Goal: Task Accomplishment & Management: Complete application form

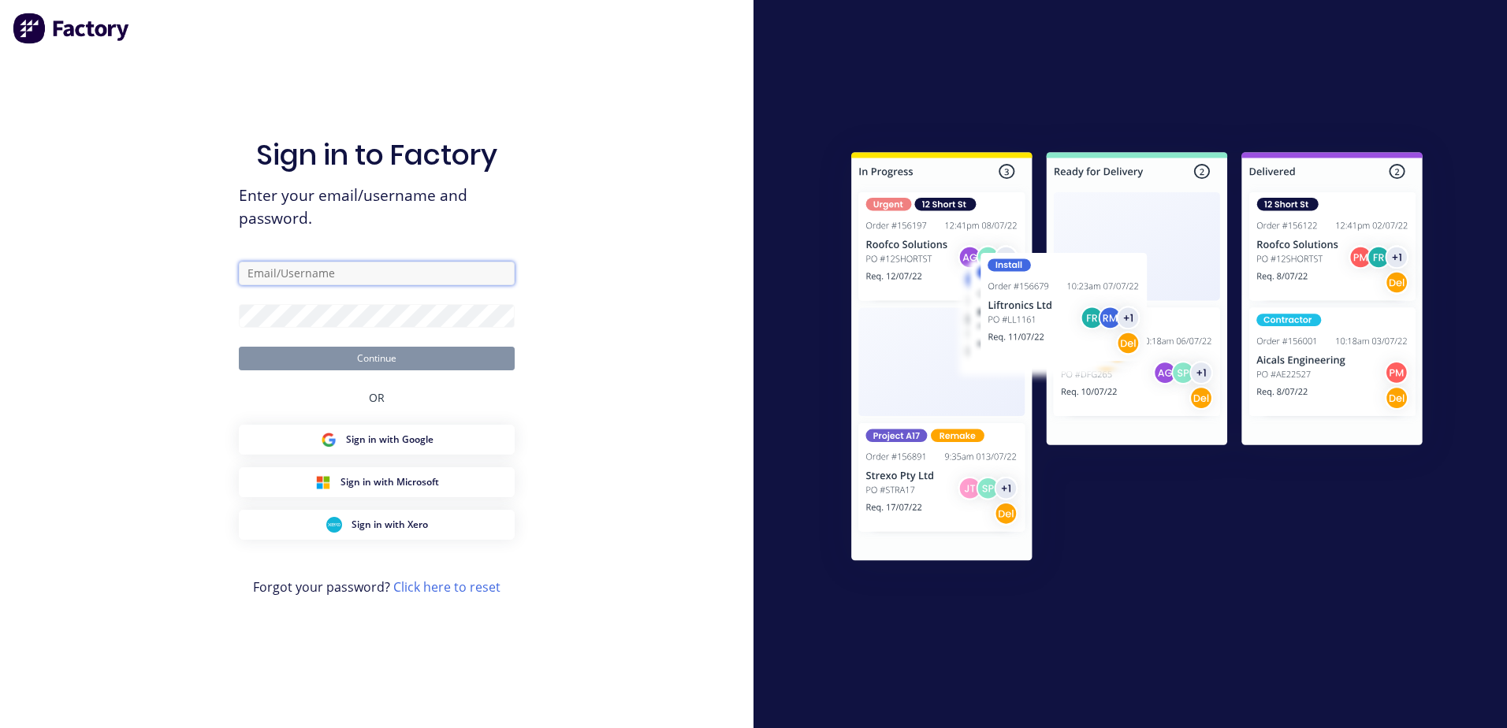
type input "[PERSON_NAME][EMAIL_ADDRESS][DOMAIN_NAME]"
click at [365, 363] on button "Continue" at bounding box center [377, 359] width 276 height 24
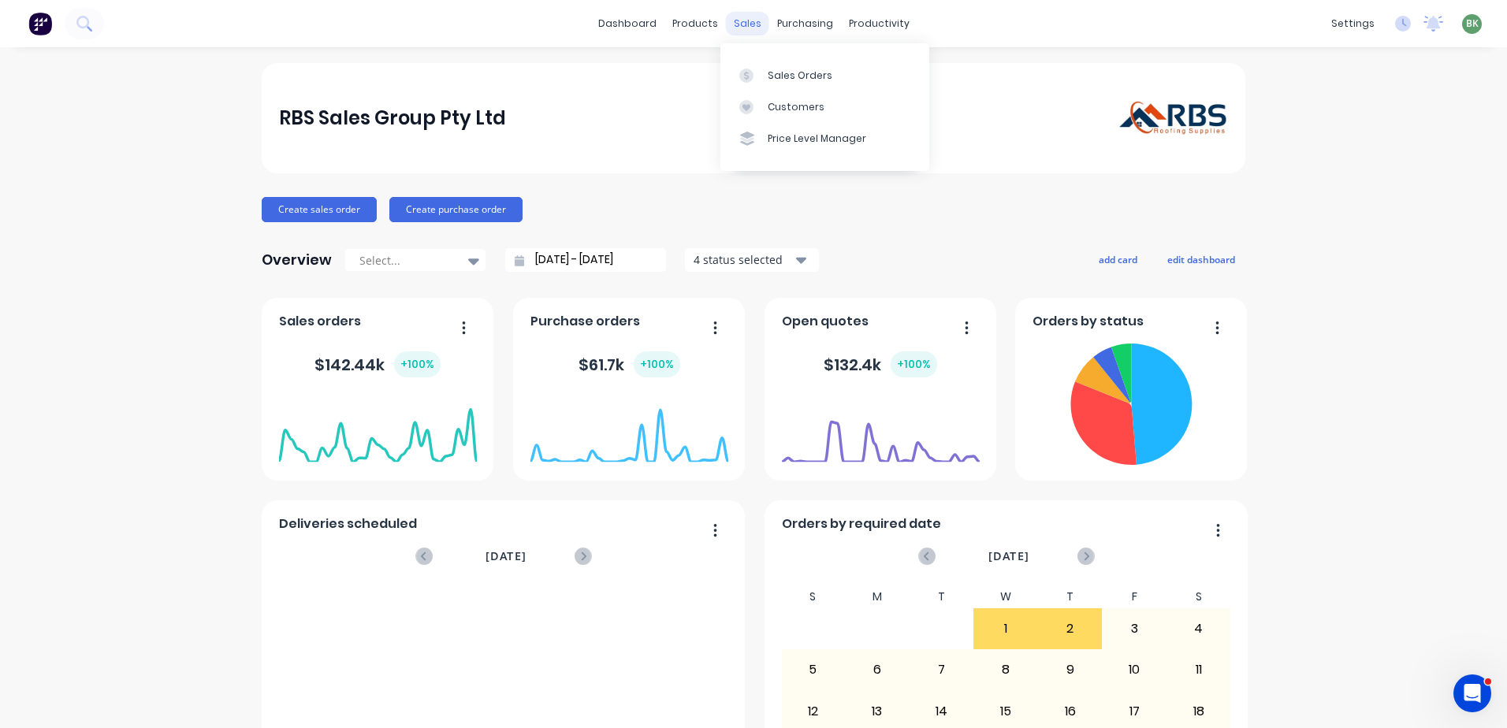
click at [732, 21] on div "sales" at bounding box center [747, 24] width 43 height 24
click at [732, 74] on div "Sales Orders" at bounding box center [800, 76] width 65 height 14
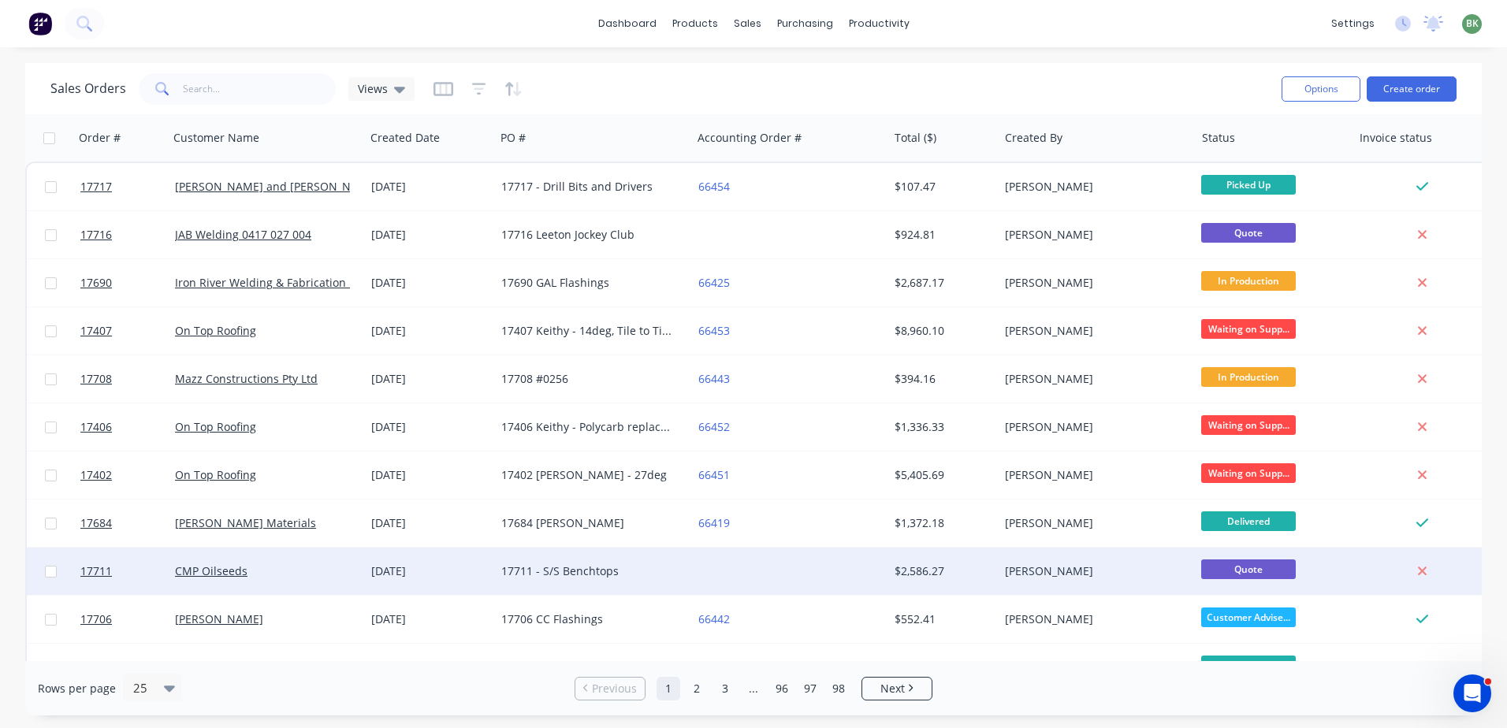
click at [209, 452] on div "CMP Oilseeds" at bounding box center [262, 572] width 175 height 16
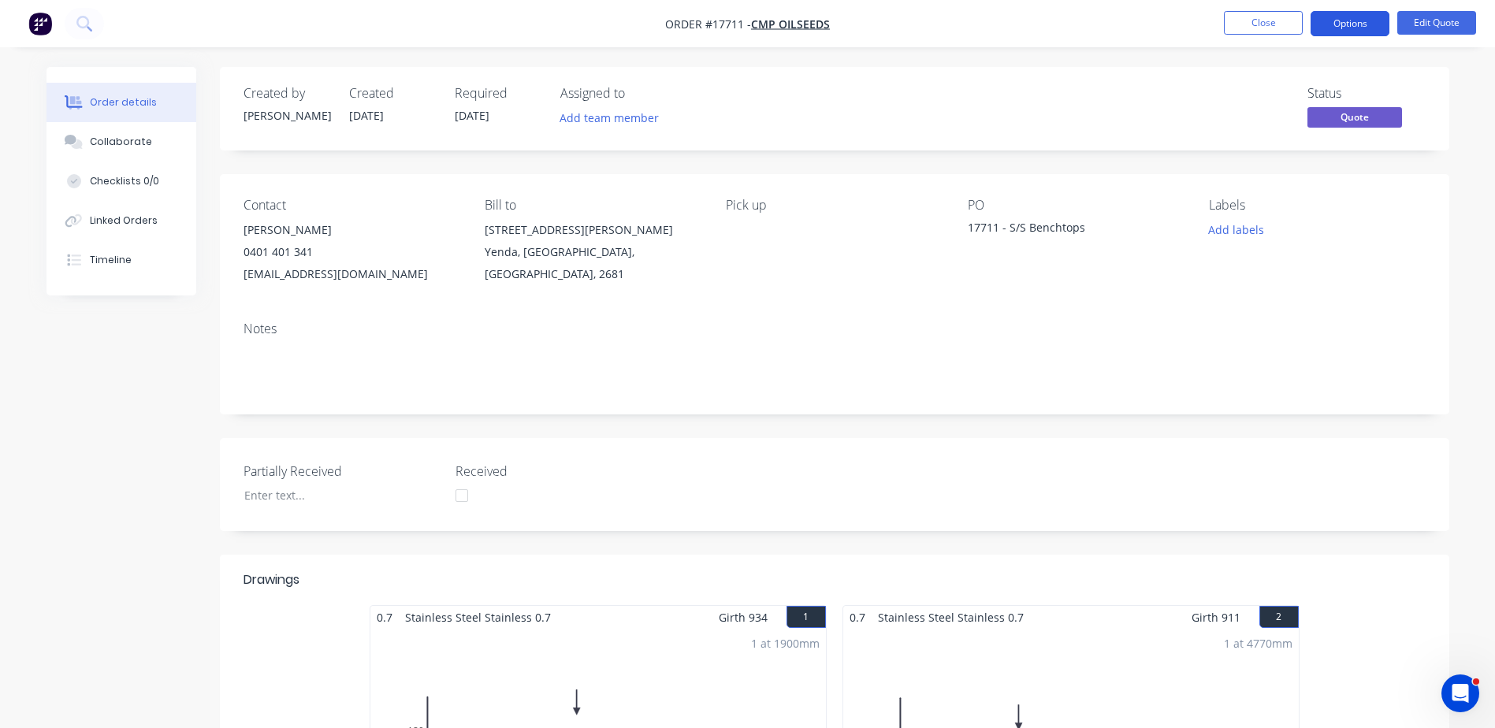
click at [732, 25] on button "Options" at bounding box center [1350, 23] width 79 height 25
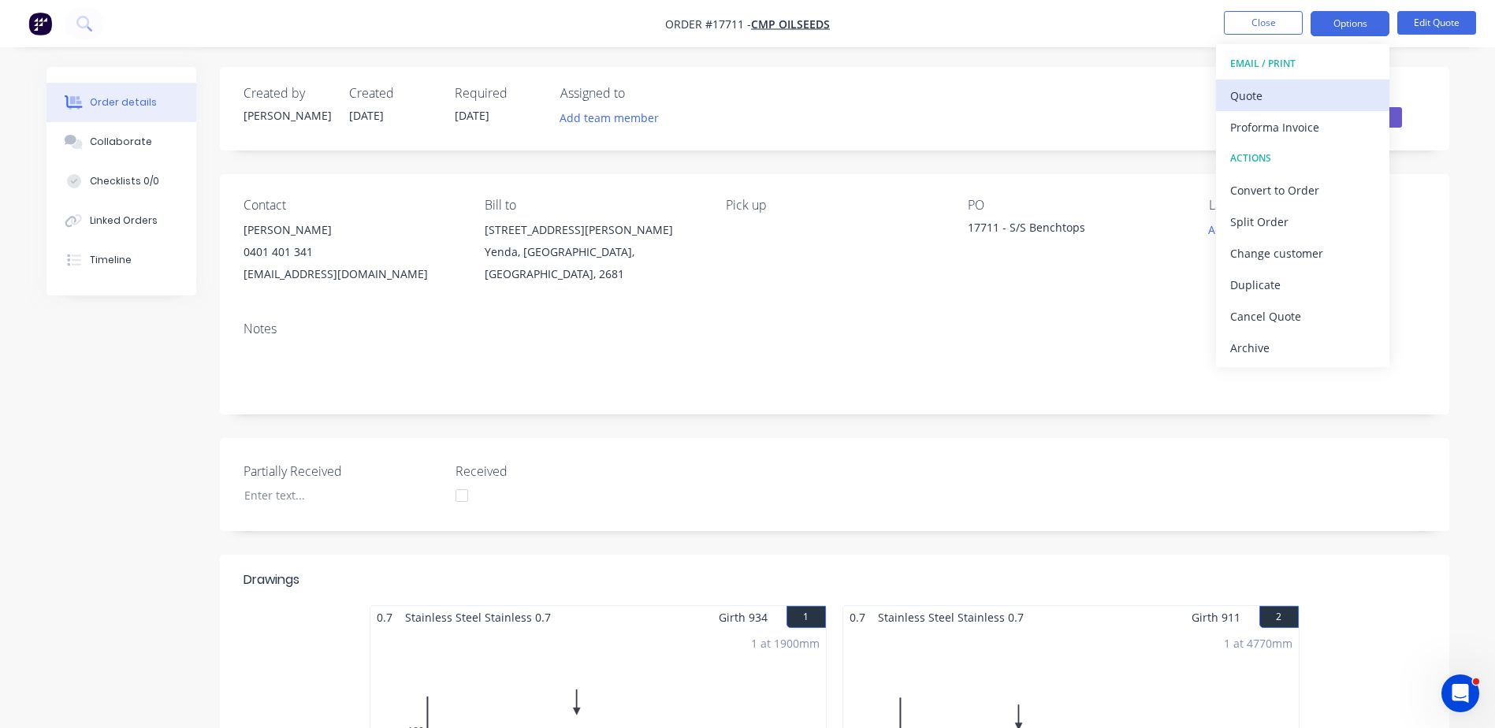
click at [732, 98] on div "Quote" at bounding box center [1303, 95] width 145 height 23
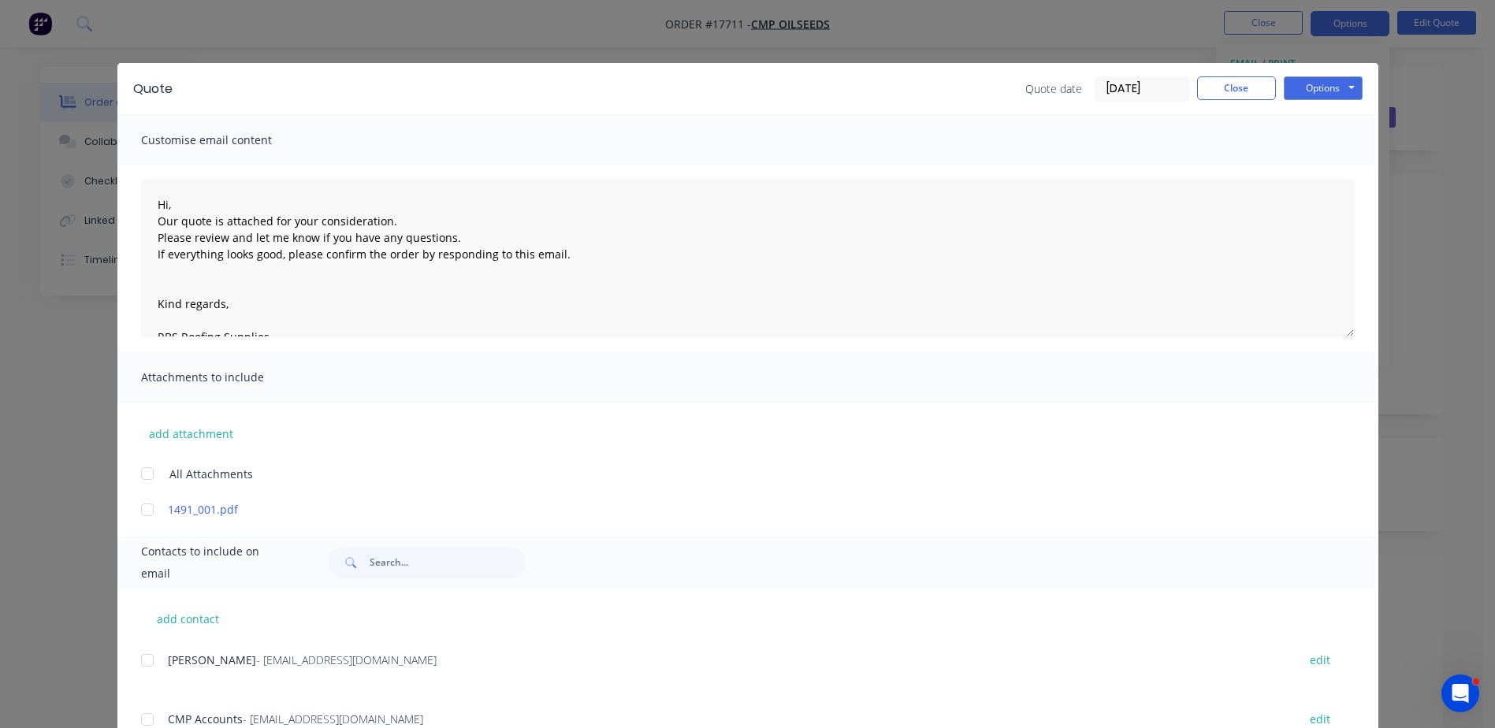
click at [147, 452] on div at bounding box center [148, 661] width 32 height 32
drag, startPoint x: 1311, startPoint y: 86, endPoint x: 1305, endPoint y: 98, distance: 13.0
click at [732, 86] on button "Options" at bounding box center [1323, 88] width 79 height 24
click at [732, 147] on button "Print" at bounding box center [1334, 142] width 101 height 26
click at [732, 85] on button "Close" at bounding box center [1236, 88] width 79 height 24
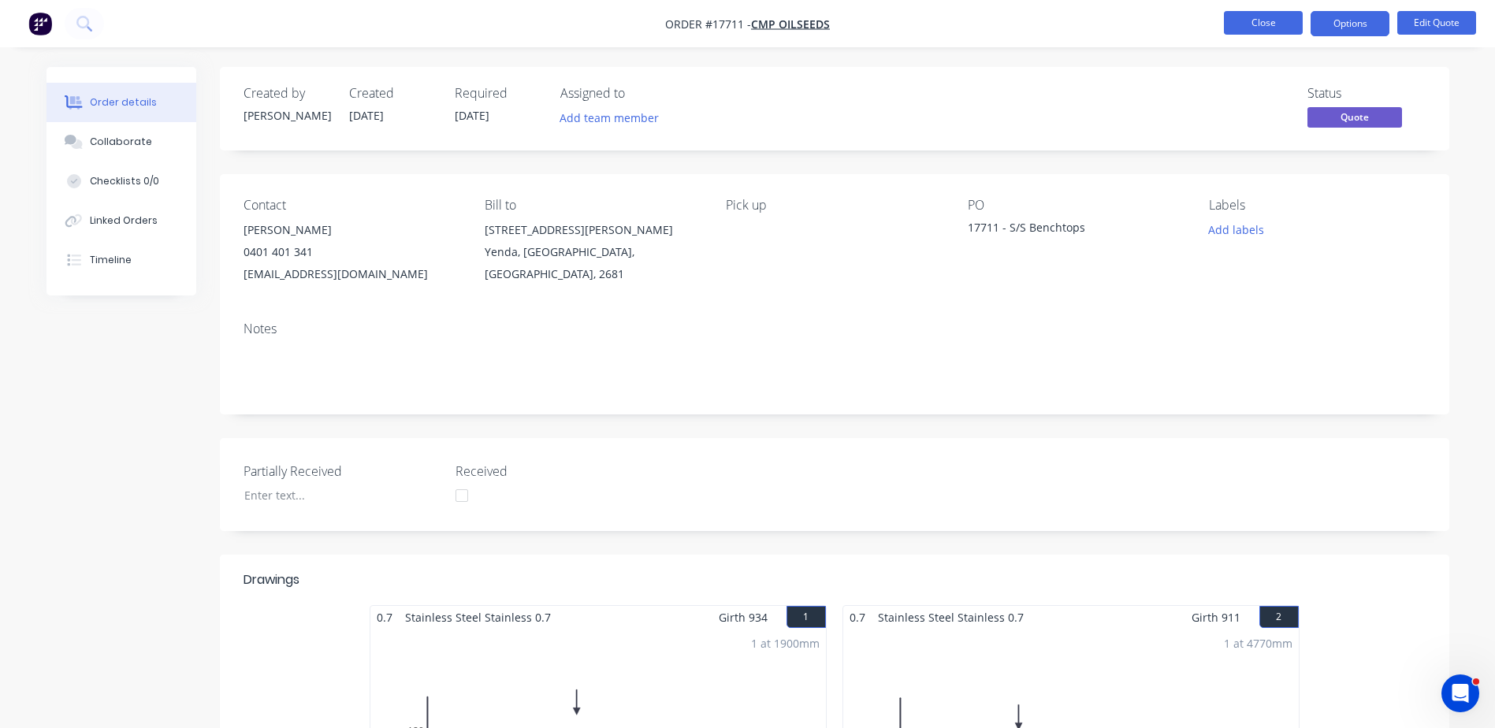
click at [732, 29] on button "Close" at bounding box center [1263, 23] width 79 height 24
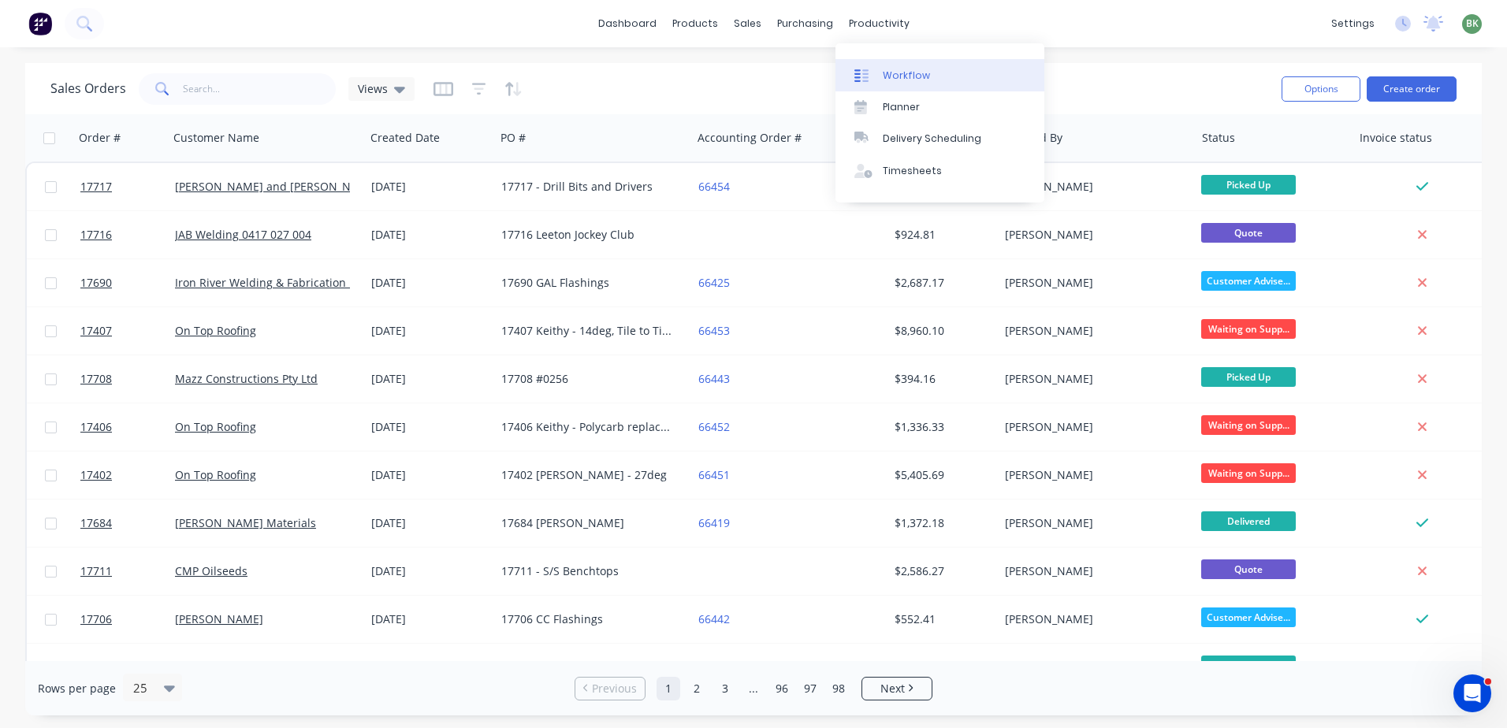
click at [732, 75] on div "Workflow" at bounding box center [906, 76] width 47 height 14
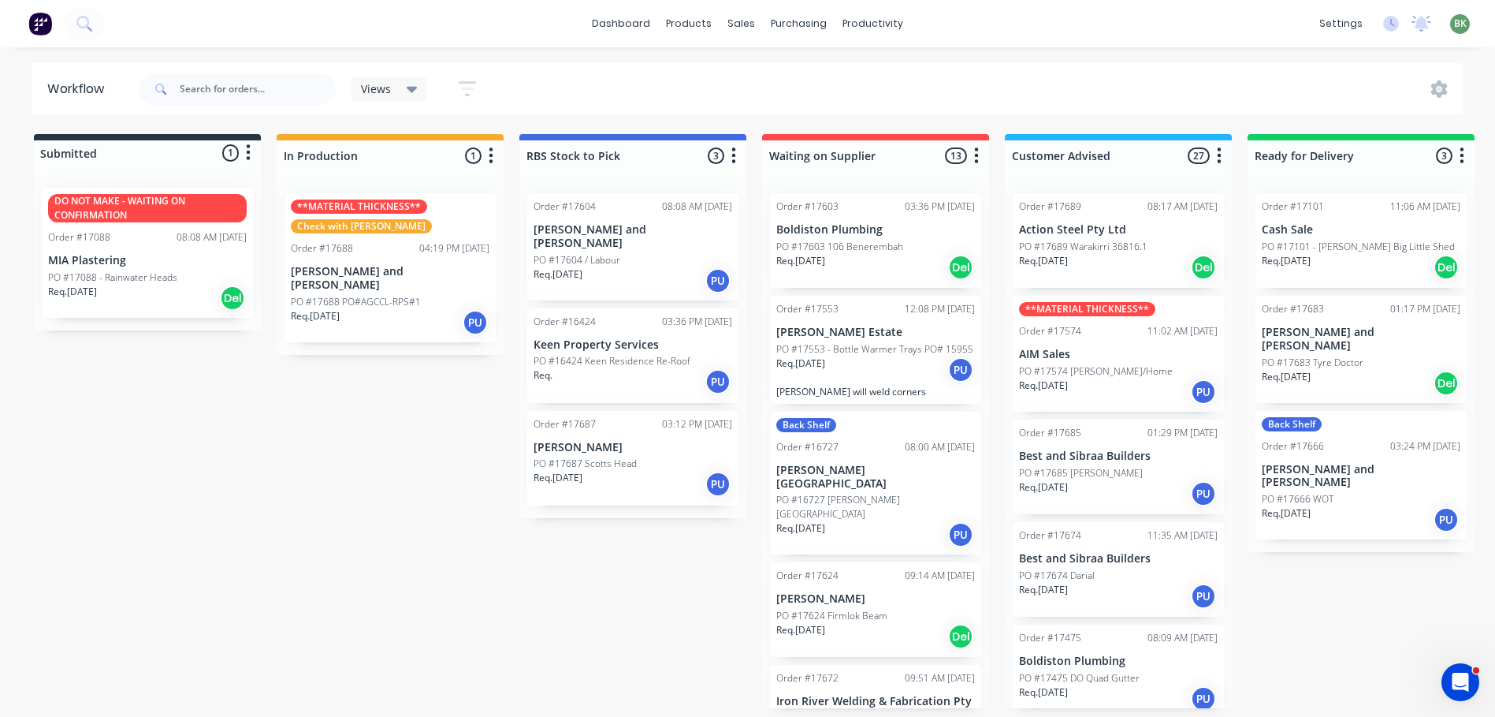
click at [348, 295] on p "PO #17688 PO#AGCCL-RPS#1" at bounding box center [356, 302] width 130 height 14
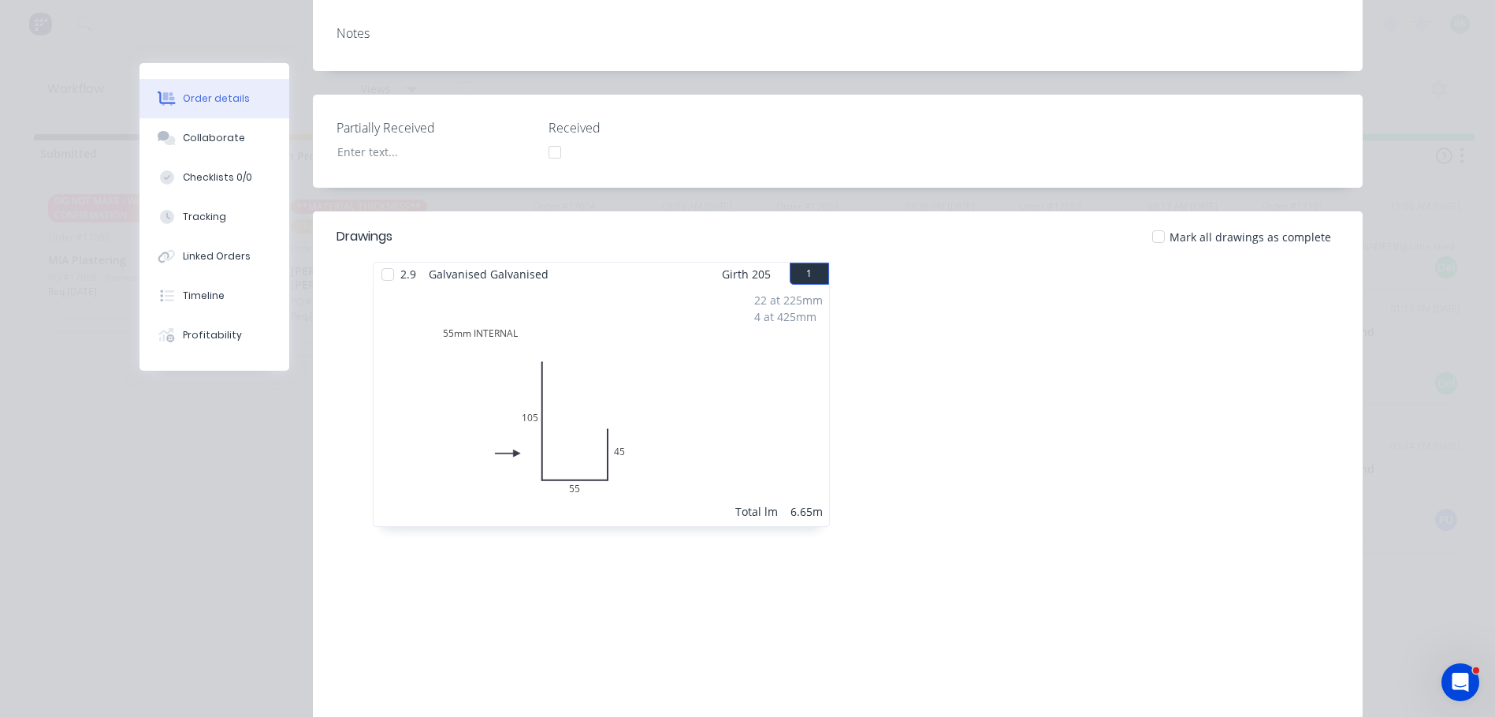
scroll to position [158, 0]
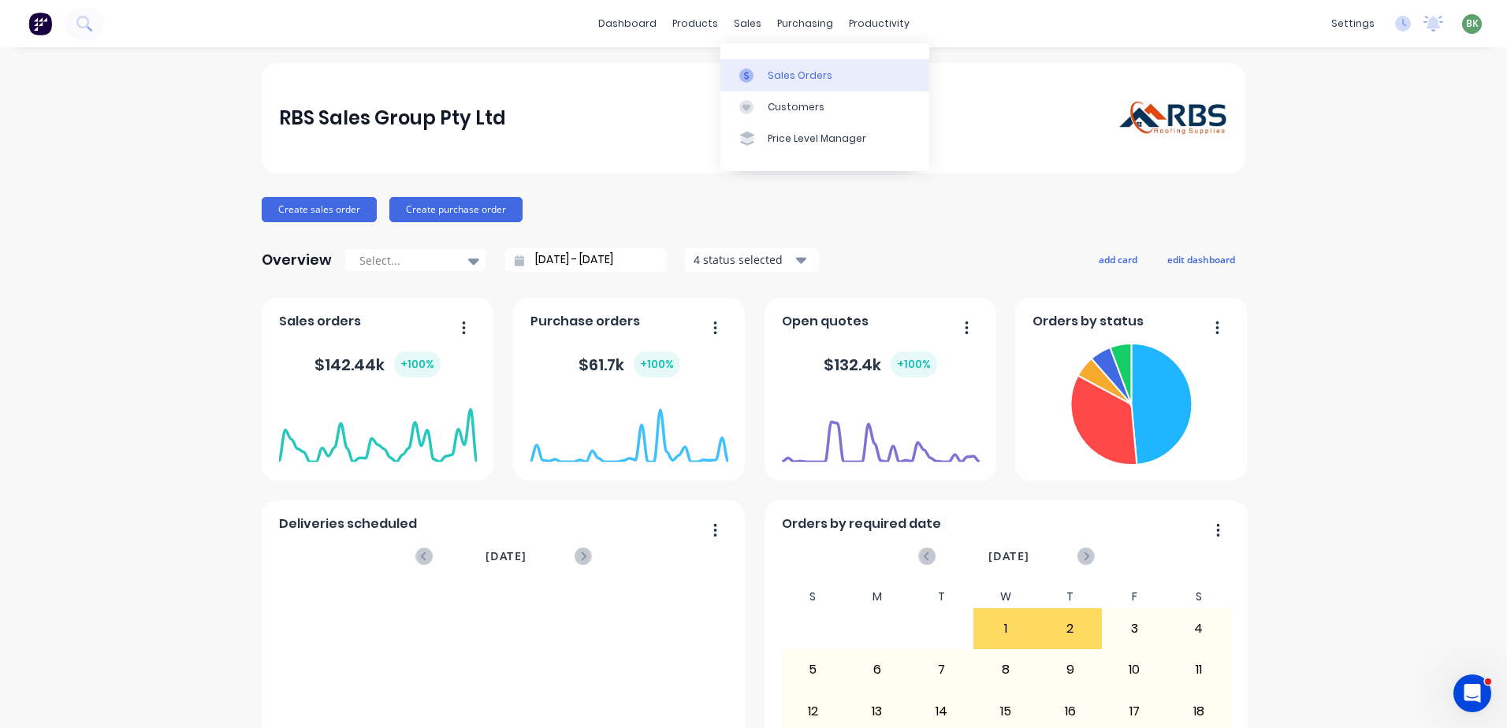
click at [732, 83] on link "Sales Orders" at bounding box center [825, 75] width 209 height 32
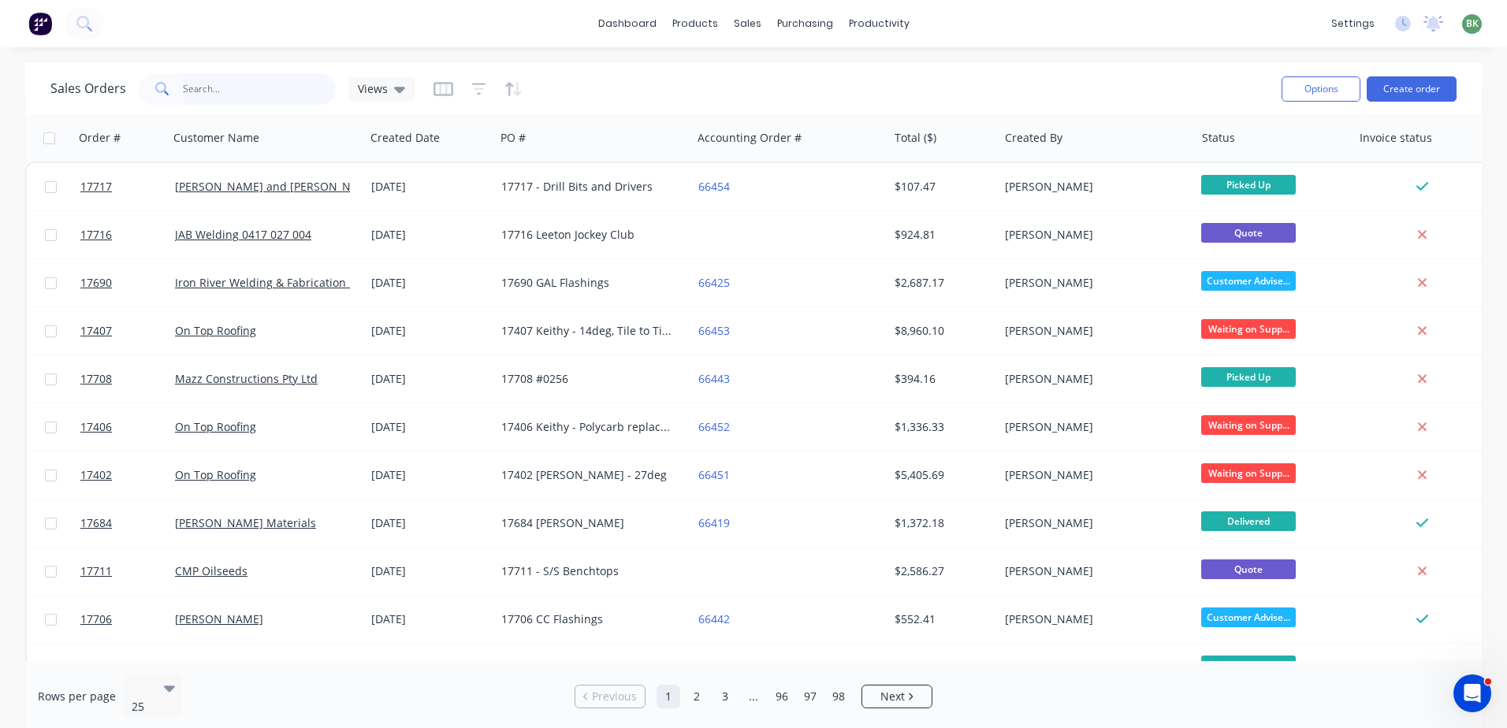
click at [254, 91] on input "text" at bounding box center [260, 89] width 154 height 32
type input "valley"
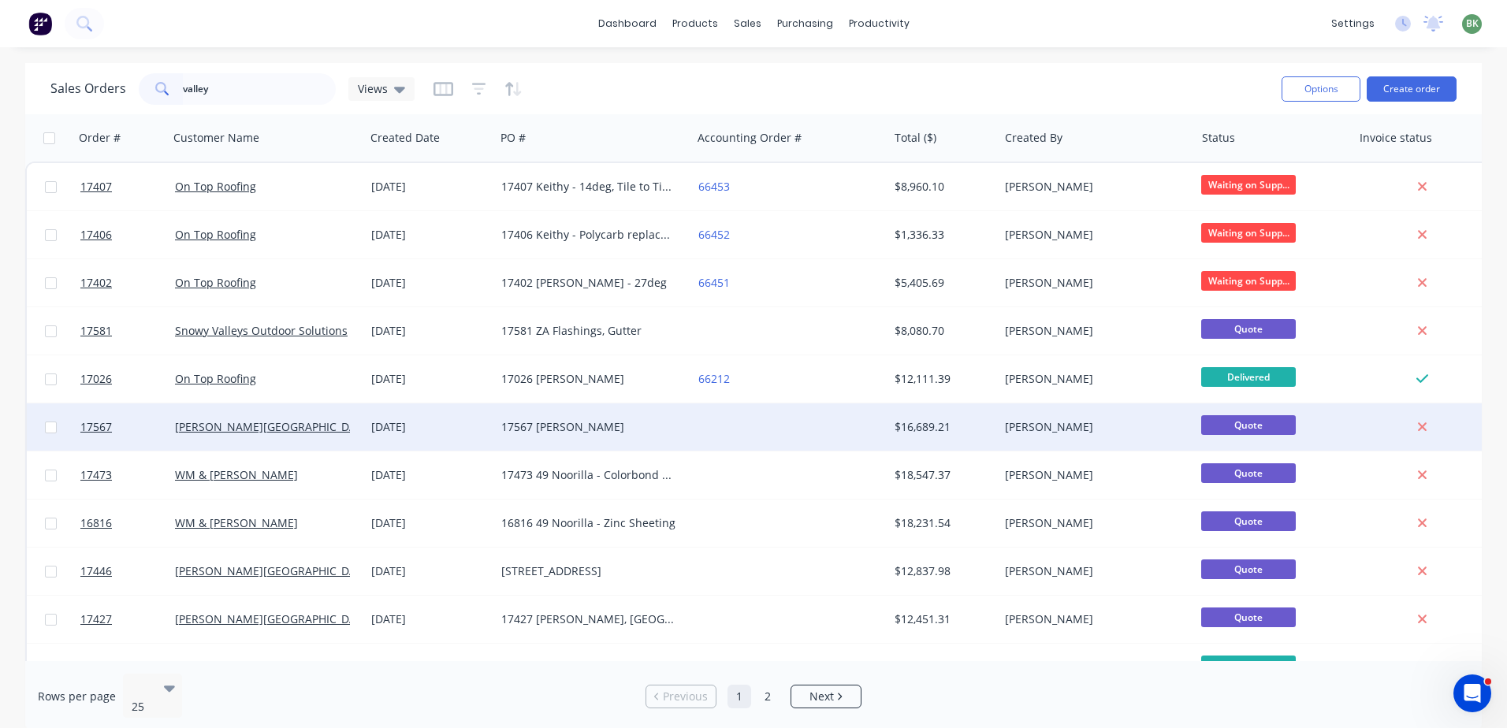
click at [538, 411] on div "17567 Will Lyell" at bounding box center [593, 427] width 196 height 47
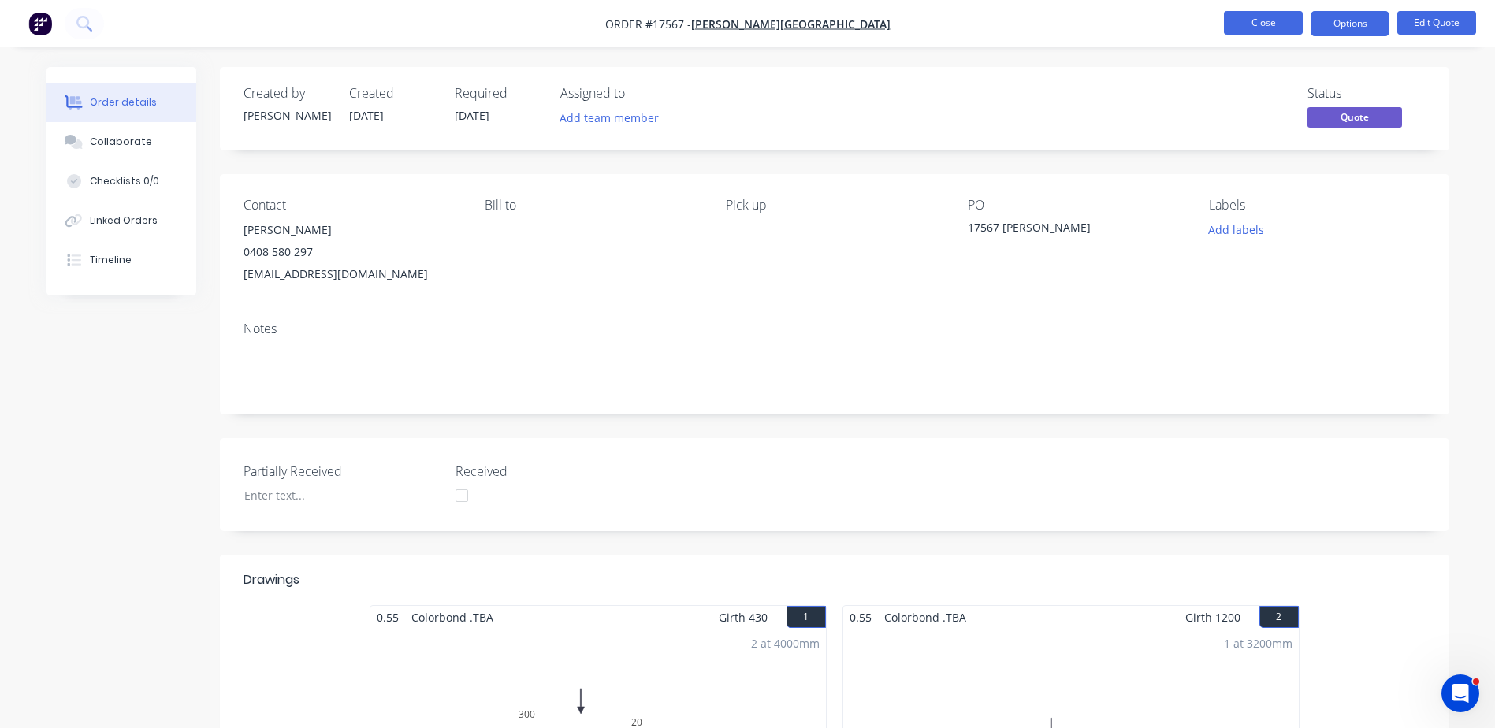
click at [732, 24] on button "Close" at bounding box center [1263, 23] width 79 height 24
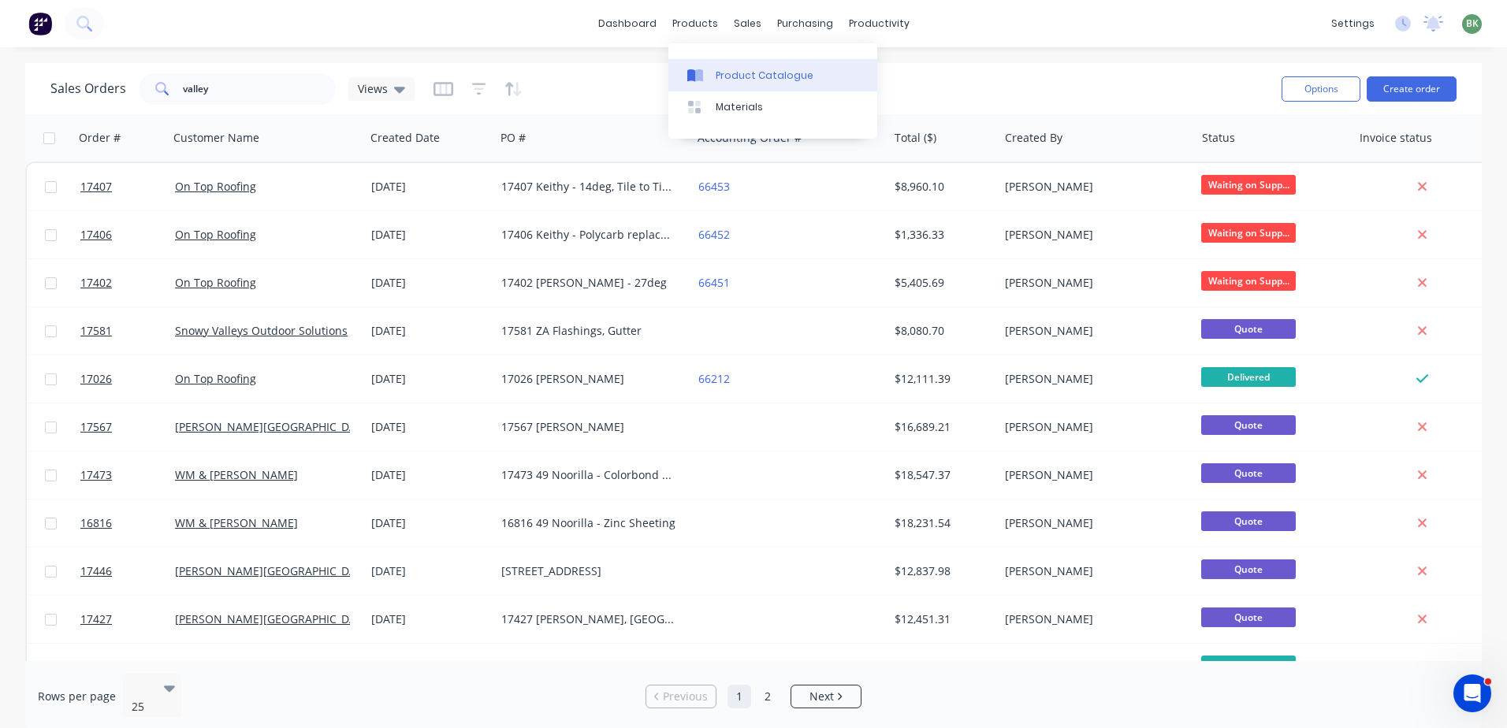
click at [732, 77] on div "Product Catalogue" at bounding box center [765, 76] width 98 height 14
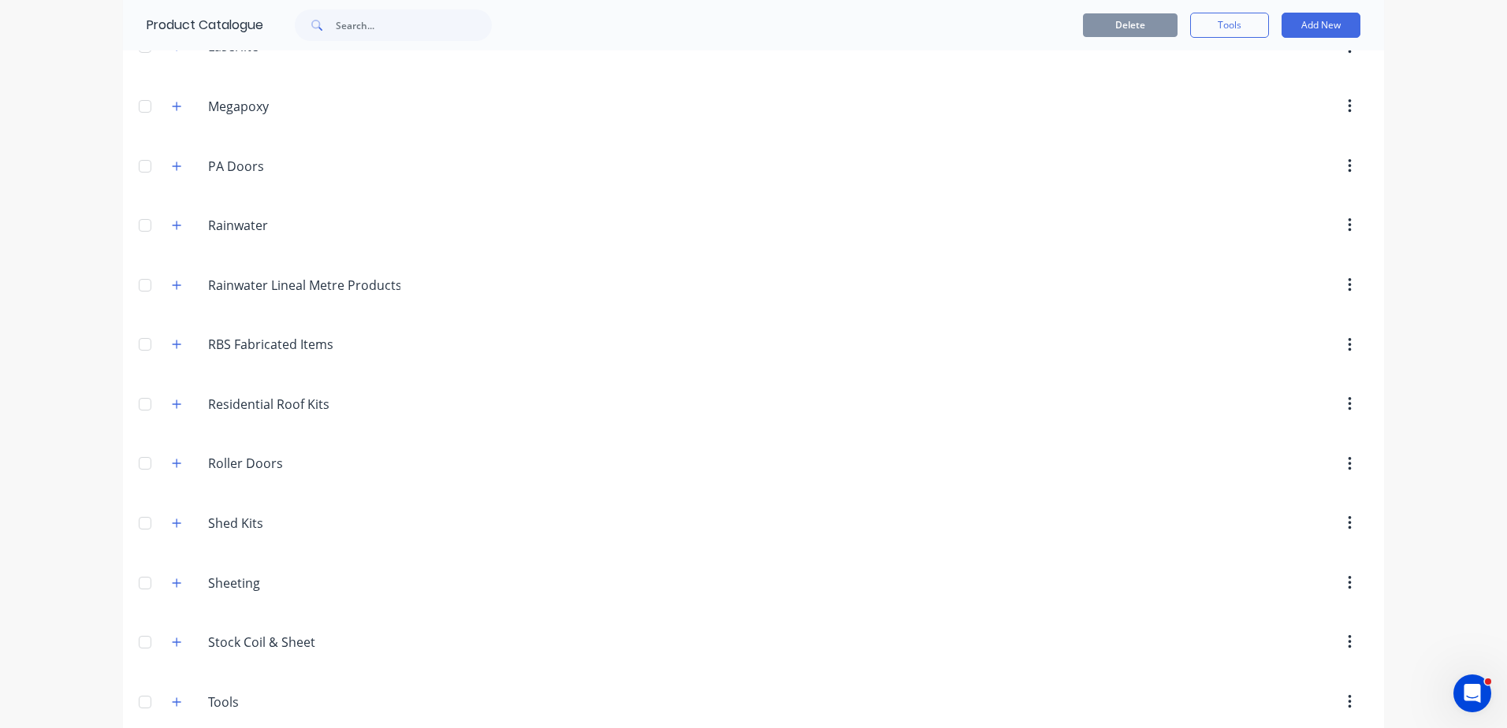
scroll to position [867, 0]
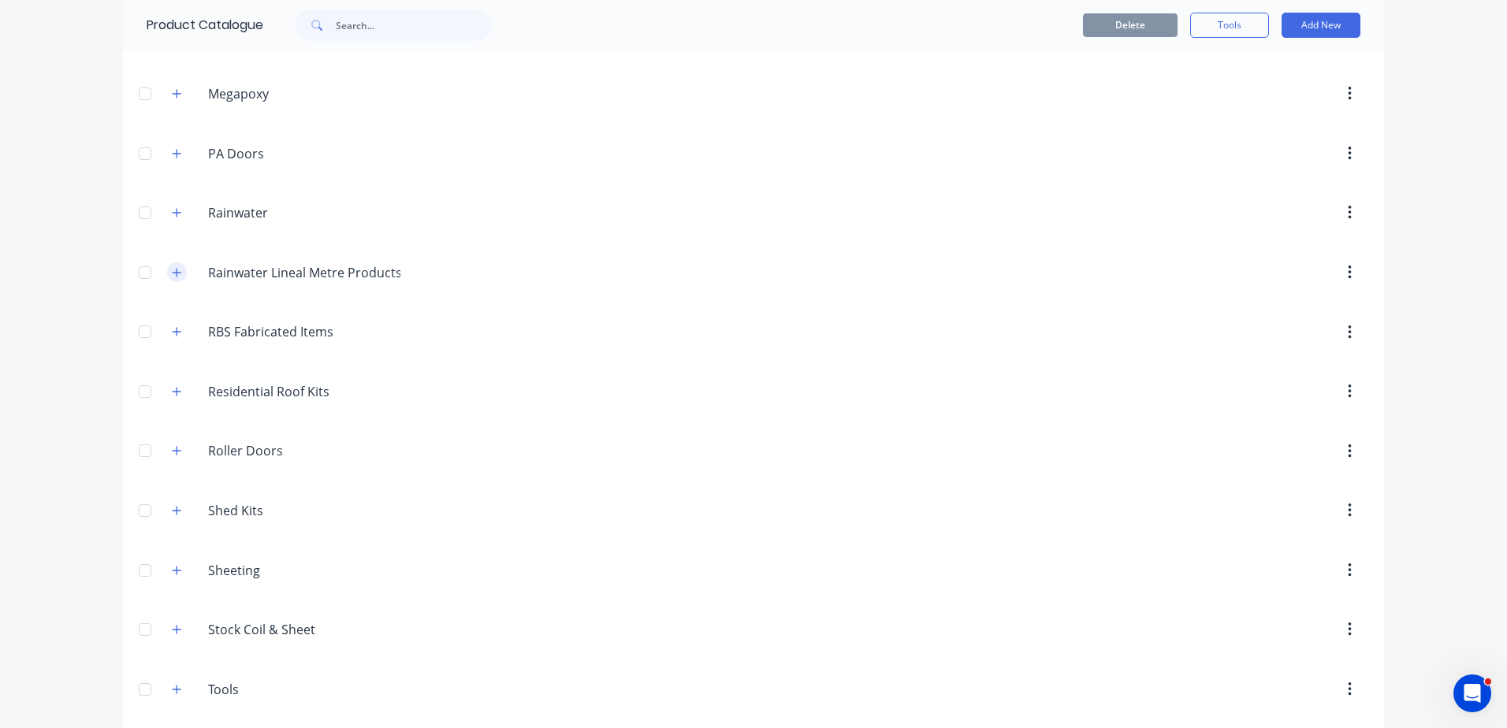
click at [172, 276] on icon "button" at bounding box center [176, 272] width 9 height 11
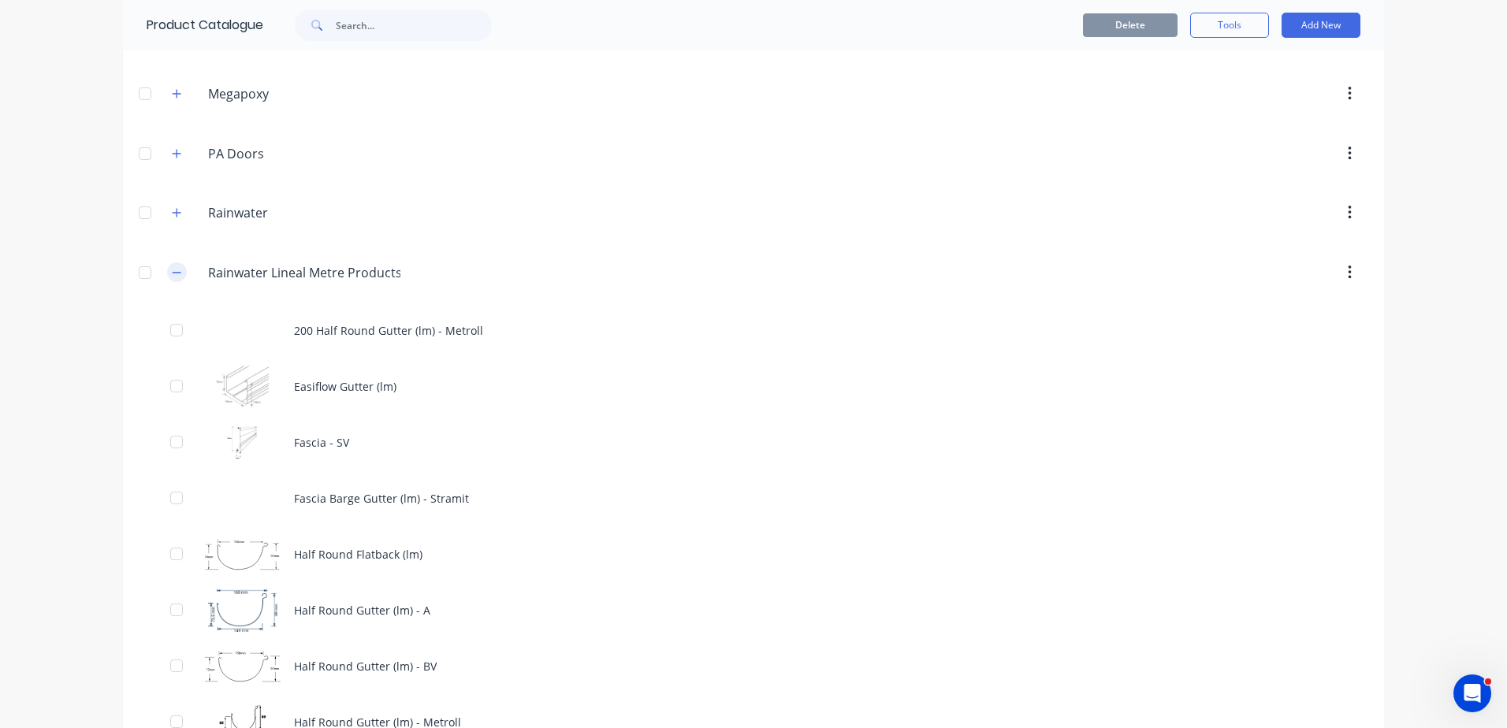
click at [172, 276] on icon "button" at bounding box center [176, 272] width 9 height 11
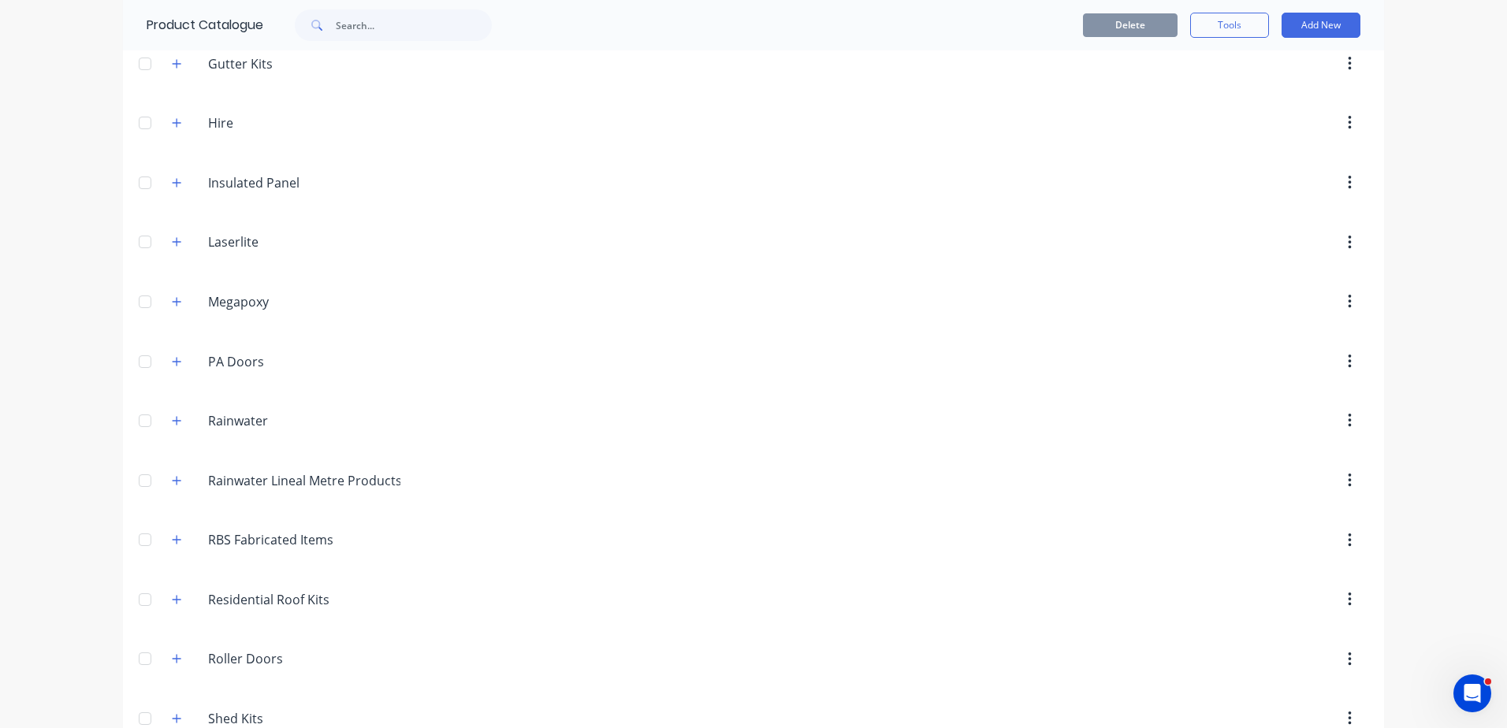
scroll to position [631, 0]
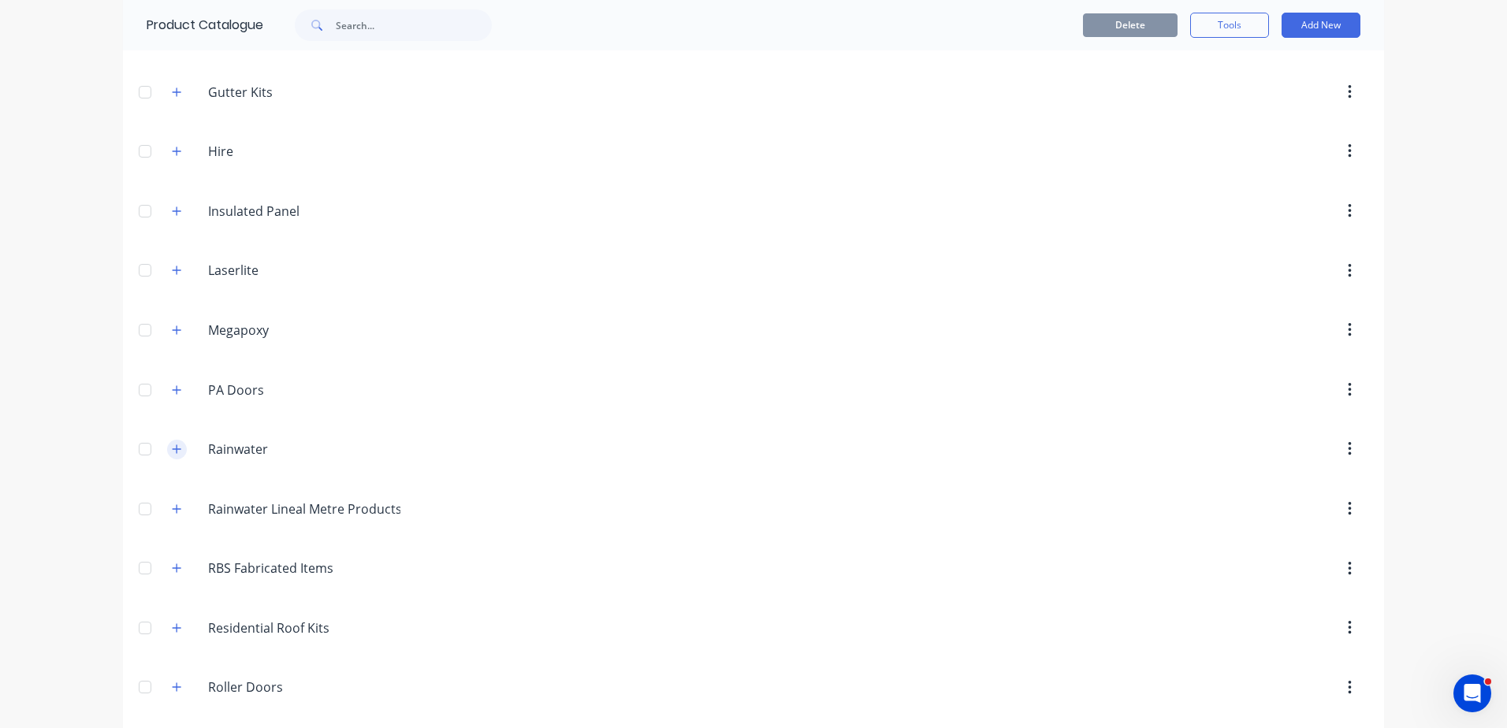
click at [172, 447] on icon "button" at bounding box center [176, 449] width 9 height 11
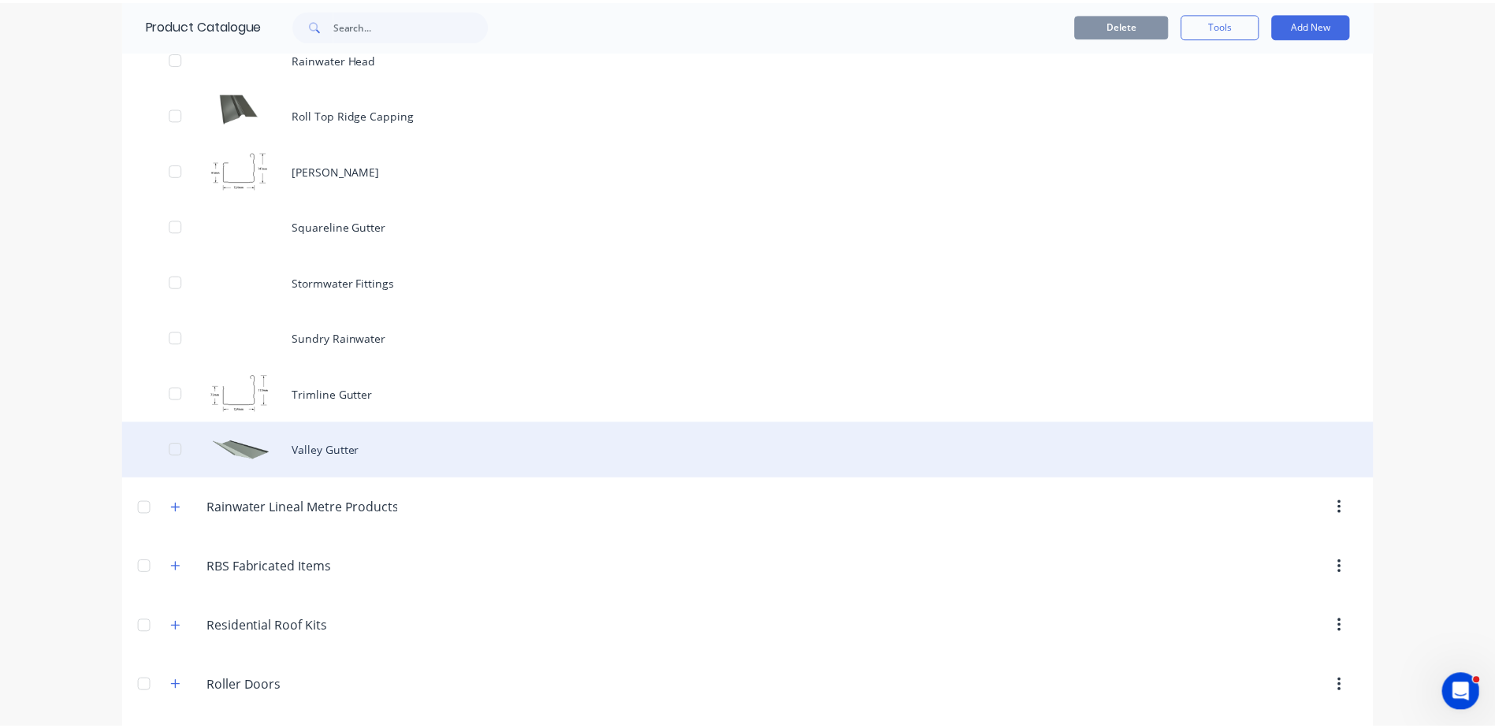
scroll to position [2759, 0]
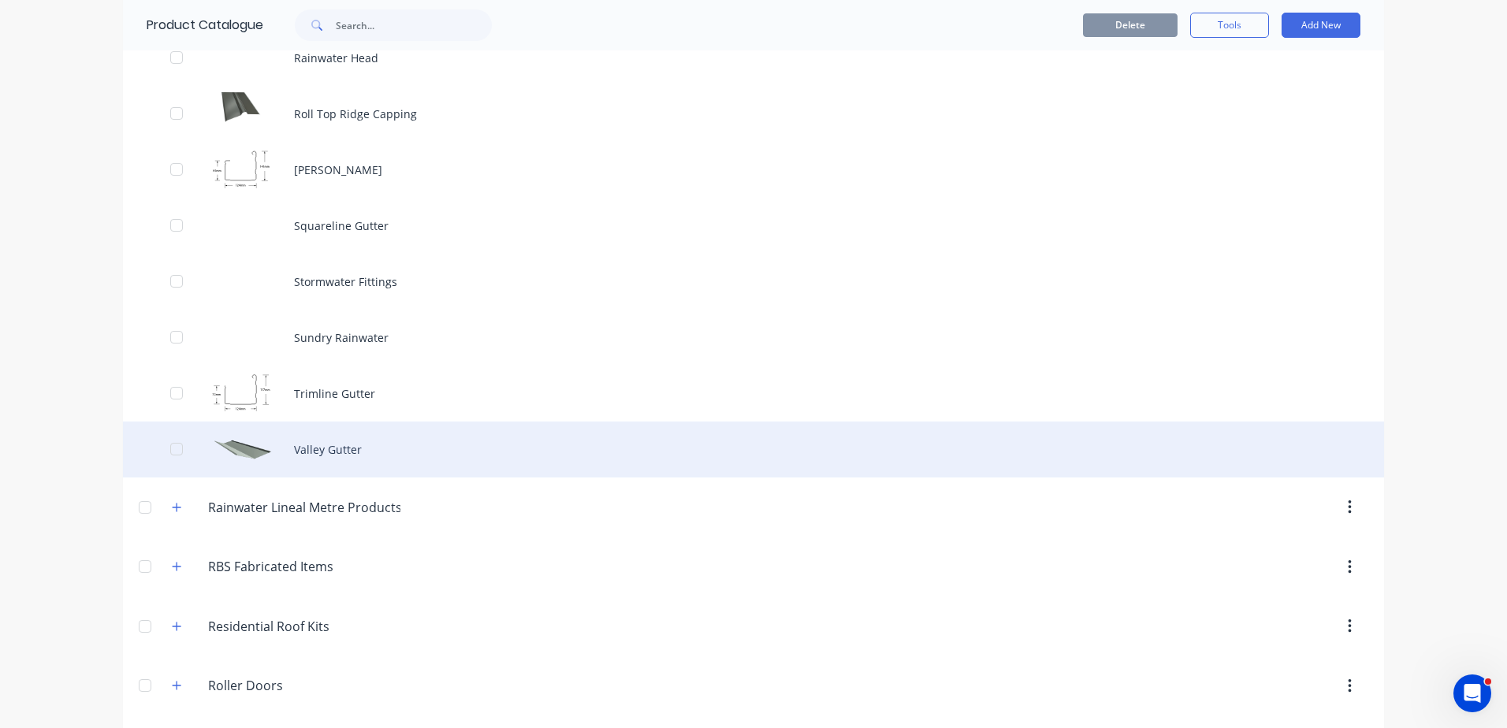
click at [324, 452] on div "Valley Gutter" at bounding box center [753, 450] width 1261 height 56
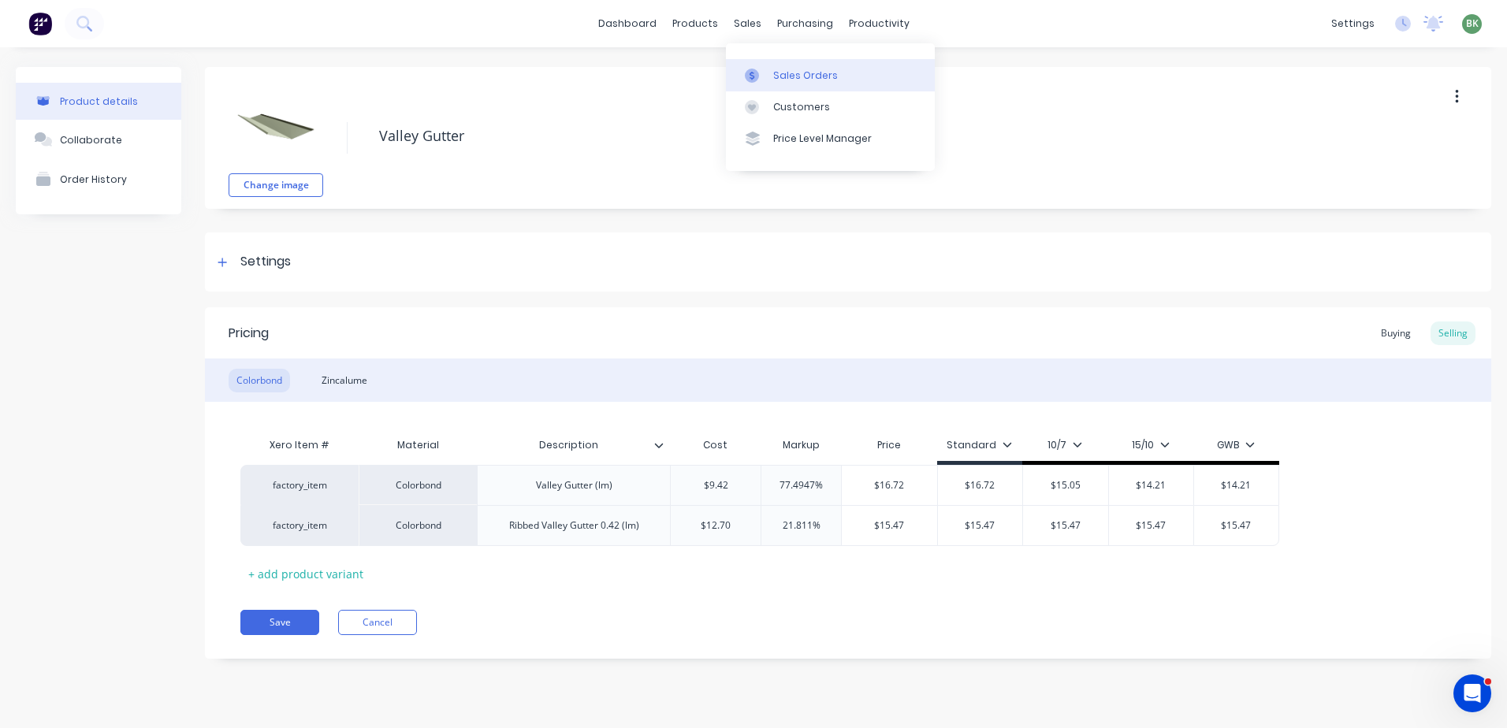
click at [732, 74] on div "Sales Orders" at bounding box center [805, 76] width 65 height 14
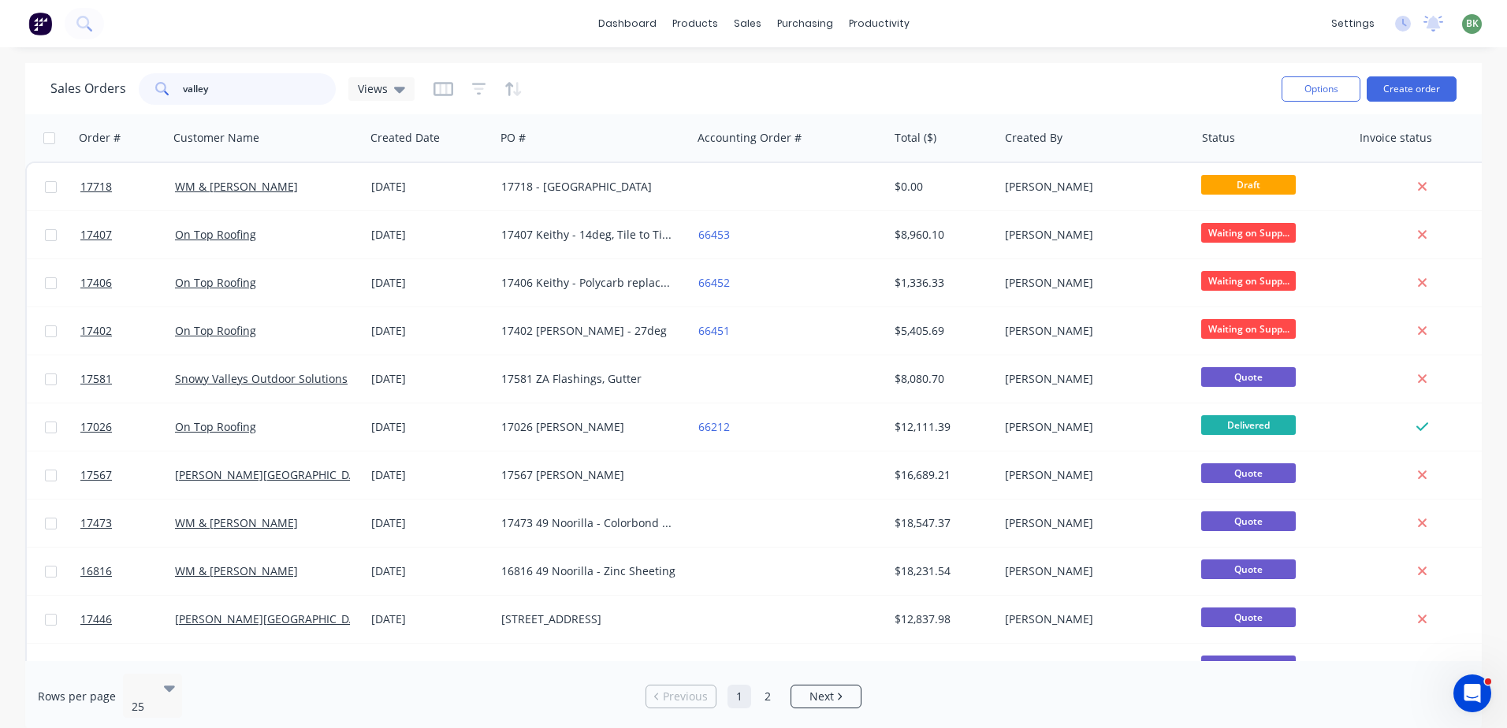
drag, startPoint x: 228, startPoint y: 91, endPoint x: 135, endPoint y: 96, distance: 93.1
click at [130, 96] on div "Sales Orders valley Views" at bounding box center [232, 89] width 364 height 32
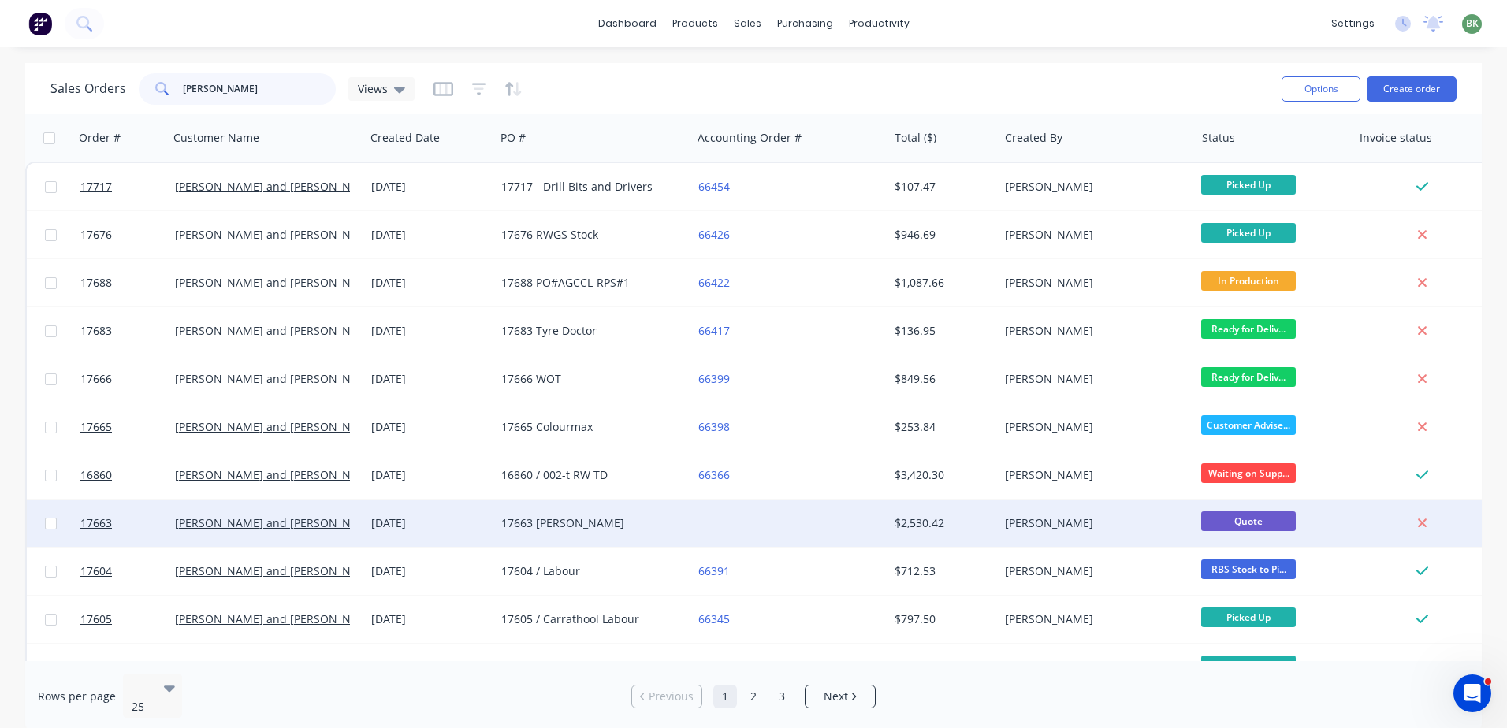
type input "jay"
click at [558, 452] on div "17663 Simone" at bounding box center [588, 524] width 175 height 16
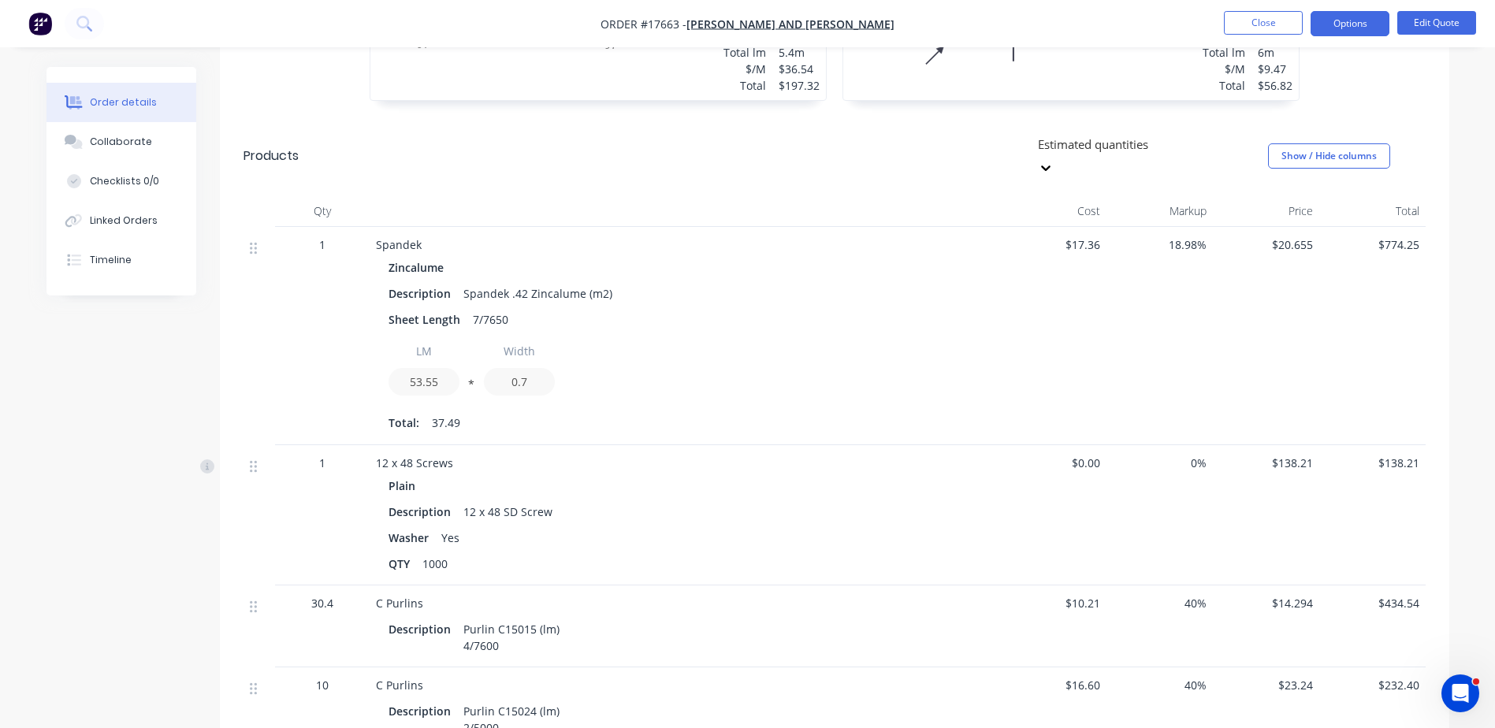
scroll to position [788, 0]
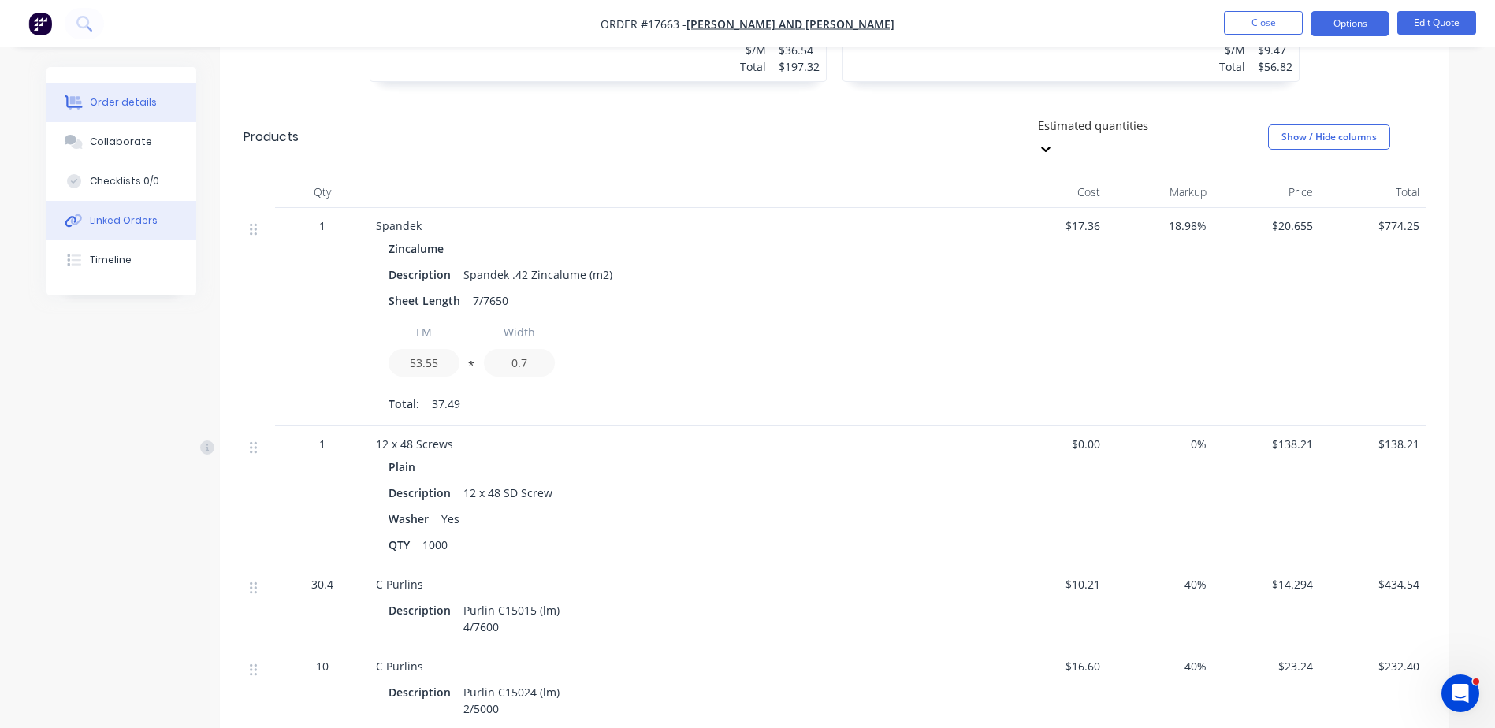
click at [128, 220] on div "Linked Orders" at bounding box center [124, 221] width 68 height 14
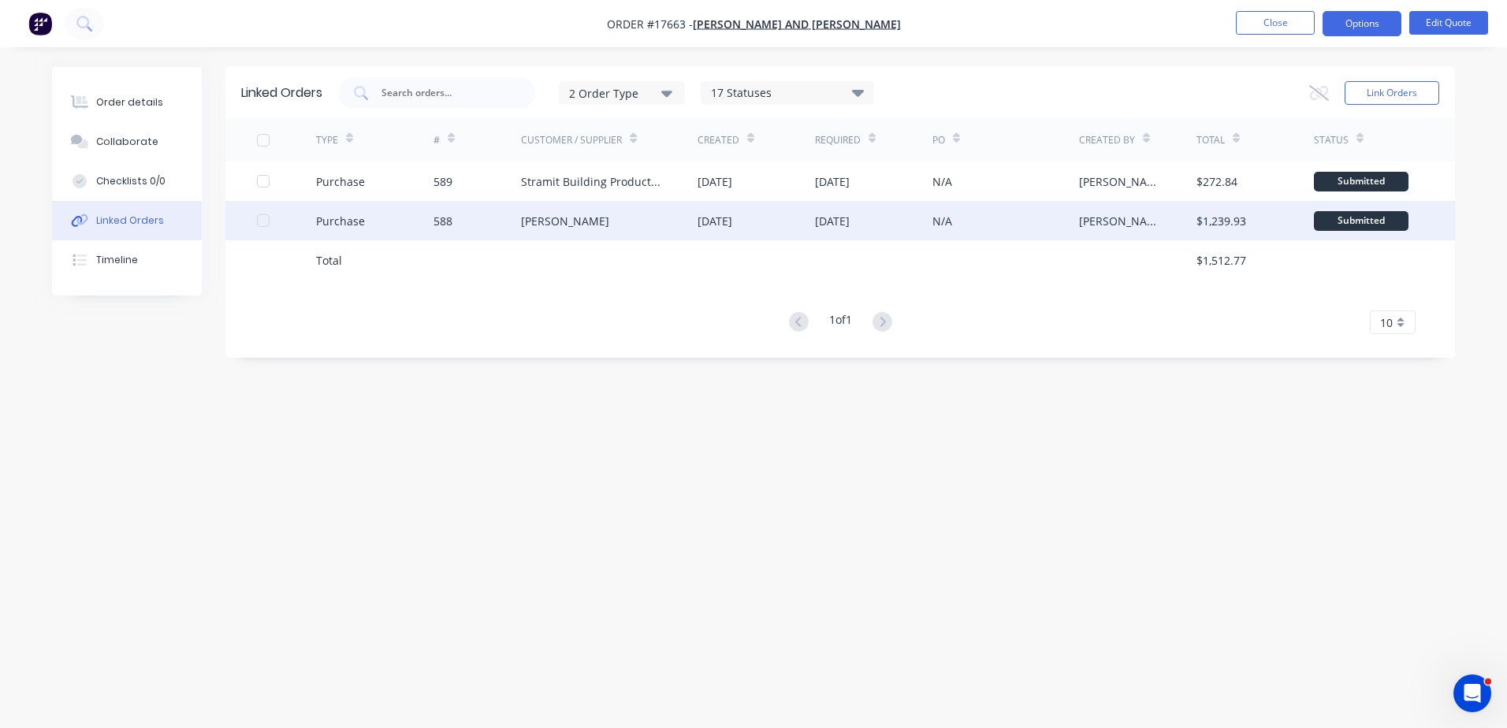
click at [368, 221] on div "Purchase" at bounding box center [374, 220] width 117 height 39
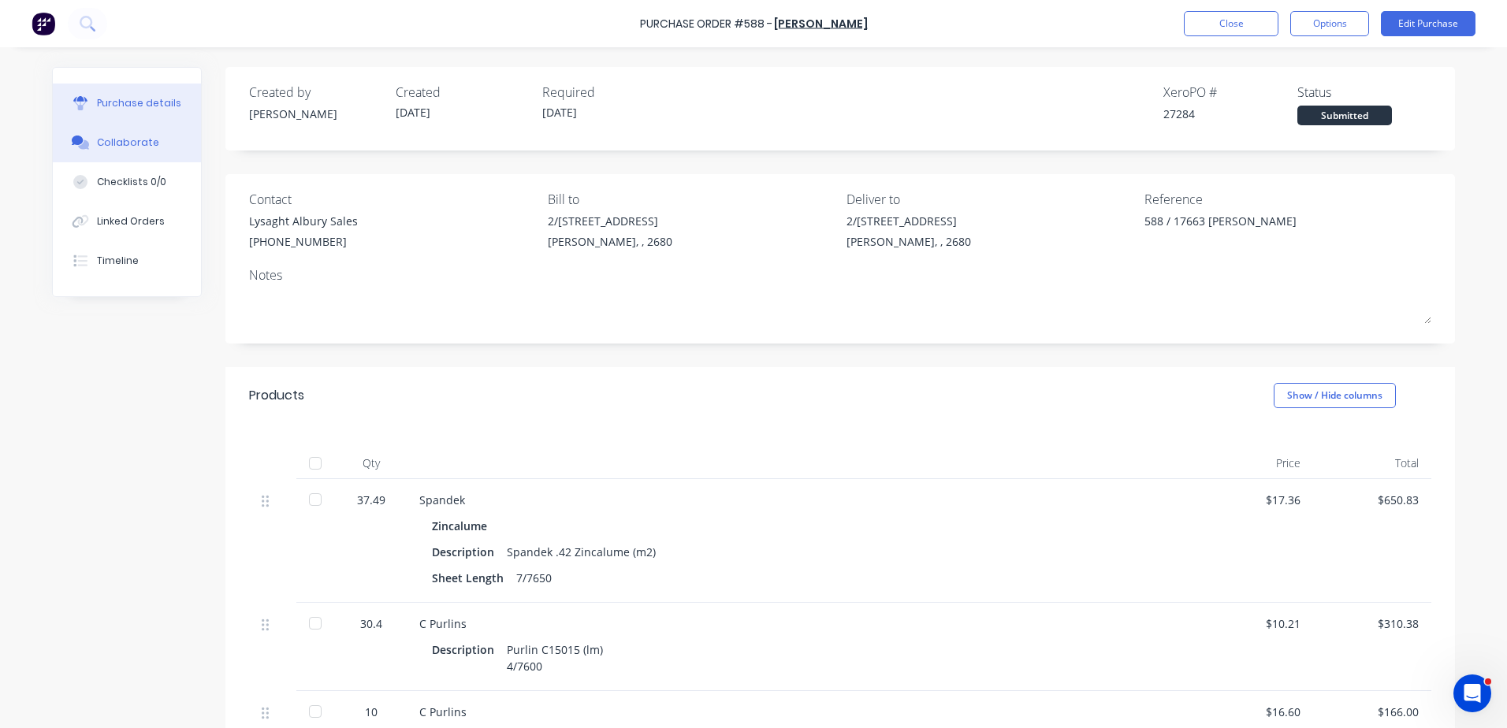
click at [109, 149] on div "Collaborate" at bounding box center [128, 143] width 62 height 14
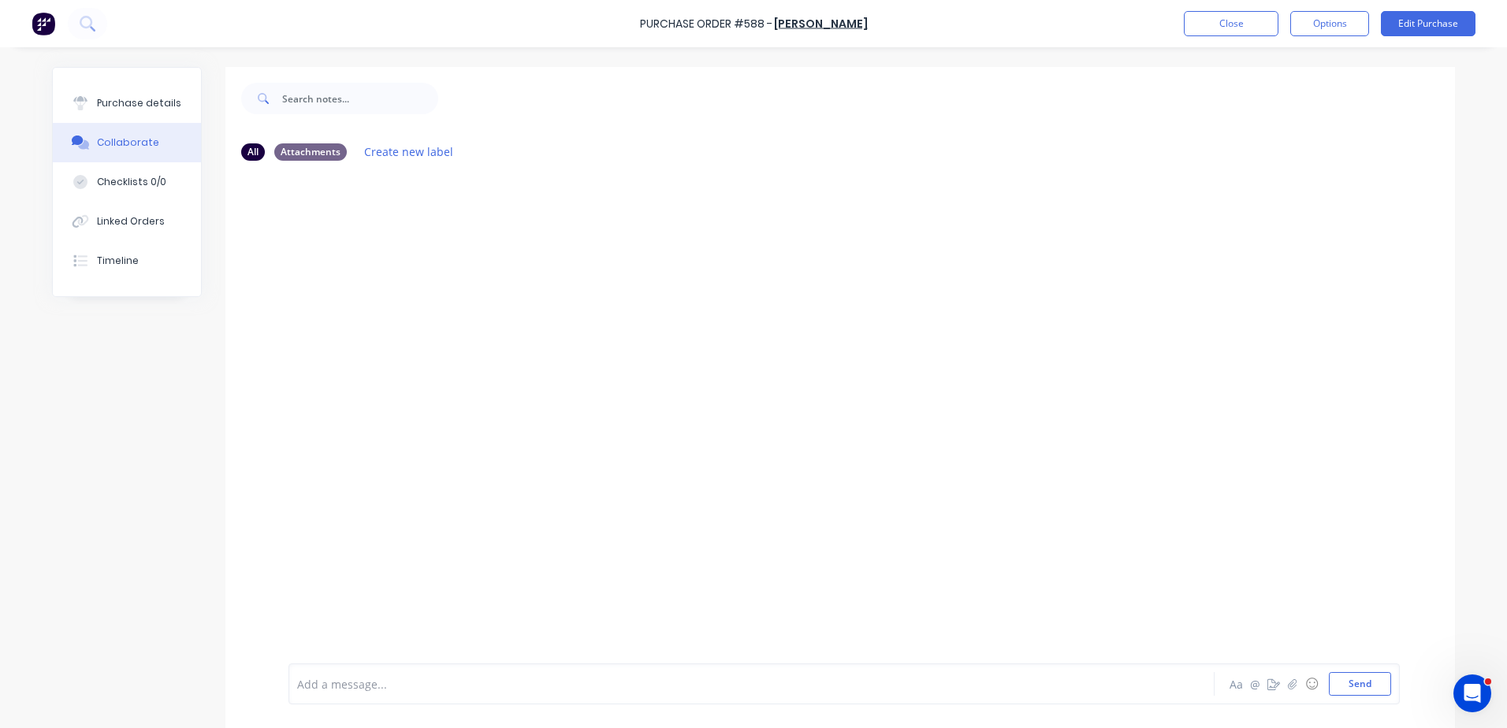
drag, startPoint x: 43, startPoint y: 0, endPoint x: 436, endPoint y: 389, distance: 552.4
click at [453, 398] on div at bounding box center [840, 418] width 1230 height 490
click at [148, 107] on div "Purchase details" at bounding box center [139, 103] width 84 height 14
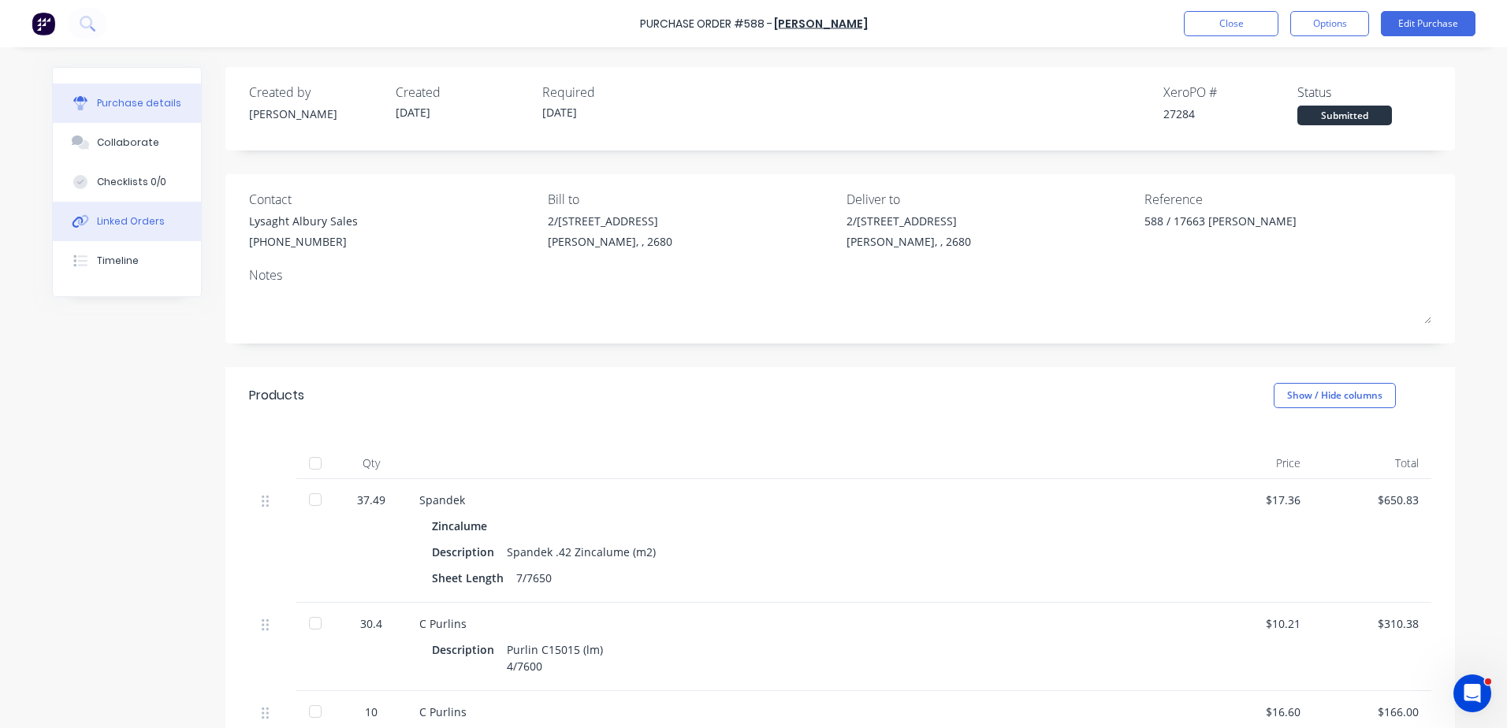
click at [126, 217] on button "Linked Orders" at bounding box center [127, 221] width 148 height 39
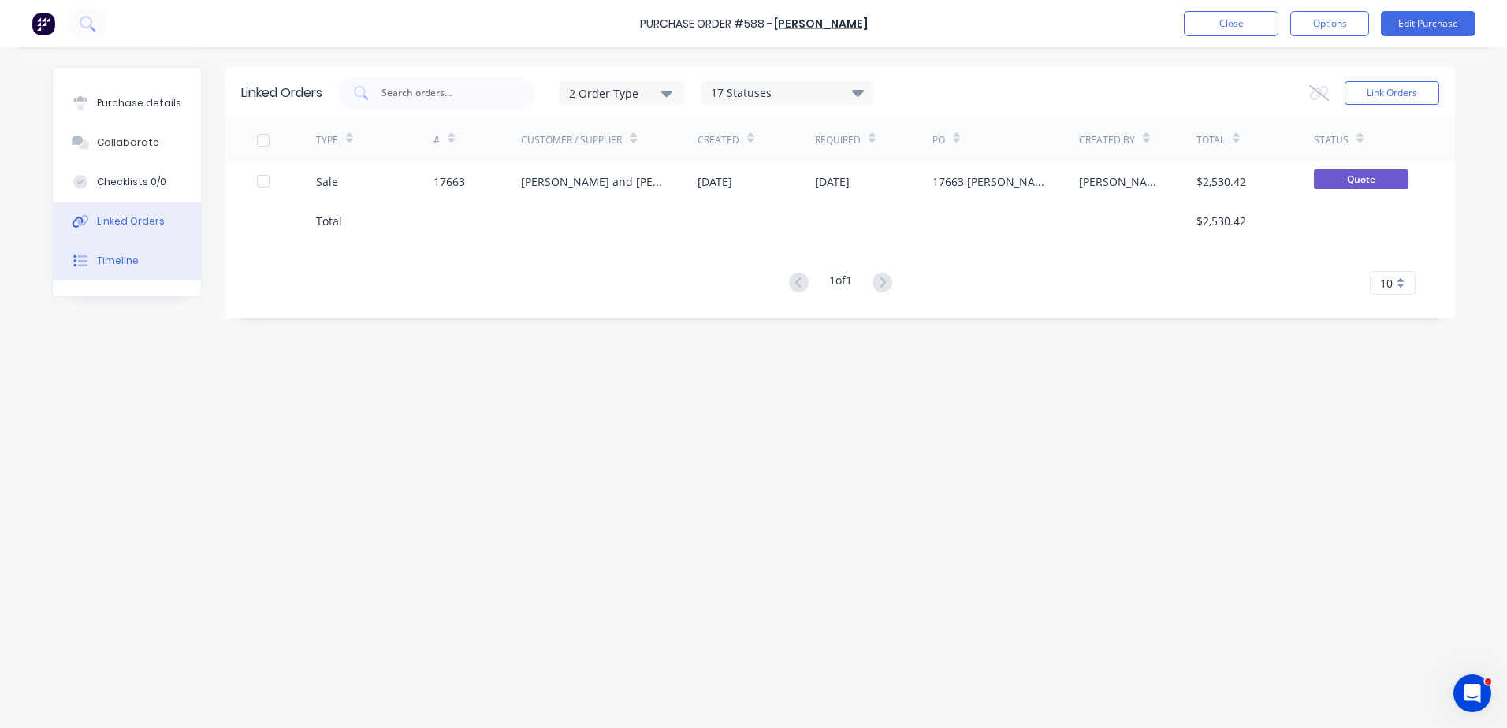
click at [112, 260] on div "Timeline" at bounding box center [118, 261] width 42 height 14
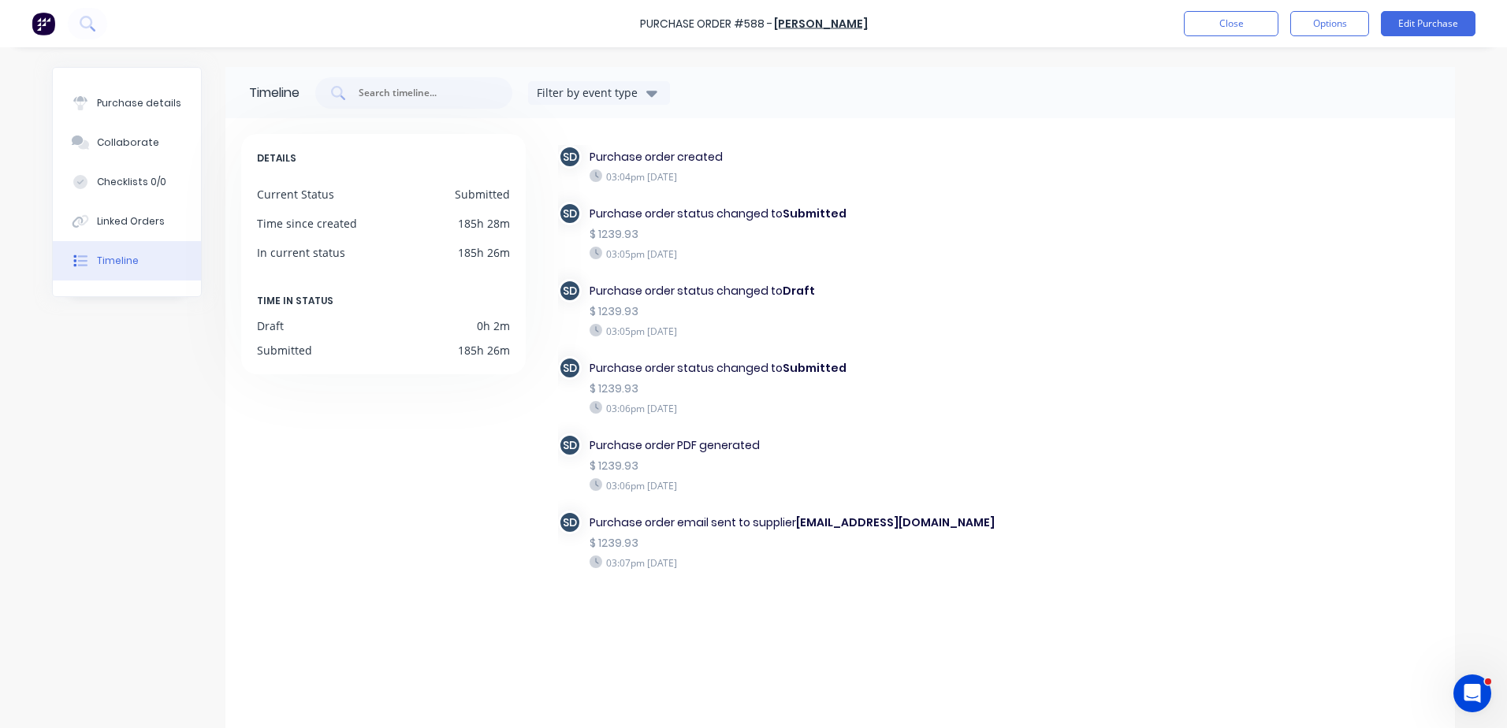
click at [53, 241] on button "Timeline" at bounding box center [127, 260] width 148 height 39
click at [732, 27] on button "Close" at bounding box center [1231, 23] width 95 height 25
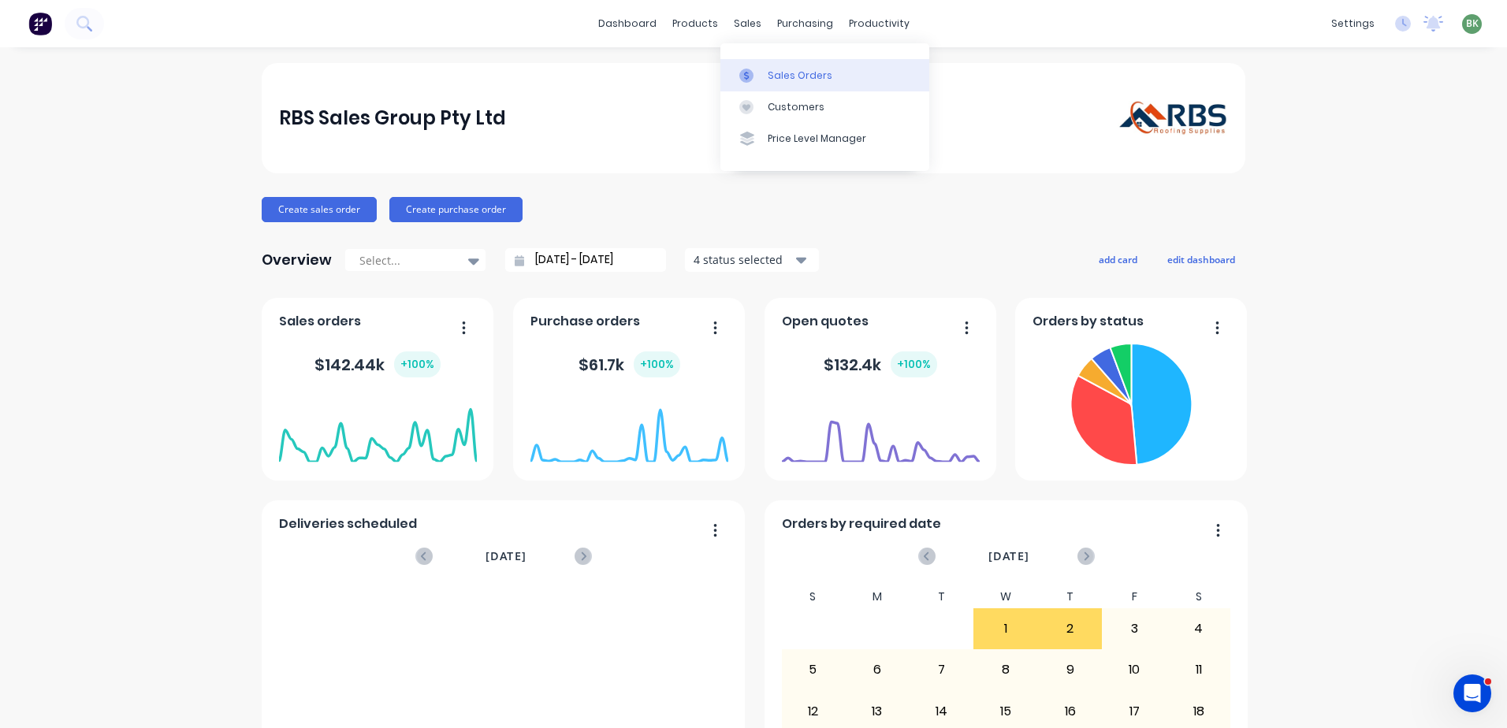
click at [732, 71] on div "Sales Orders" at bounding box center [800, 76] width 65 height 14
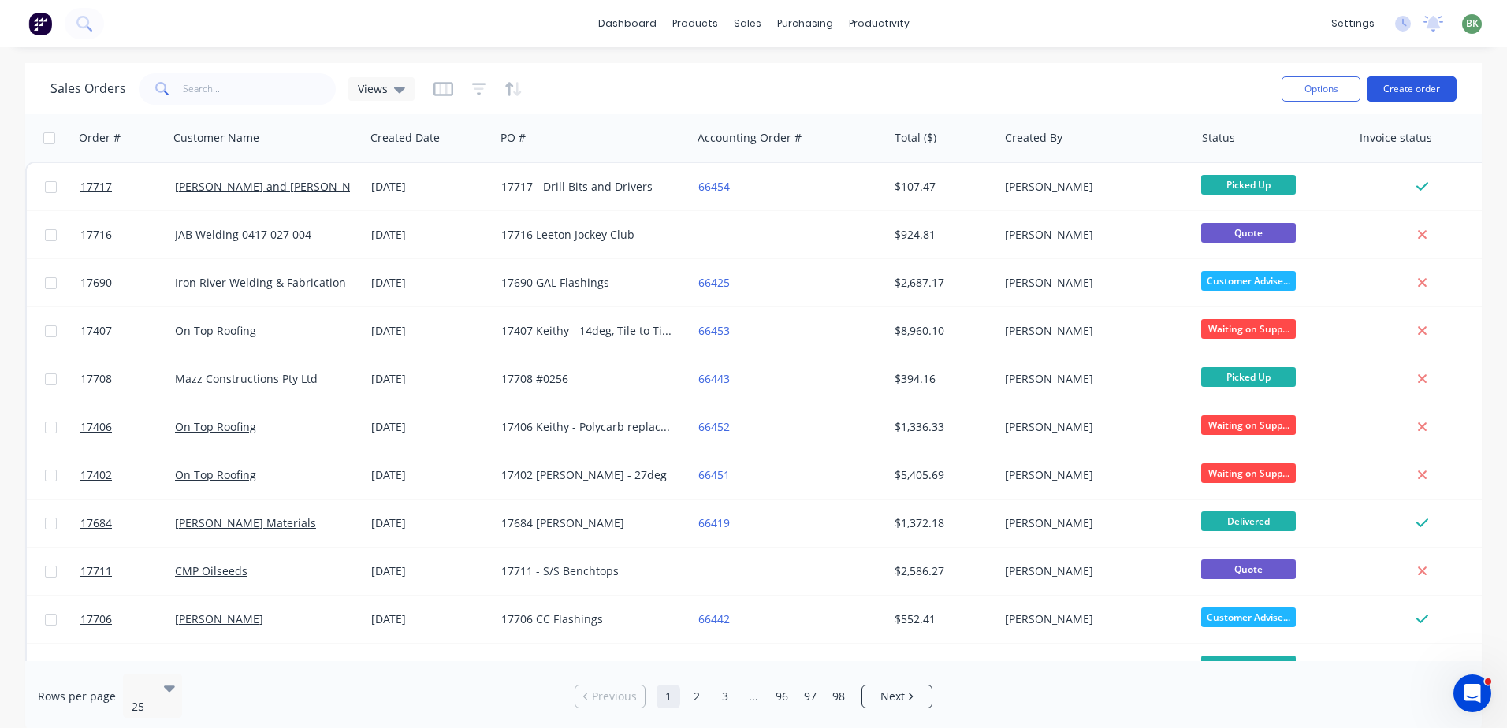
click at [732, 84] on button "Create order" at bounding box center [1412, 88] width 90 height 25
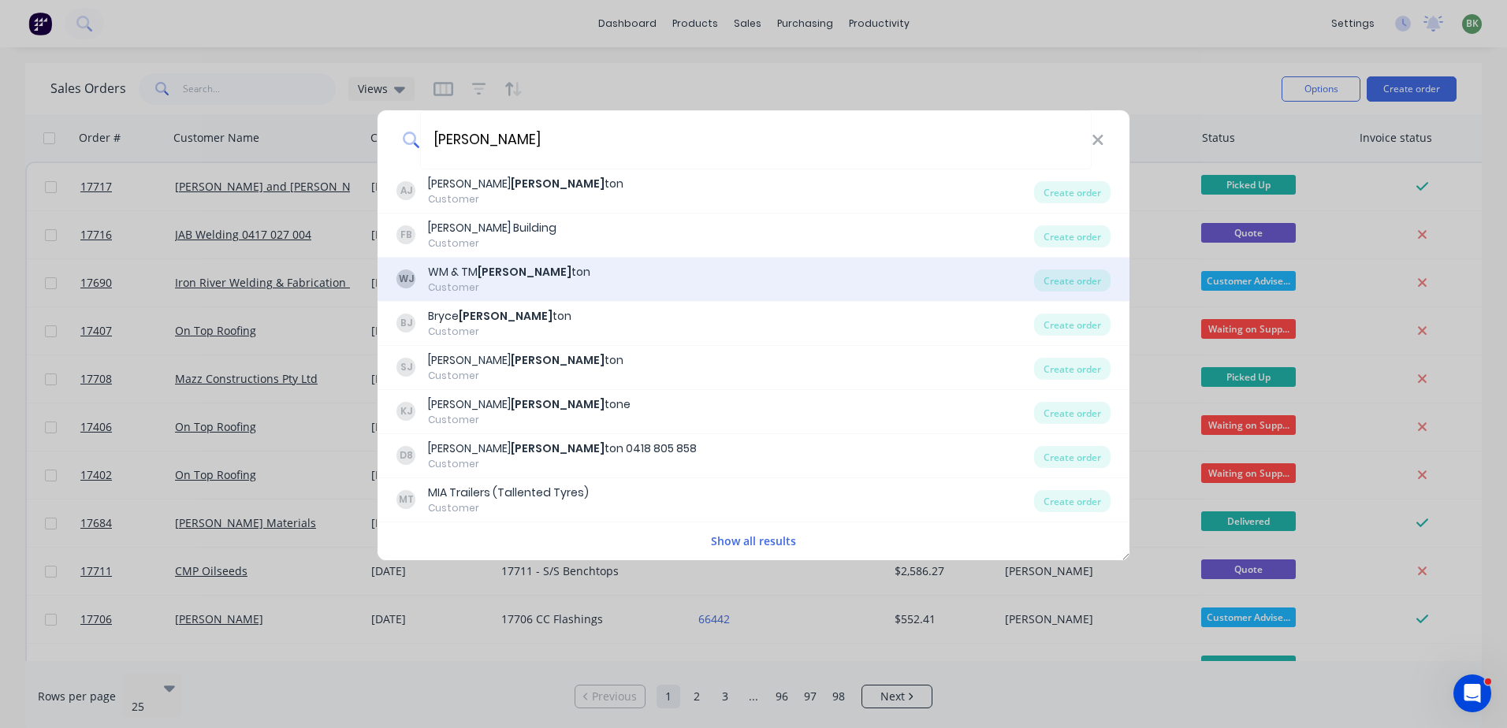
type input "johns"
click at [467, 267] on div "WM & TM Johns ton" at bounding box center [509, 272] width 162 height 17
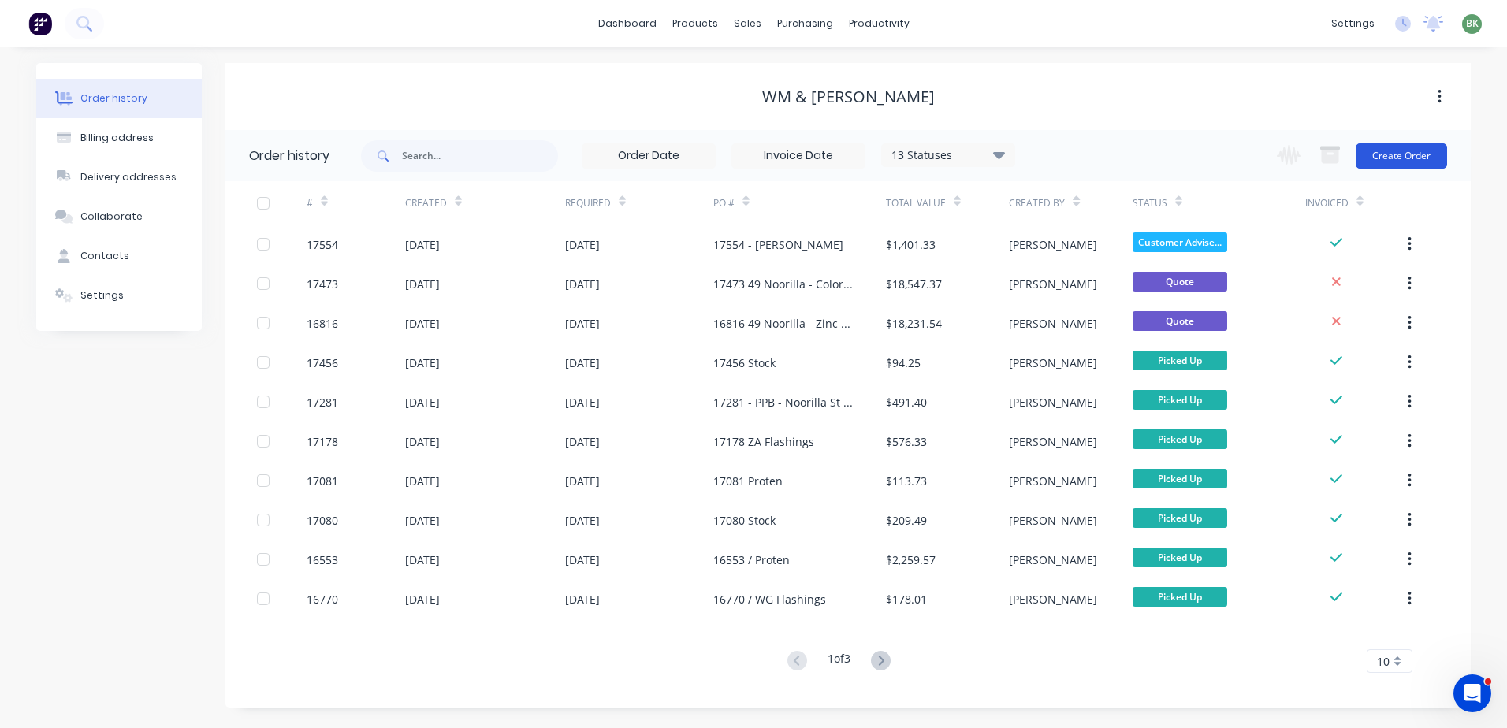
click at [732, 158] on button "Create Order" at bounding box center [1401, 155] width 91 height 25
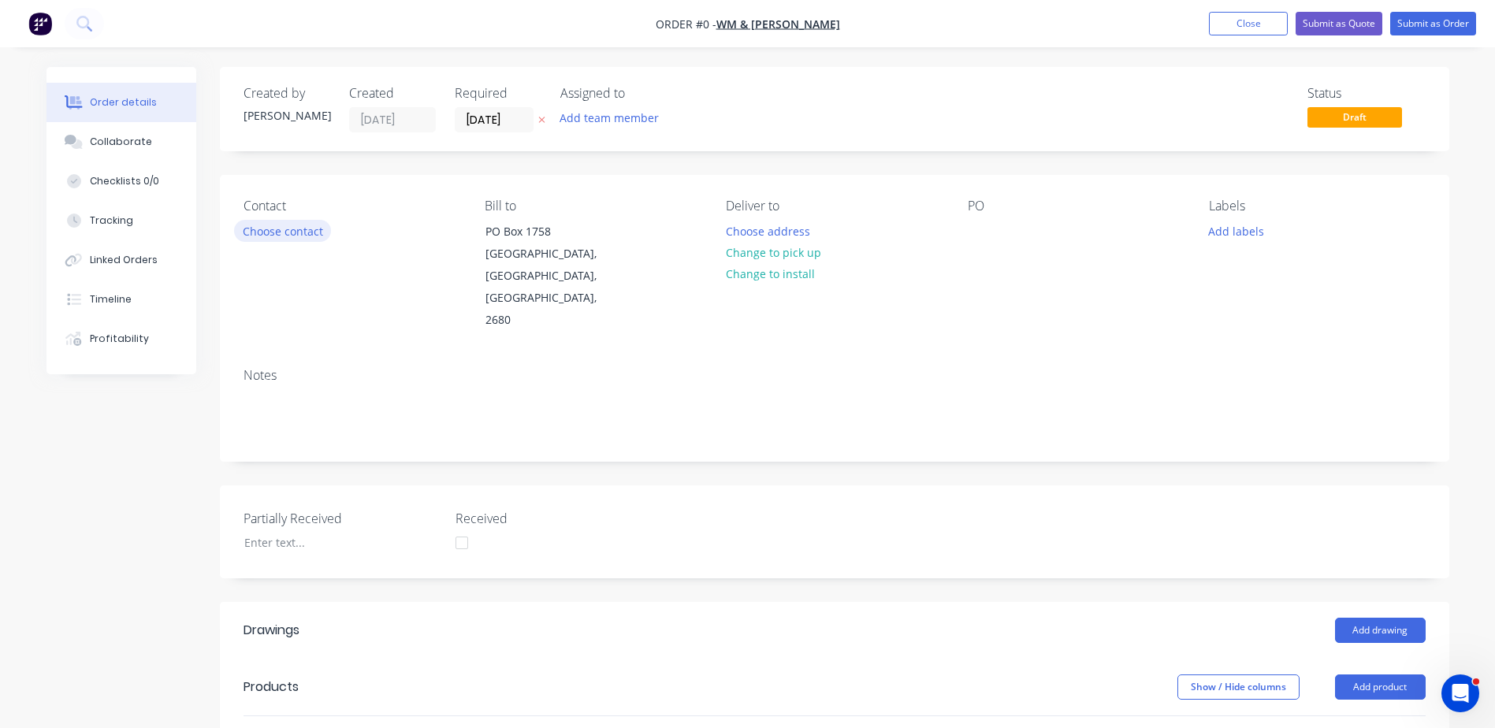
click at [280, 227] on button "Choose contact" at bounding box center [282, 230] width 97 height 21
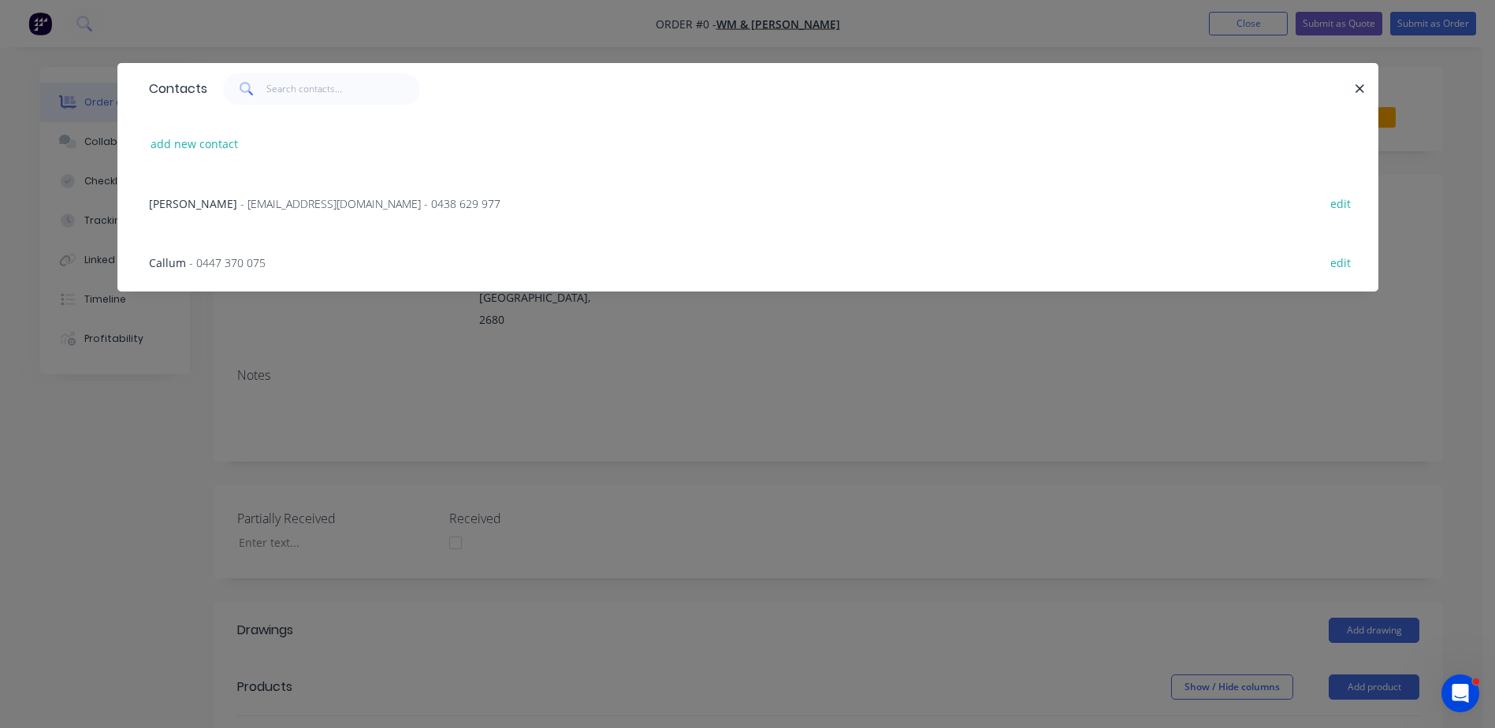
click at [205, 201] on span "Bill Johnston" at bounding box center [193, 203] width 88 height 15
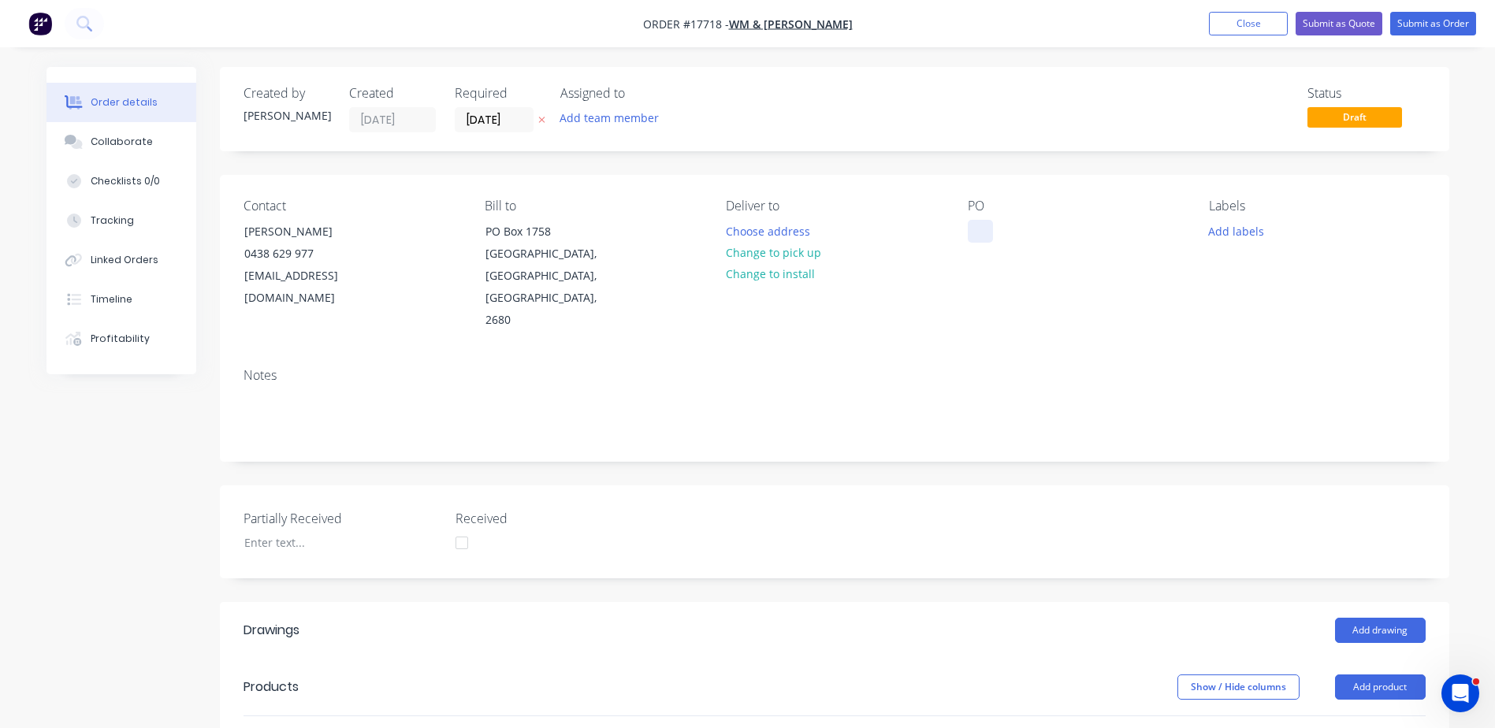
click at [732, 228] on div at bounding box center [980, 231] width 25 height 23
click at [732, 230] on div "17718 - Valley" at bounding box center [1017, 231] width 98 height 23
click at [732, 232] on div "17718 - Valley" at bounding box center [1017, 231] width 98 height 23
click at [732, 452] on button "Add drawing" at bounding box center [1380, 630] width 91 height 25
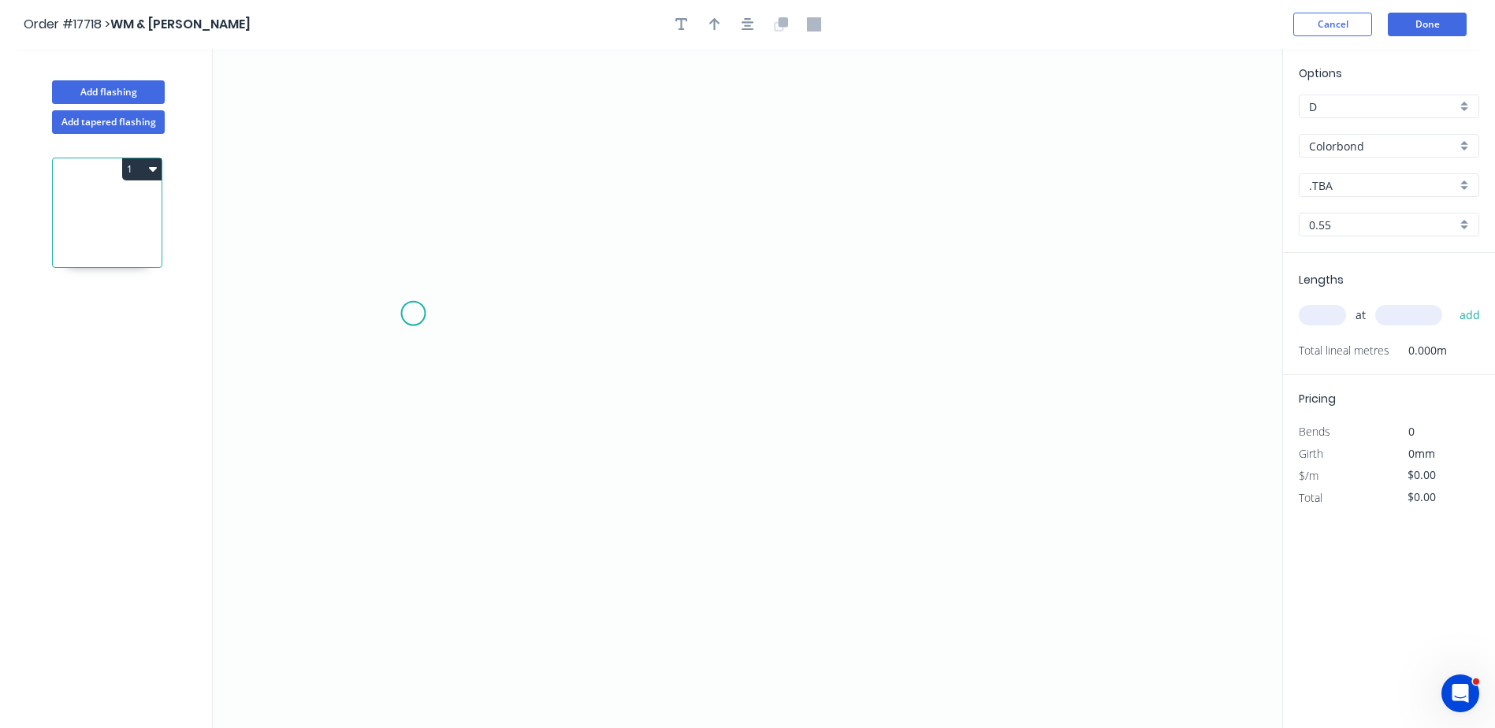
click at [412, 314] on icon "0" at bounding box center [748, 389] width 1070 height 680
click at [333, 313] on icon "0" at bounding box center [748, 389] width 1070 height 680
click at [732, 452] on icon "0 ?" at bounding box center [748, 389] width 1070 height 680
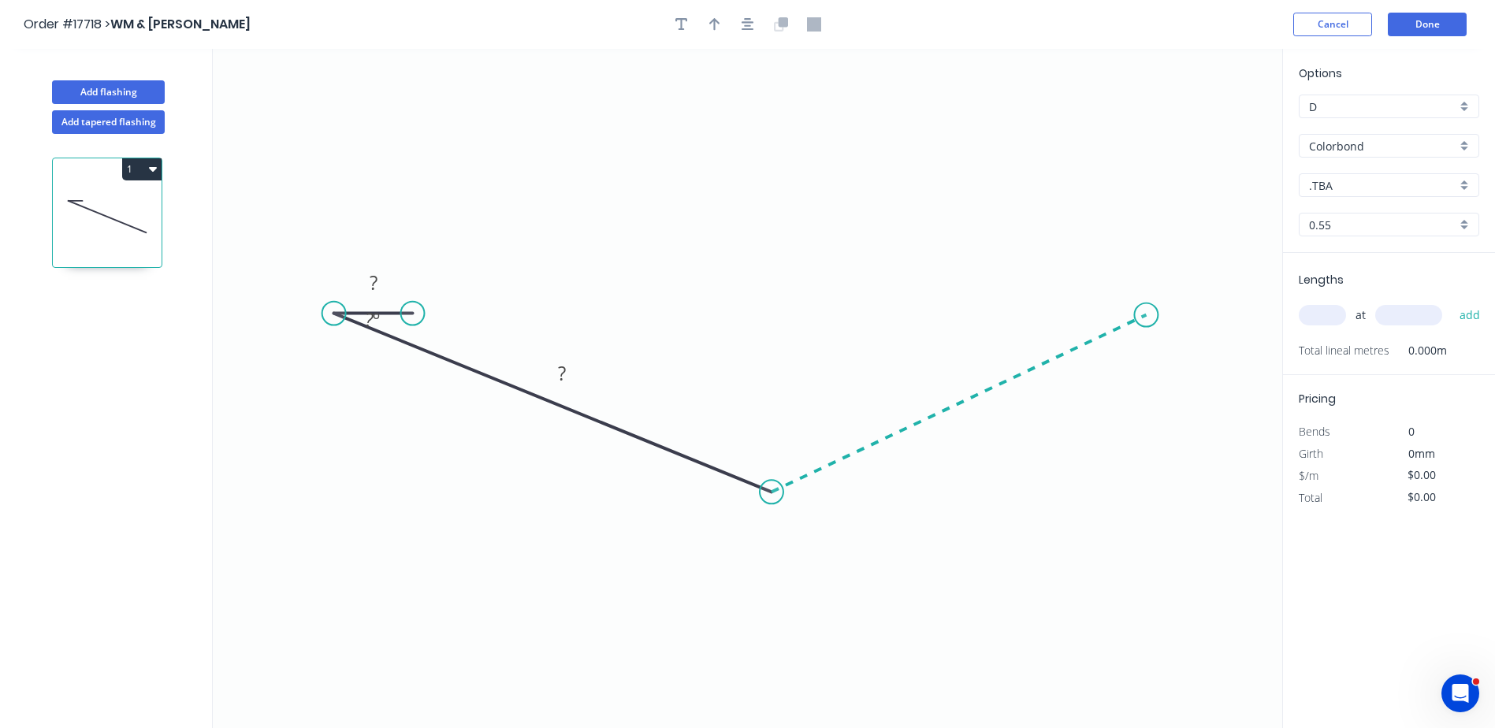
click at [732, 315] on icon "0 ? ? ? º" at bounding box center [748, 389] width 1070 height 680
click at [732, 312] on icon "0 ? ? ? ? º ? º" at bounding box center [748, 389] width 1070 height 680
click at [385, 278] on rect at bounding box center [374, 284] width 32 height 22
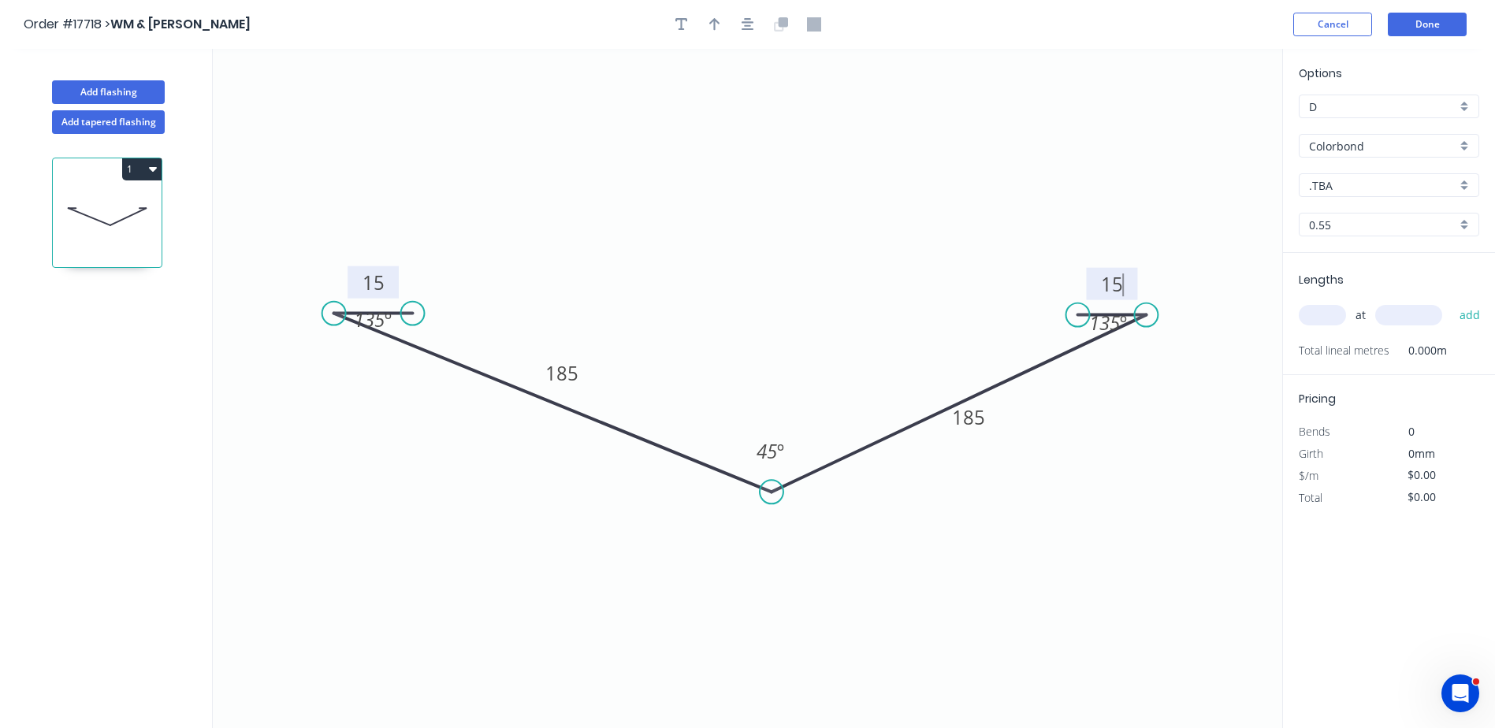
type input "$24.52"
click at [732, 320] on input "text" at bounding box center [1322, 315] width 47 height 20
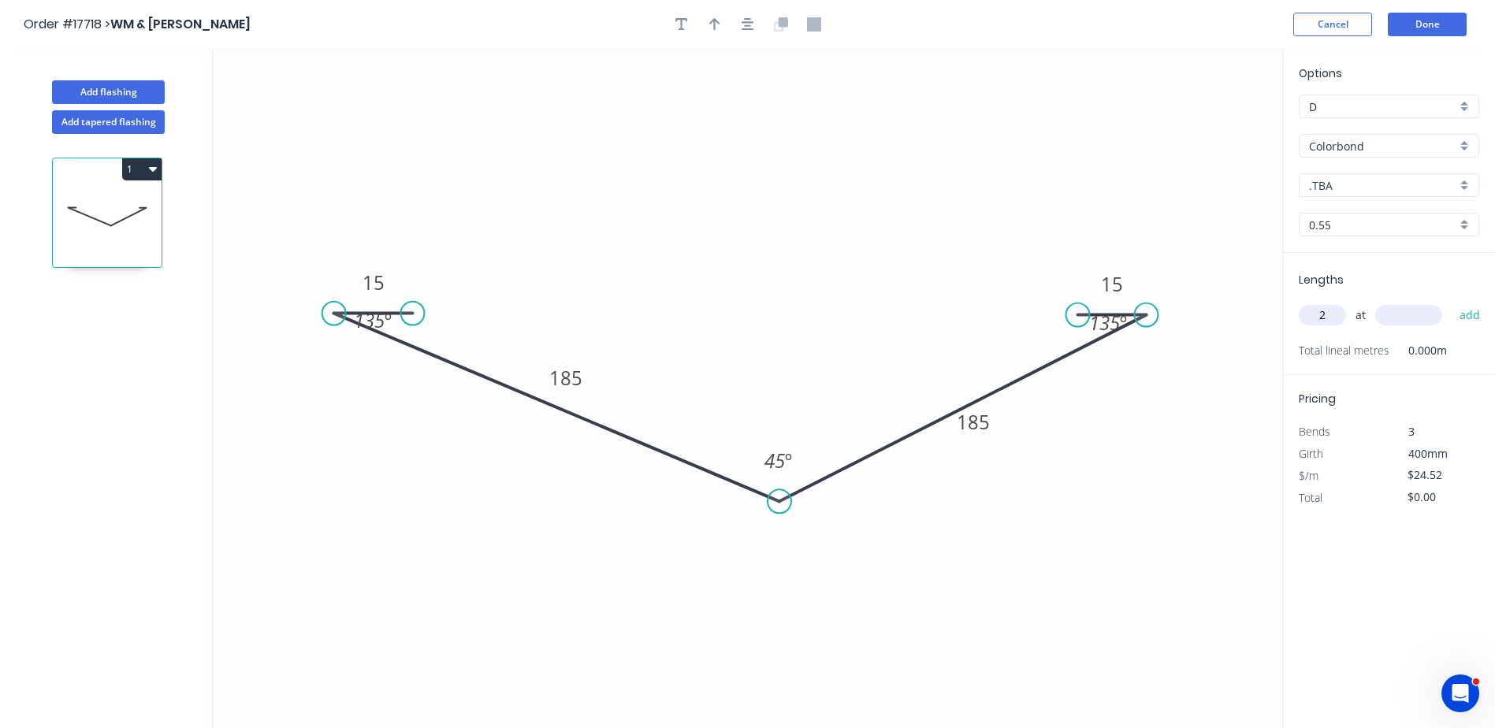
drag, startPoint x: 729, startPoint y: 480, endPoint x: 772, endPoint y: 509, distance: 51.6
click at [732, 452] on circle at bounding box center [780, 502] width 24 height 24
click at [384, 335] on rect at bounding box center [373, 319] width 58 height 32
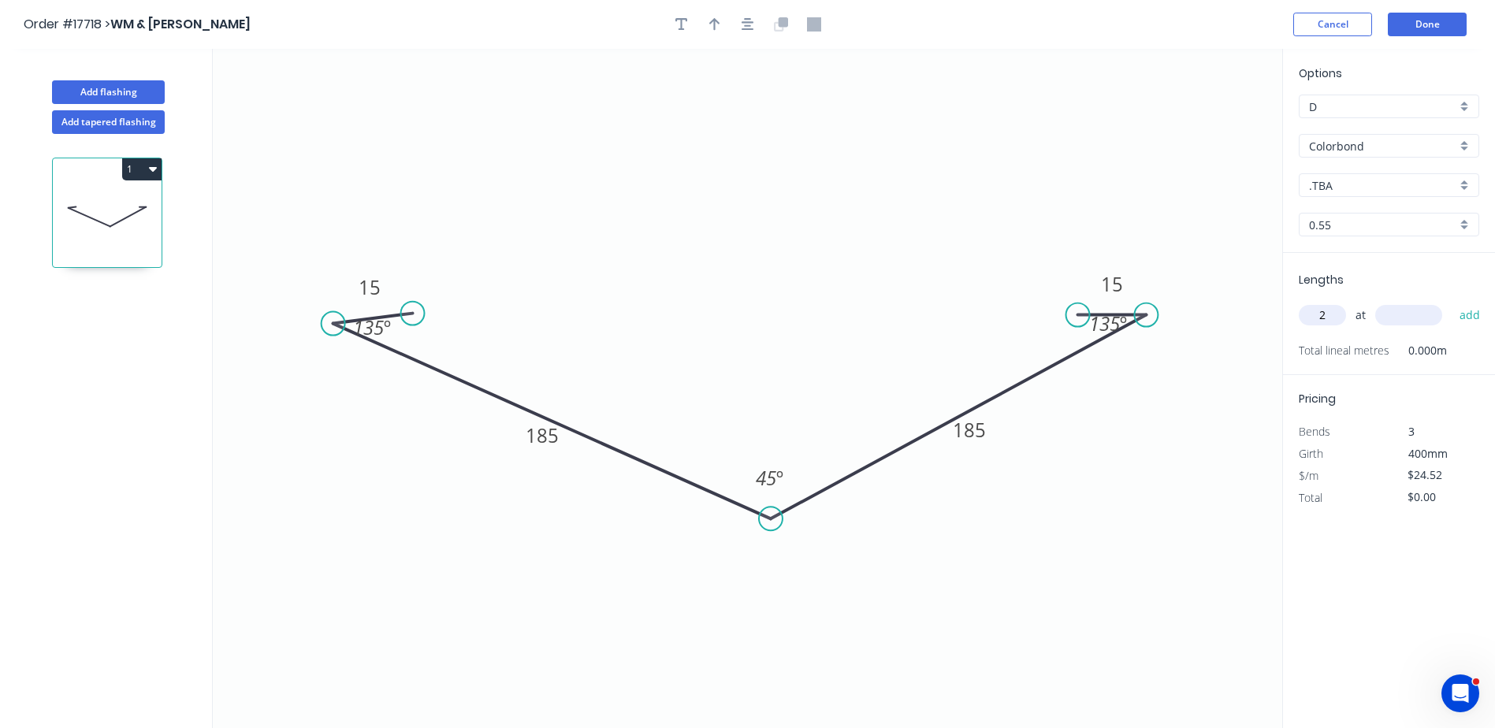
click at [397, 352] on icon at bounding box center [552, 422] width 438 height 196
click at [414, 319] on circle at bounding box center [413, 314] width 24 height 24
drag, startPoint x: 1076, startPoint y: 314, endPoint x: 1078, endPoint y: 305, distance: 8.8
click at [732, 305] on circle at bounding box center [1078, 305] width 24 height 24
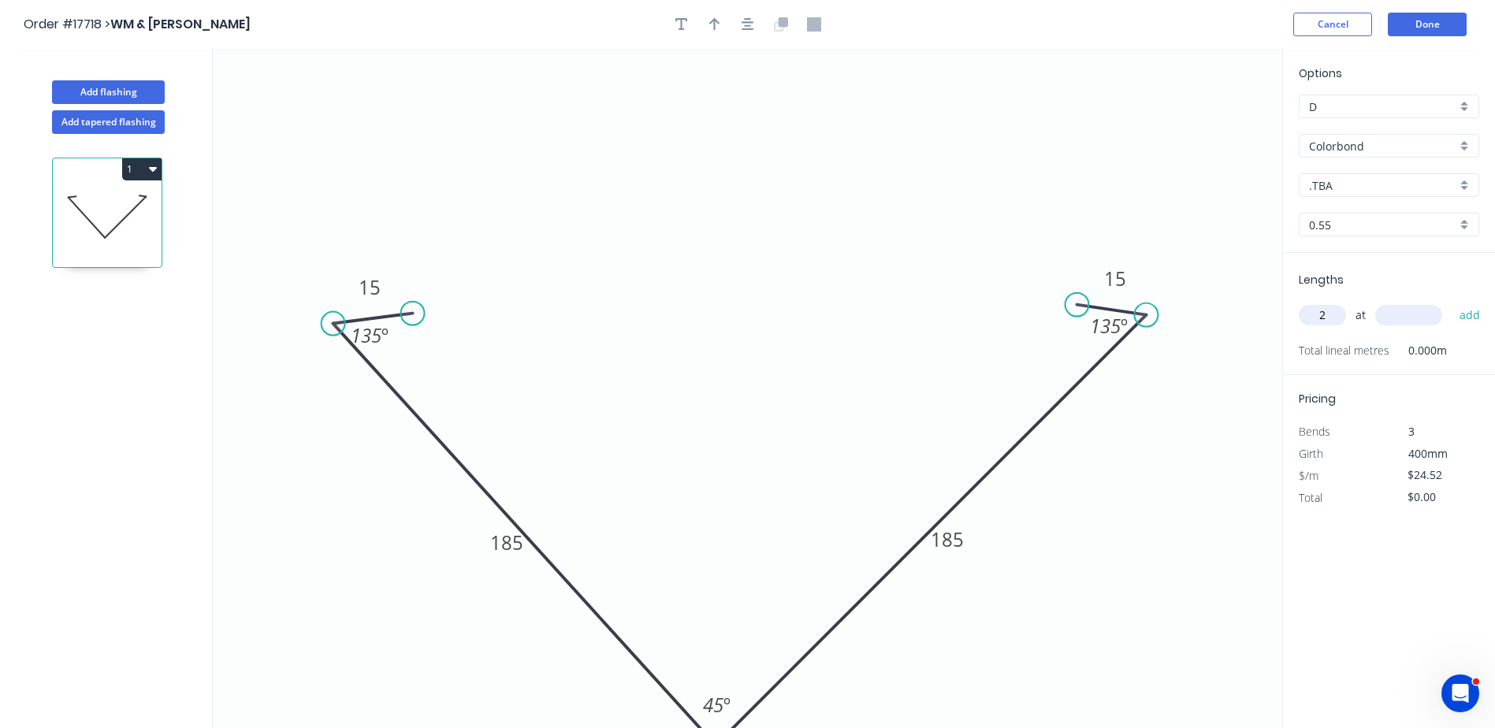
drag, startPoint x: 766, startPoint y: 519, endPoint x: 601, endPoint y: 237, distance: 326.5
click at [577, 215] on icon "0 15 185 185 15 135 º 45 º 135 º" at bounding box center [748, 389] width 1070 height 680
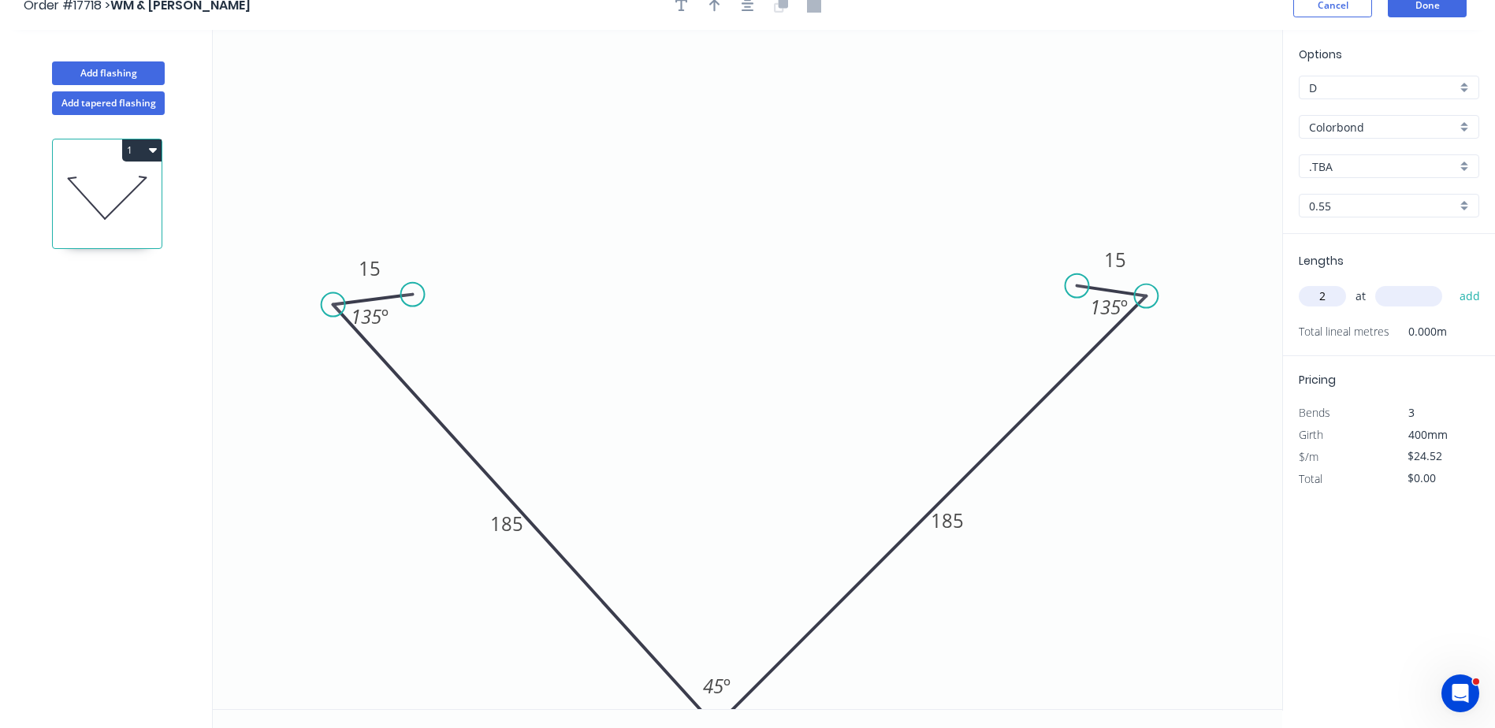
scroll to position [29, 0]
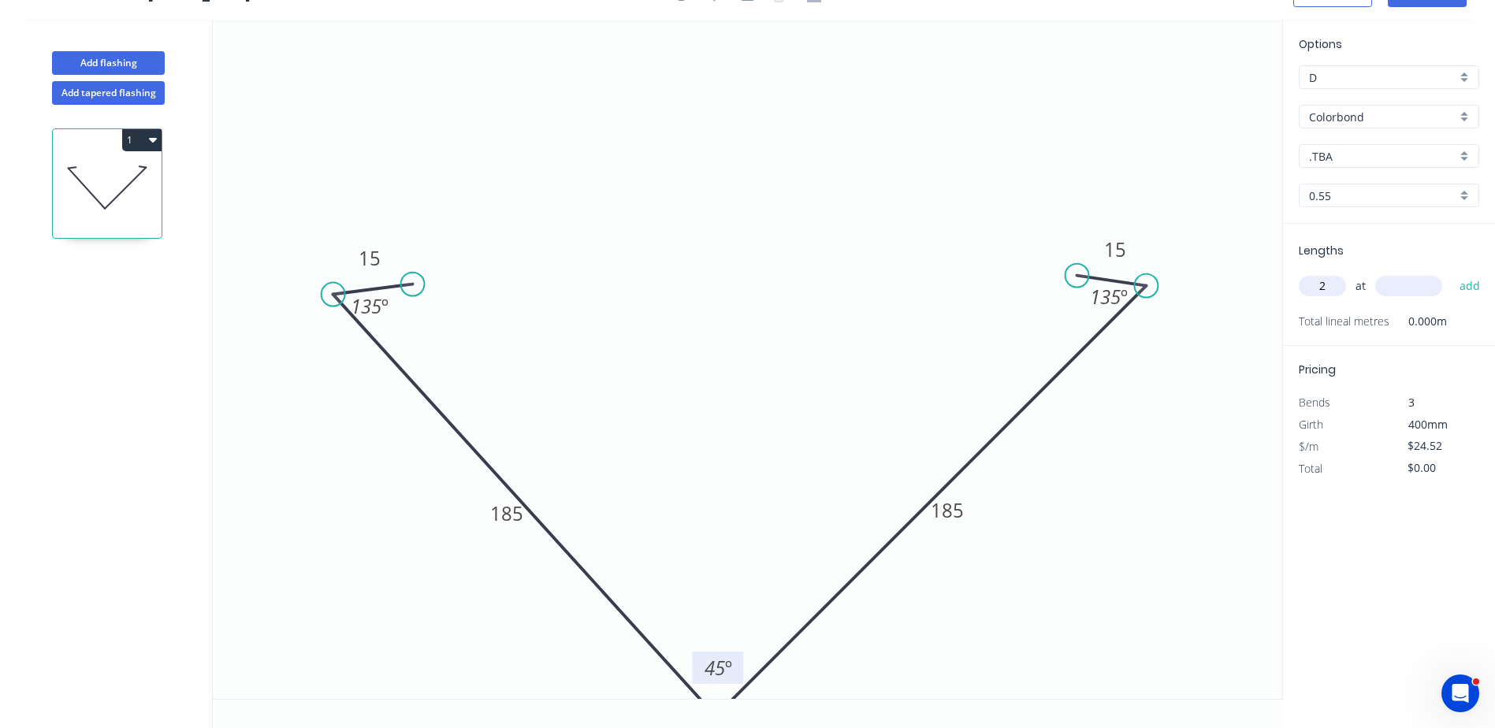
drag, startPoint x: 692, startPoint y: 691, endPoint x: 694, endPoint y: 683, distance: 8.0
click at [694, 452] on rect at bounding box center [717, 668] width 51 height 32
drag, startPoint x: 671, startPoint y: 670, endPoint x: 688, endPoint y: 635, distance: 39.5
click at [691, 452] on icon "0 15 185 185 15 135 º 45 º 135 º" at bounding box center [748, 360] width 1070 height 680
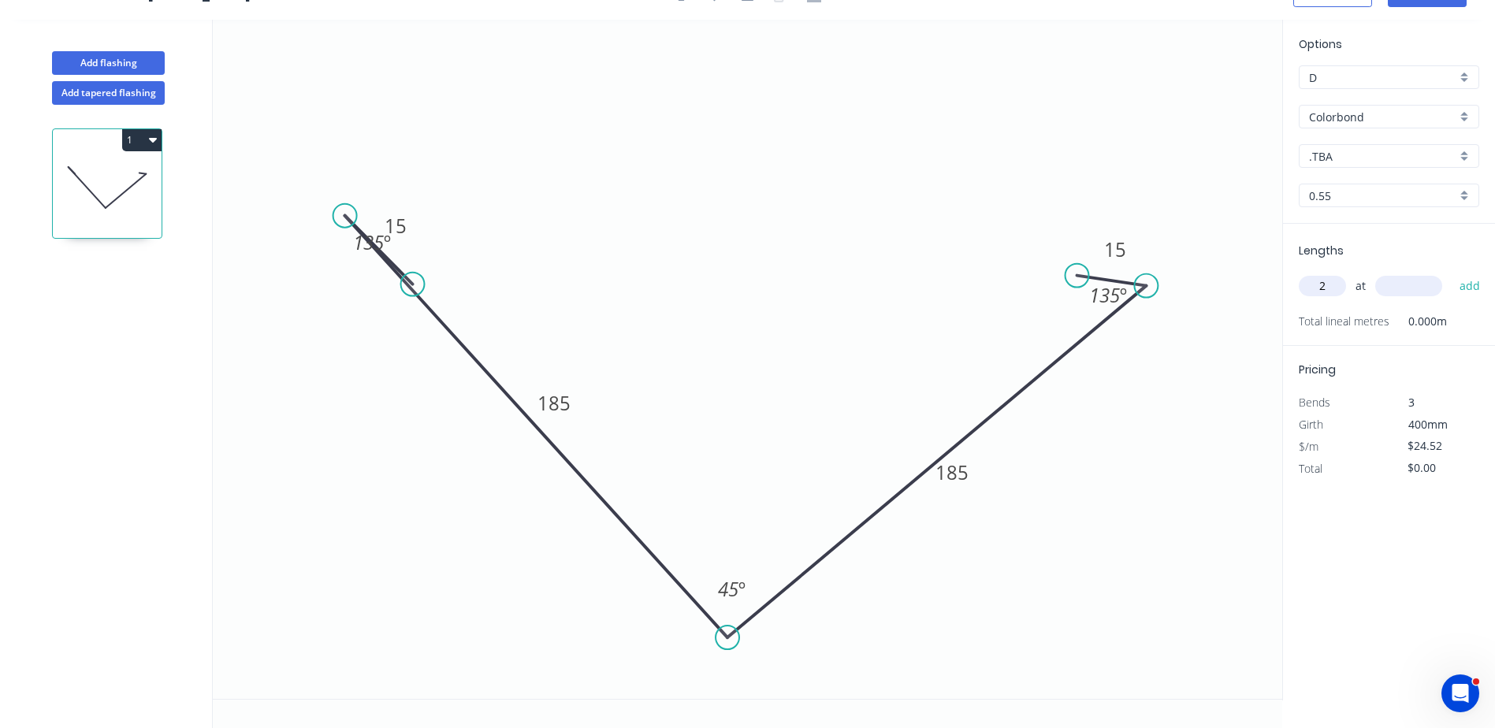
drag, startPoint x: 671, startPoint y: 666, endPoint x: 684, endPoint y: 585, distance: 82.3
click at [684, 452] on icon "0 15 185 185 15 135 º 45 º 135 º" at bounding box center [748, 360] width 1070 height 680
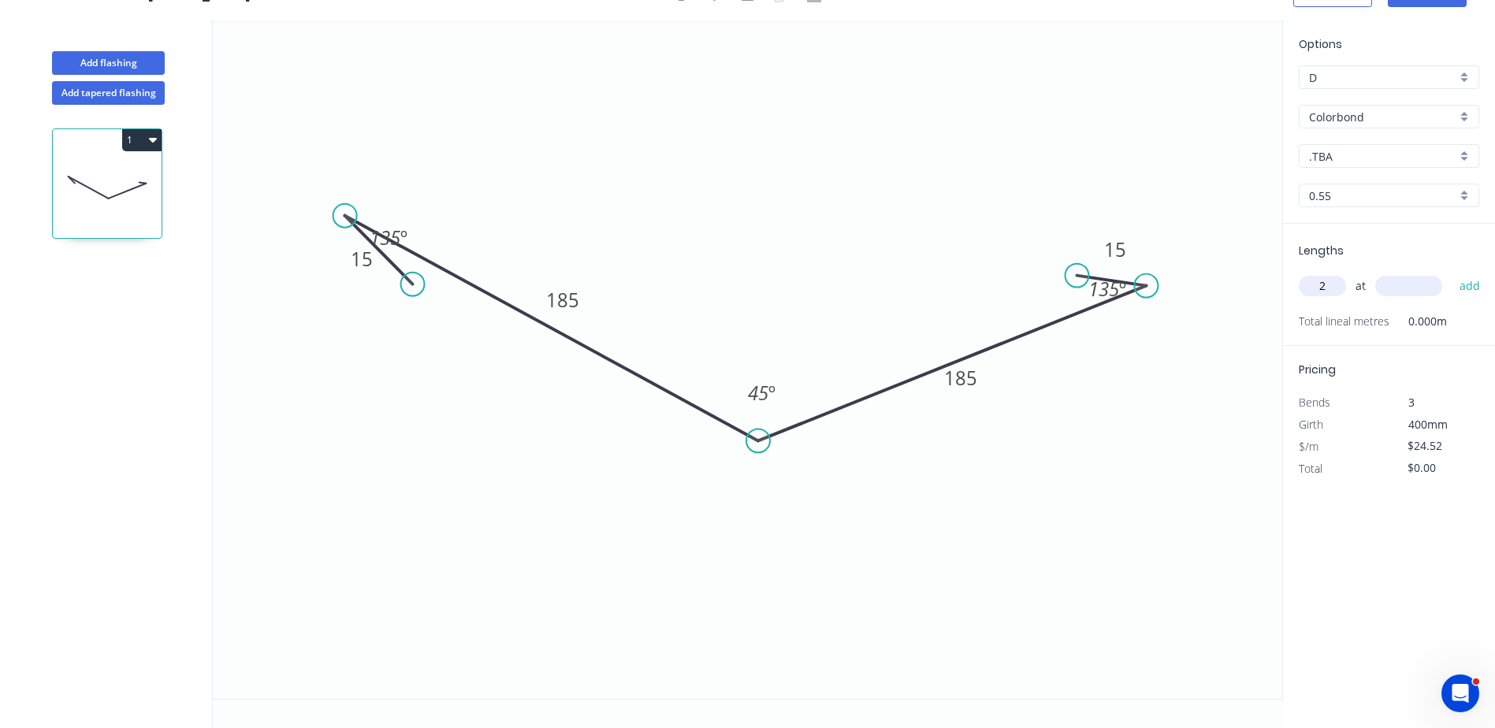
drag, startPoint x: 726, startPoint y: 640, endPoint x: 758, endPoint y: 441, distance: 201.3
click at [732, 441] on circle at bounding box center [759, 441] width 24 height 24
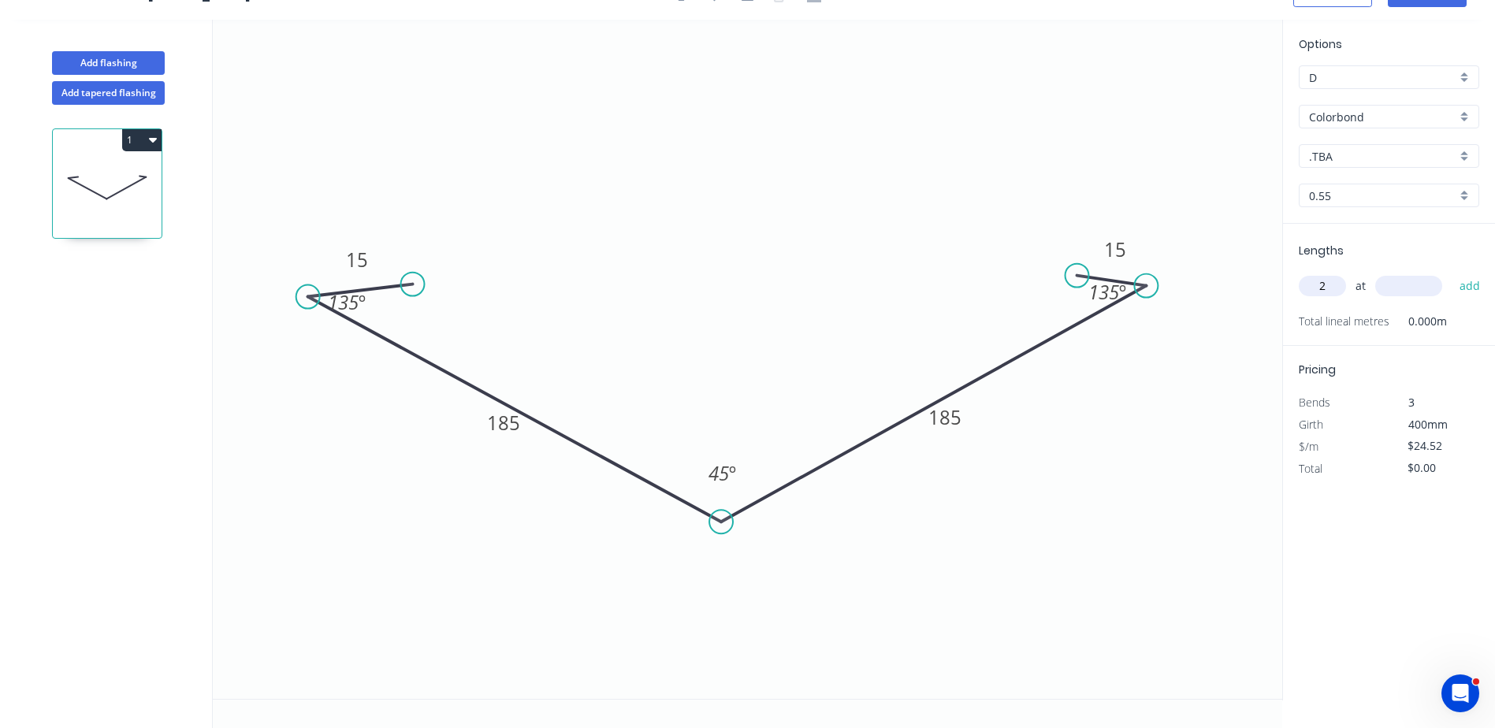
drag, startPoint x: 534, startPoint y: 319, endPoint x: 496, endPoint y: 400, distance: 89.9
click at [496, 400] on icon at bounding box center [514, 409] width 413 height 225
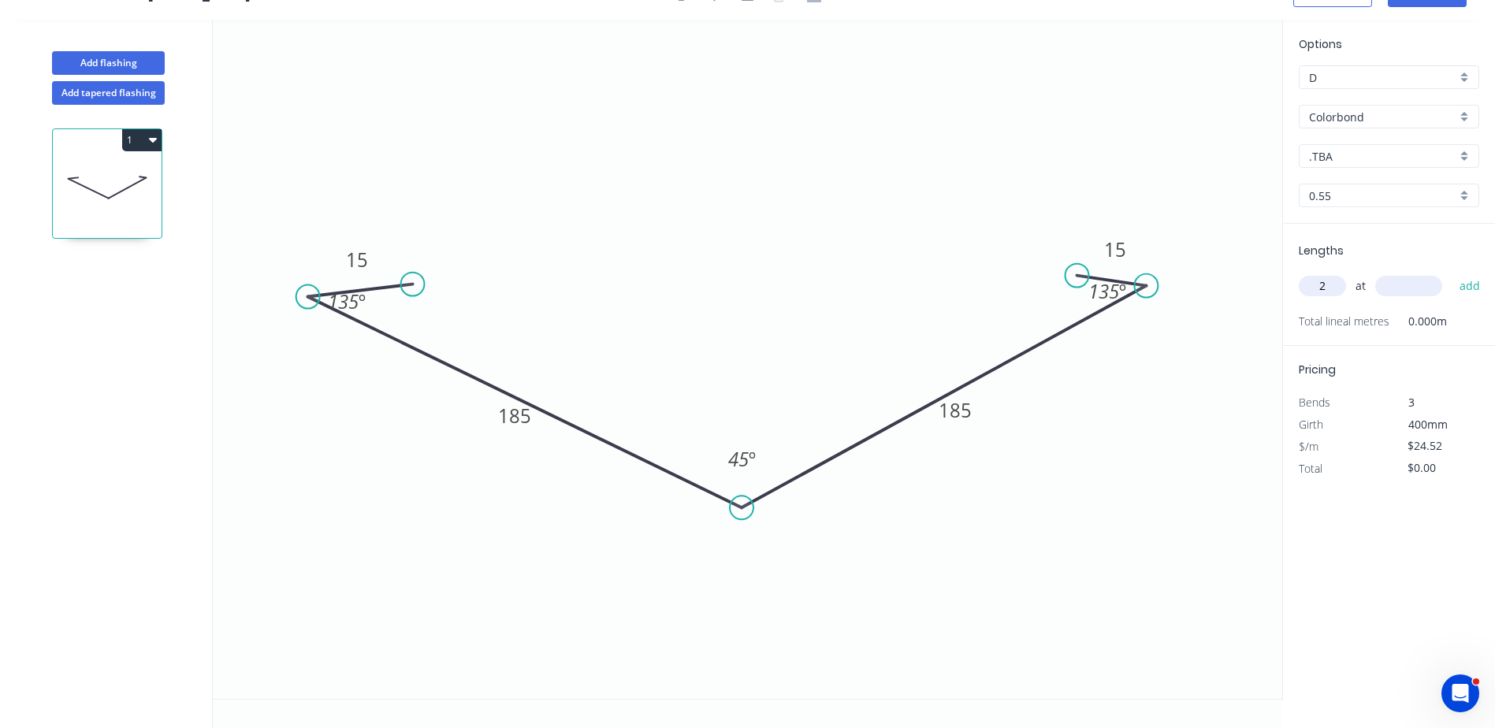
drag, startPoint x: 731, startPoint y: 525, endPoint x: 742, endPoint y: 508, distance: 19.9
click at [732, 452] on circle at bounding box center [742, 508] width 24 height 24
drag, startPoint x: 1324, startPoint y: 285, endPoint x: 1297, endPoint y: 285, distance: 26.8
click at [732, 285] on div "Lengths 2 at add Total lineal metres 0.000m" at bounding box center [1389, 285] width 212 height 122
type input "4"
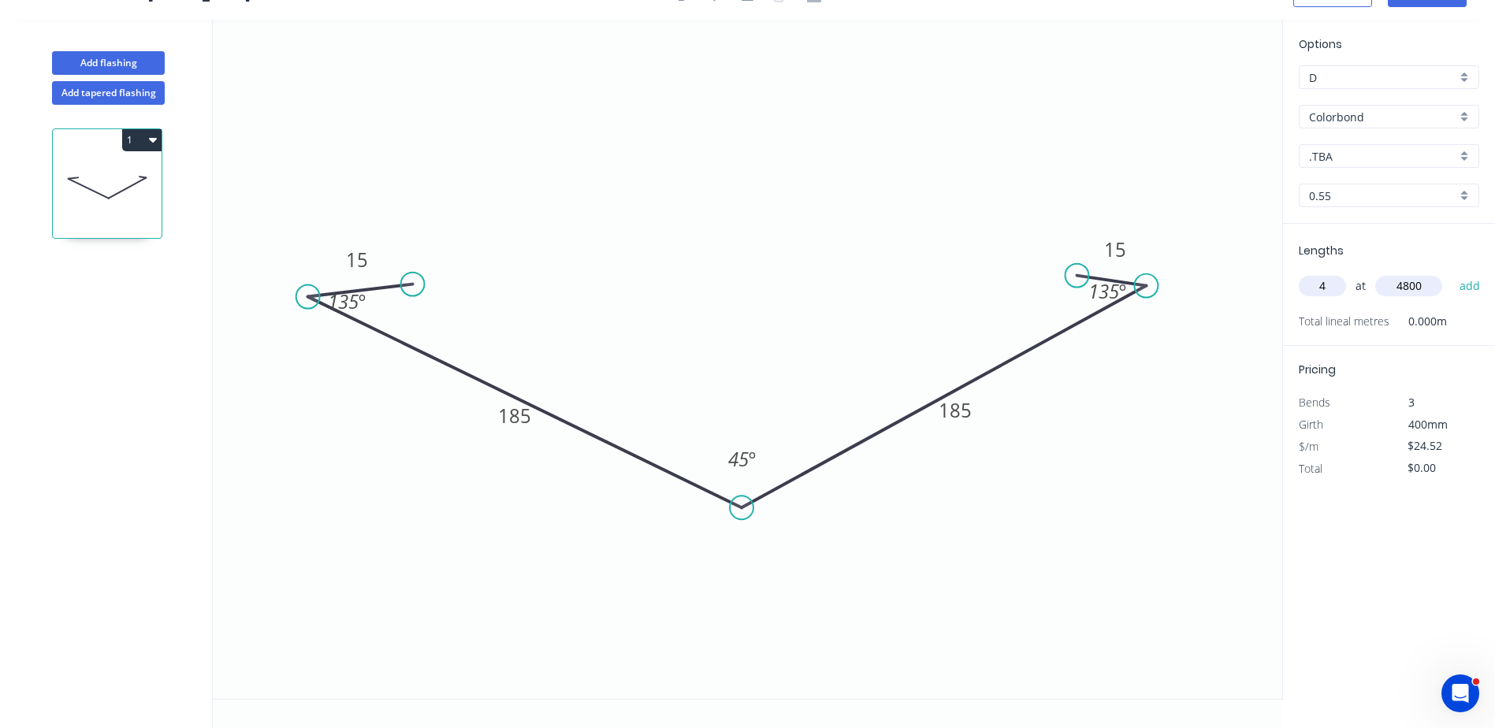
click at [732, 393] on icon "0 15 185 185 15 135 º 45 º 135 º" at bounding box center [748, 360] width 1070 height 680
type input "4800"
click at [732, 273] on button "add" at bounding box center [1470, 286] width 37 height 27
type input "$470.78"
type input "1"
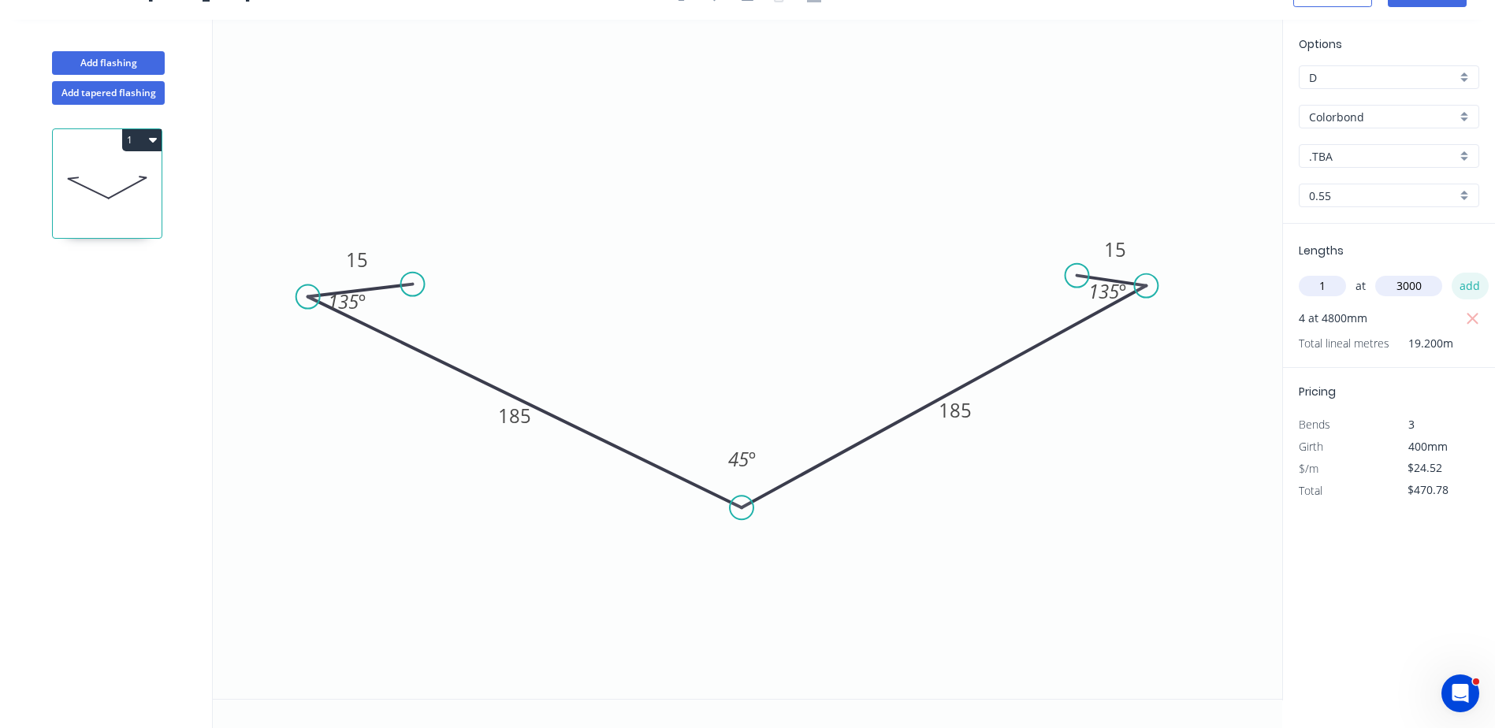
type input "3000"
click at [732, 273] on button "add" at bounding box center [1470, 286] width 37 height 27
type input "$544.34"
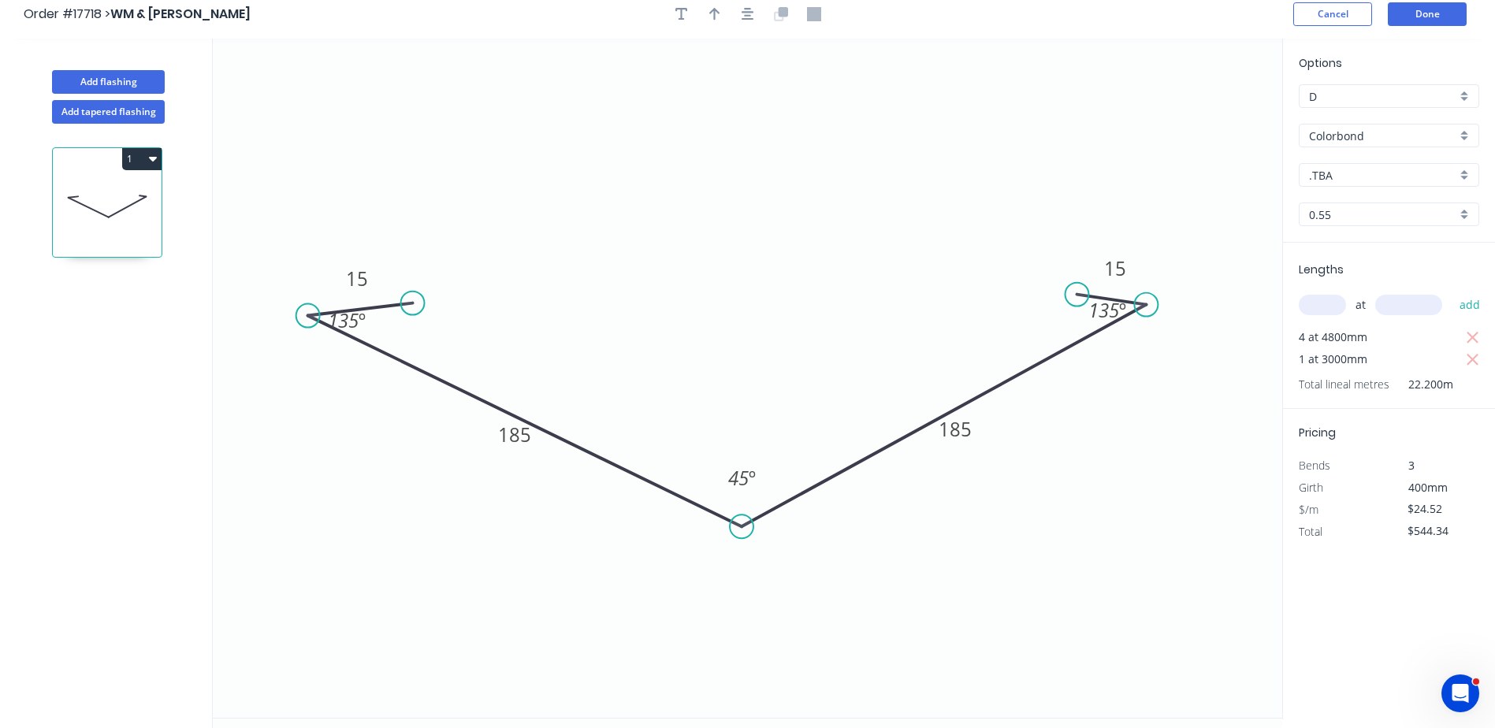
scroll to position [0, 0]
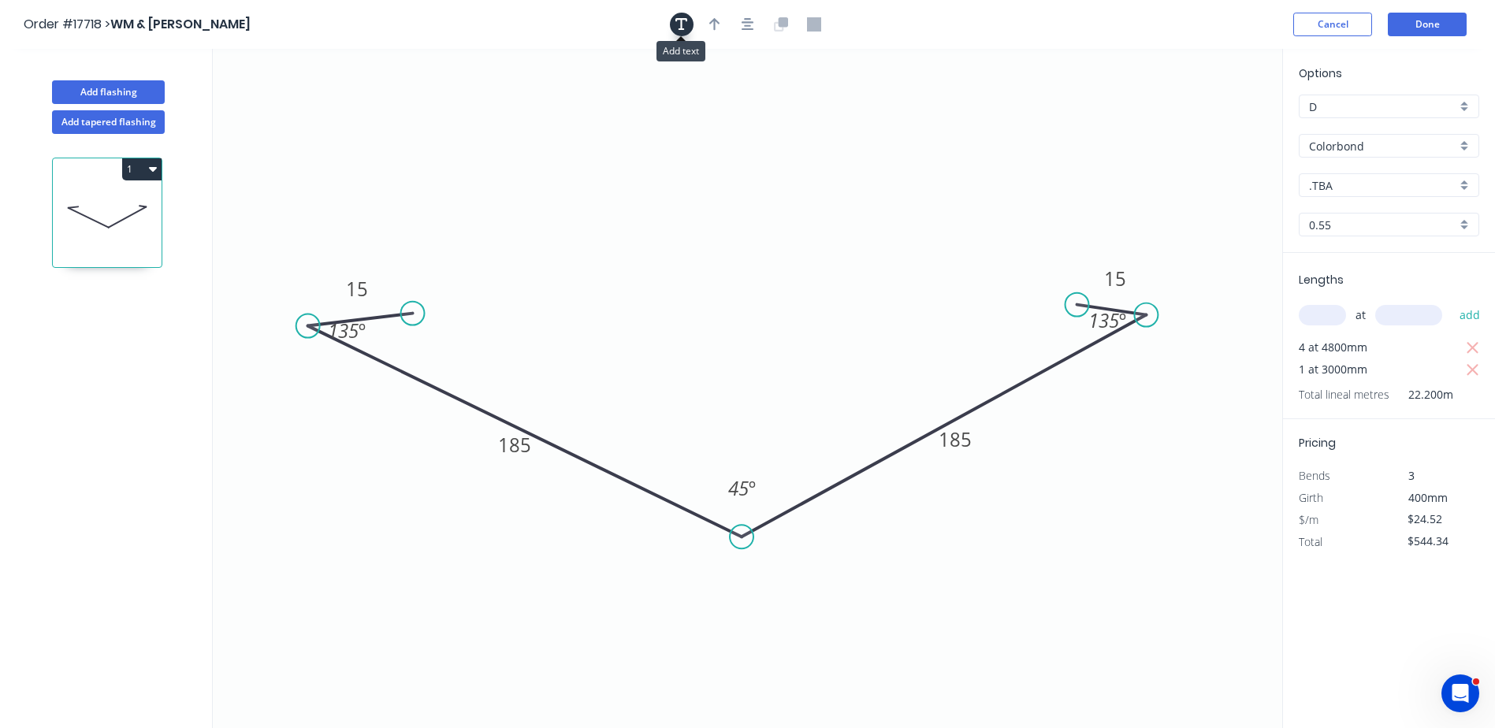
click at [680, 27] on icon "button" at bounding box center [682, 24] width 13 height 14
click at [378, 111] on textarea at bounding box center [315, 111] width 128 height 58
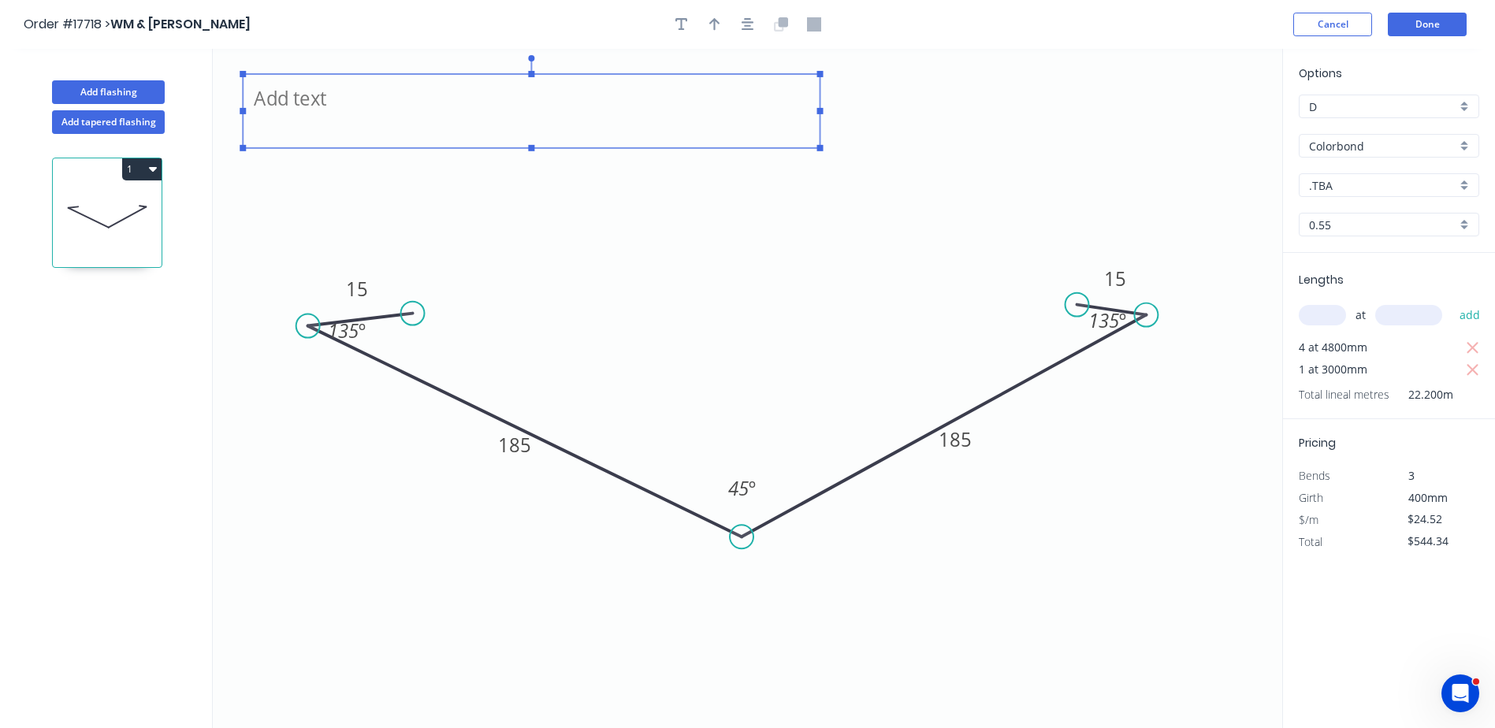
drag, startPoint x: 388, startPoint y: 110, endPoint x: 821, endPoint y: 102, distance: 433.6
click at [732, 102] on icon "15 185 185 15 135 º 45 º 135 º" at bounding box center [748, 389] width 1070 height 680
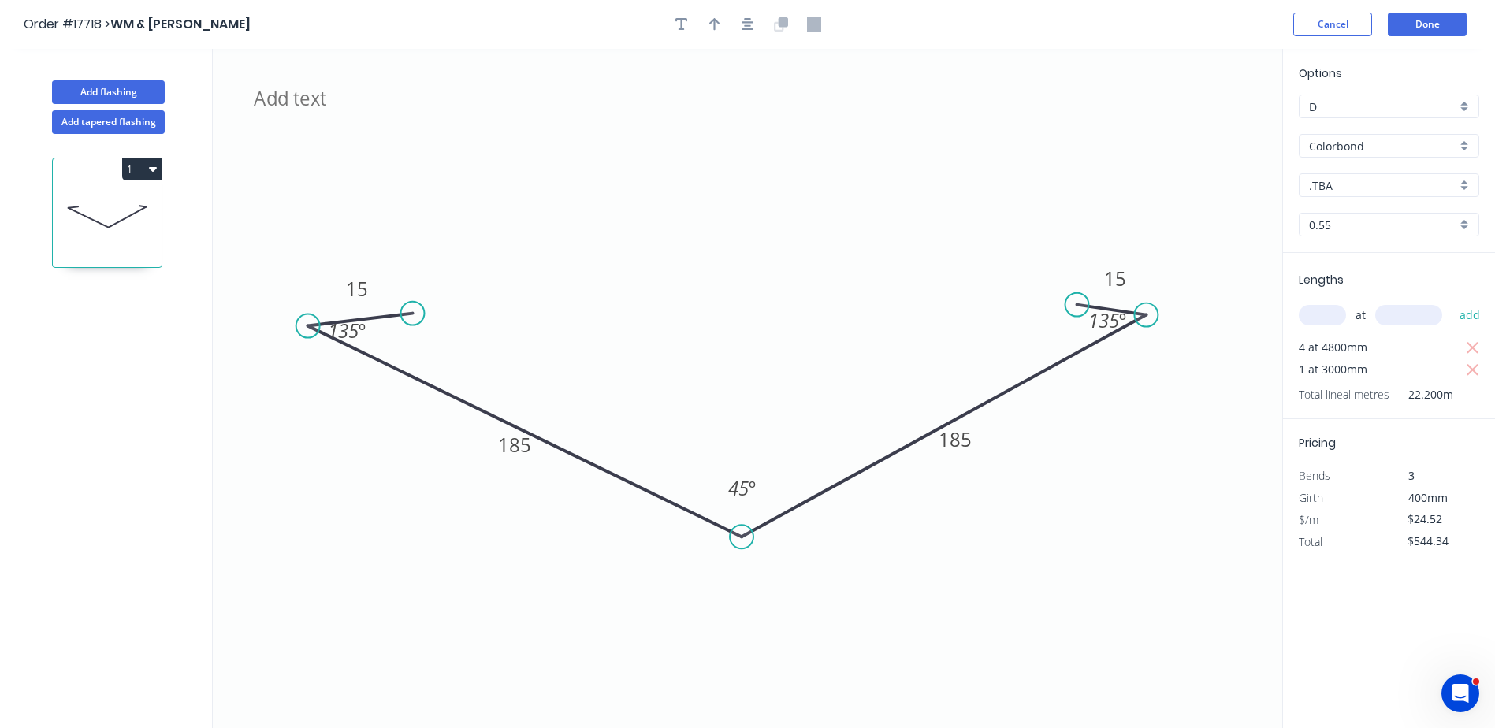
click at [732, 188] on div ".TBA" at bounding box center [1389, 185] width 181 height 24
click at [732, 266] on div "Monument" at bounding box center [1389, 259] width 179 height 28
type input "Monument"
click at [732, 218] on icon "15 185 185 15 135 º 45 º 135 º" at bounding box center [748, 389] width 1070 height 680
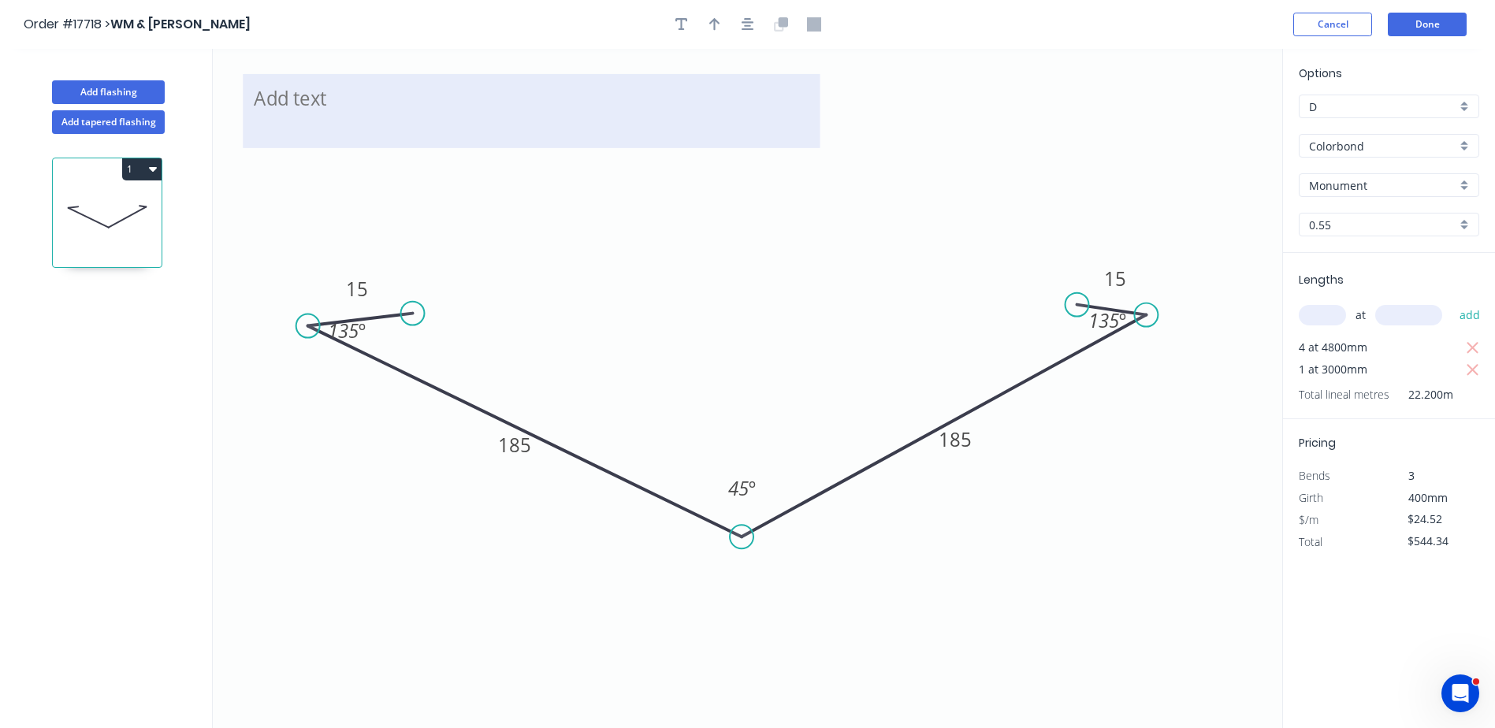
click at [322, 110] on textarea at bounding box center [531, 111] width 561 height 58
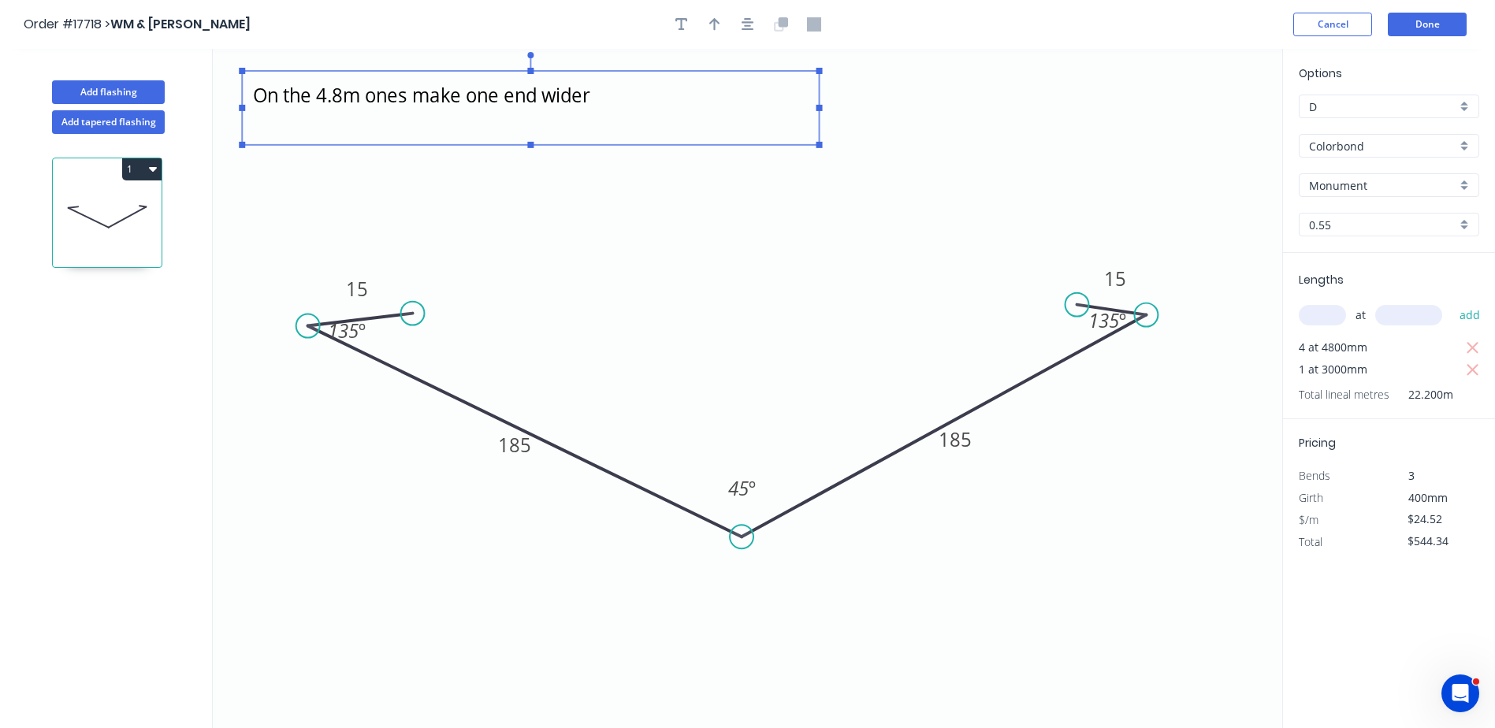
drag, startPoint x: 1074, startPoint y: 304, endPoint x: 1066, endPoint y: 297, distance: 11.2
click at [732, 297] on icon "On the 4.8m ones make one end wider 15 185 185 15 135 º 45 º 135 º" at bounding box center [748, 389] width 1070 height 680
type textarea "On the 4.8m ones make one end wider"
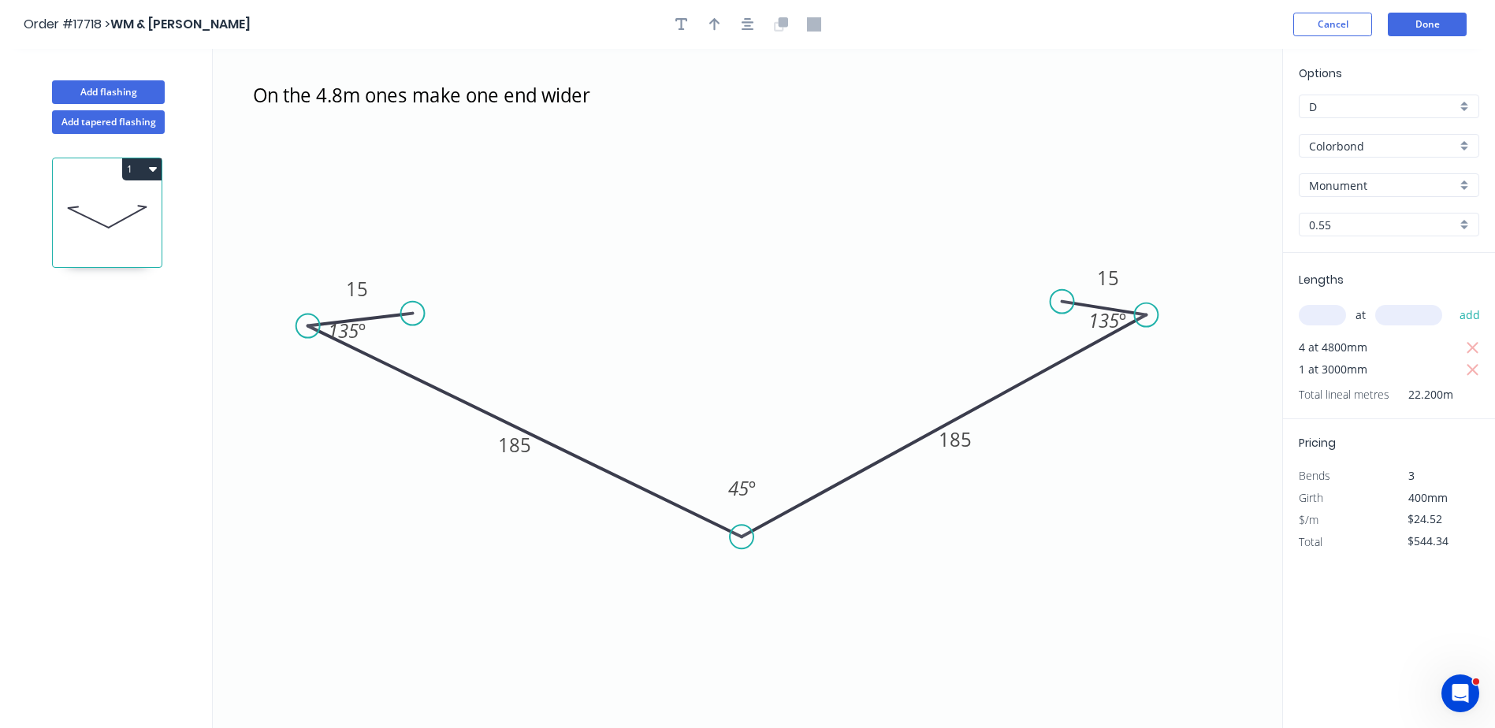
click at [732, 302] on circle at bounding box center [1063, 302] width 24 height 24
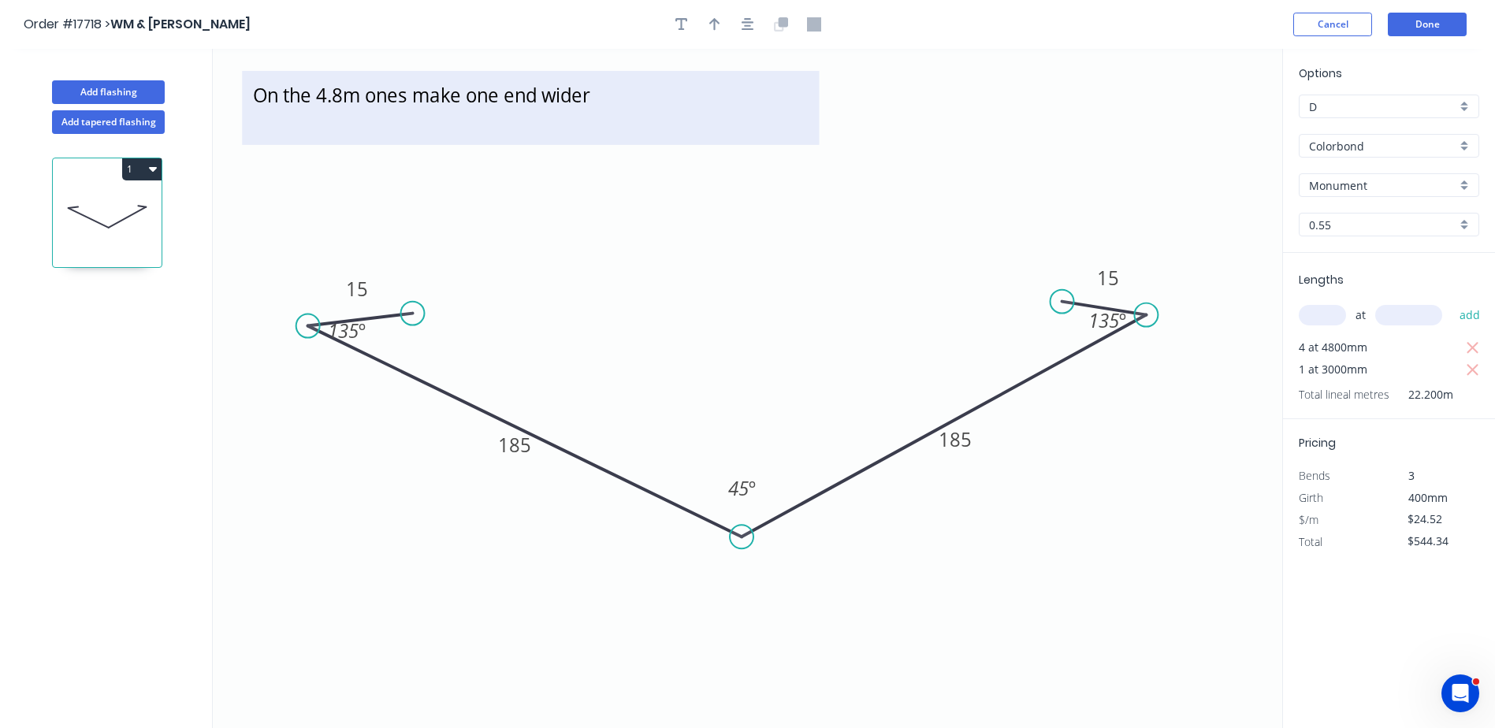
click at [634, 94] on textarea "On the 4.8m ones make one end wider" at bounding box center [530, 108] width 561 height 58
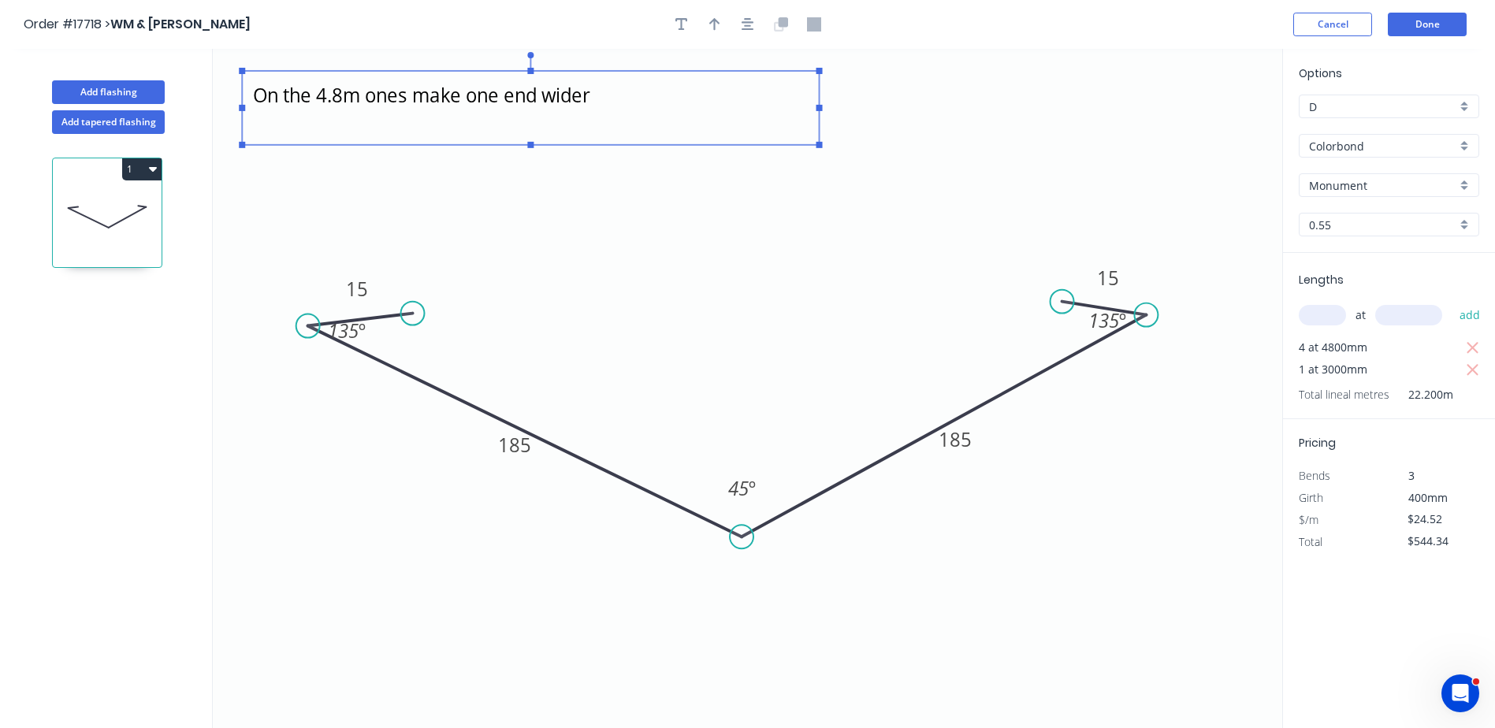
click at [609, 97] on textarea "On the 4.8m ones make one end wider" at bounding box center [530, 108] width 561 height 58
drag, startPoint x: 415, startPoint y: 310, endPoint x: 400, endPoint y: 309, distance: 14.2
click at [400, 309] on icon "On the 4.8m ones make one end wider 15 185 185 15 135 º 45 º 135 º" at bounding box center [748, 389] width 1070 height 680
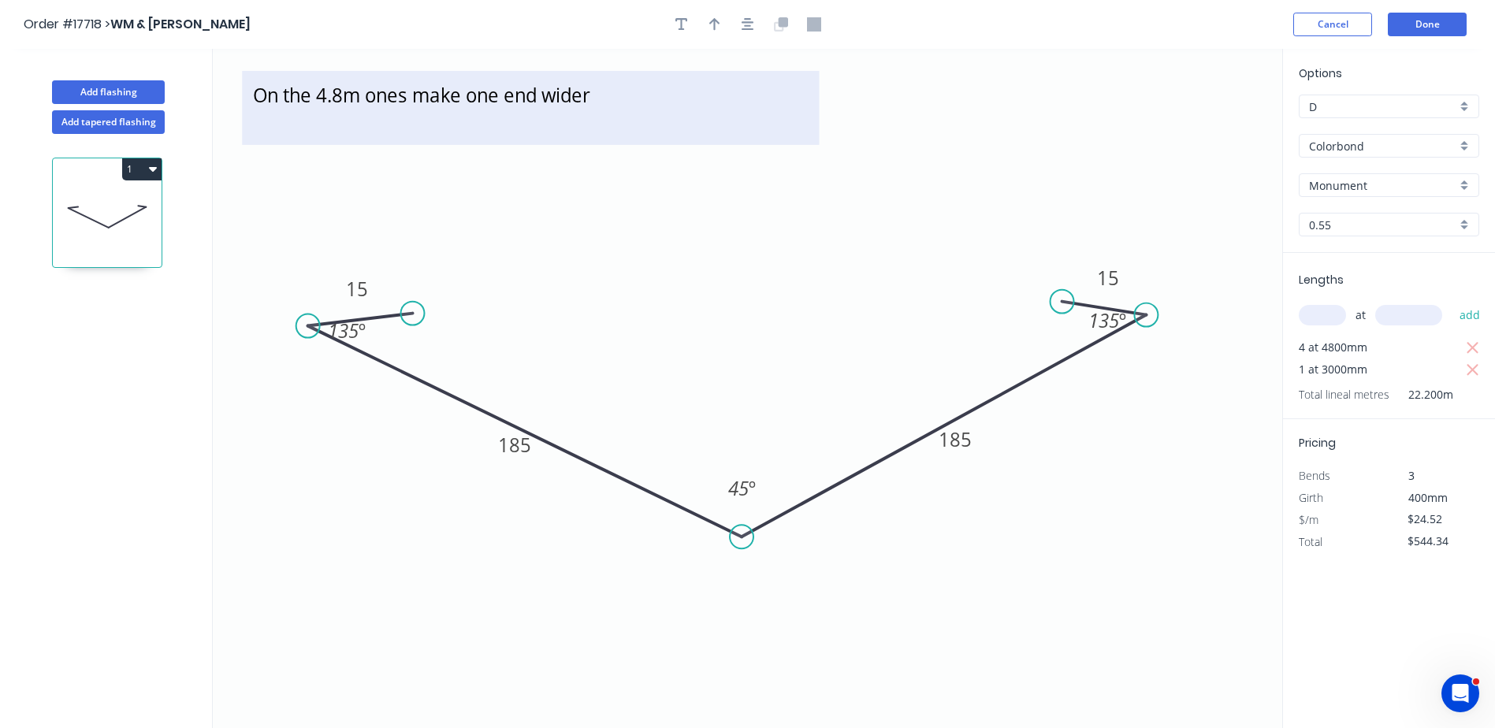
click at [592, 101] on textarea "On the 4.8m ones make one end wider" at bounding box center [530, 108] width 561 height 58
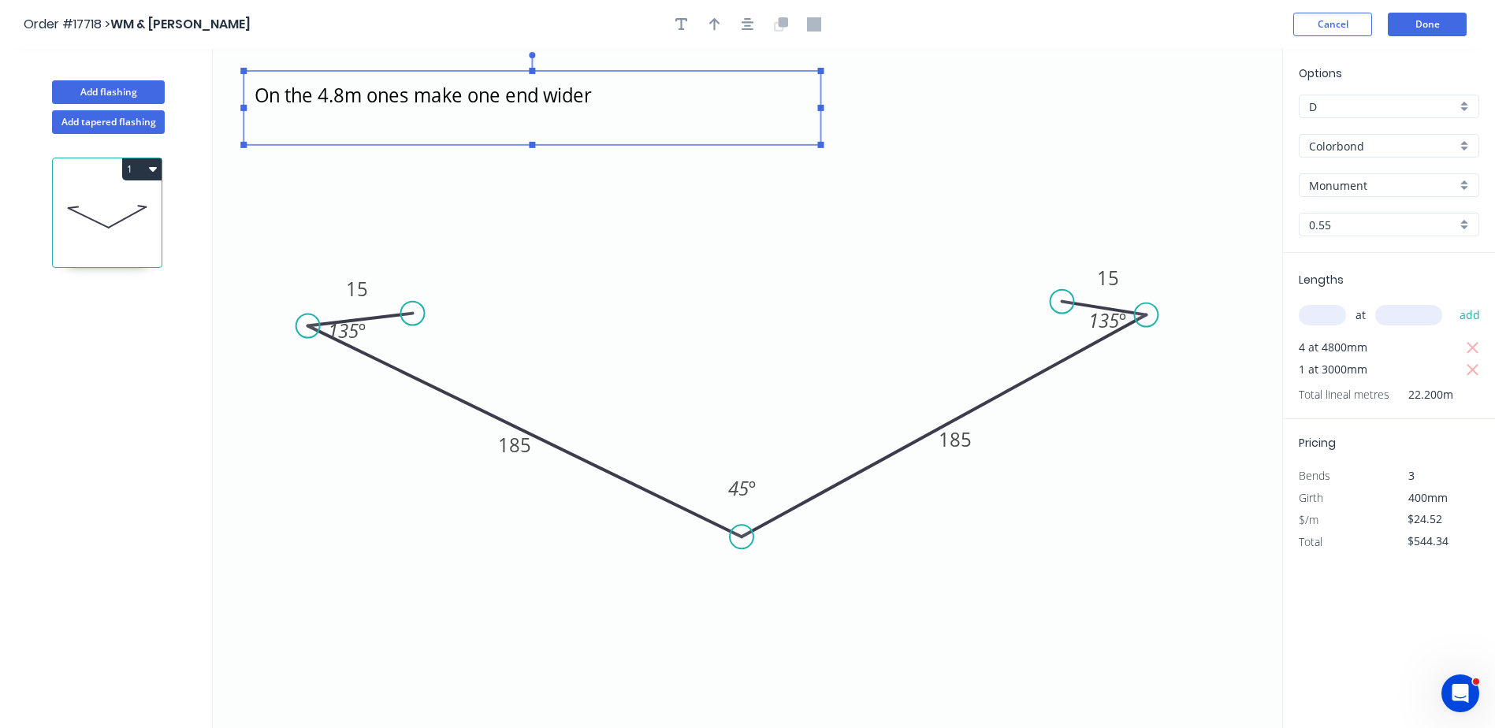
click at [620, 93] on textarea "On the 4.8m ones make one end wider" at bounding box center [531, 108] width 561 height 58
drag, startPoint x: 699, startPoint y: 102, endPoint x: 768, endPoint y: 93, distance: 69.1
click at [695, 101] on textarea "On the 4.8m ones make one end wider" at bounding box center [531, 108] width 561 height 58
click at [732, 183] on icon "On the 4.8m ones make one end wider 15 185 185 15 135 º 45 º 135 º" at bounding box center [748, 389] width 1070 height 680
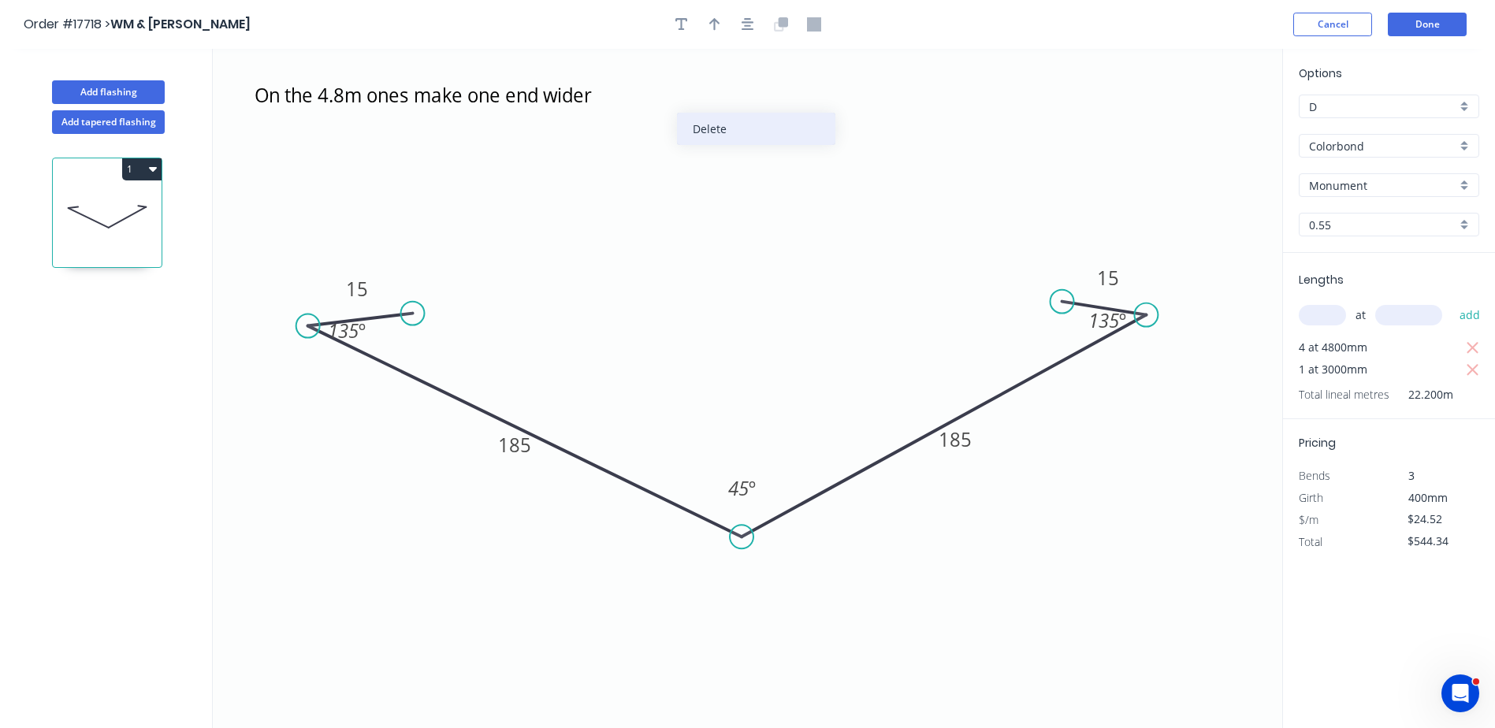
click at [713, 129] on div "Delete" at bounding box center [756, 129] width 158 height 32
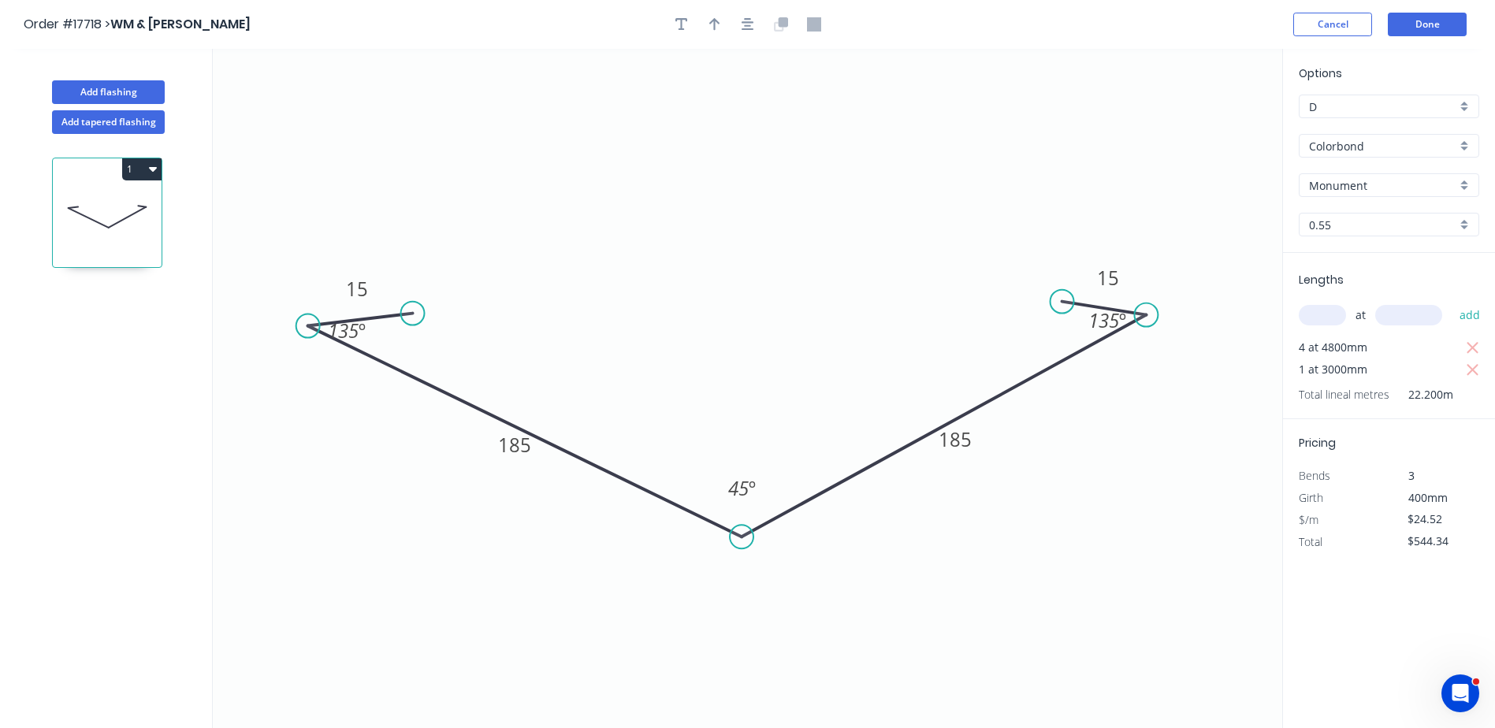
click at [732, 320] on input "text" at bounding box center [1322, 315] width 47 height 20
type input "2"
type input "4800"
click at [732, 302] on button "add" at bounding box center [1470, 315] width 37 height 27
click at [732, 348] on icon "button" at bounding box center [1473, 348] width 12 height 12
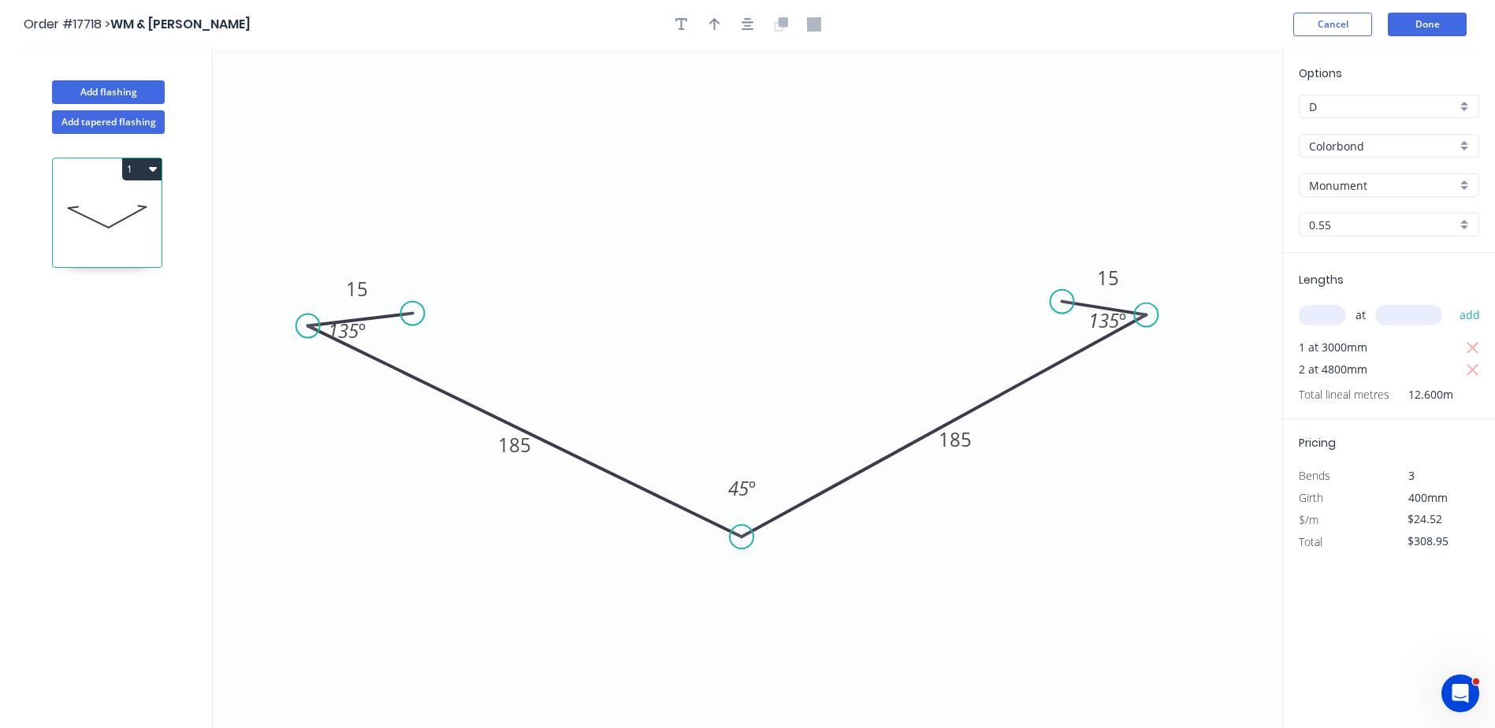
click at [149, 166] on icon "button" at bounding box center [153, 168] width 8 height 13
click at [56, 213] on div "Duplicate" at bounding box center [86, 208] width 121 height 23
type input "$0.00"
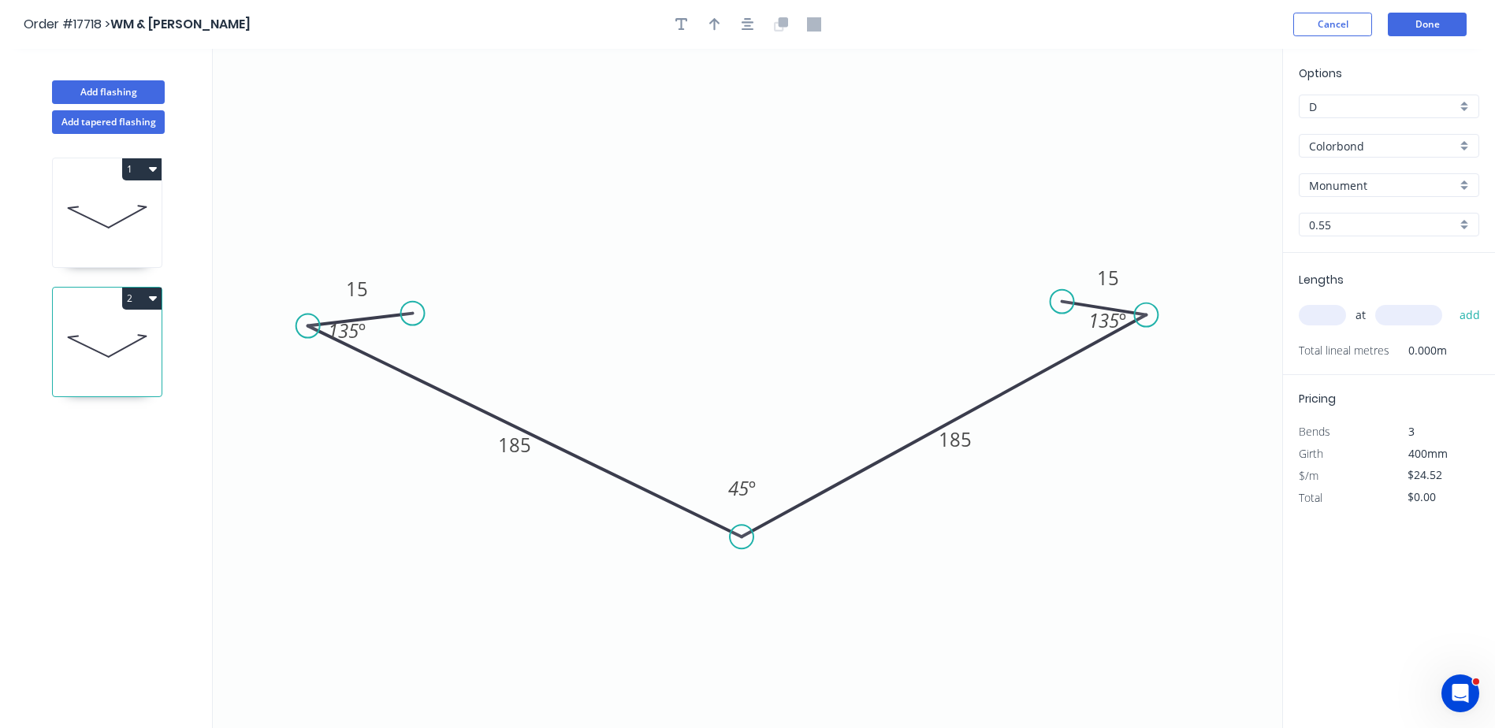
click at [732, 314] on input "text" at bounding box center [1322, 315] width 47 height 20
type input "2"
type input "4800"
click at [732, 302] on button "add" at bounding box center [1470, 315] width 37 height 27
type input "$235.39"
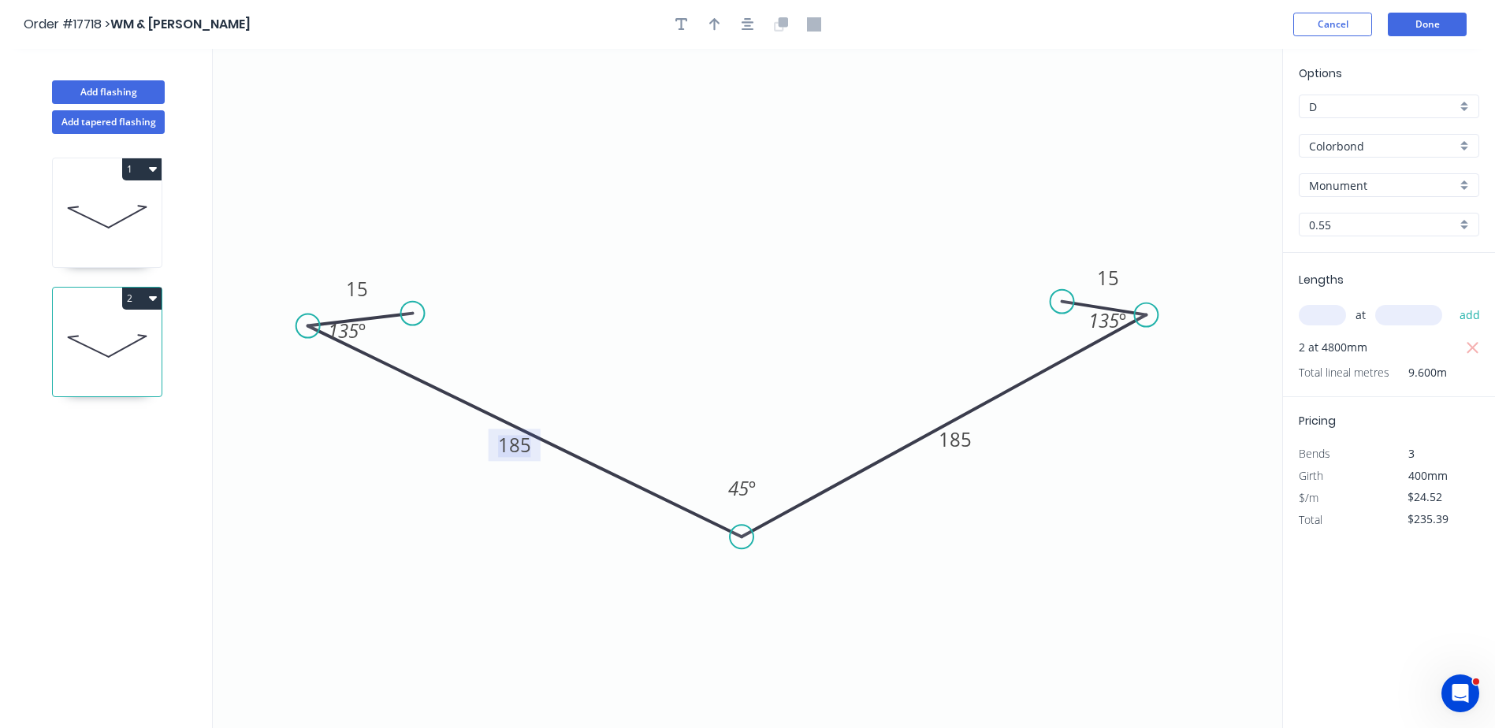
click at [524, 444] on tspan "185" at bounding box center [514, 445] width 33 height 26
click at [732, 441] on tspan "185" at bounding box center [955, 439] width 33 height 26
click at [732, 452] on icon "0 15 183 183 15 135 º 45 º 135 º" at bounding box center [748, 389] width 1070 height 680
click at [732, 279] on tspan "15" at bounding box center [1108, 278] width 22 height 26
click at [732, 393] on icon "0 15 183 183 17 135 º 45 º 135 º" at bounding box center [748, 389] width 1070 height 680
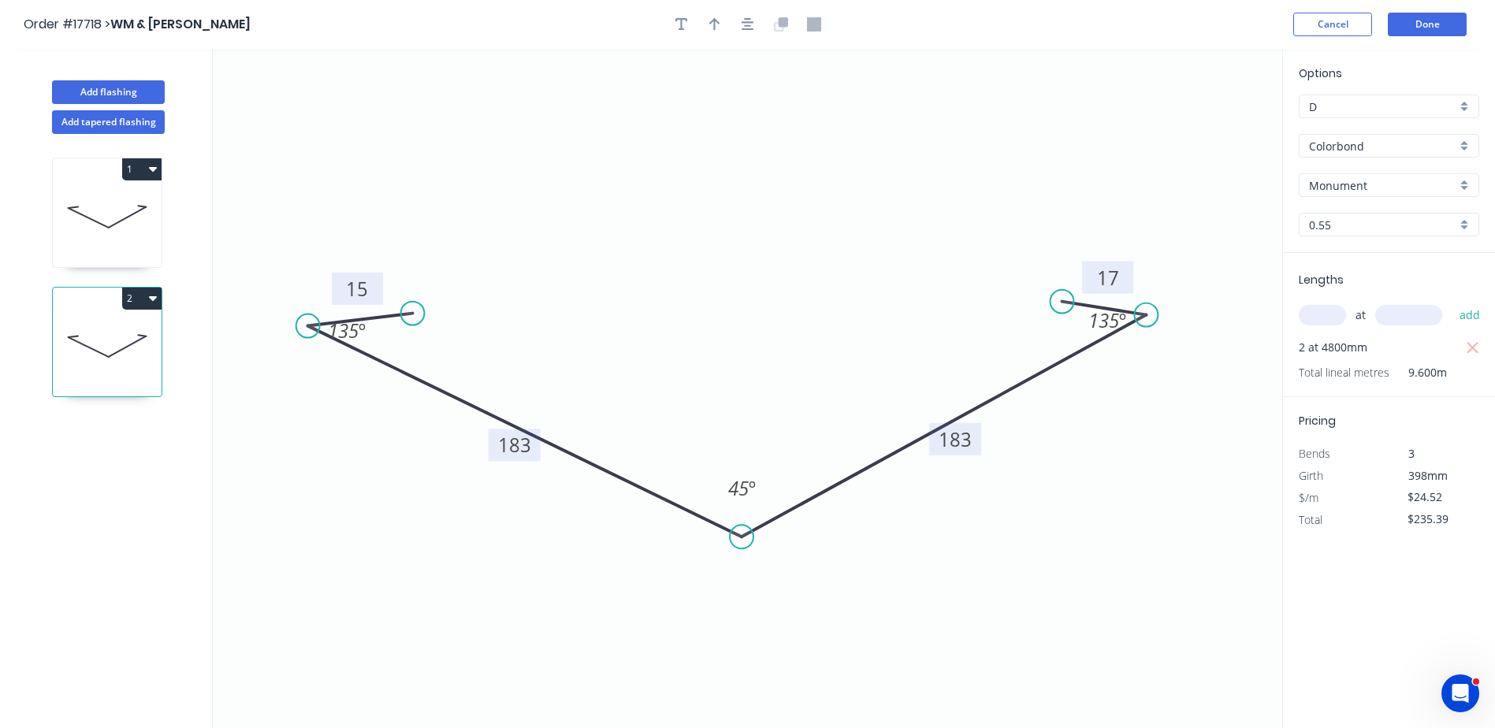
click at [360, 277] on tspan "15" at bounding box center [357, 289] width 22 height 26
click at [558, 218] on icon "0 17 183 183 17 135 º 45 º 135 º" at bounding box center [748, 389] width 1070 height 680
click at [680, 24] on icon "button" at bounding box center [682, 24] width 13 height 14
click at [266, 105] on textarea at bounding box center [315, 111] width 128 height 58
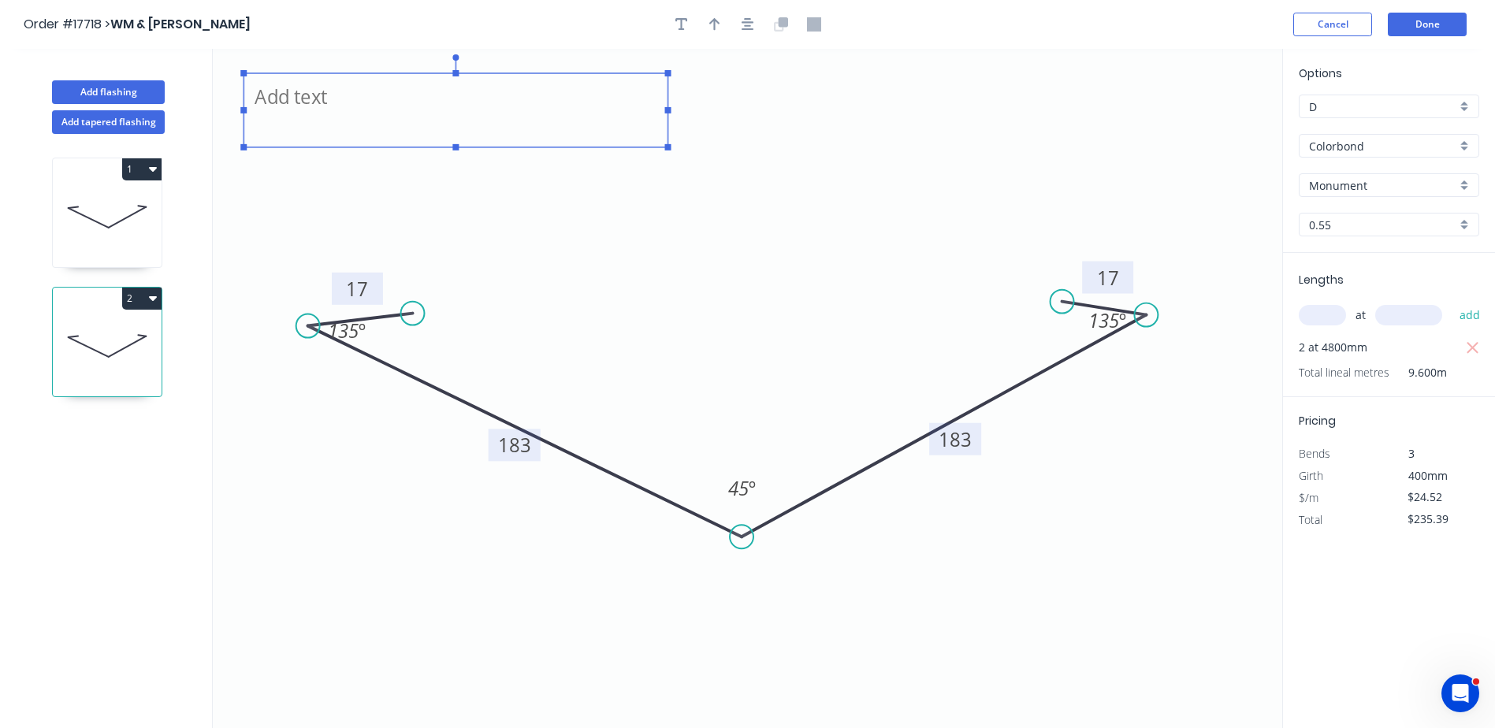
drag, startPoint x: 385, startPoint y: 107, endPoint x: 665, endPoint y: 111, distance: 280.7
click at [665, 111] on rect at bounding box center [668, 110] width 6 height 6
type textarea "SMALL"
click at [80, 215] on icon at bounding box center [107, 216] width 109 height 101
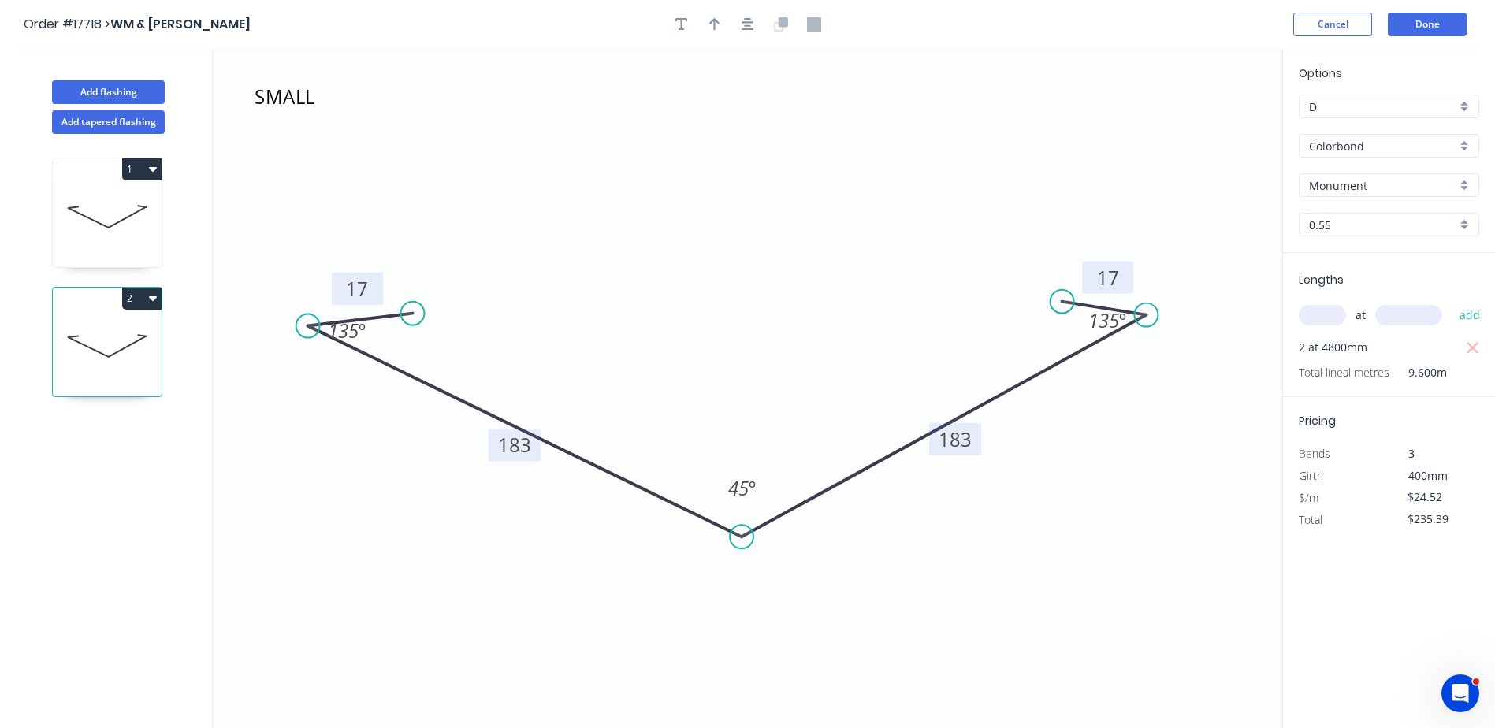
click at [121, 222] on icon at bounding box center [107, 216] width 109 height 101
type input "$308.95"
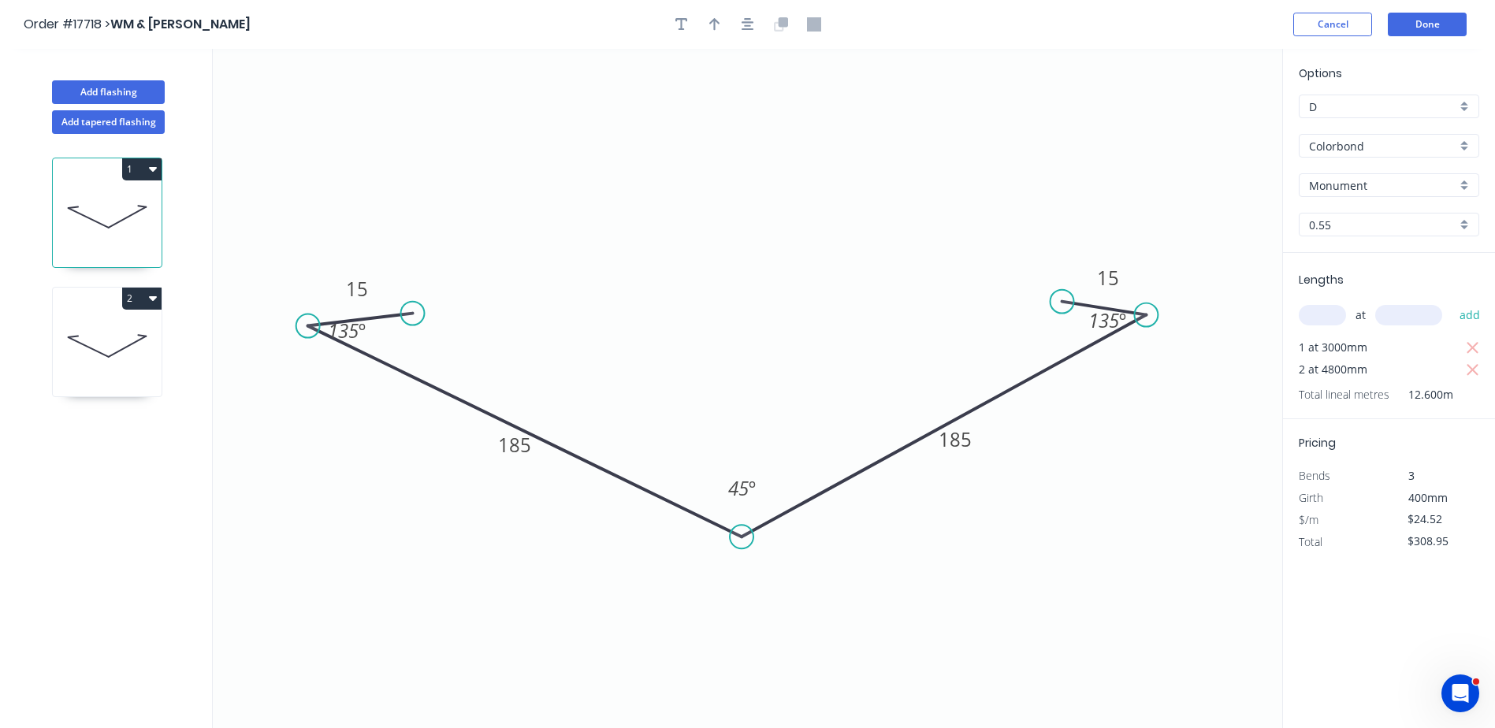
click at [296, 101] on icon "0 15 185 185 15 135 º 45 º 135 º" at bounding box center [748, 389] width 1070 height 680
click at [680, 19] on icon "button" at bounding box center [682, 24] width 13 height 13
click at [285, 111] on textarea at bounding box center [315, 111] width 128 height 58
drag, startPoint x: 753, startPoint y: 178, endPoint x: 706, endPoint y: 50, distance: 136.7
click at [732, 178] on icon "LARGE 15 185 185 15 135 º 45 º 135 º" at bounding box center [748, 389] width 1070 height 680
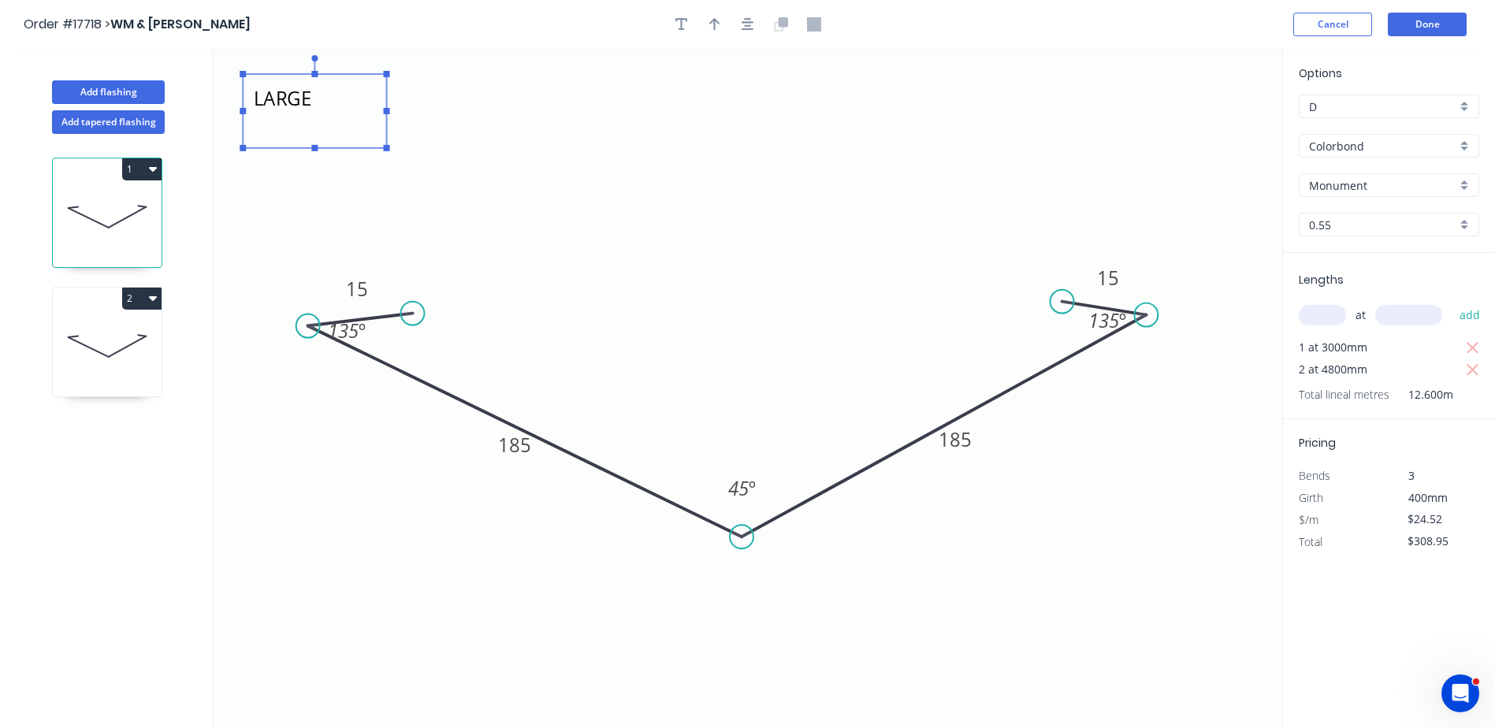
type textarea "LARGE"
click at [720, 15] on button "button" at bounding box center [715, 25] width 24 height 24
drag, startPoint x: 1205, startPoint y: 126, endPoint x: 809, endPoint y: 201, distance: 402.8
click at [732, 201] on icon at bounding box center [803, 176] width 14 height 50
click at [98, 345] on icon at bounding box center [107, 346] width 109 height 101
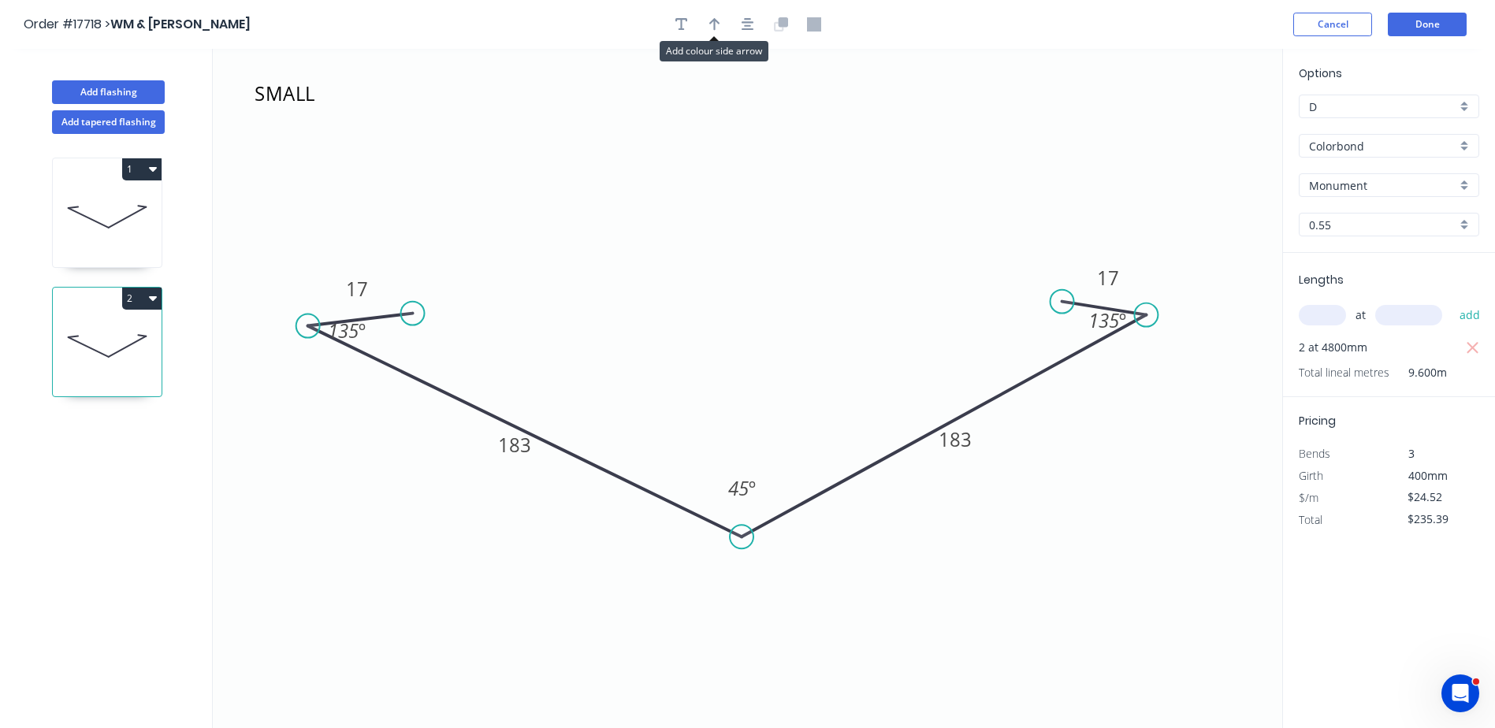
click at [727, 24] on div at bounding box center [748, 25] width 166 height 24
click at [713, 28] on icon "button" at bounding box center [714, 24] width 11 height 14
drag, startPoint x: 1201, startPoint y: 125, endPoint x: 835, endPoint y: 163, distance: 367.7
click at [732, 163] on icon at bounding box center [835, 145] width 14 height 50
click at [88, 210] on icon at bounding box center [107, 216] width 109 height 101
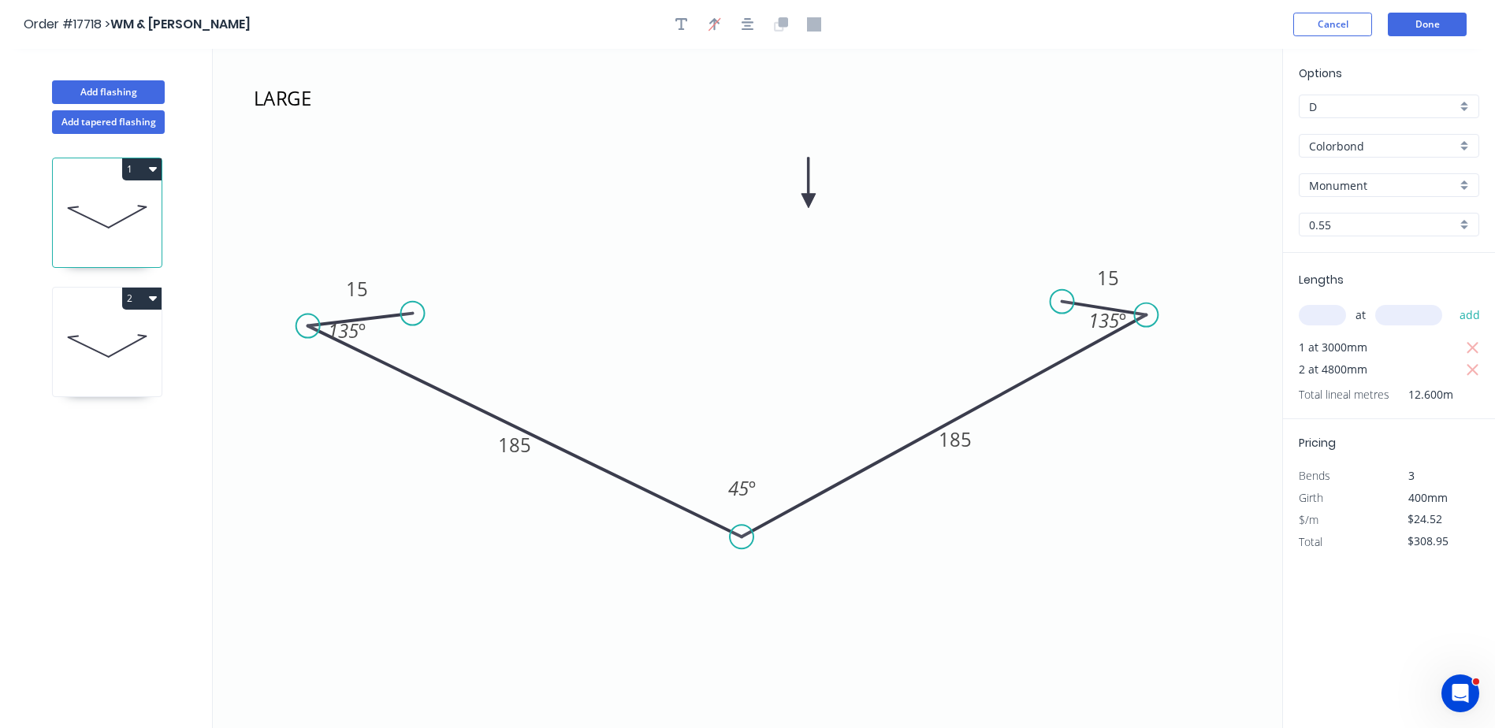
click at [118, 348] on icon at bounding box center [107, 346] width 109 height 101
type input "$235.39"
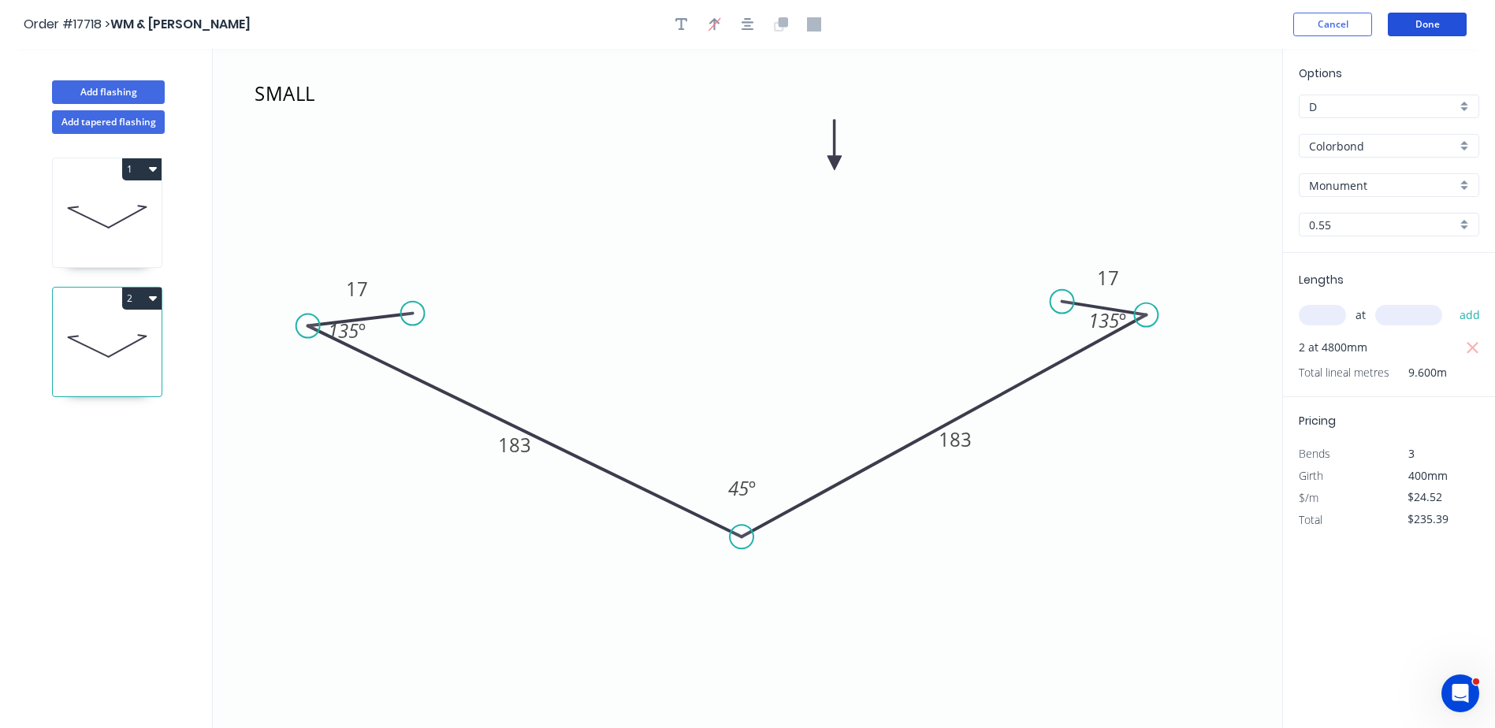
drag, startPoint x: 1433, startPoint y: 24, endPoint x: 832, endPoint y: 169, distance: 618.0
click at [732, 164] on div "Order #17718 > WM & TM Johnston Cancel Done Add flashing Add tapered flashing 1…" at bounding box center [747, 379] width 1495 height 758
click at [102, 84] on button "Add flashing" at bounding box center [108, 92] width 113 height 24
type input "$0.00"
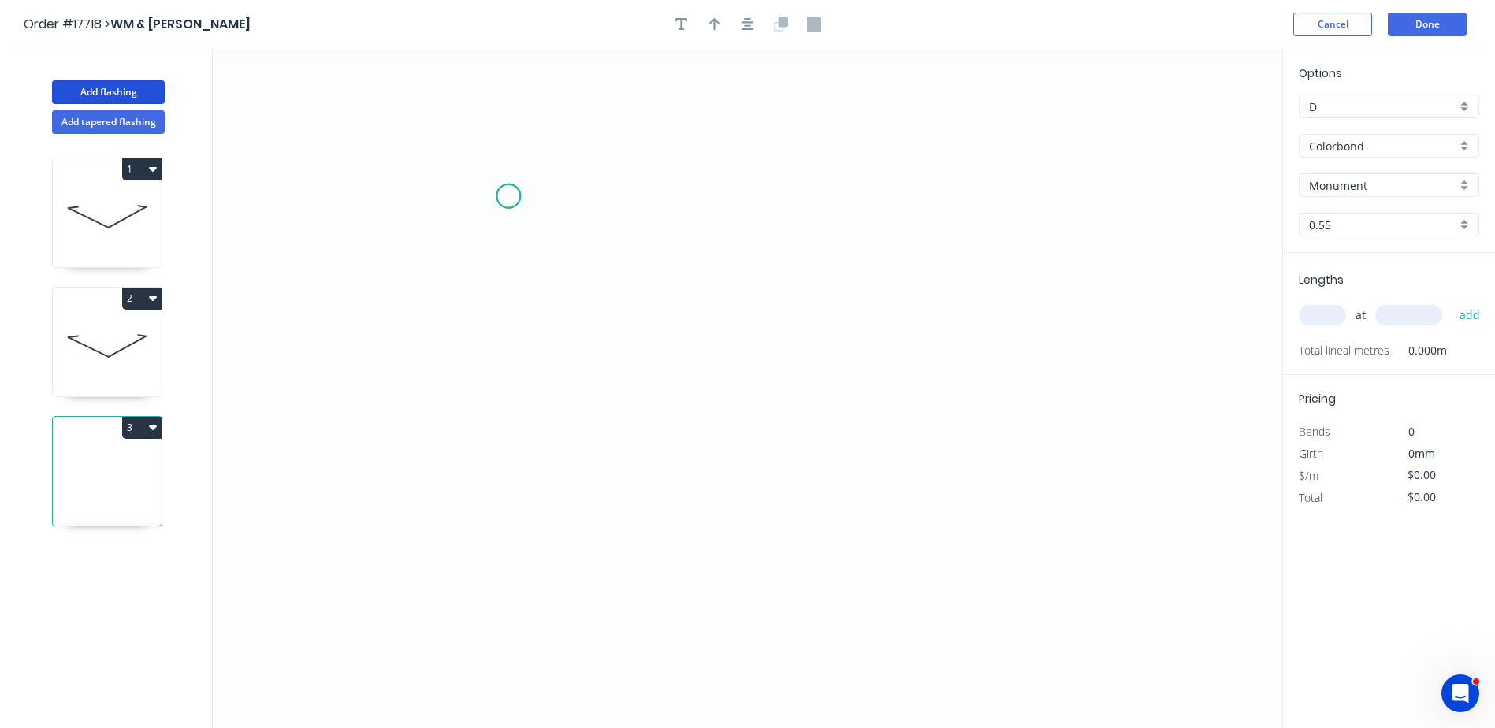
click at [508, 196] on icon "0" at bounding box center [748, 389] width 1070 height 680
click at [635, 194] on icon "0" at bounding box center [748, 389] width 1070 height 680
click at [630, 449] on icon "0 ?" at bounding box center [748, 389] width 1070 height 680
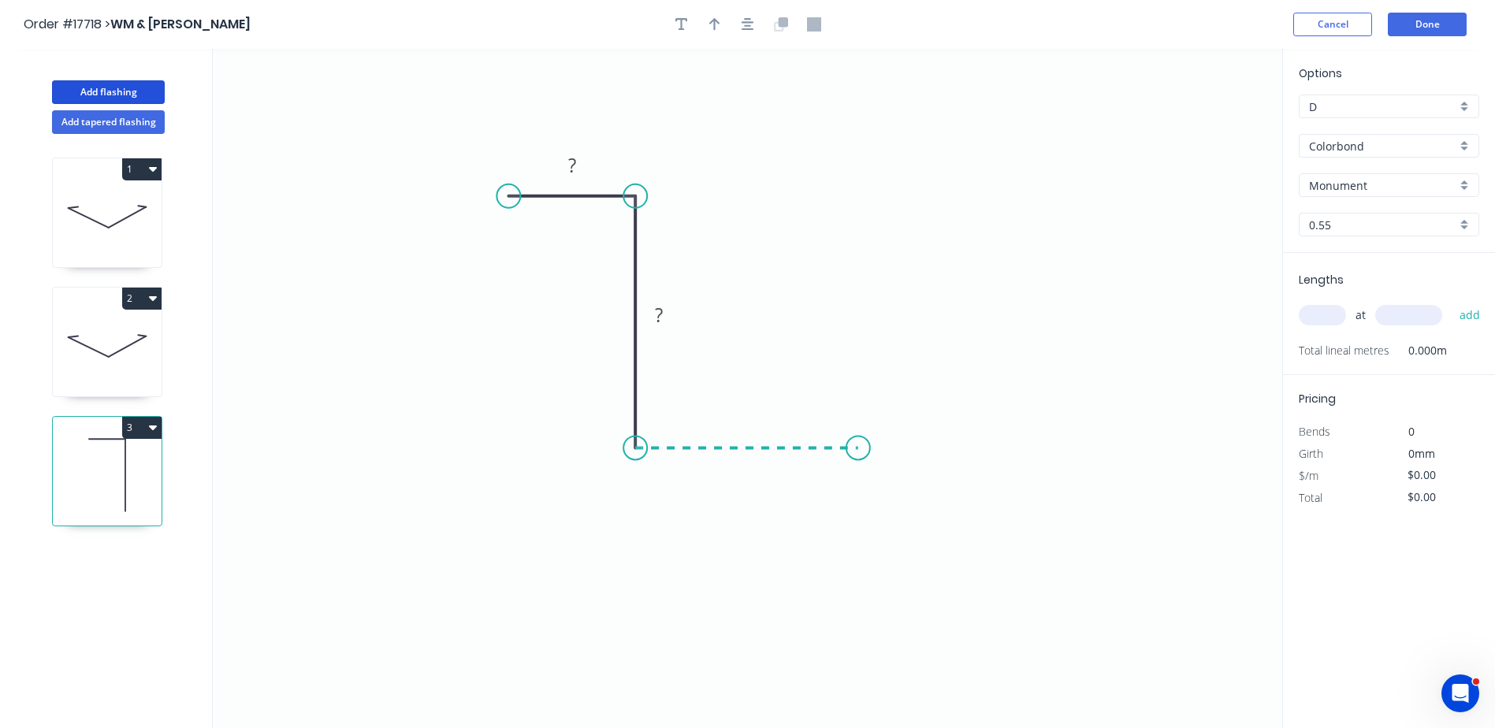
click at [732, 444] on icon "0 ? ?" at bounding box center [748, 389] width 1070 height 680
drag, startPoint x: 858, startPoint y: 447, endPoint x: 926, endPoint y: 445, distance: 67.8
click at [732, 445] on circle at bounding box center [926, 448] width 24 height 24
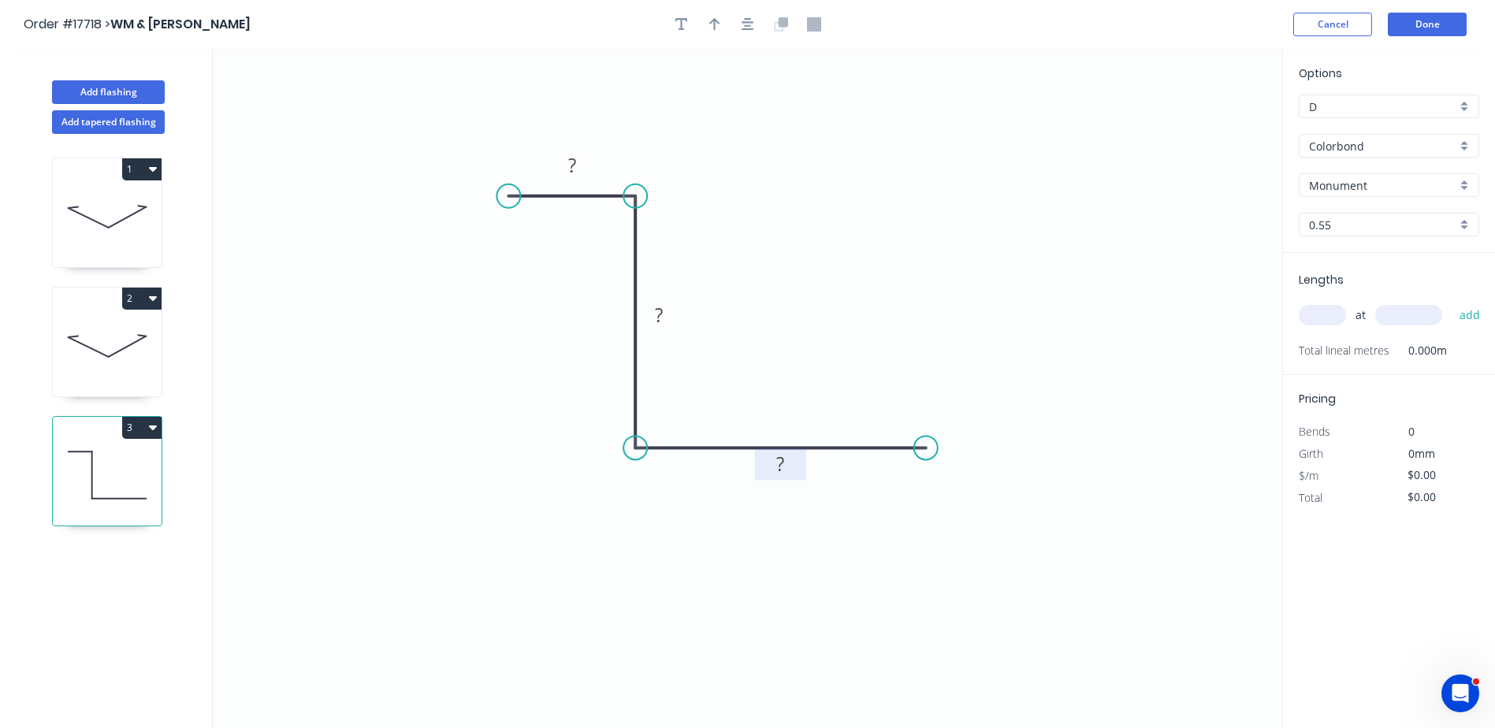
click at [732, 452] on rect at bounding box center [781, 465] width 32 height 22
click at [732, 317] on input "text" at bounding box center [1322, 315] width 47 height 20
type input "$10.45"
type input "4"
type input "4800"
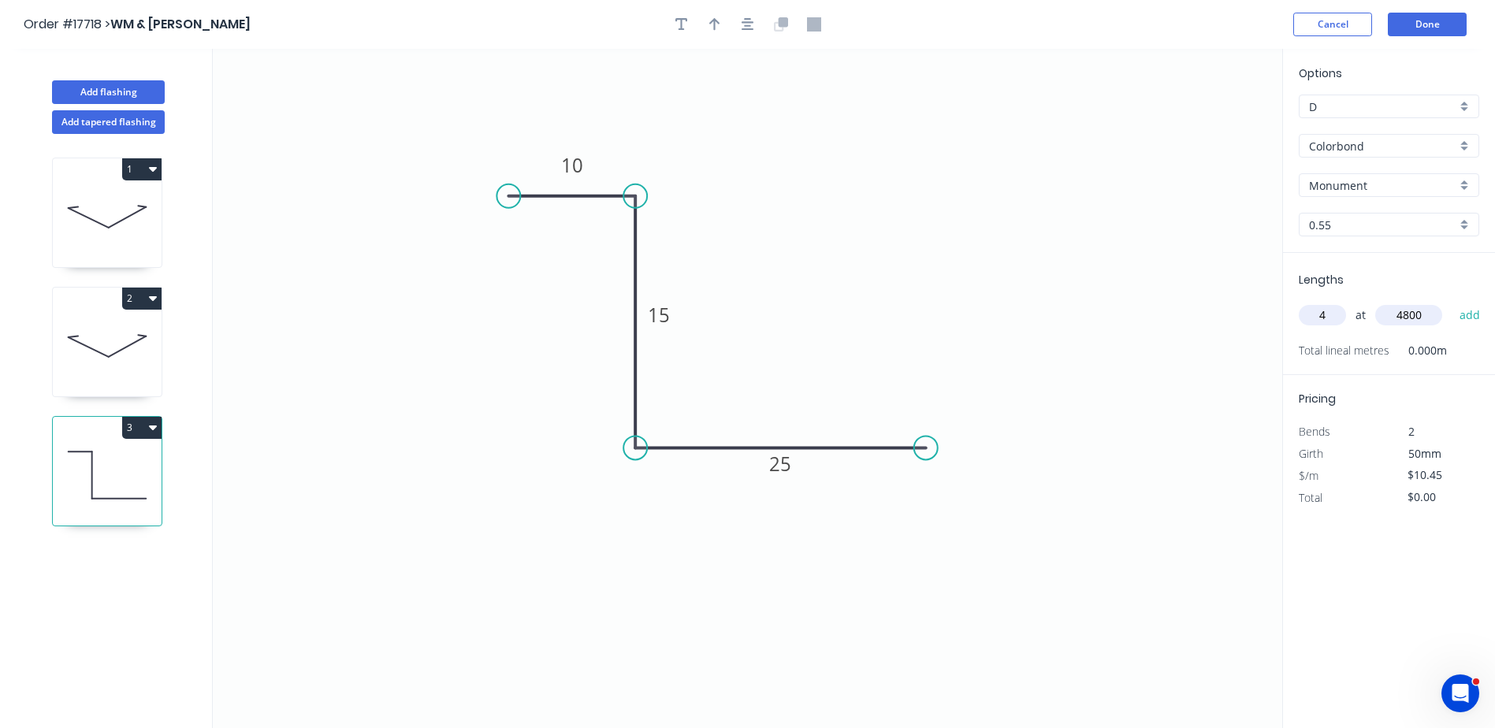
click at [732, 302] on button "add" at bounding box center [1470, 315] width 37 height 27
type input "$200.64"
click at [732, 149] on div "Colorbond" at bounding box center [1389, 146] width 181 height 24
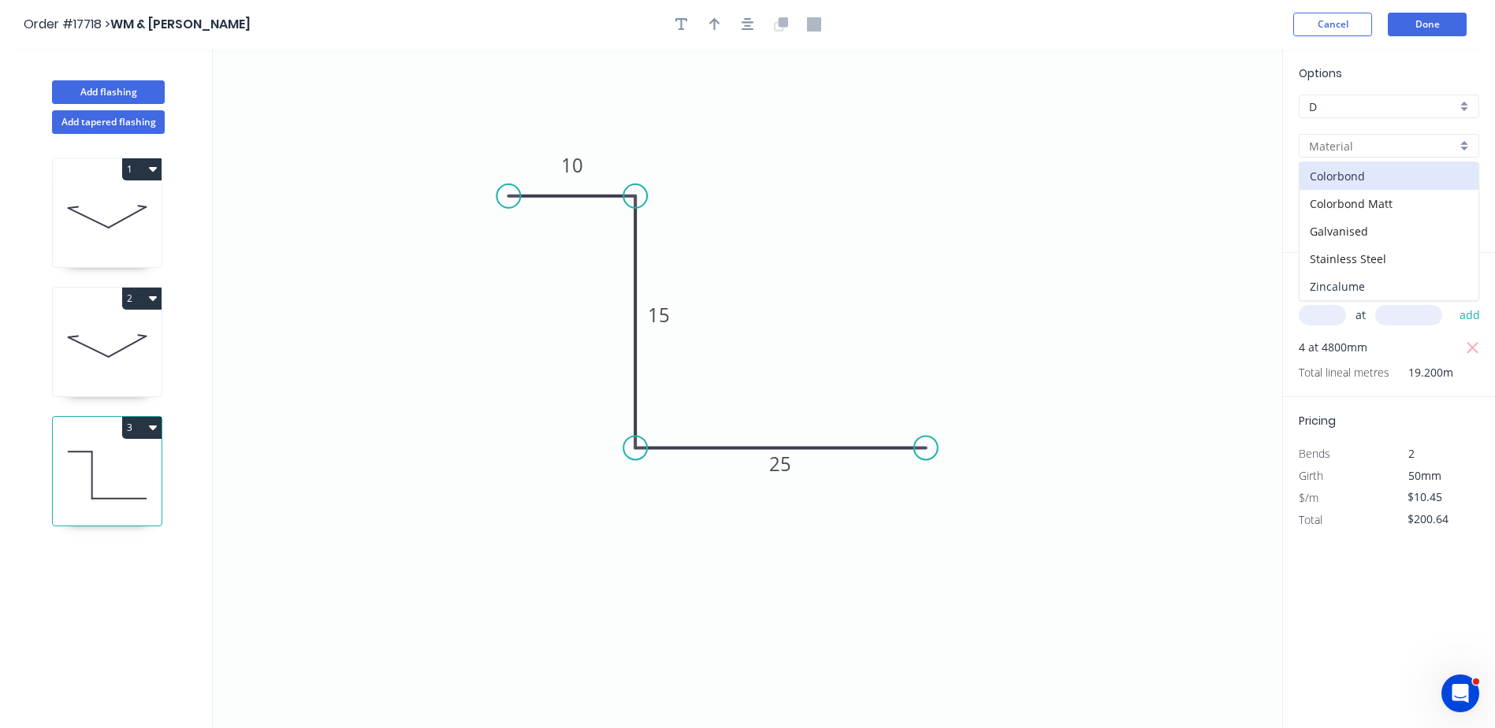
click at [732, 289] on div "Zincalume" at bounding box center [1389, 287] width 179 height 28
type input "Zincalume"
type input "$8.63"
type input "$165.70"
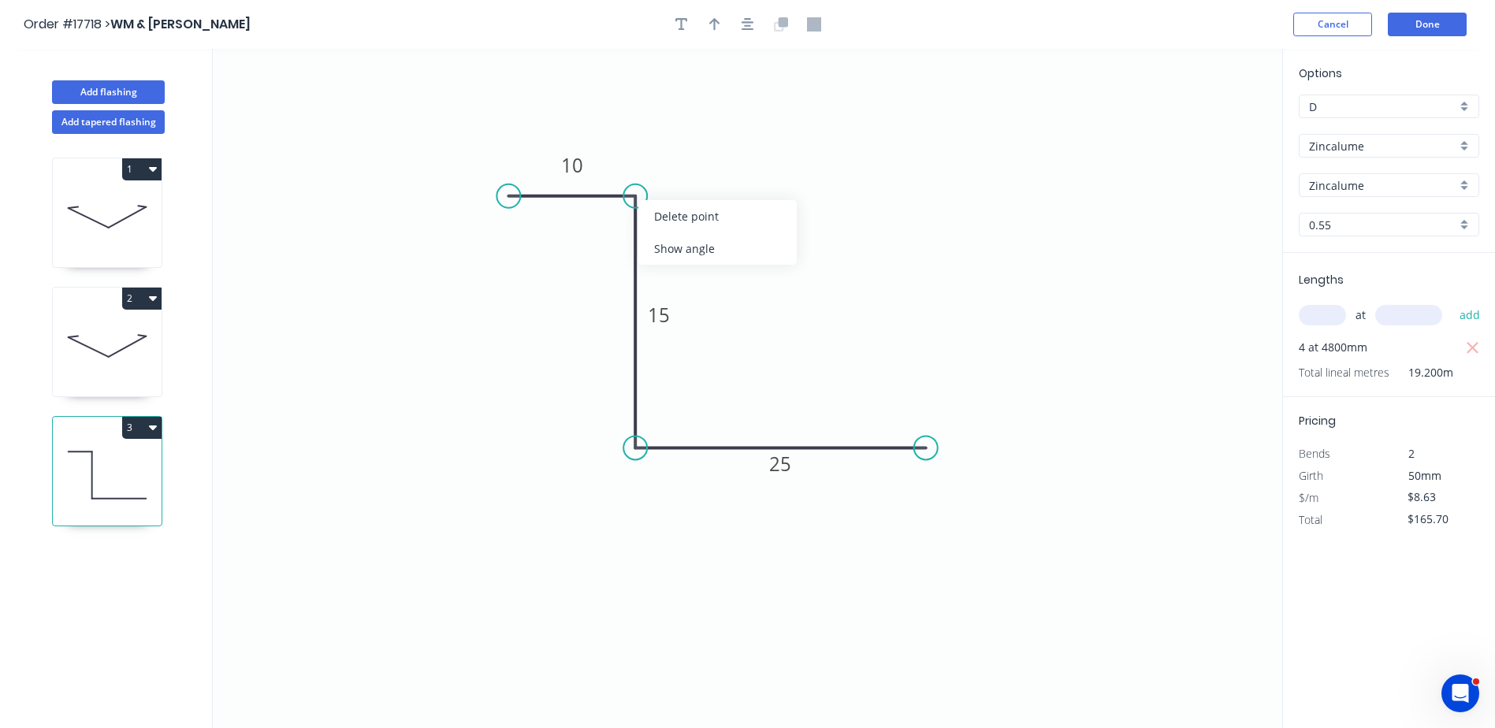
click at [732, 151] on icon "0 10 15 25" at bounding box center [748, 389] width 1070 height 680
drag, startPoint x: 582, startPoint y: 196, endPoint x: 575, endPoint y: 189, distance: 9.5
click at [575, 190] on icon at bounding box center [565, 190] width 127 height 0
click at [606, 213] on tspan "º" at bounding box center [605, 217] width 7 height 26
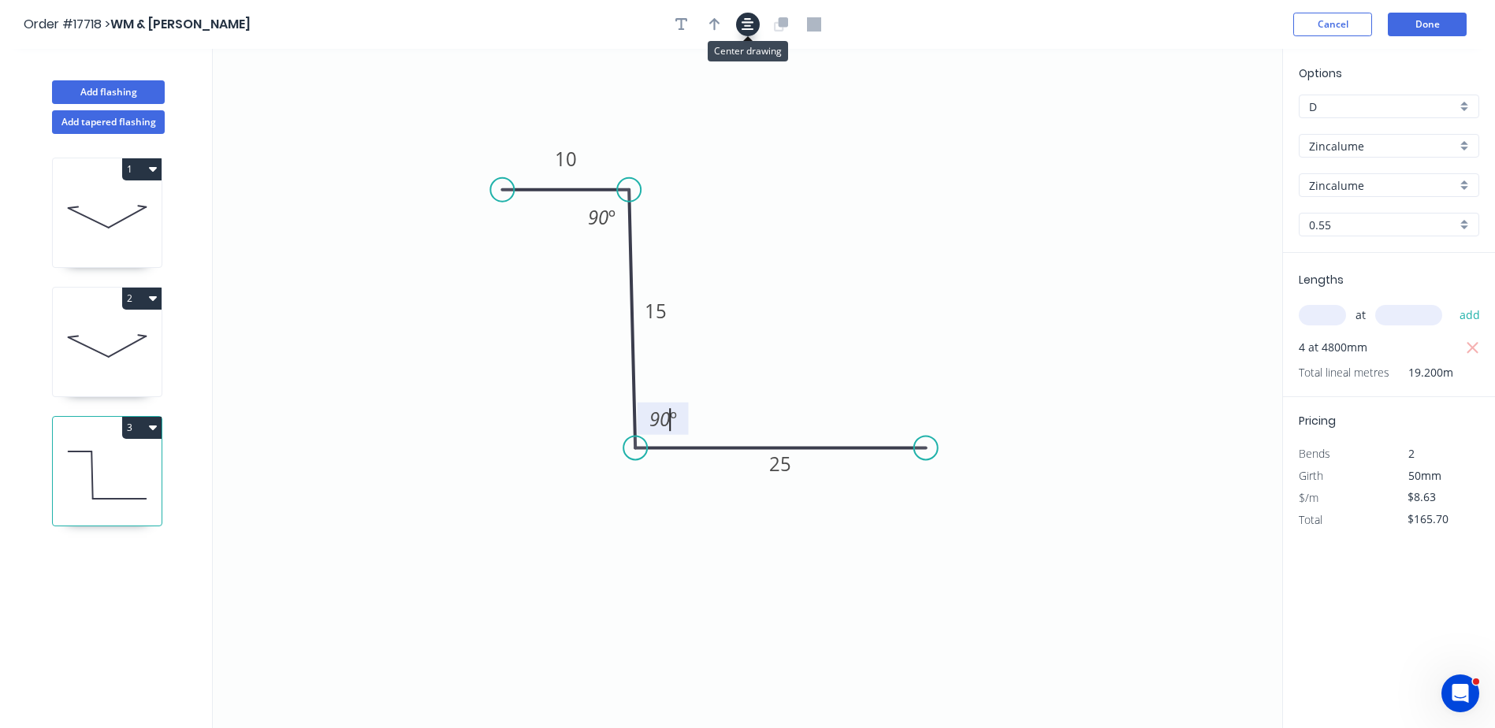
click at [732, 27] on icon "button" at bounding box center [748, 24] width 13 height 13
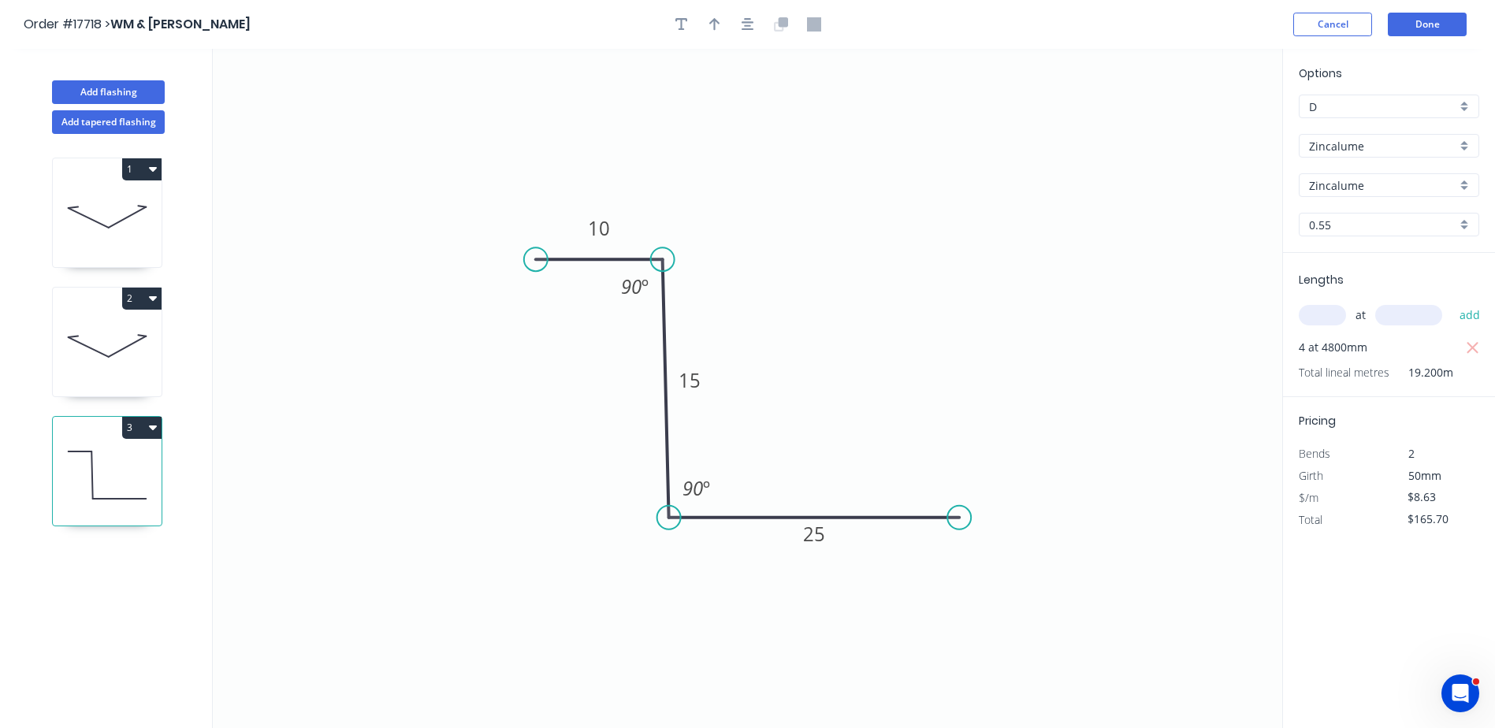
click at [86, 345] on icon at bounding box center [89, 347] width 40 height 20
type input "Colorbond"
type input "Monument"
type input "$24.52"
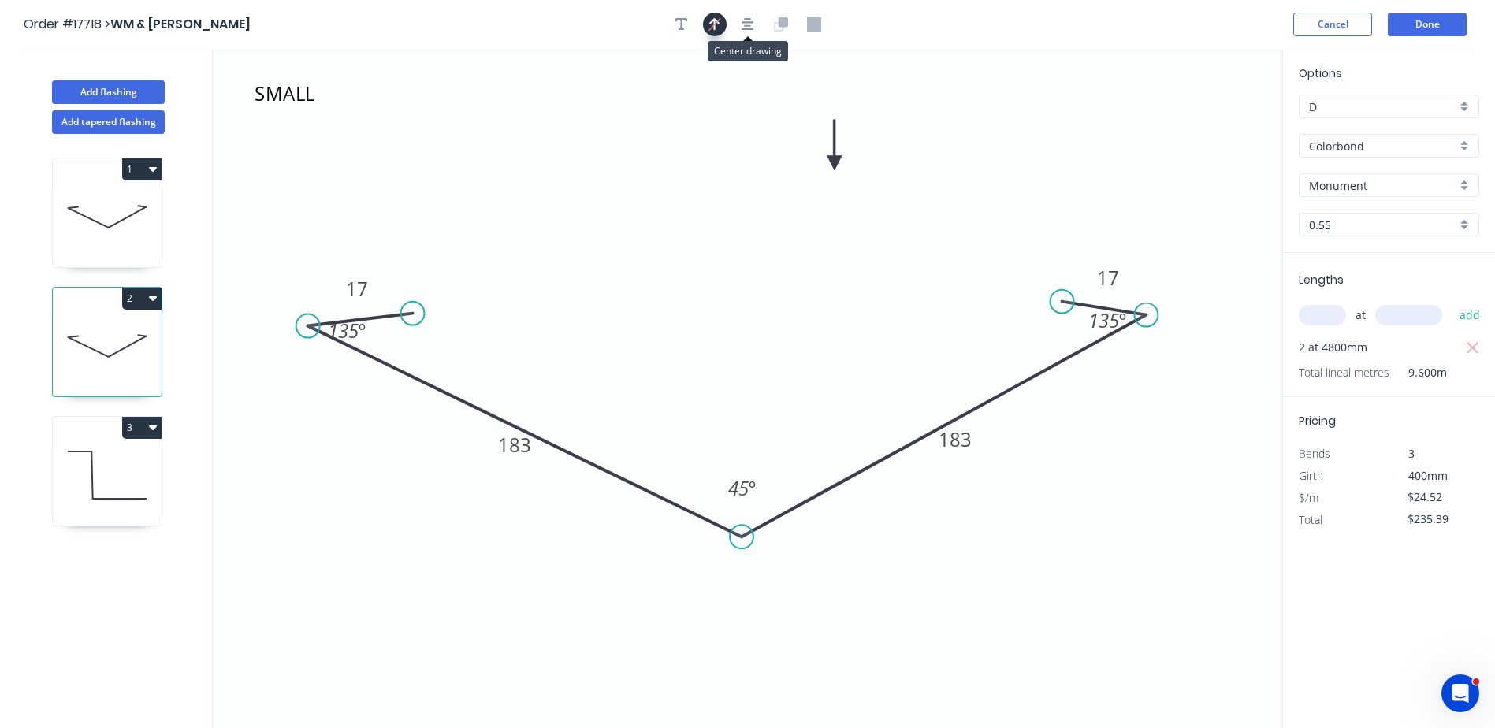
drag, startPoint x: 750, startPoint y: 20, endPoint x: 721, endPoint y: 33, distance: 31.1
click at [732, 20] on icon "button" at bounding box center [748, 24] width 13 height 14
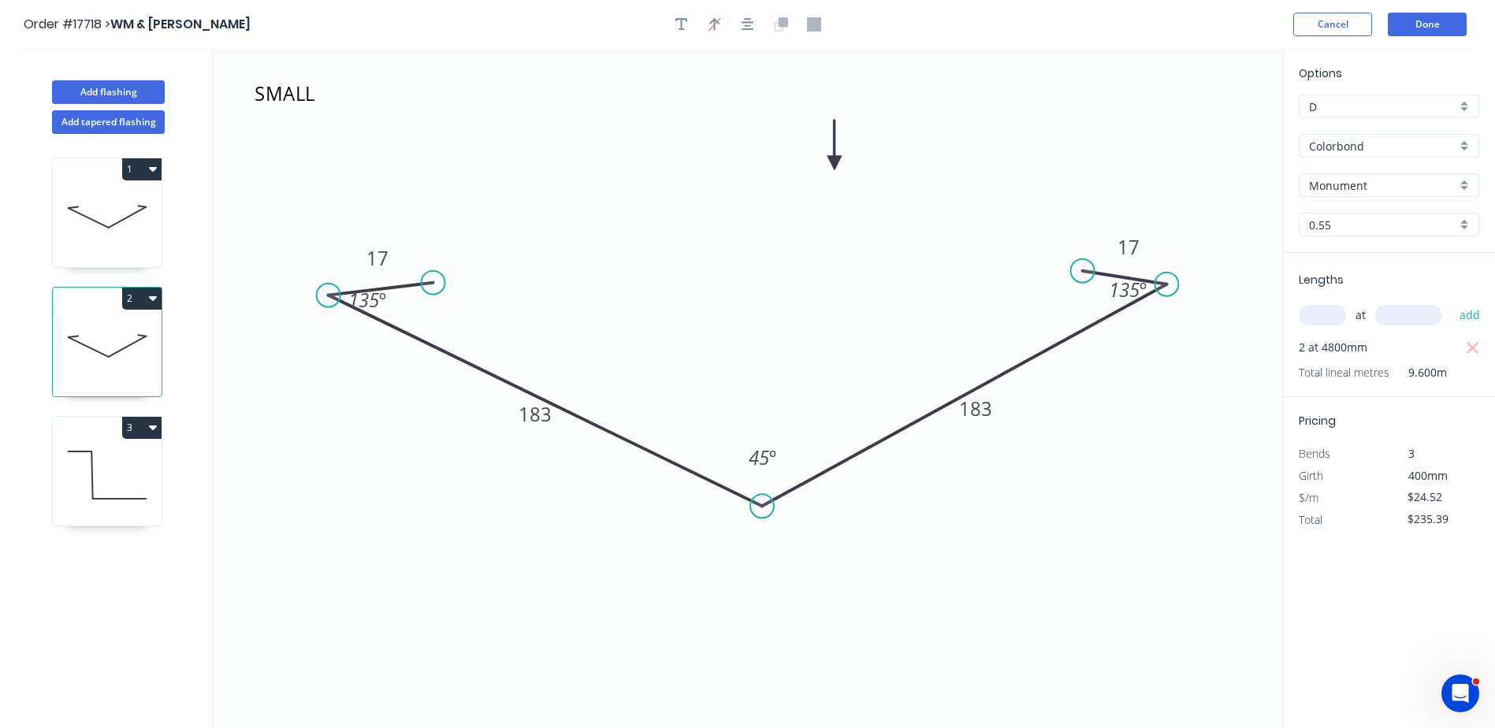
click at [89, 209] on icon at bounding box center [107, 216] width 109 height 101
type input "$308.95"
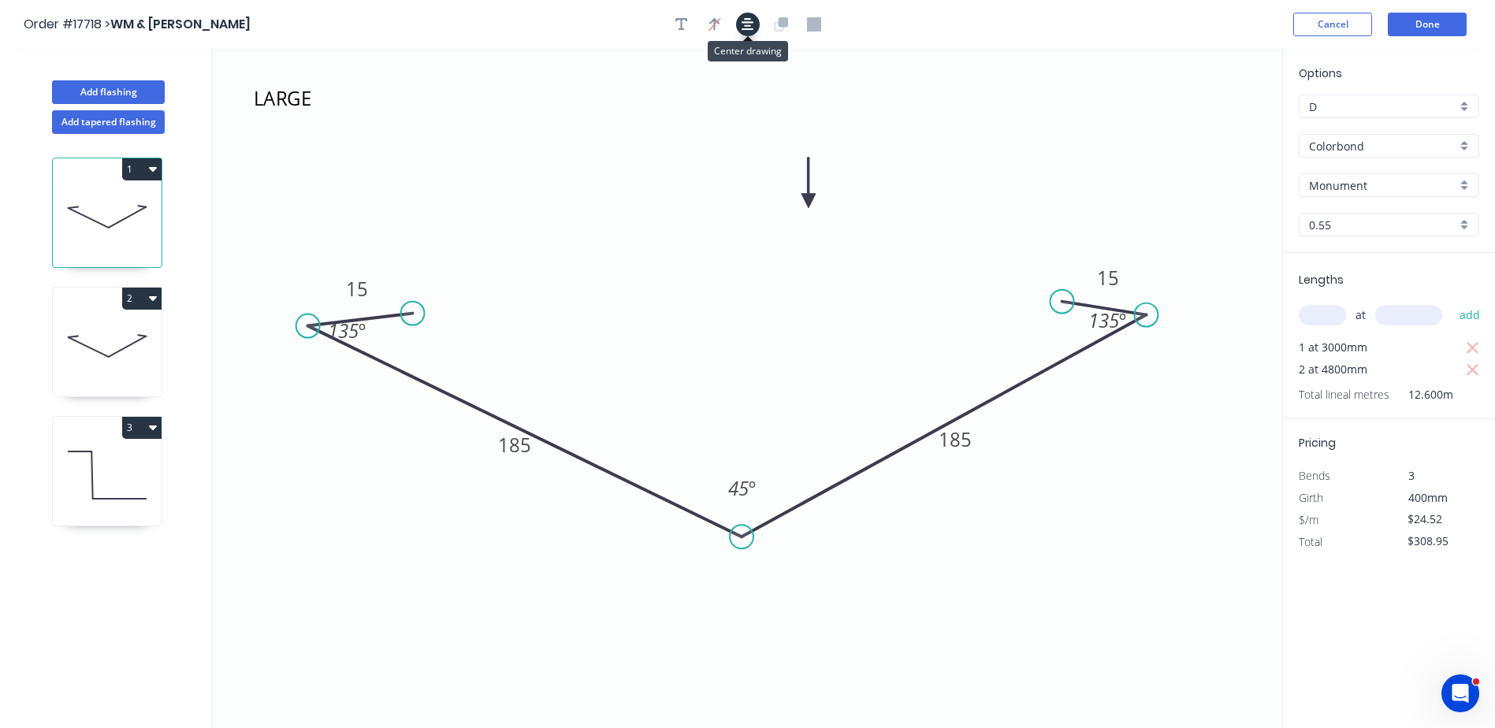
click at [732, 31] on icon "button" at bounding box center [748, 24] width 13 height 14
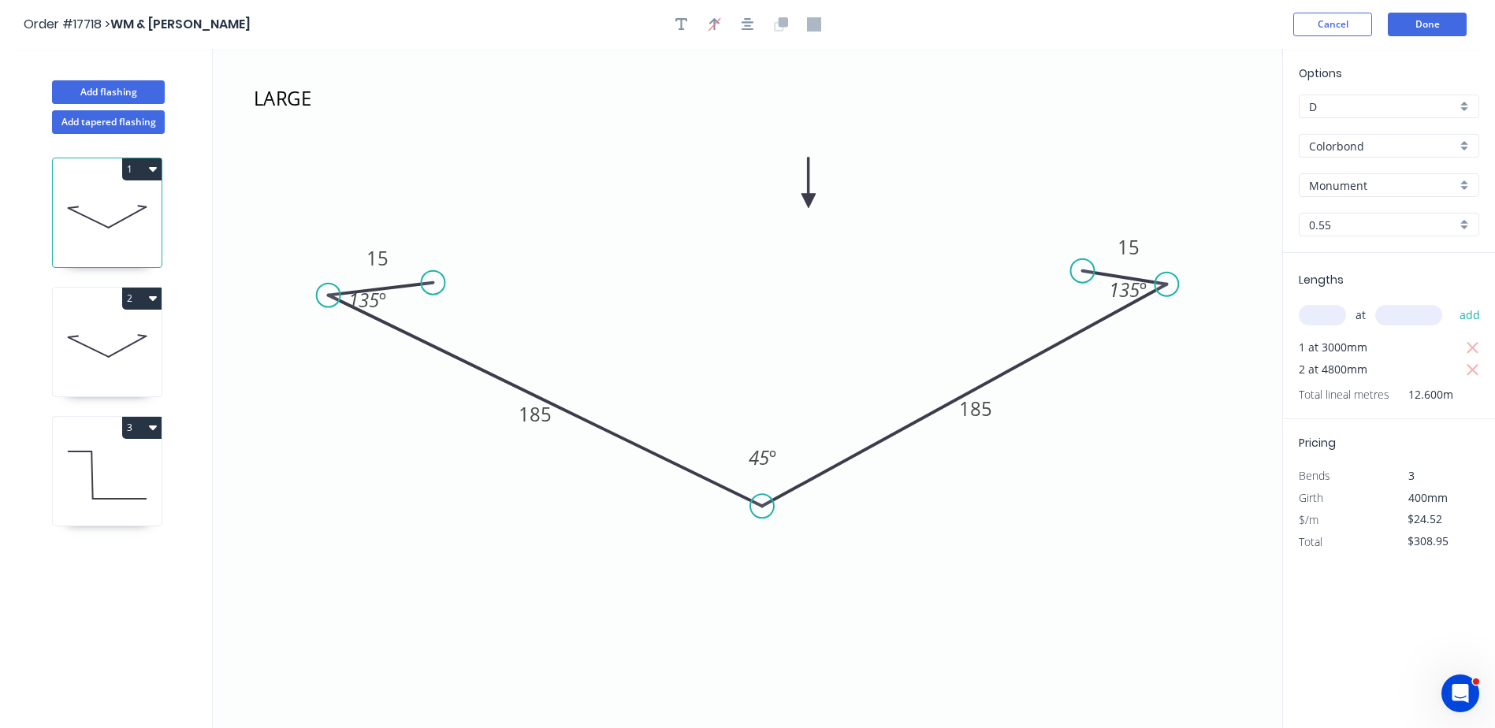
drag, startPoint x: 110, startPoint y: 443, endPoint x: 176, endPoint y: 357, distance: 108.5
click at [110, 443] on icon at bounding box center [107, 475] width 109 height 101
type input "Zincalume"
type input "$8.63"
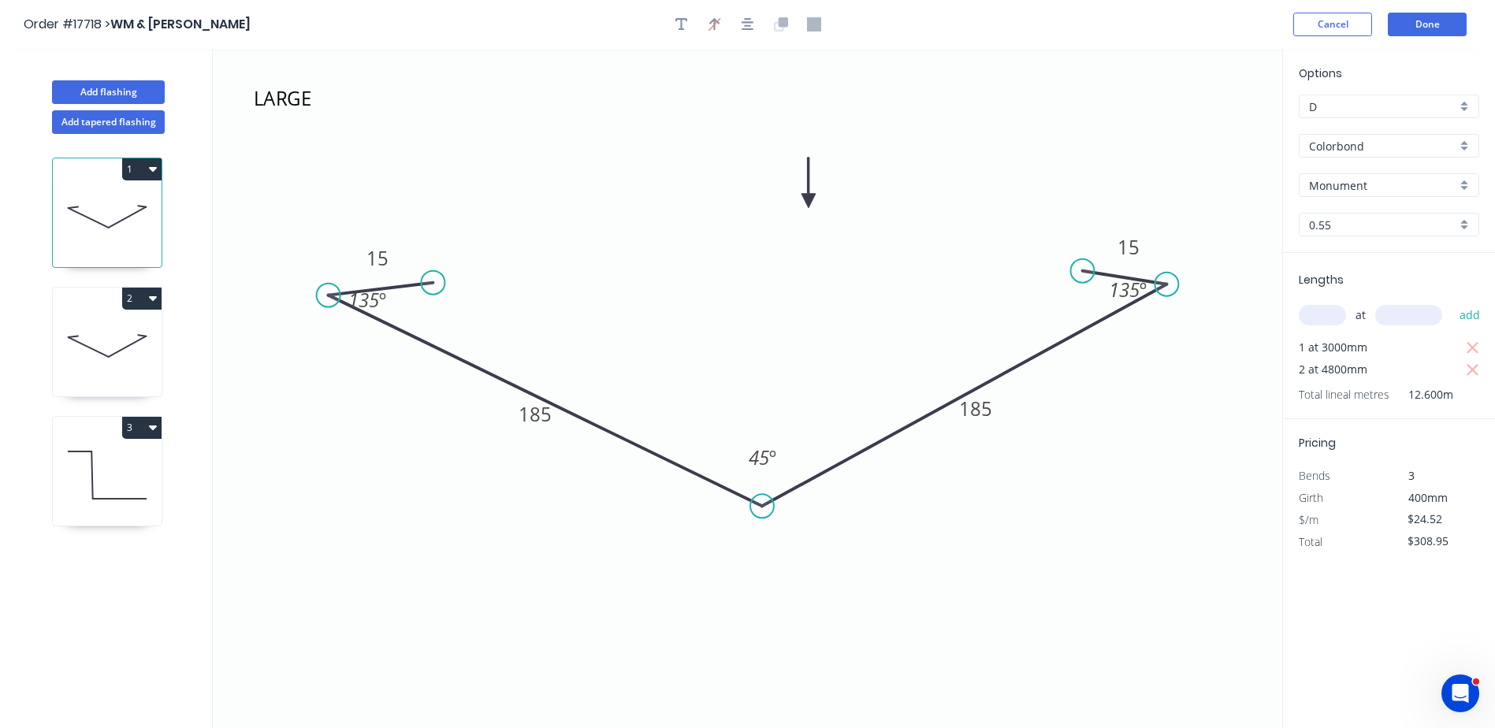
type input "$165.70"
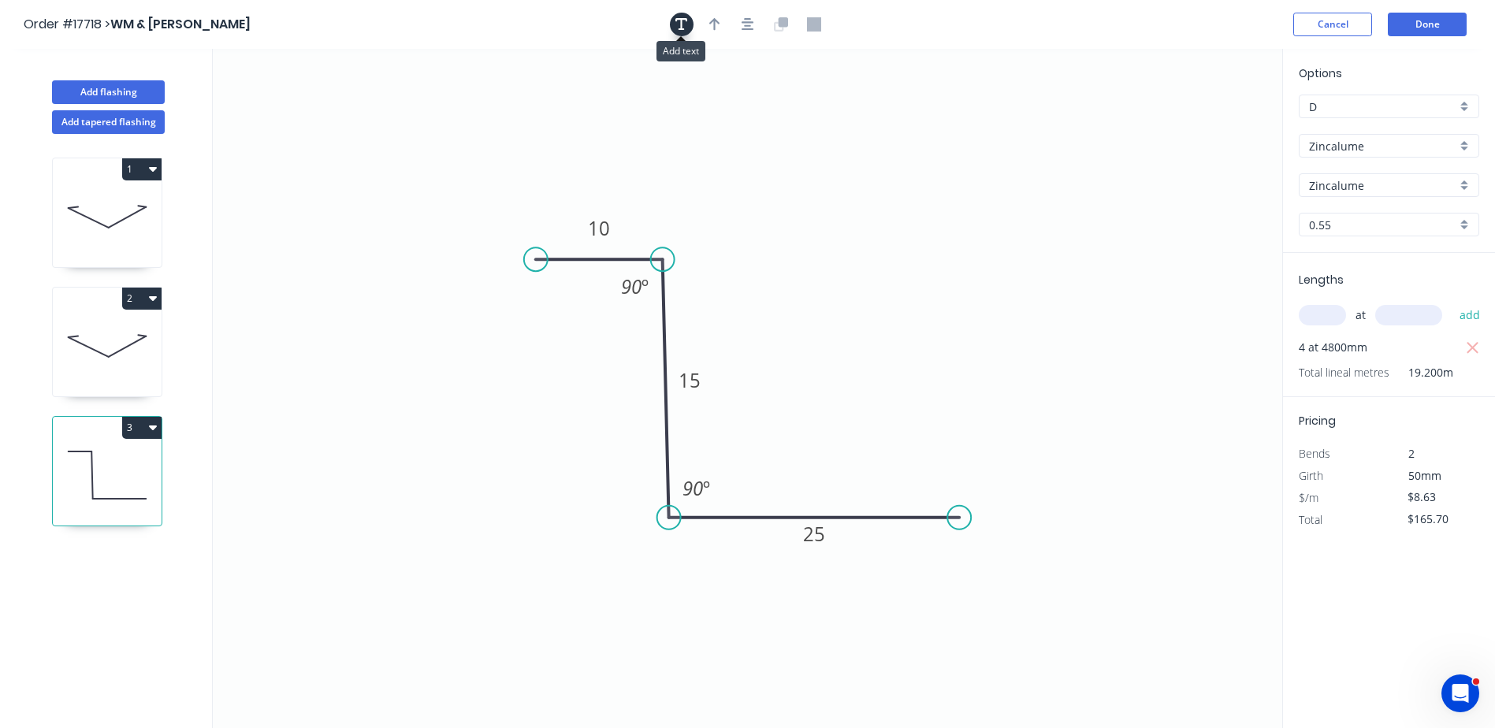
click at [683, 28] on icon "button" at bounding box center [682, 24] width 13 height 14
click at [300, 104] on textarea at bounding box center [315, 111] width 128 height 58
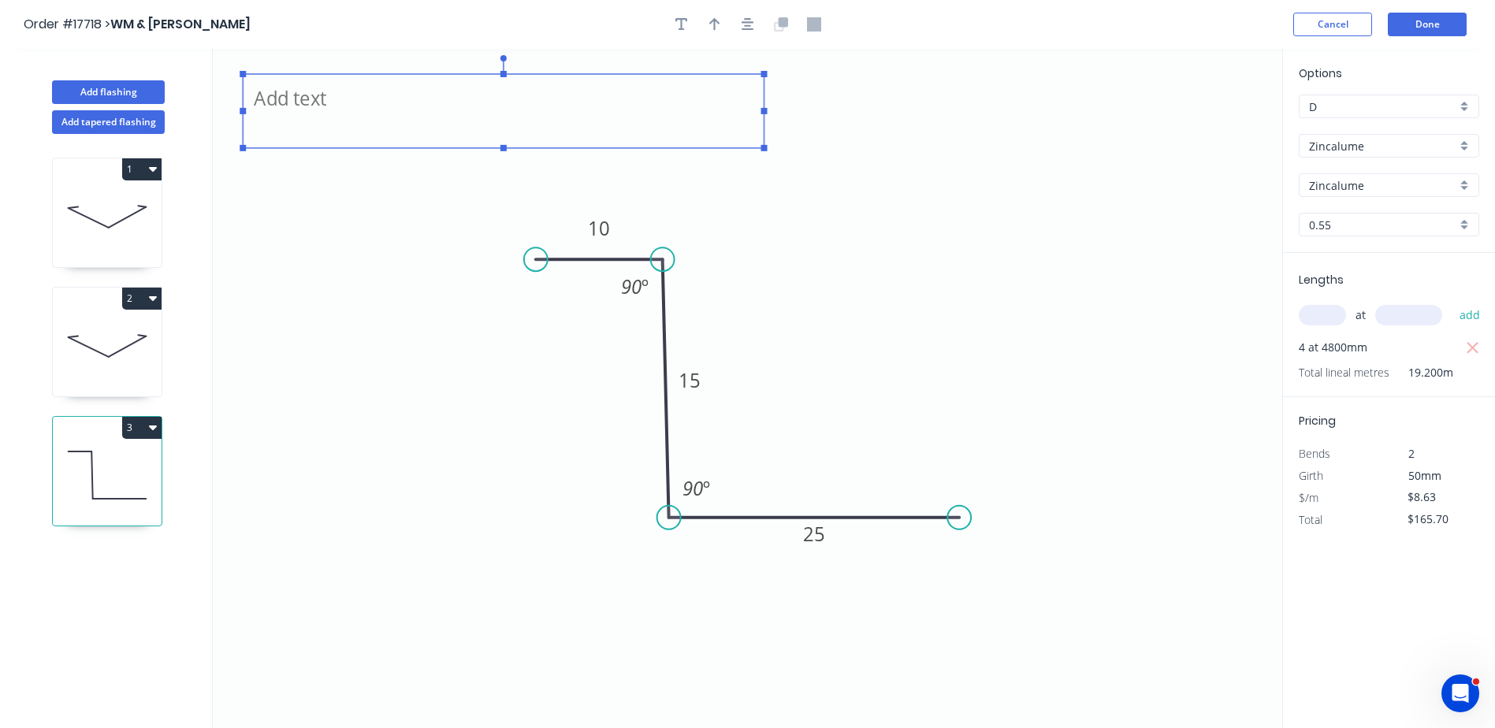
drag, startPoint x: 385, startPoint y: 108, endPoint x: 762, endPoint y: 108, distance: 377.6
click at [732, 108] on rect at bounding box center [765, 111] width 6 height 6
click at [292, 111] on textarea at bounding box center [503, 111] width 505 height 58
type textarea "a"
click at [332, 415] on icon "Use any suitable offcuts in 0.55 Total length to be minimum 19.2m 10 15 25 90 º…" at bounding box center [748, 389] width 1070 height 680
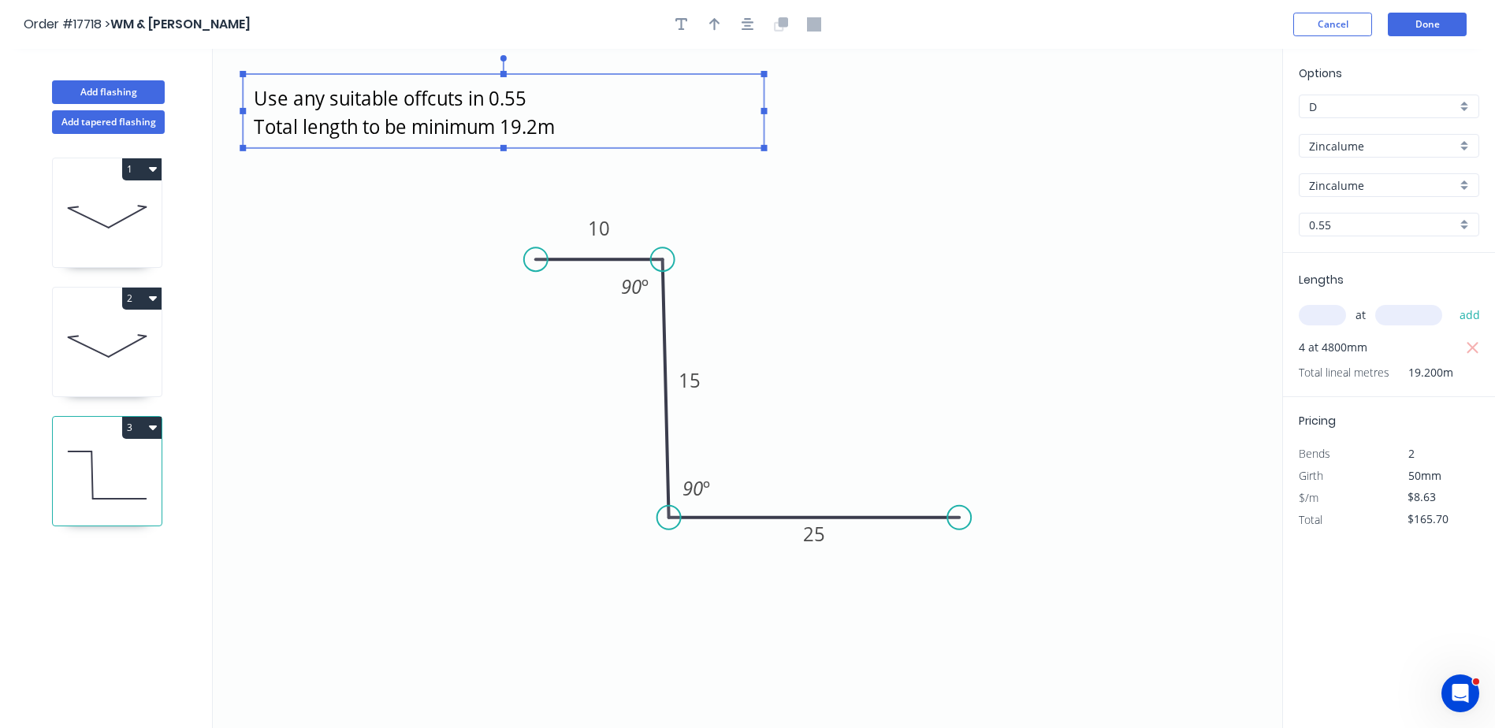
type textarea "Use any suitable offcuts in 0.55 Total length to be minimum 19.2m"
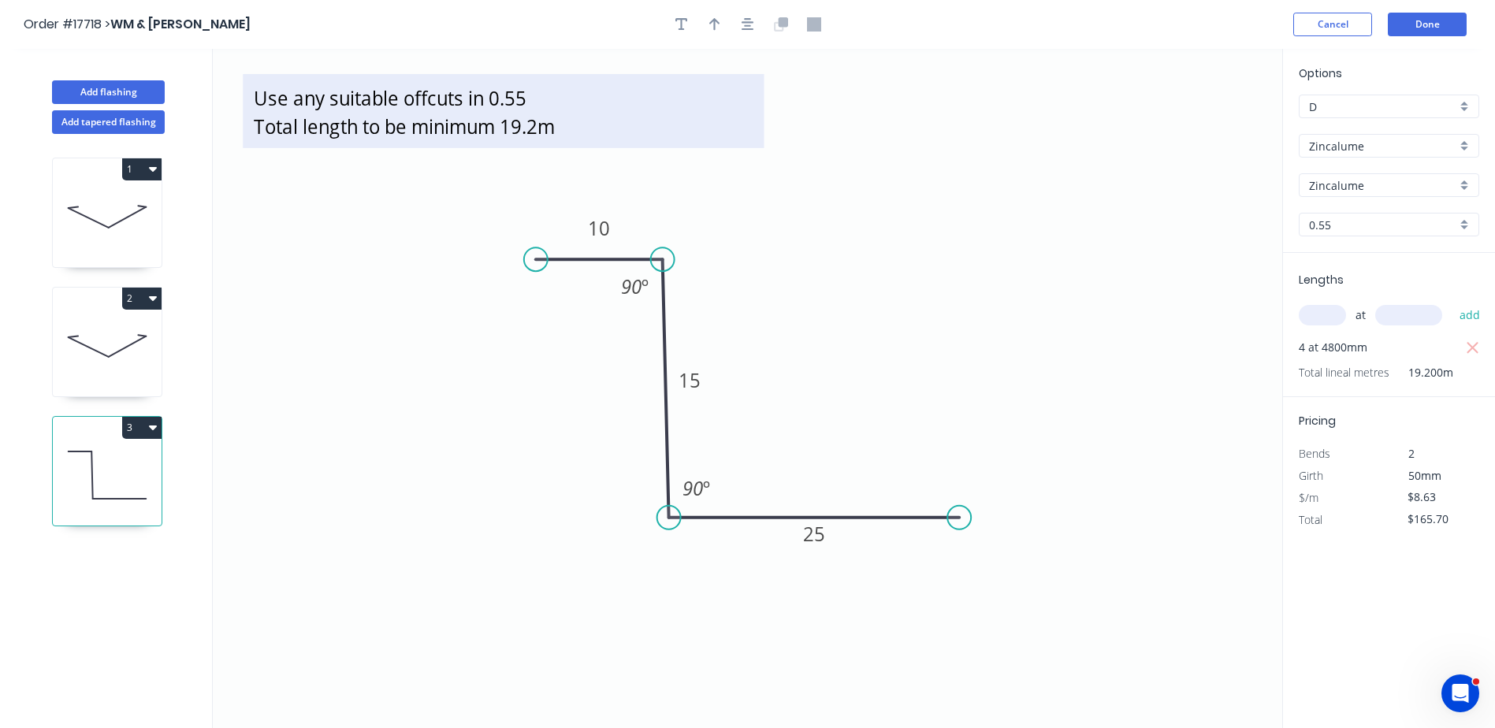
click at [341, 116] on textarea "Use any suitable offcuts in 0.55 Total length to be minimum 19.2m" at bounding box center [503, 111] width 505 height 58
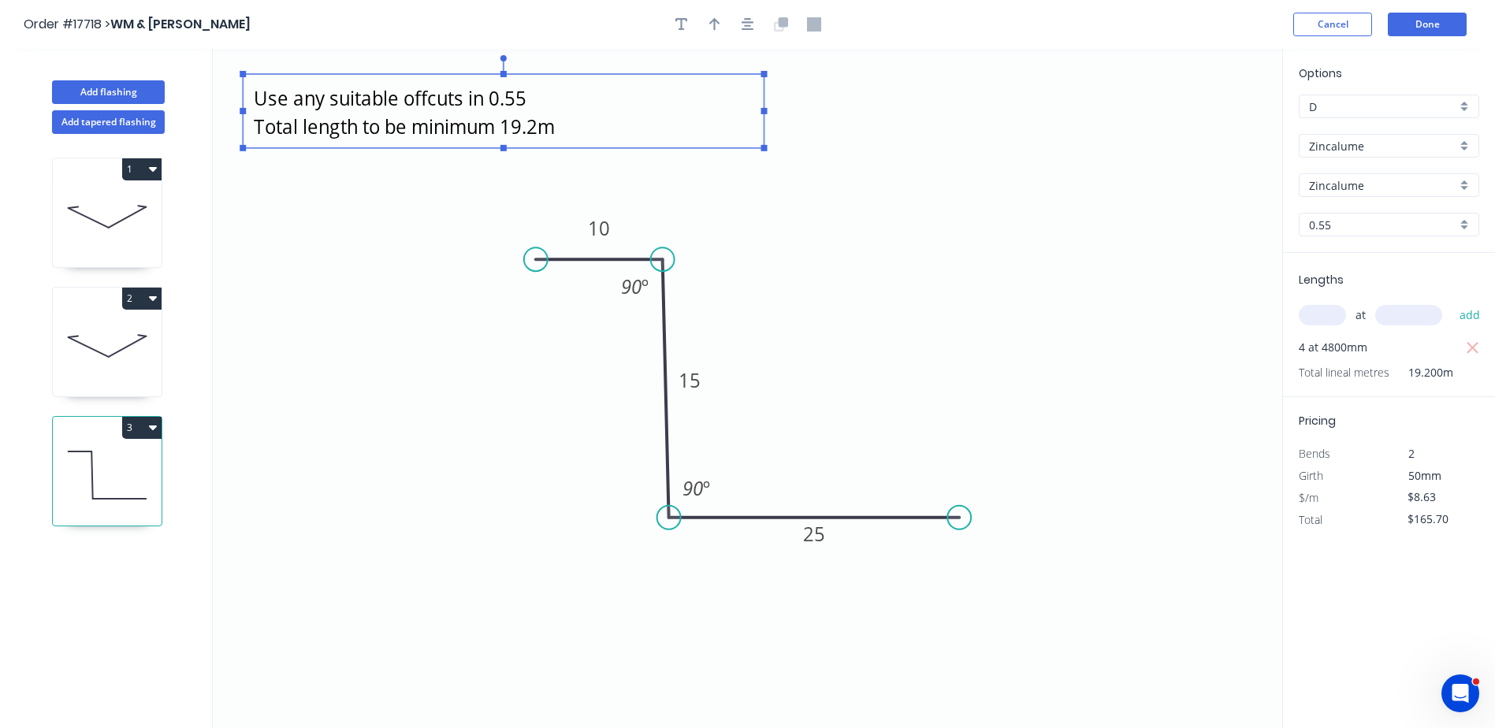
drag, startPoint x: 336, startPoint y: 234, endPoint x: 333, endPoint y: 225, distance: 10.0
click at [333, 235] on icon "Use any suitable offcuts in 0.55 Total length to be minimum 19.2m 10 15 25 90 º…" at bounding box center [748, 389] width 1070 height 680
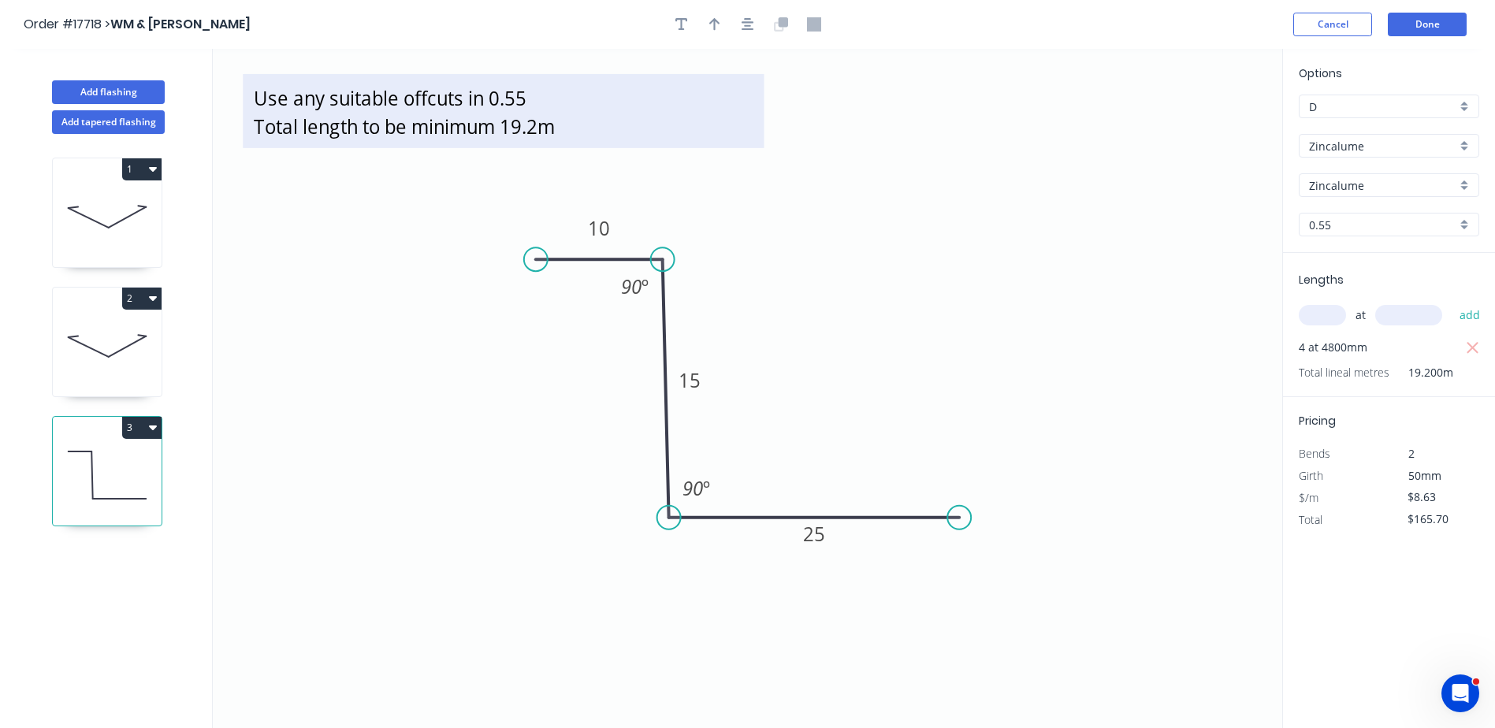
click at [575, 121] on textarea "Use any suitable offcuts in 0.55 Total length to be minimum 19.2m" at bounding box center [503, 111] width 505 height 58
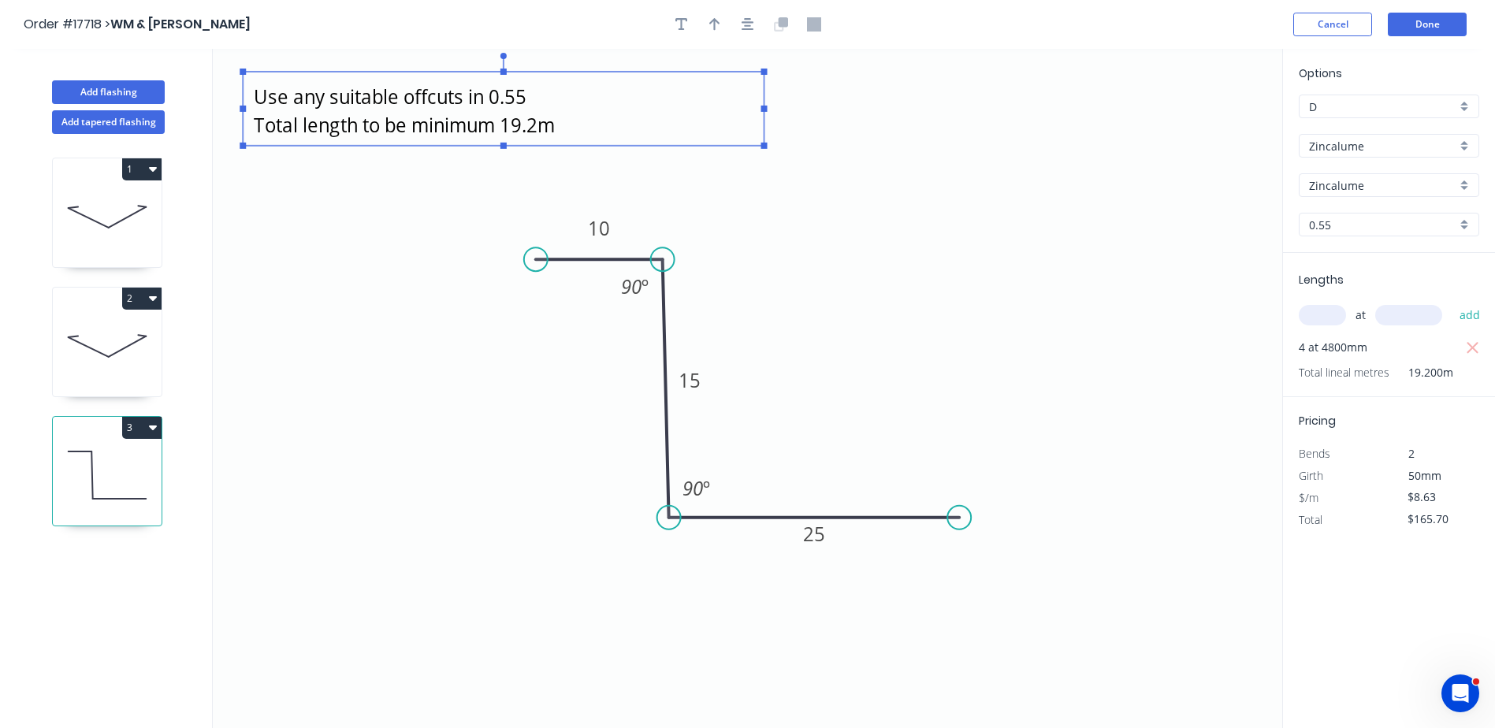
click at [560, 126] on textarea "Use any suitable offcuts in 0.55 Total length to be minimum 19.2m" at bounding box center [503, 109] width 505 height 58
click at [732, 273] on icon "Use any suitable offcuts in 0.55 Total length to be minimum 19.2m 10 15 25 90 º…" at bounding box center [748, 389] width 1070 height 680
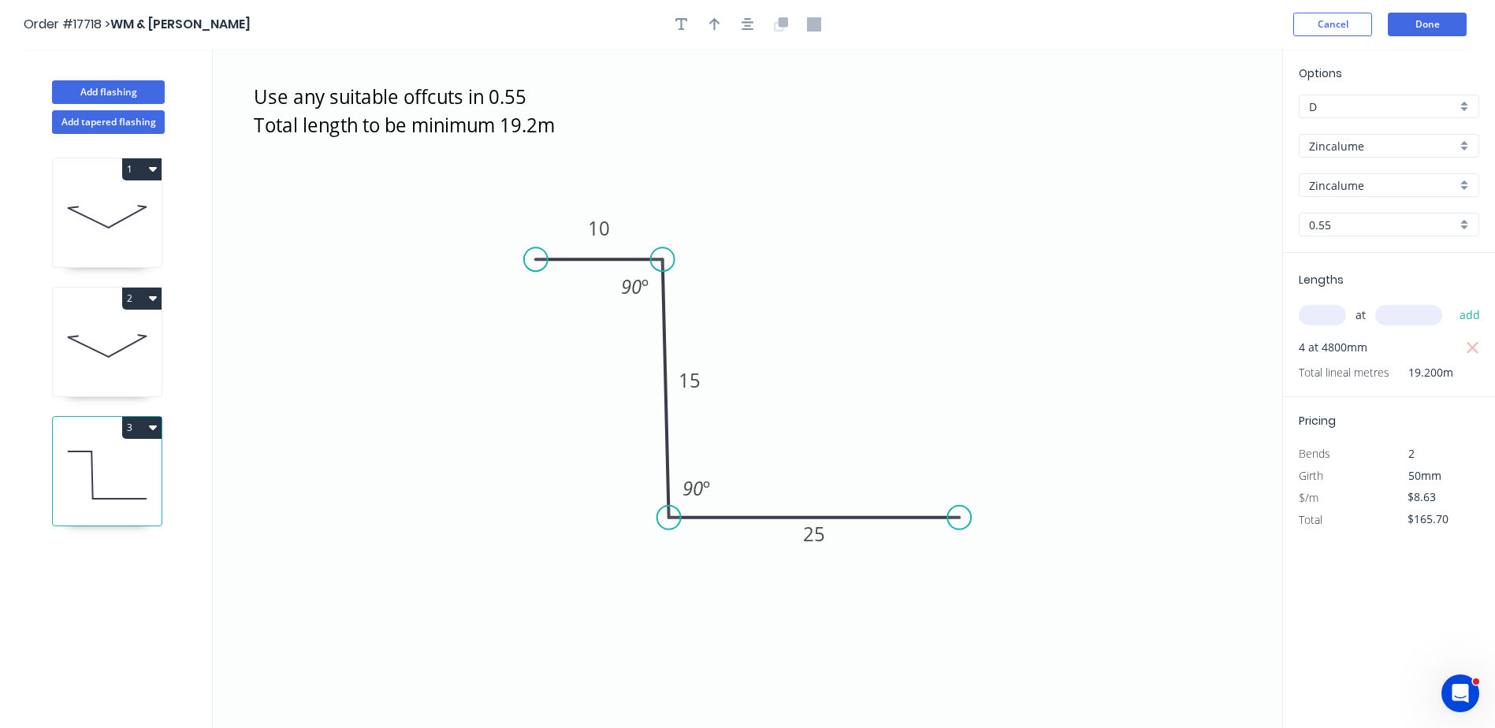
drag, startPoint x: 721, startPoint y: 18, endPoint x: 512, endPoint y: 362, distance: 401.8
click at [422, 423] on div "Order #17718 > WM & TM Johnston Cancel Done Add flashing Add tapered flashing 1…" at bounding box center [747, 379] width 1495 height 758
click at [720, 29] on icon "button" at bounding box center [714, 24] width 11 height 14
drag, startPoint x: 1208, startPoint y: 123, endPoint x: 355, endPoint y: 408, distance: 899.2
click at [355, 408] on icon at bounding box center [355, 389] width 14 height 50
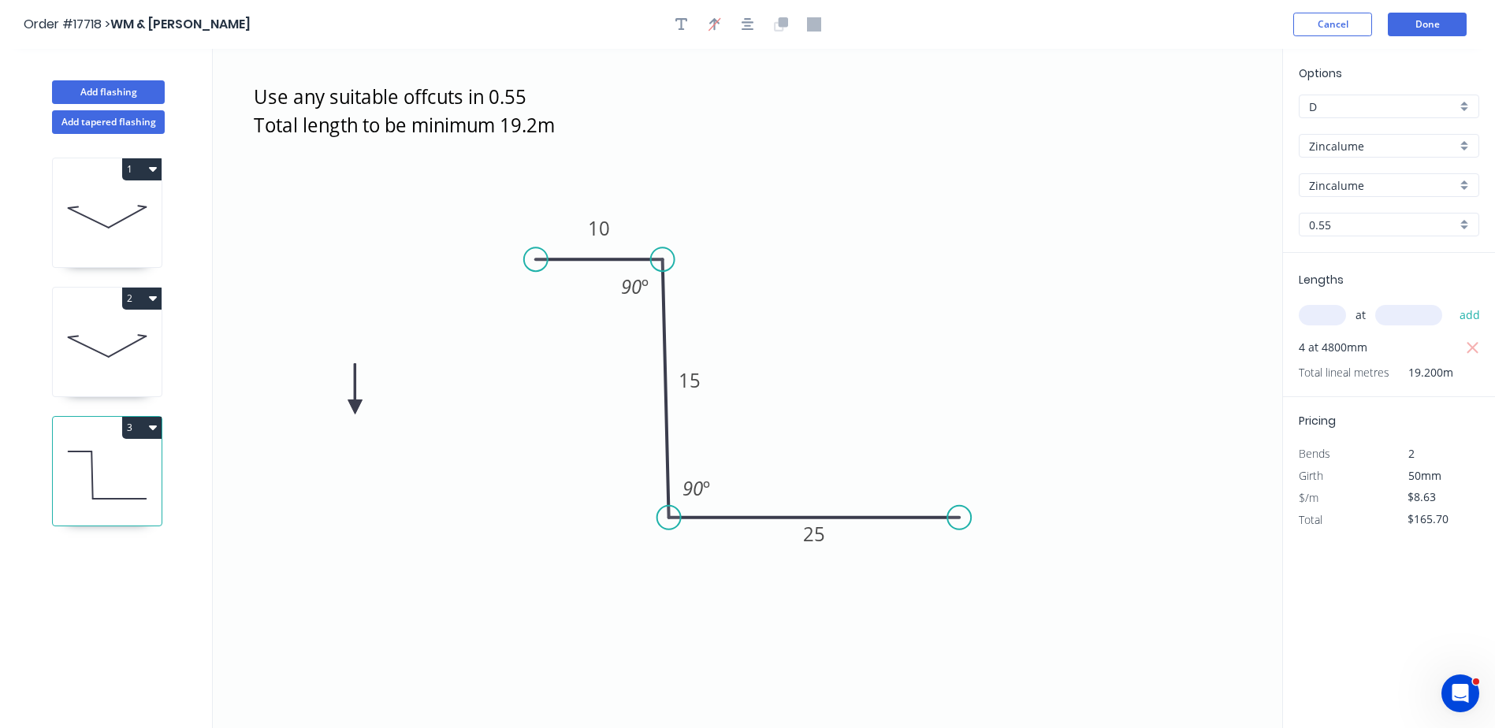
click at [355, 408] on icon at bounding box center [355, 389] width 14 height 50
click at [355, 408] on icon at bounding box center [368, 394] width 46 height 46
click at [355, 408] on icon at bounding box center [373, 407] width 50 height 14
click at [355, 408] on icon at bounding box center [355, 425] width 14 height 50
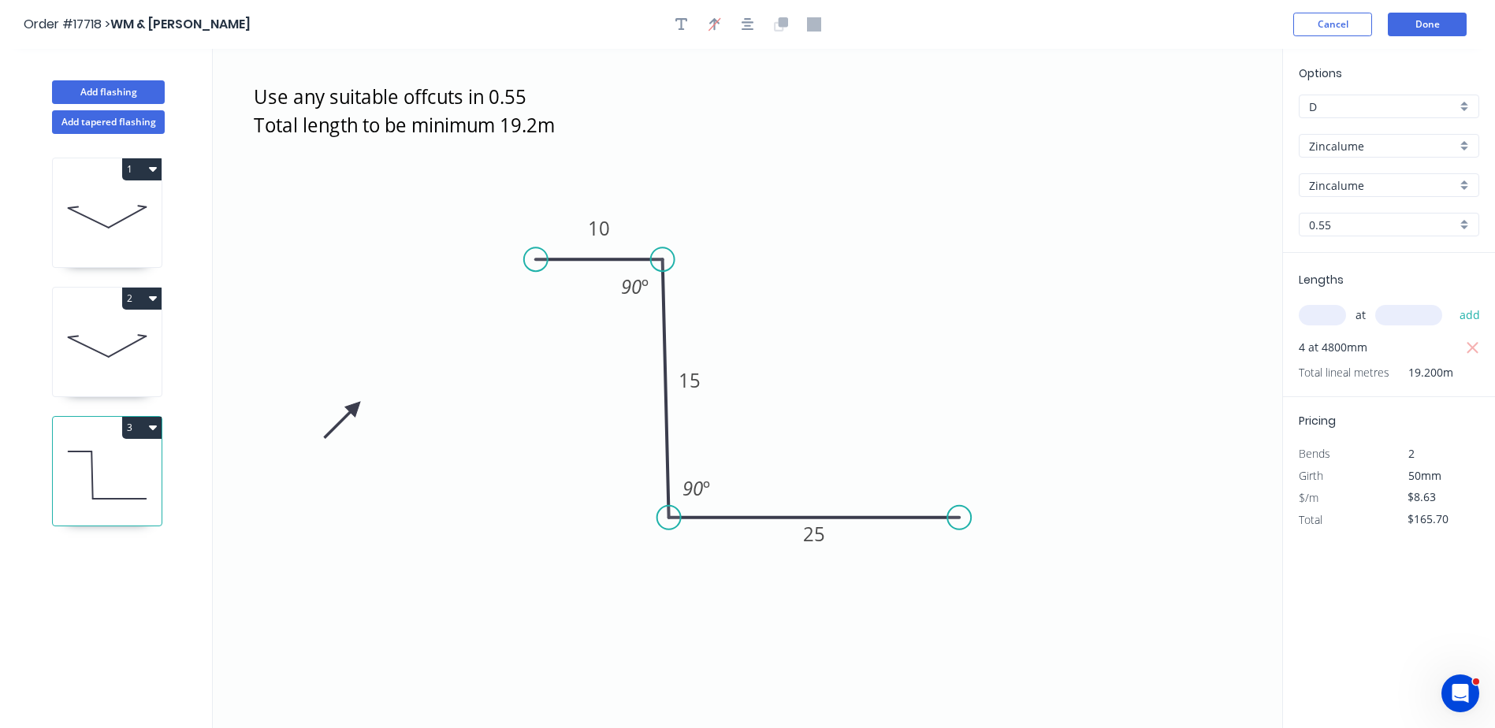
click at [355, 408] on icon at bounding box center [342, 420] width 46 height 46
click at [732, 24] on button "Done" at bounding box center [1427, 25] width 79 height 24
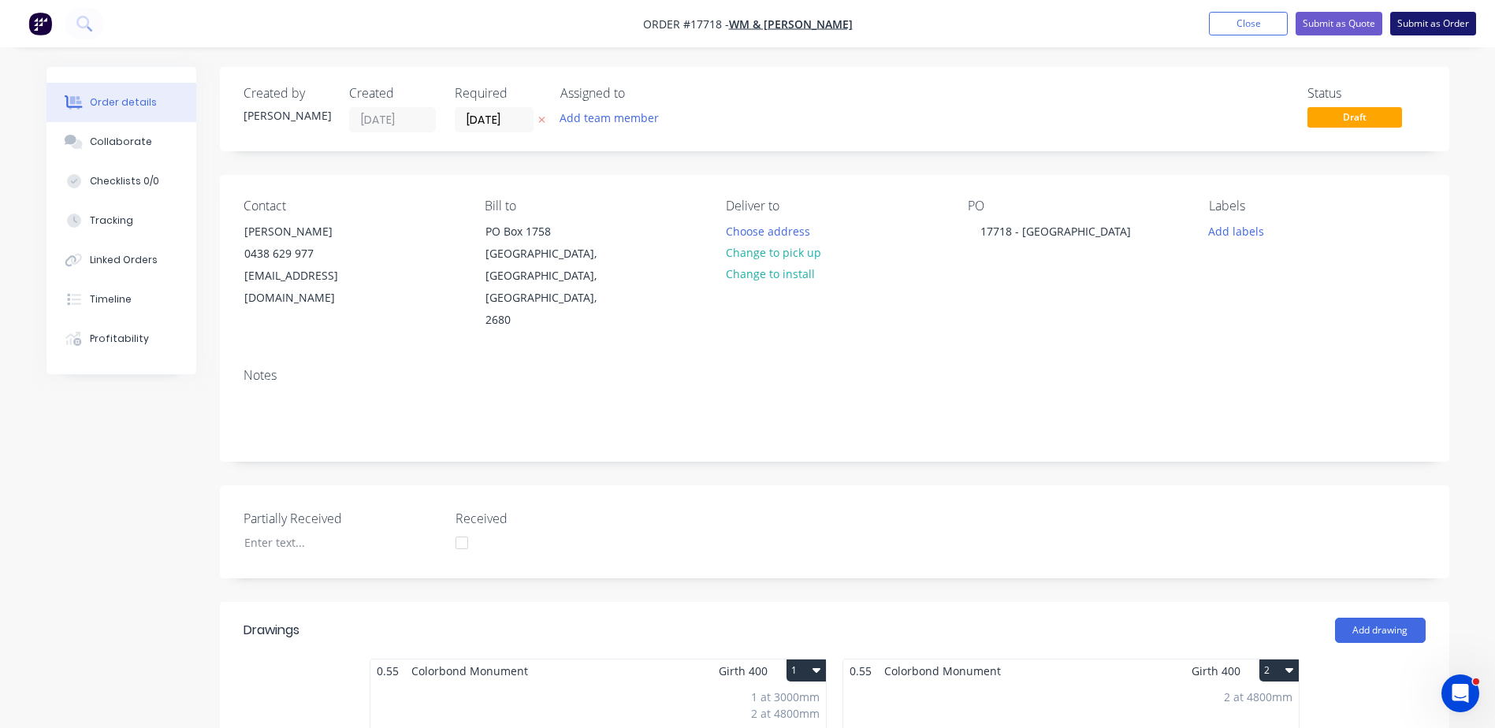
click at [732, 22] on button "Submit as Order" at bounding box center [1434, 24] width 86 height 24
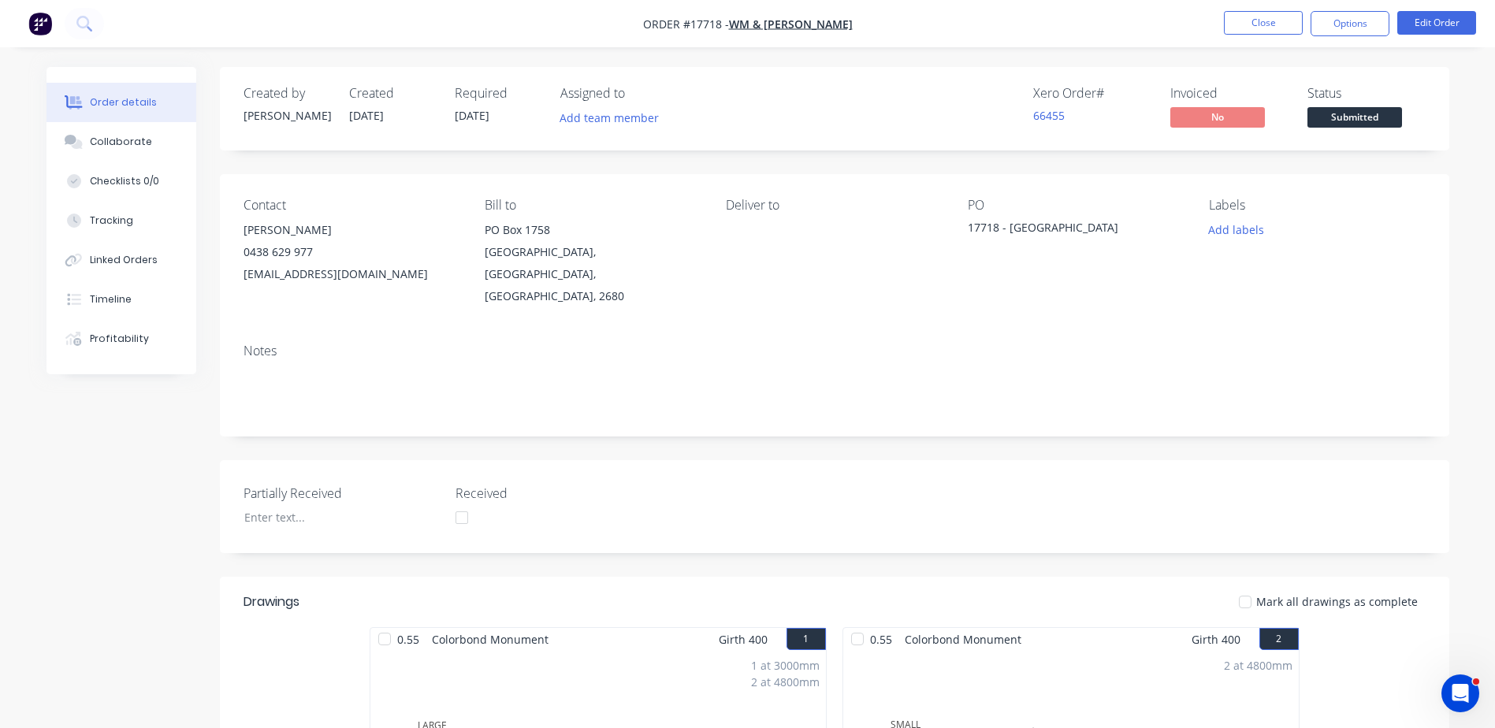
click at [732, 23] on button "Options" at bounding box center [1350, 23] width 79 height 25
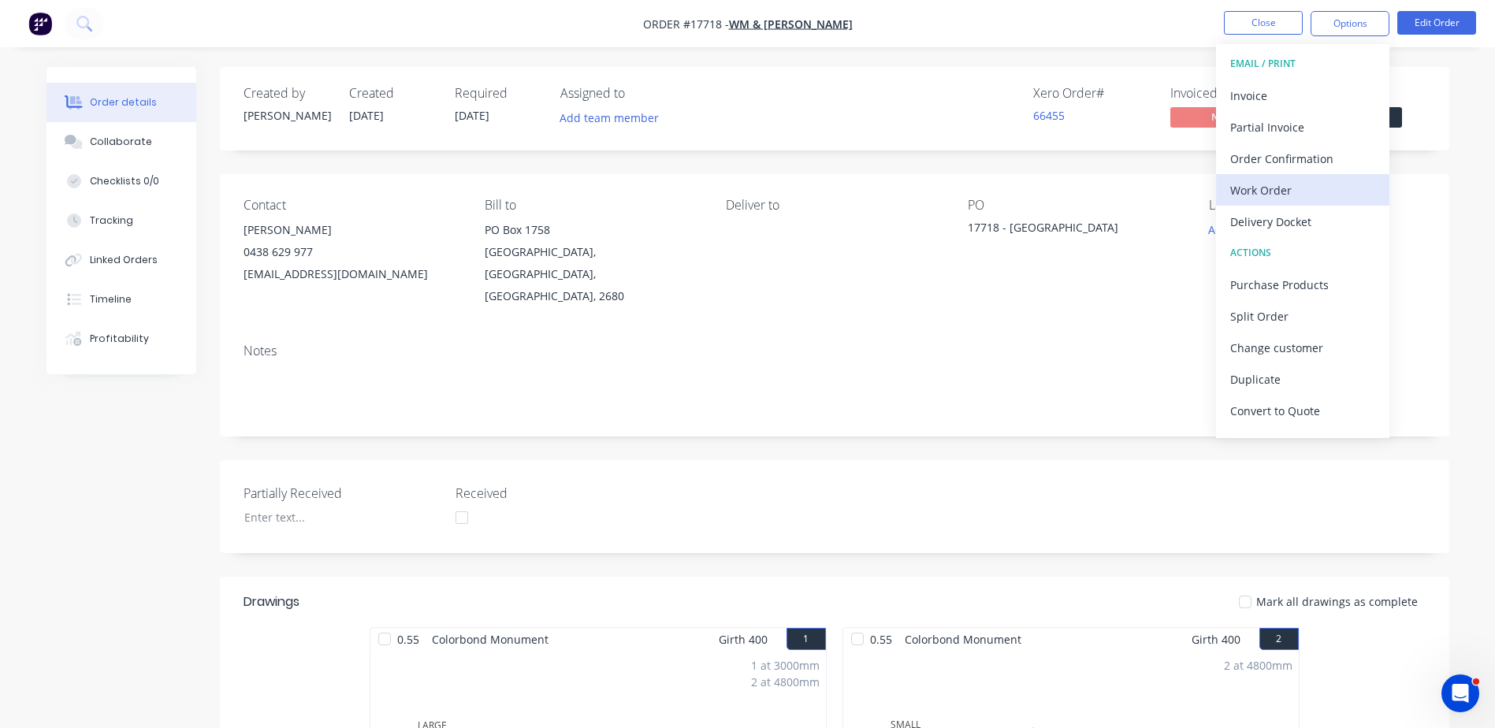
click at [732, 190] on div "Work Order" at bounding box center [1303, 190] width 145 height 23
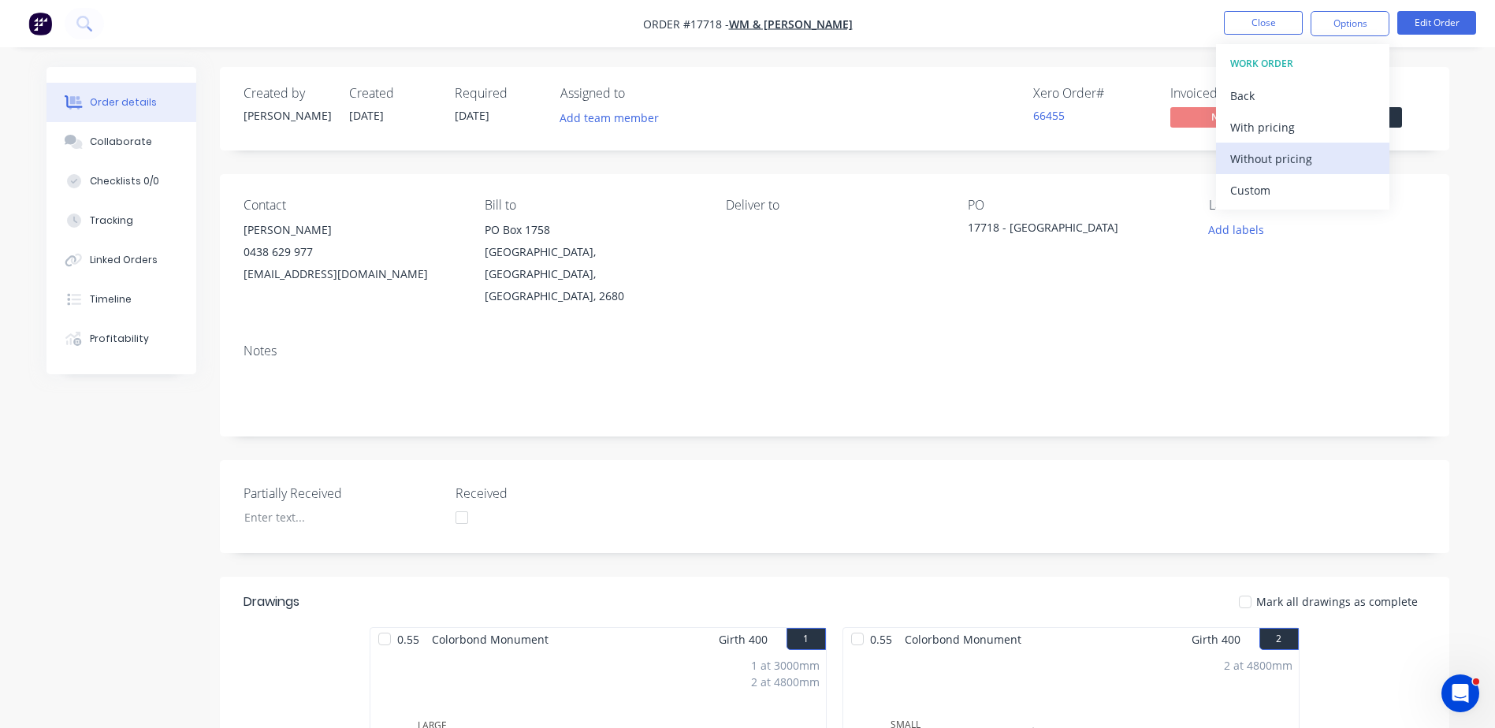
click at [732, 166] on div "Without pricing" at bounding box center [1303, 158] width 145 height 23
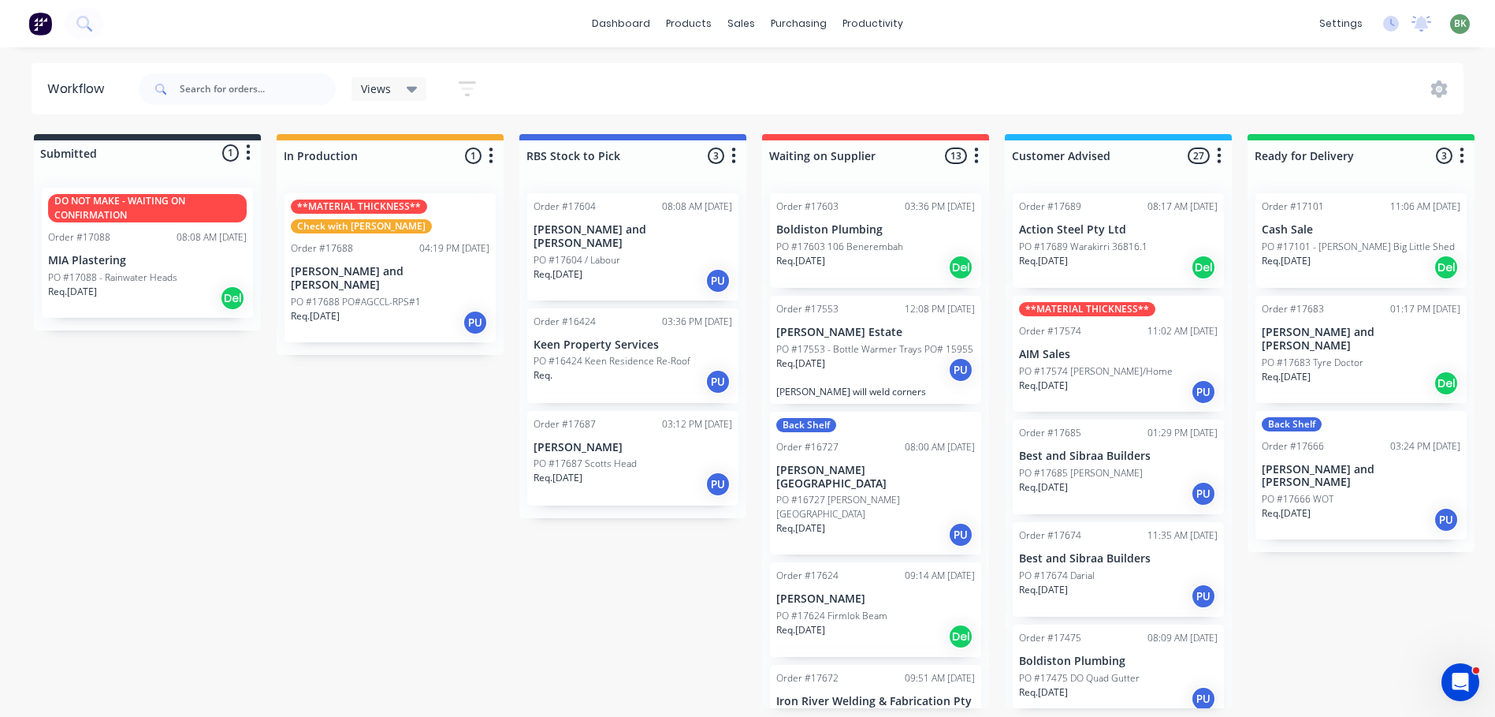
click at [624, 456] on p "PO #17687 Scotts Head" at bounding box center [585, 463] width 103 height 14
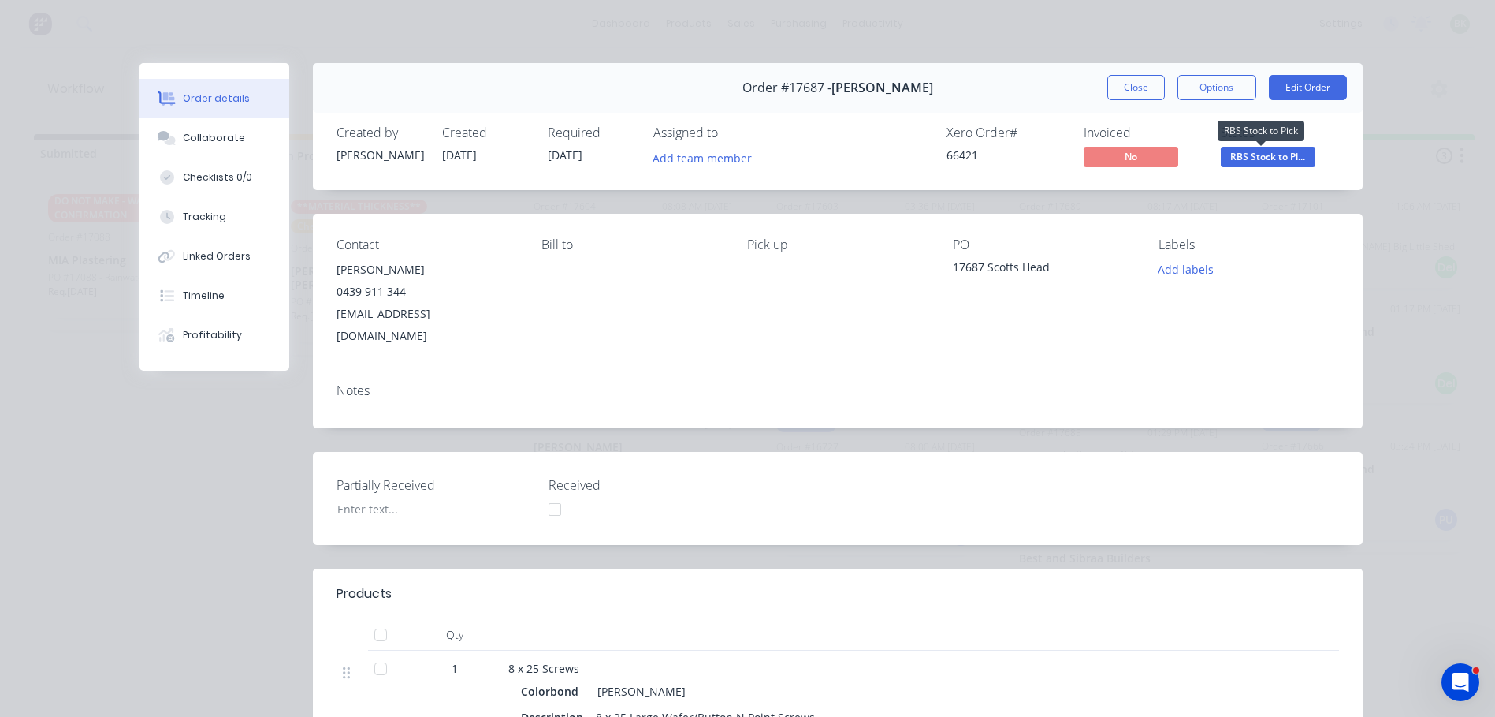
click at [1261, 159] on span "RBS Stock to Pi..." at bounding box center [1268, 157] width 95 height 20
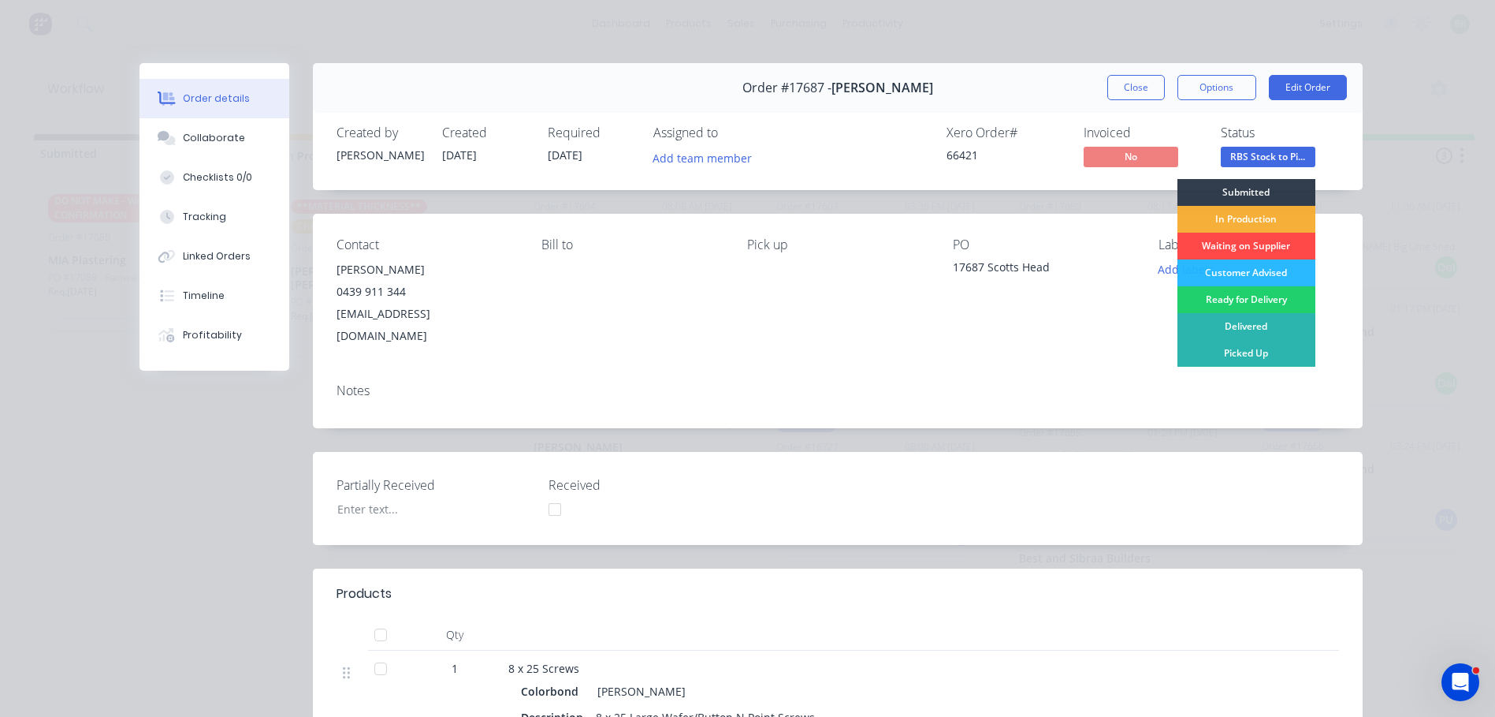
click at [1244, 250] on div "Waiting on Supplier" at bounding box center [1247, 246] width 138 height 27
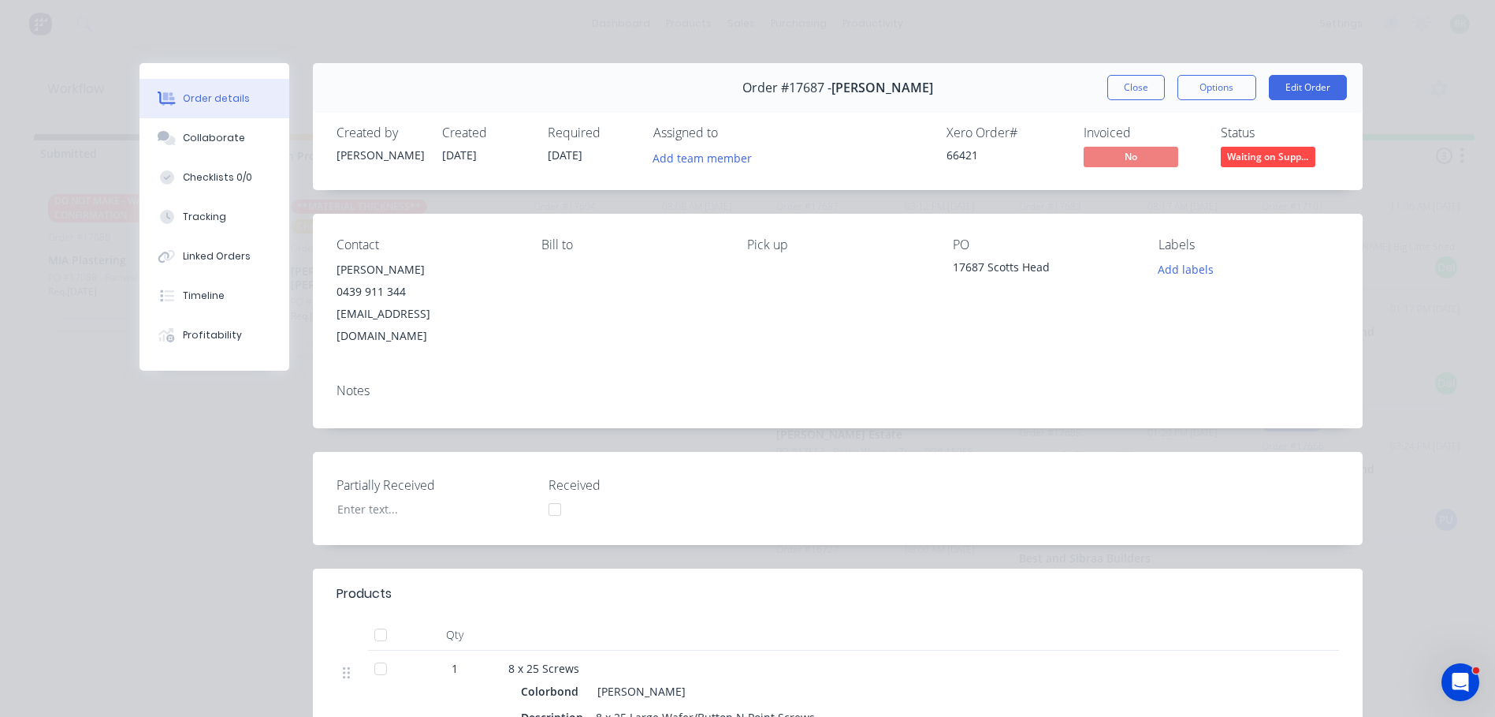
click at [1133, 97] on button "Close" at bounding box center [1137, 87] width 58 height 25
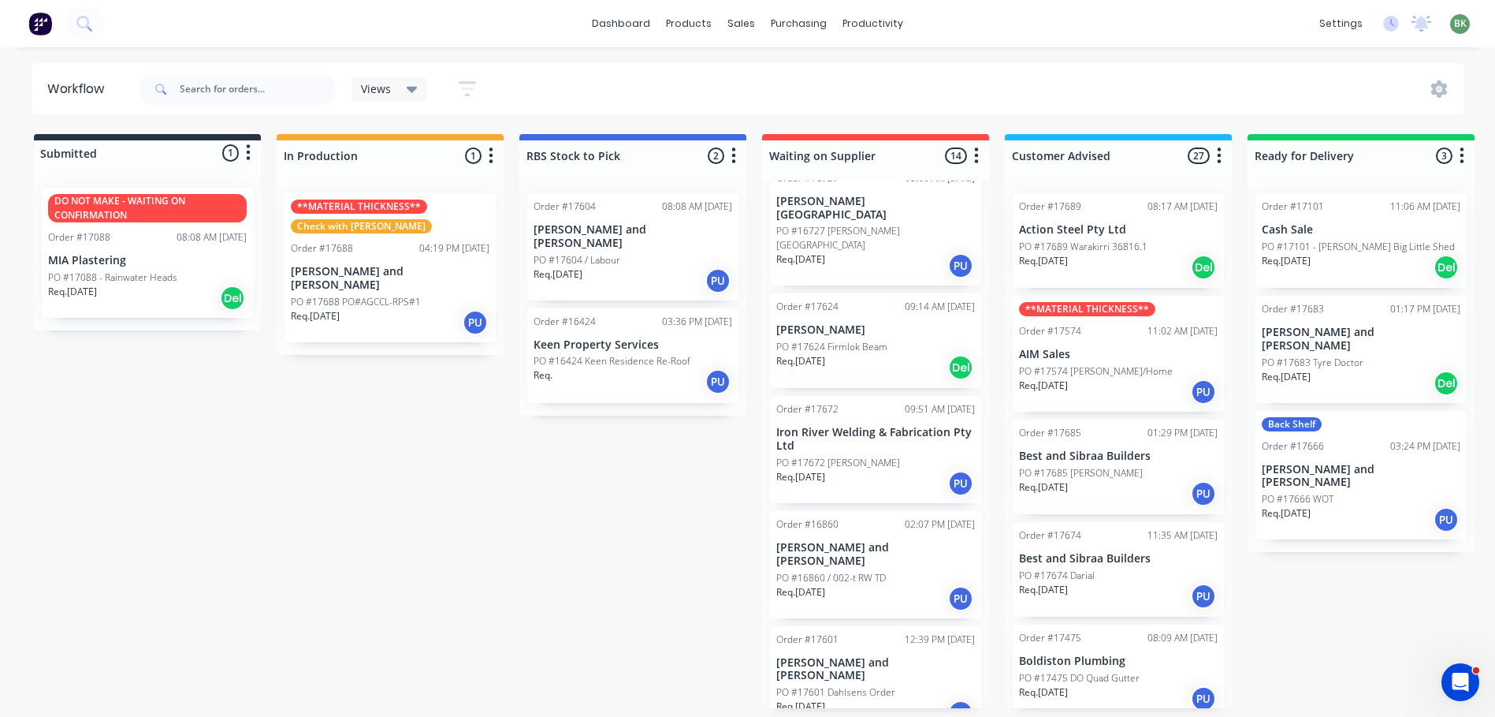
scroll to position [394, 0]
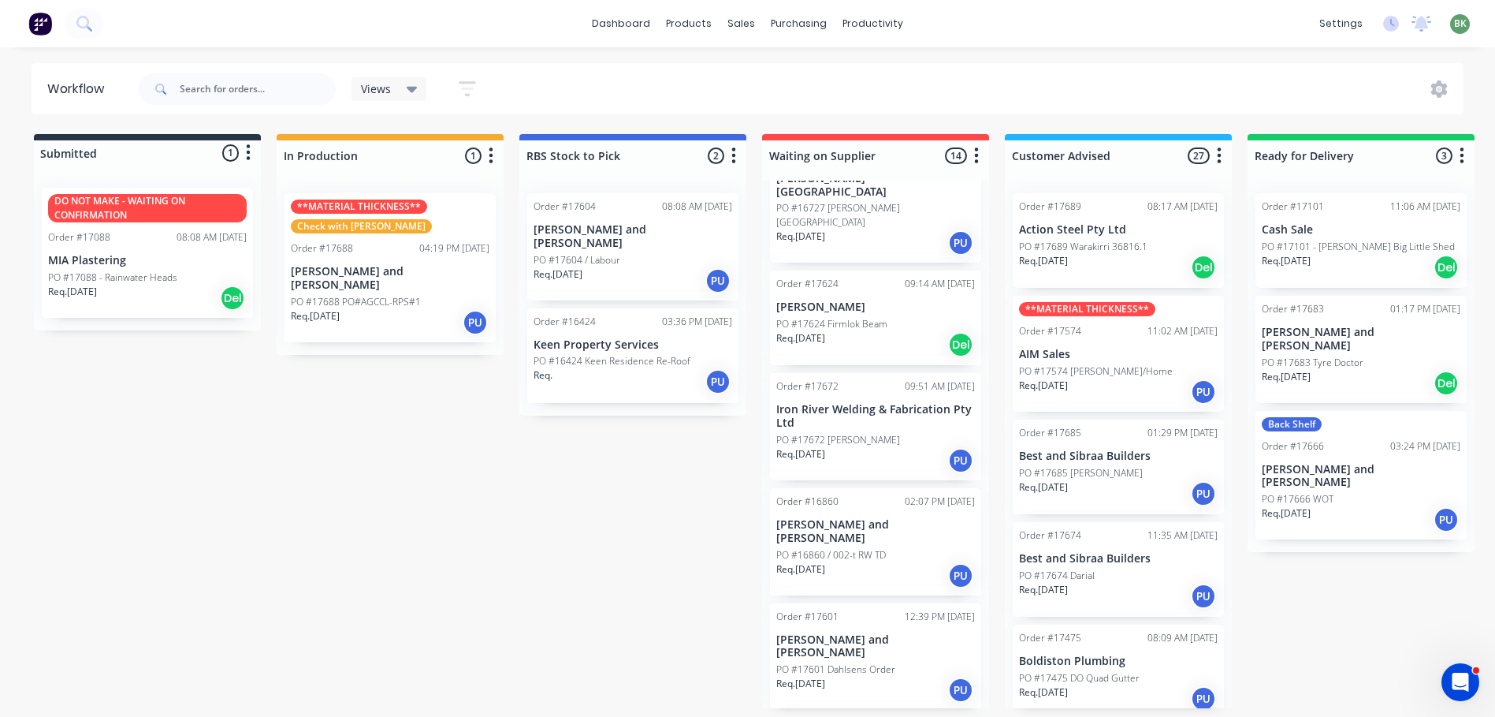
click at [852, 447] on div "Req. 29/09/25 PU" at bounding box center [875, 460] width 199 height 27
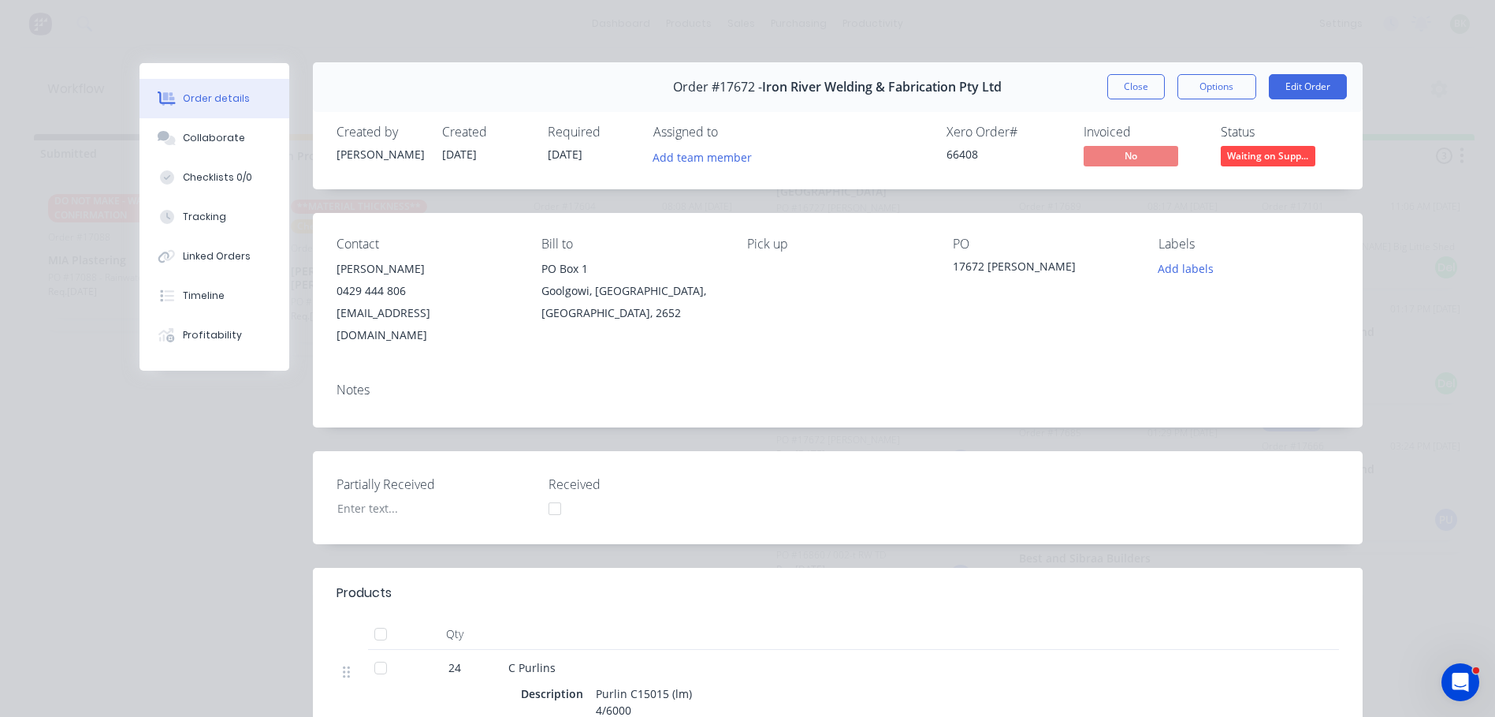
scroll to position [0, 0]
click at [1119, 84] on button "Close" at bounding box center [1137, 87] width 58 height 25
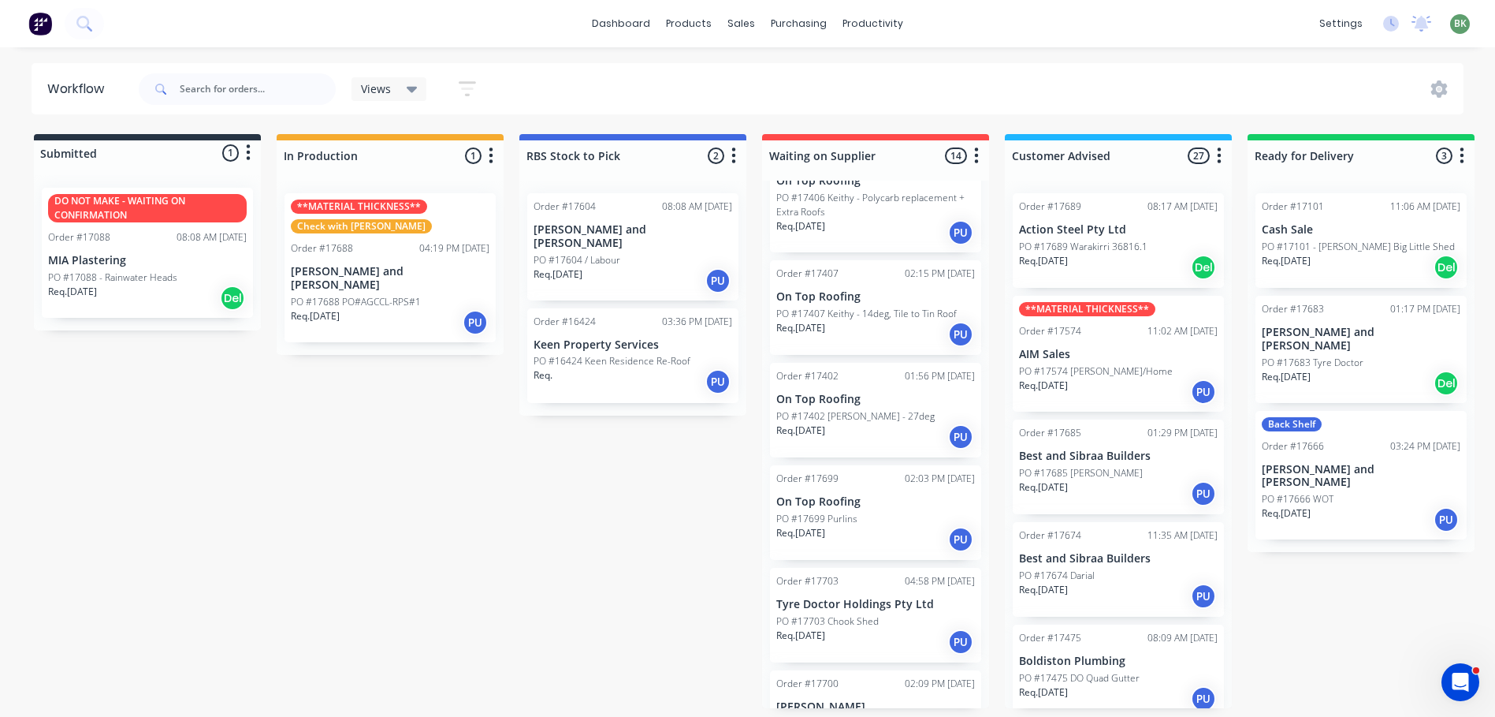
scroll to position [987, 0]
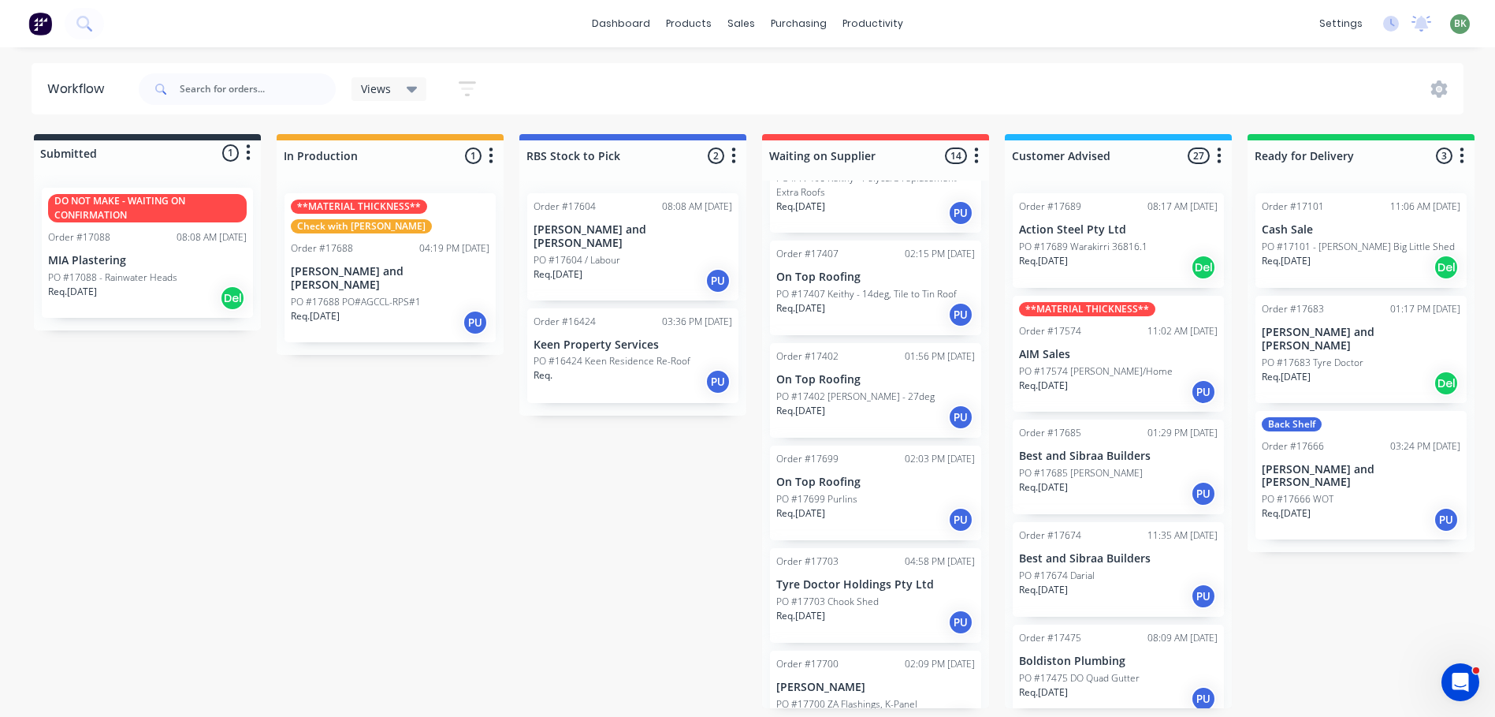
click at [1123, 376] on div "PO #17574 Rick/Home" at bounding box center [1118, 371] width 199 height 14
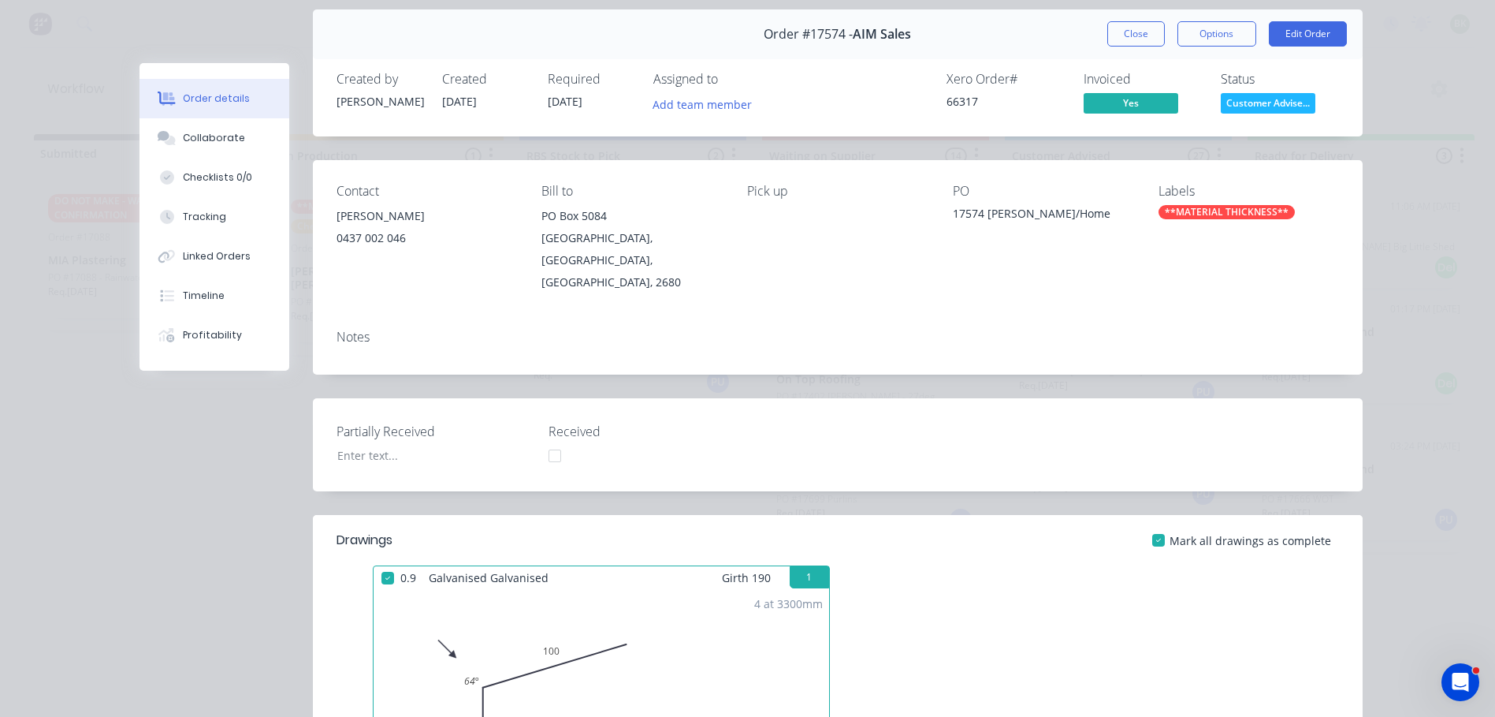
scroll to position [0, 0]
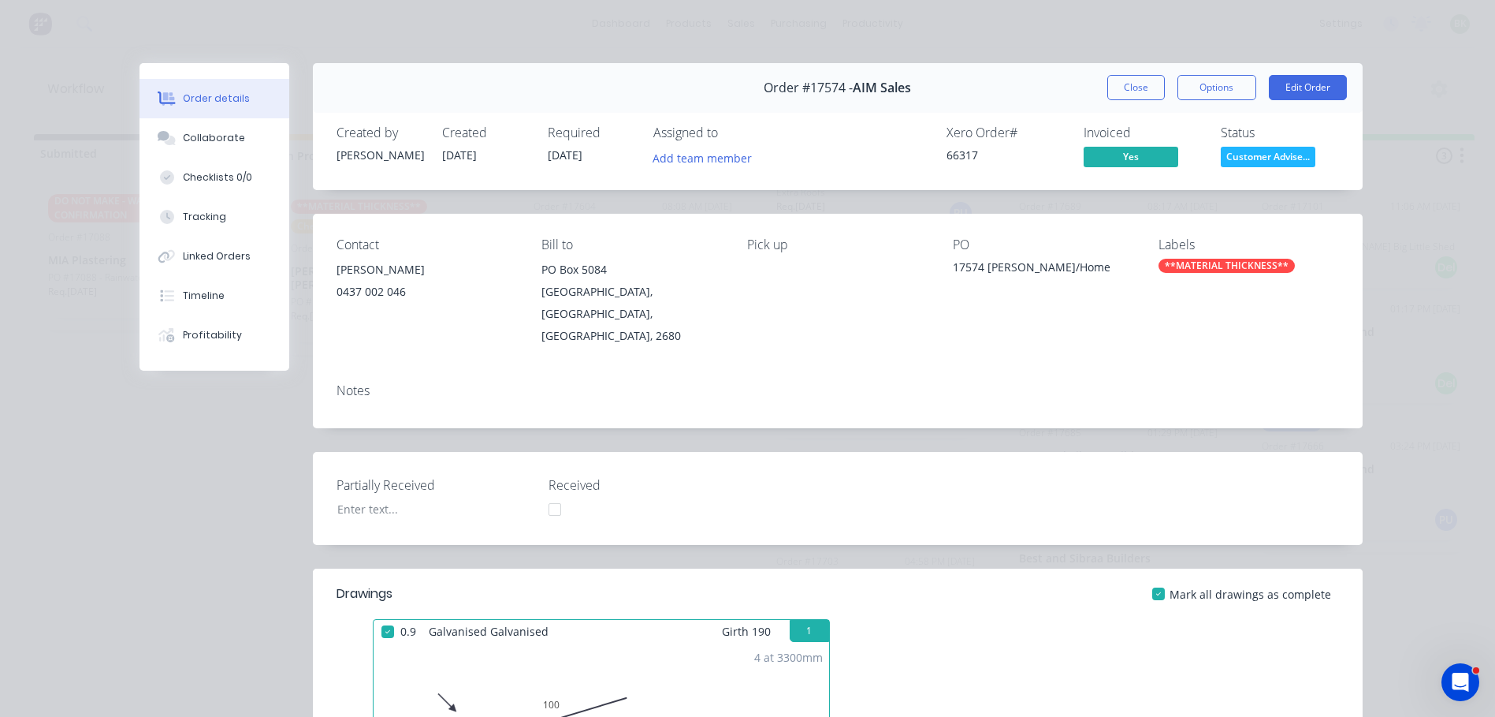
click at [1269, 158] on span "Customer Advise..." at bounding box center [1268, 157] width 95 height 20
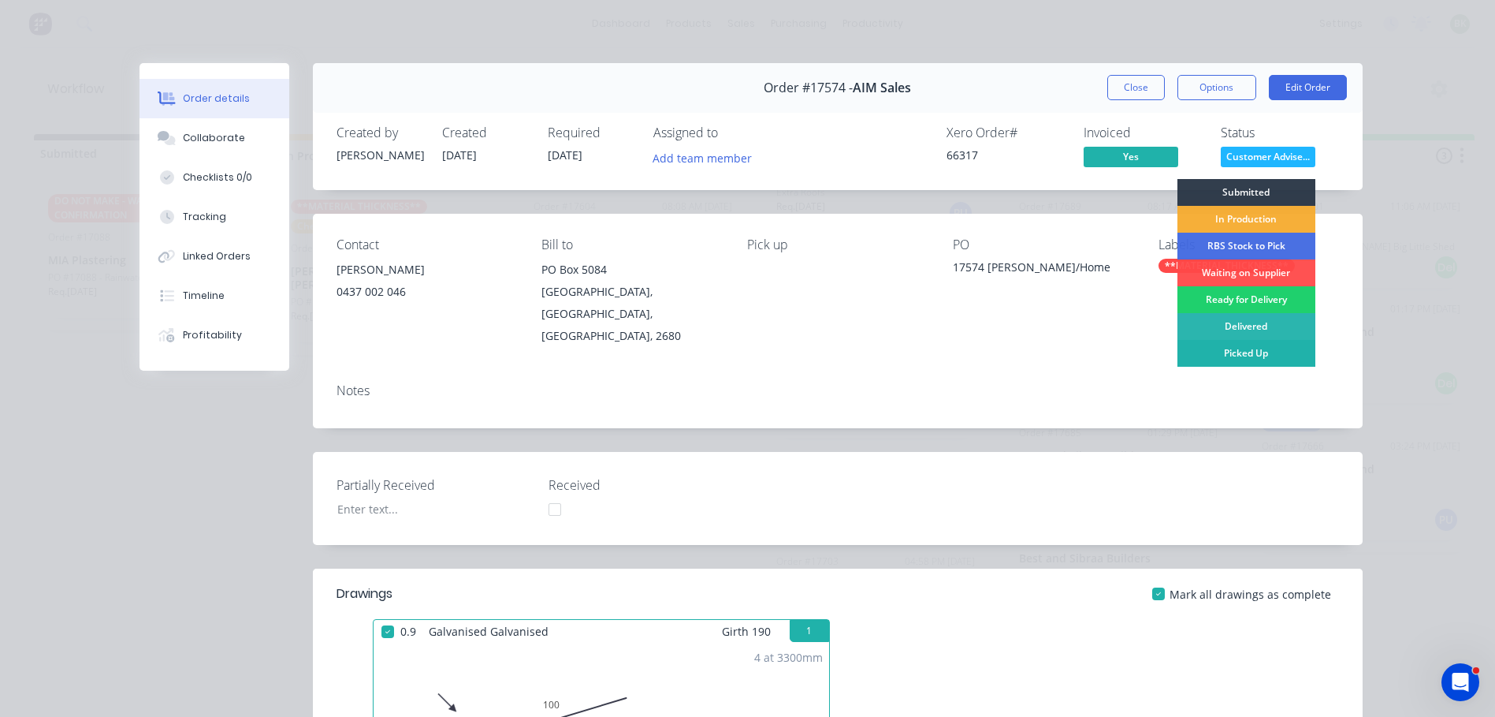
click at [1240, 356] on div "Picked Up" at bounding box center [1247, 353] width 138 height 27
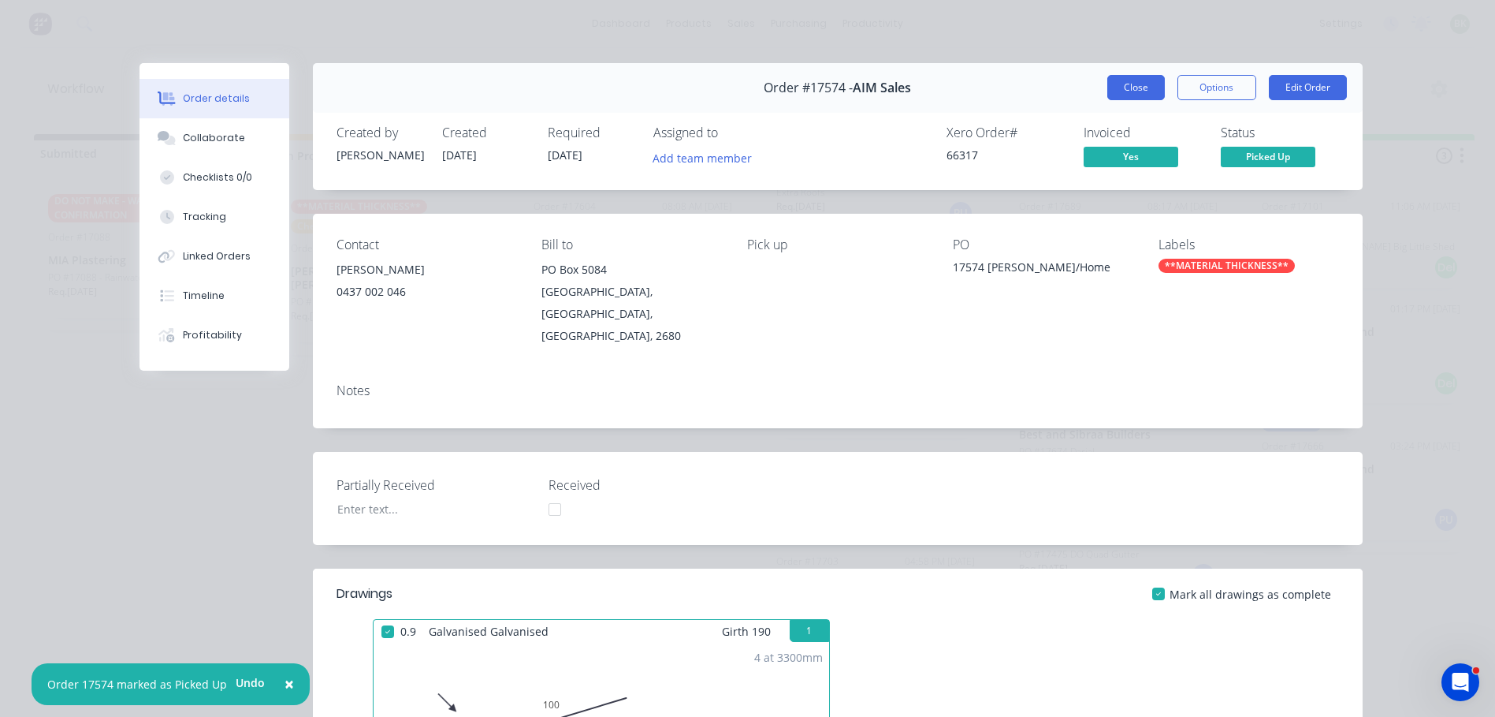
click at [1127, 82] on button "Close" at bounding box center [1137, 87] width 58 height 25
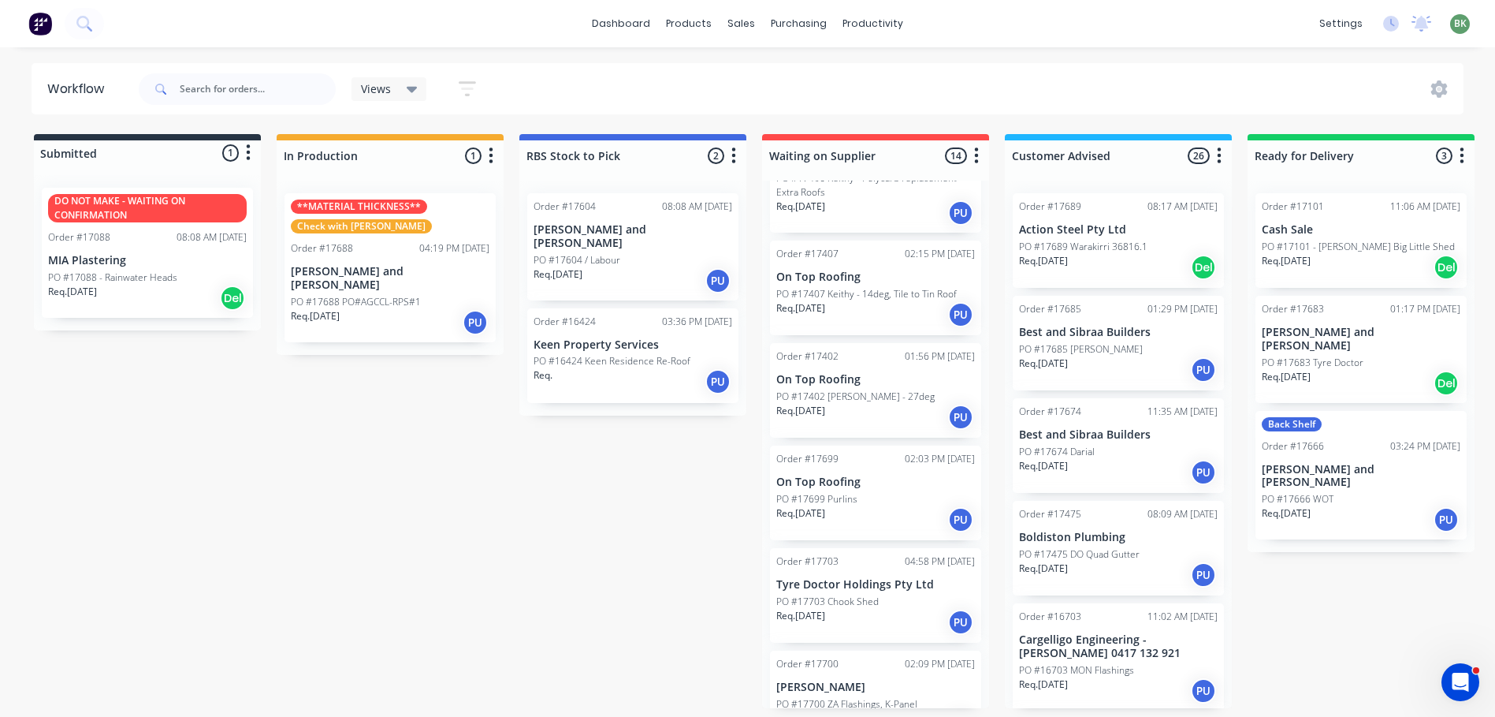
scroll to position [3, 0]
click at [652, 519] on div "Submitted 1 Status colour #273444 hex #273444 Save Cancel Summaries Total order…" at bounding box center [959, 421] width 1943 height 574
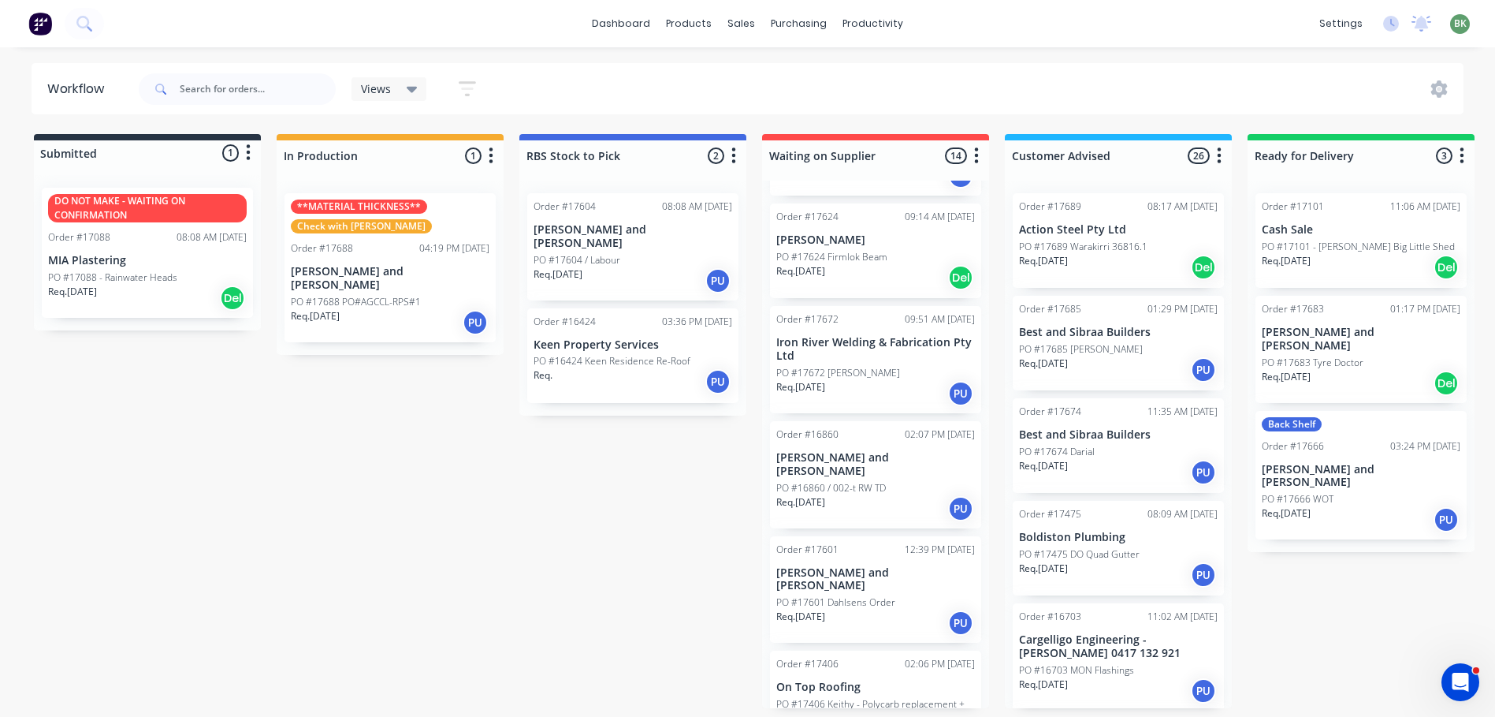
scroll to position [435, 0]
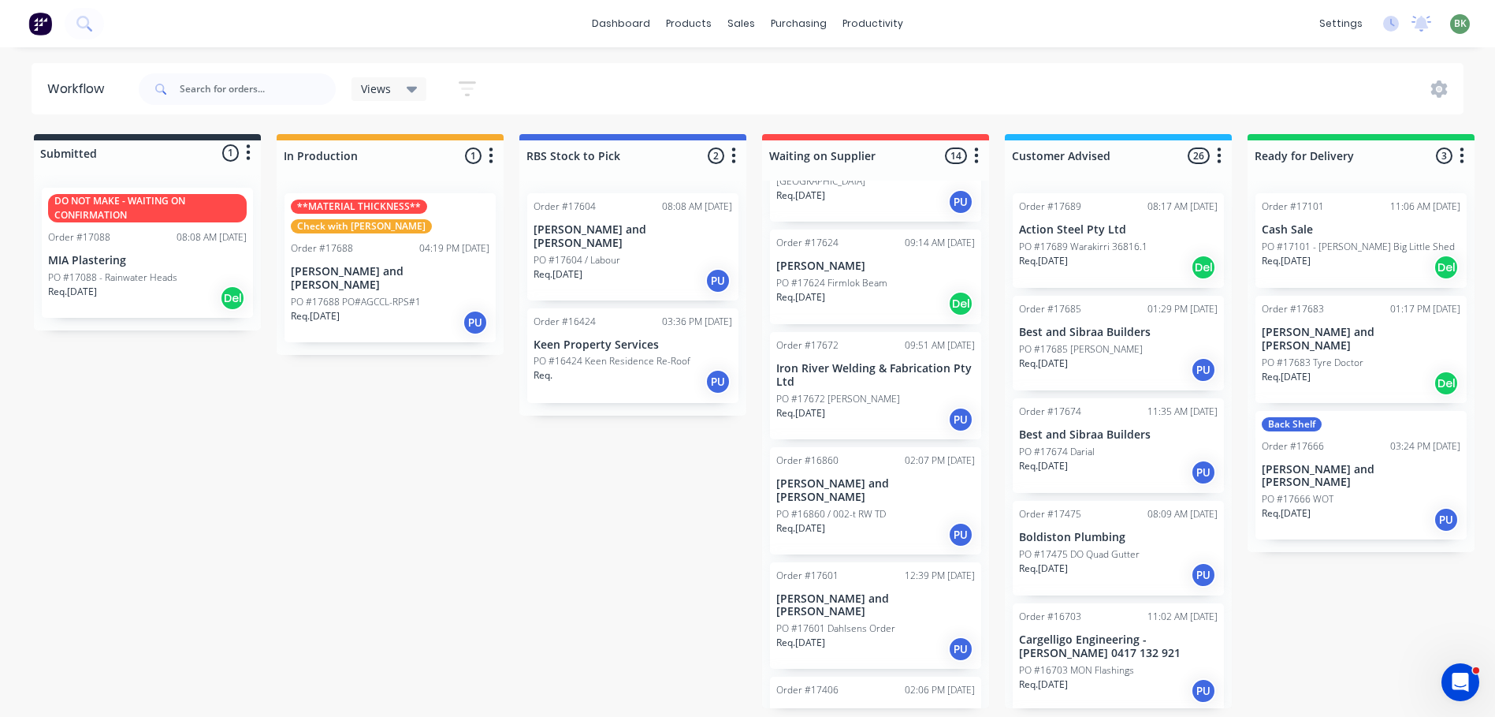
click at [873, 507] on p "PO #16860 / 002-t RW TD" at bounding box center [831, 514] width 110 height 14
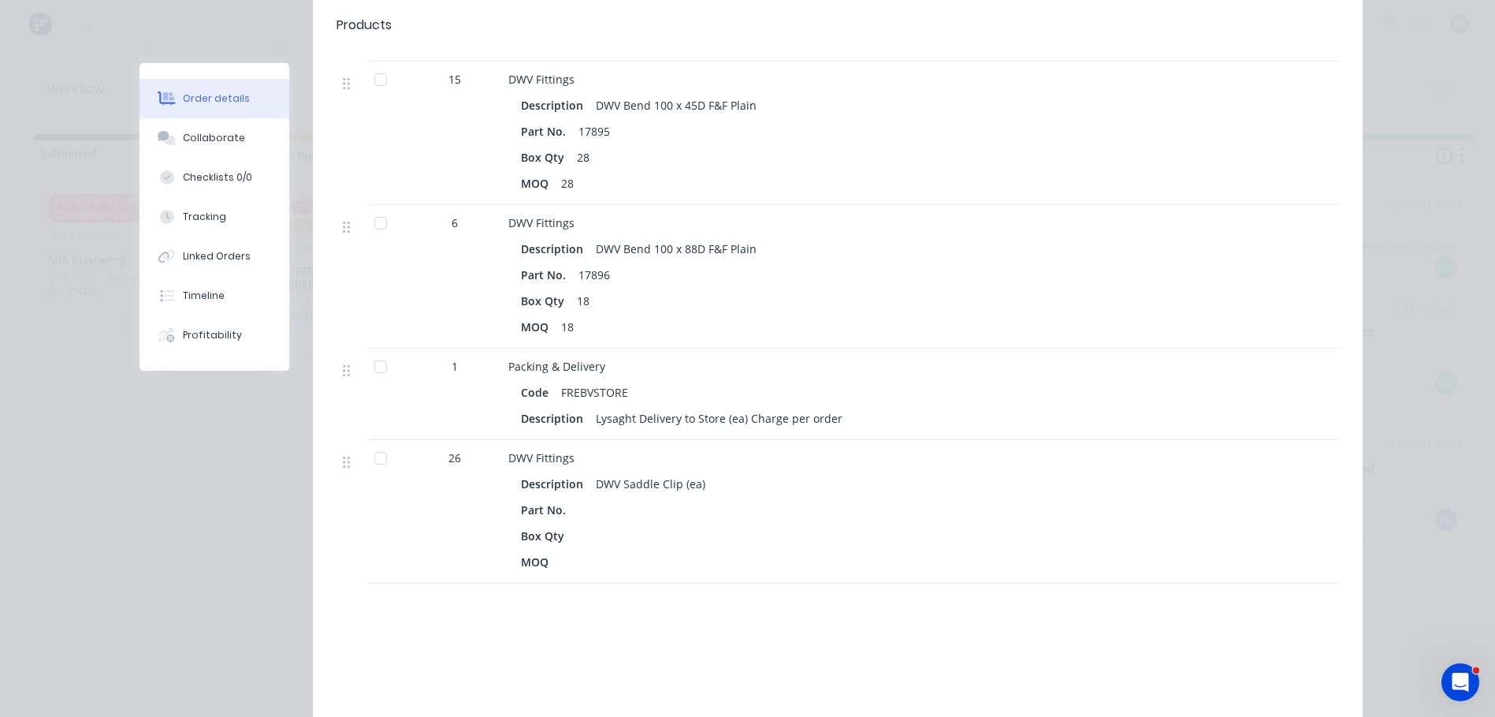
scroll to position [1025, 0]
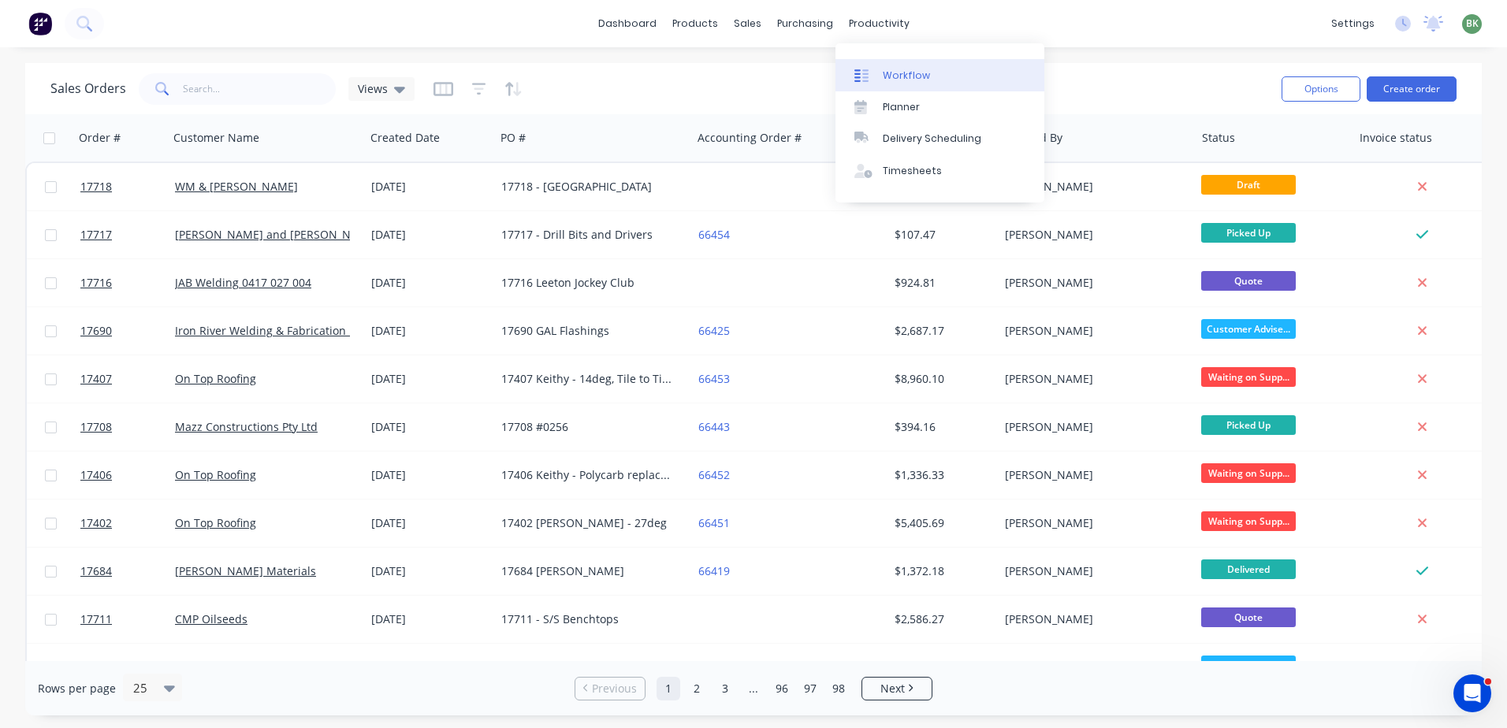
click at [907, 76] on div "Workflow" at bounding box center [906, 76] width 47 height 14
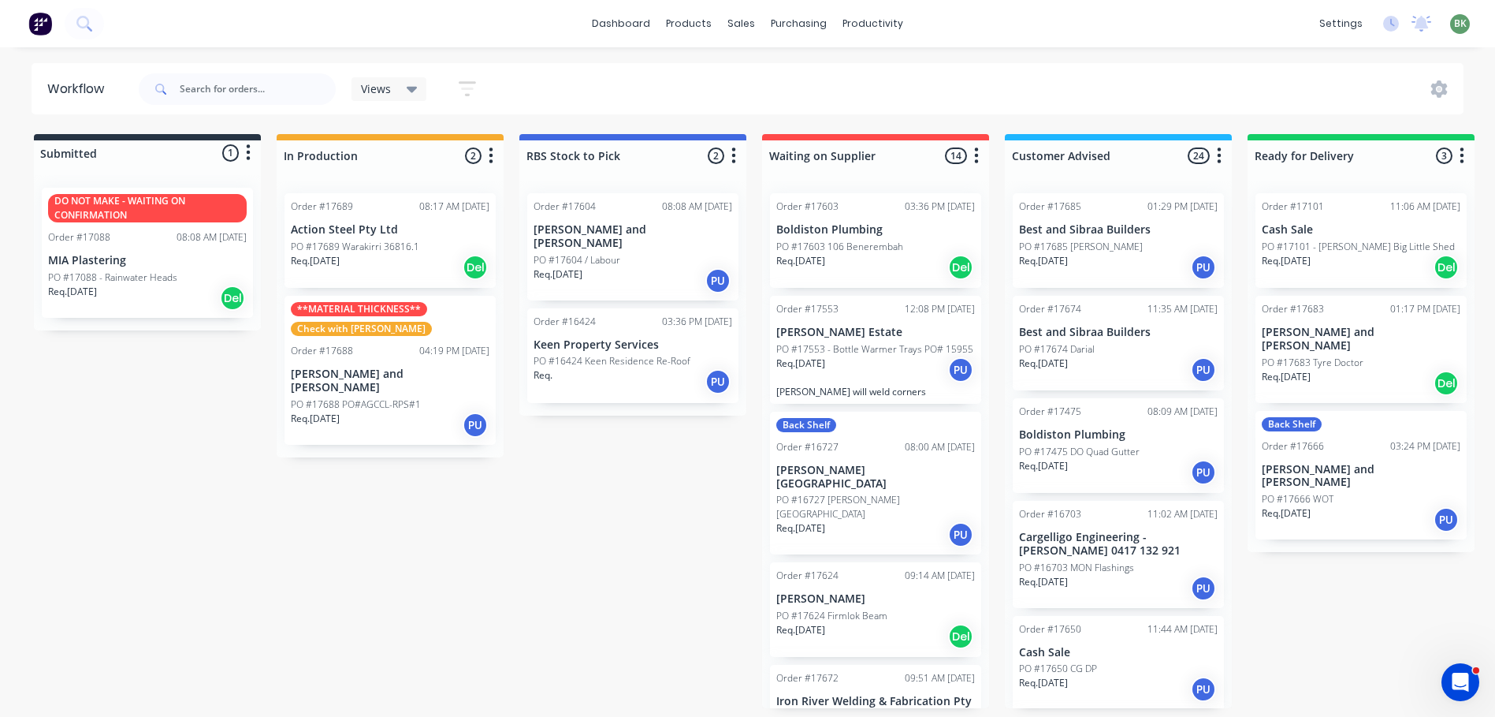
click at [379, 397] on p "PO #17688 PO#AGCCL-RPS#1" at bounding box center [356, 404] width 130 height 14
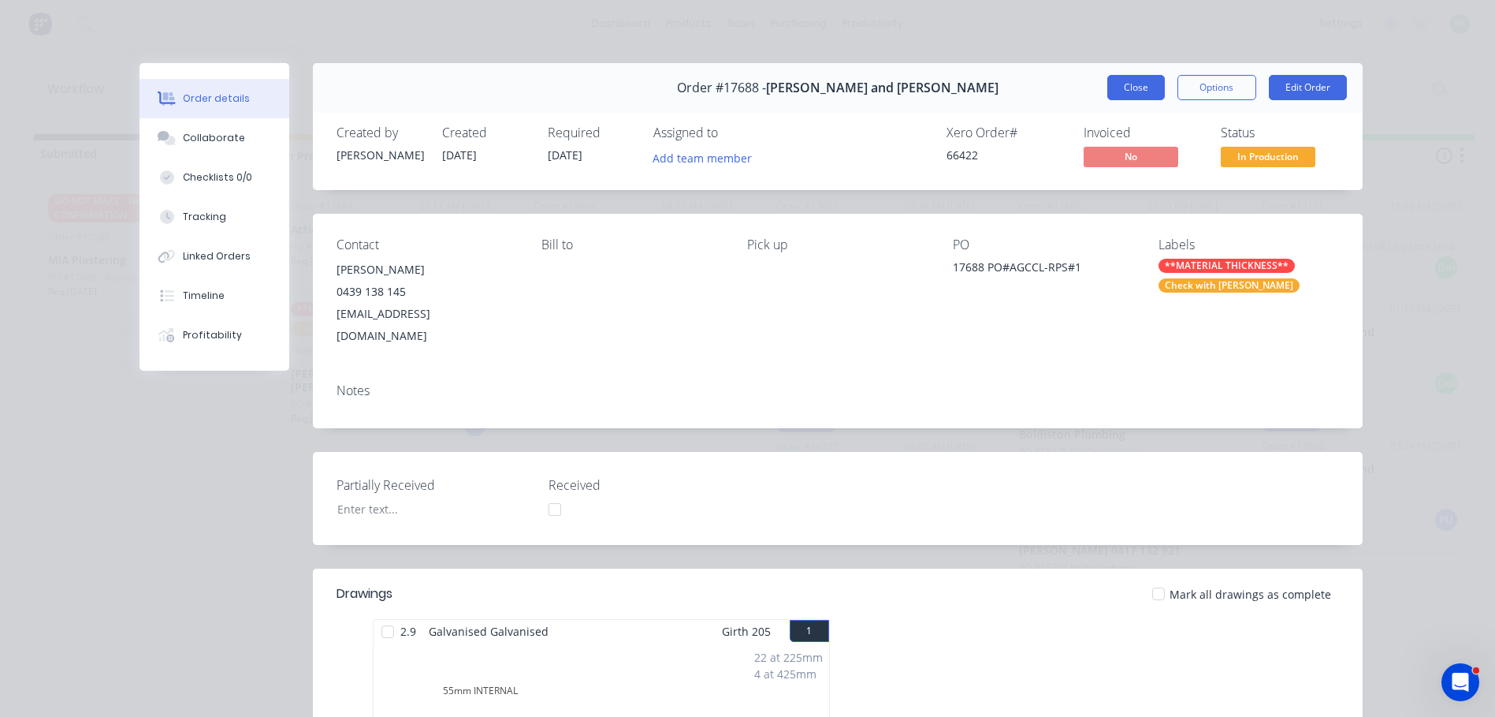
click at [1148, 93] on button "Close" at bounding box center [1137, 87] width 58 height 25
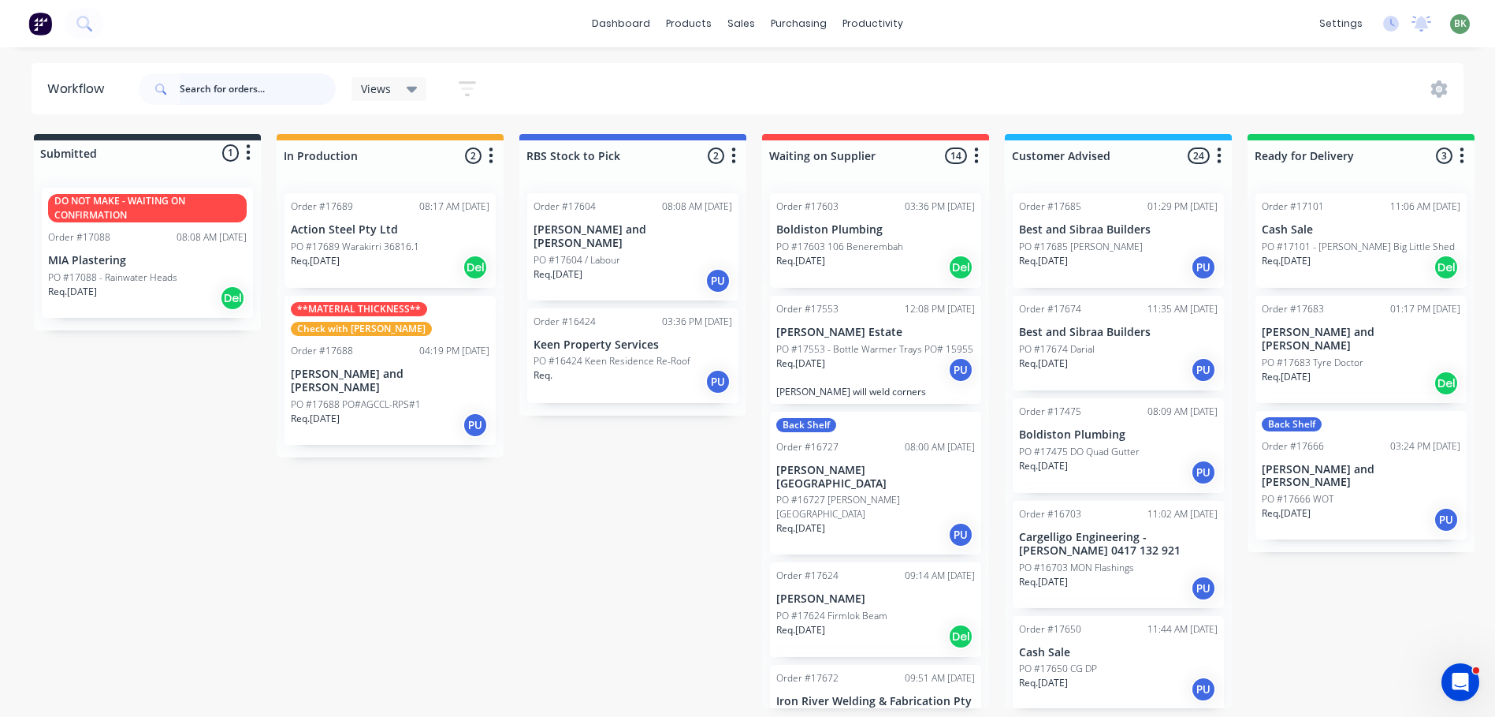
click at [230, 80] on input "text" at bounding box center [258, 89] width 156 height 32
